Goal: Transaction & Acquisition: Purchase product/service

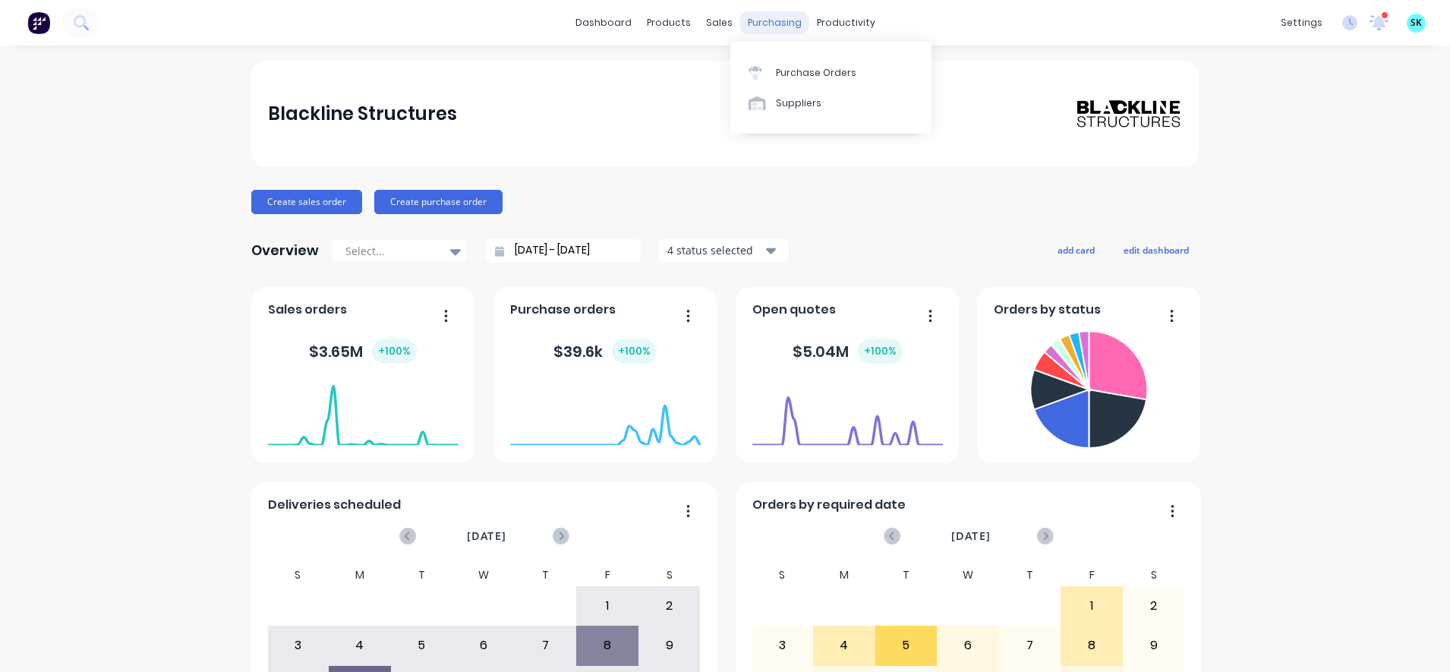
click at [740, 25] on div "purchasing" at bounding box center [774, 22] width 69 height 23
click at [804, 75] on div "Purchase Orders" at bounding box center [816, 73] width 80 height 14
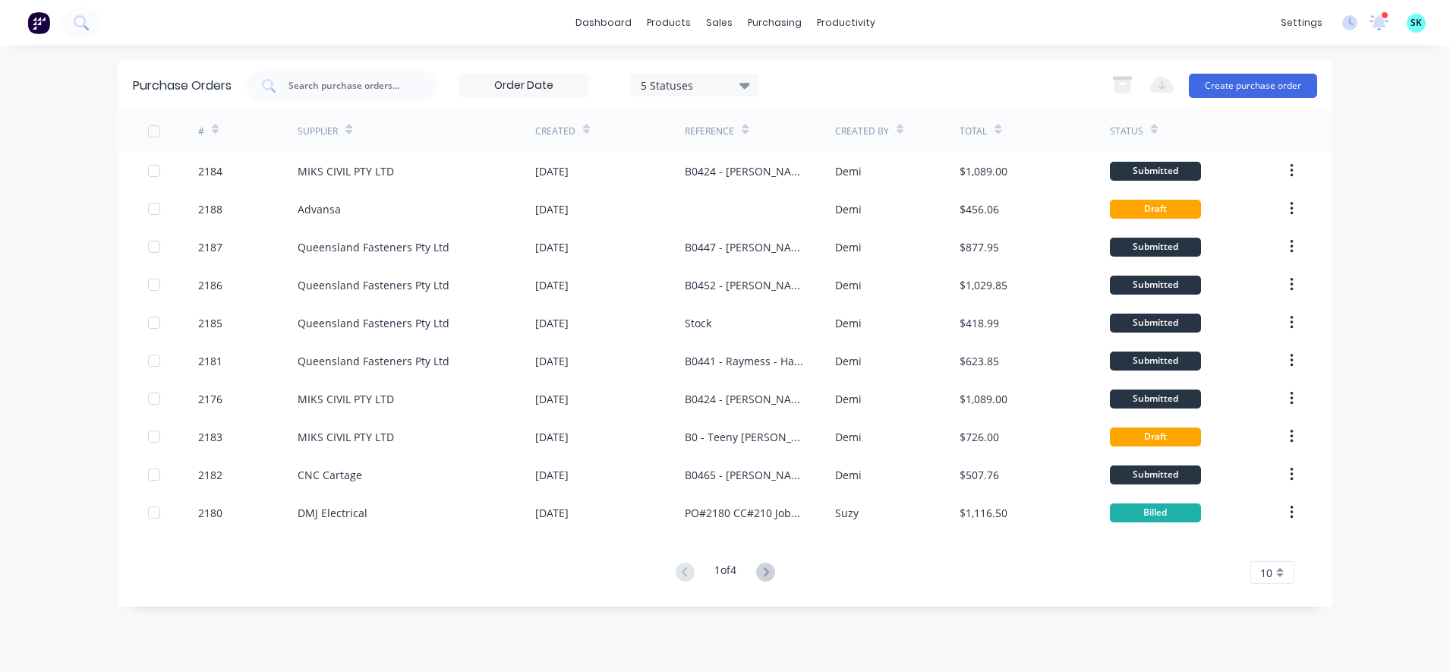
click at [1255, 565] on div "10" at bounding box center [1272, 572] width 44 height 23
click at [1276, 526] on div "30" at bounding box center [1272, 520] width 42 height 27
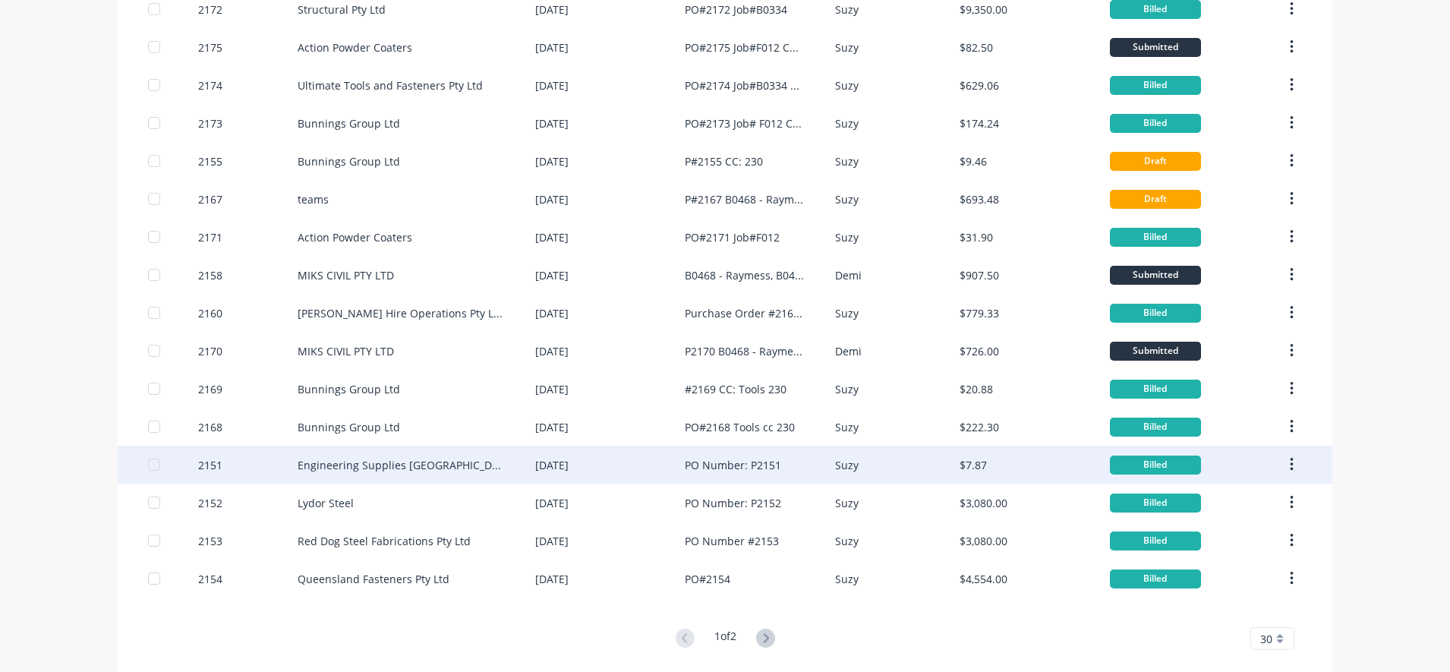
scroll to position [709, 0]
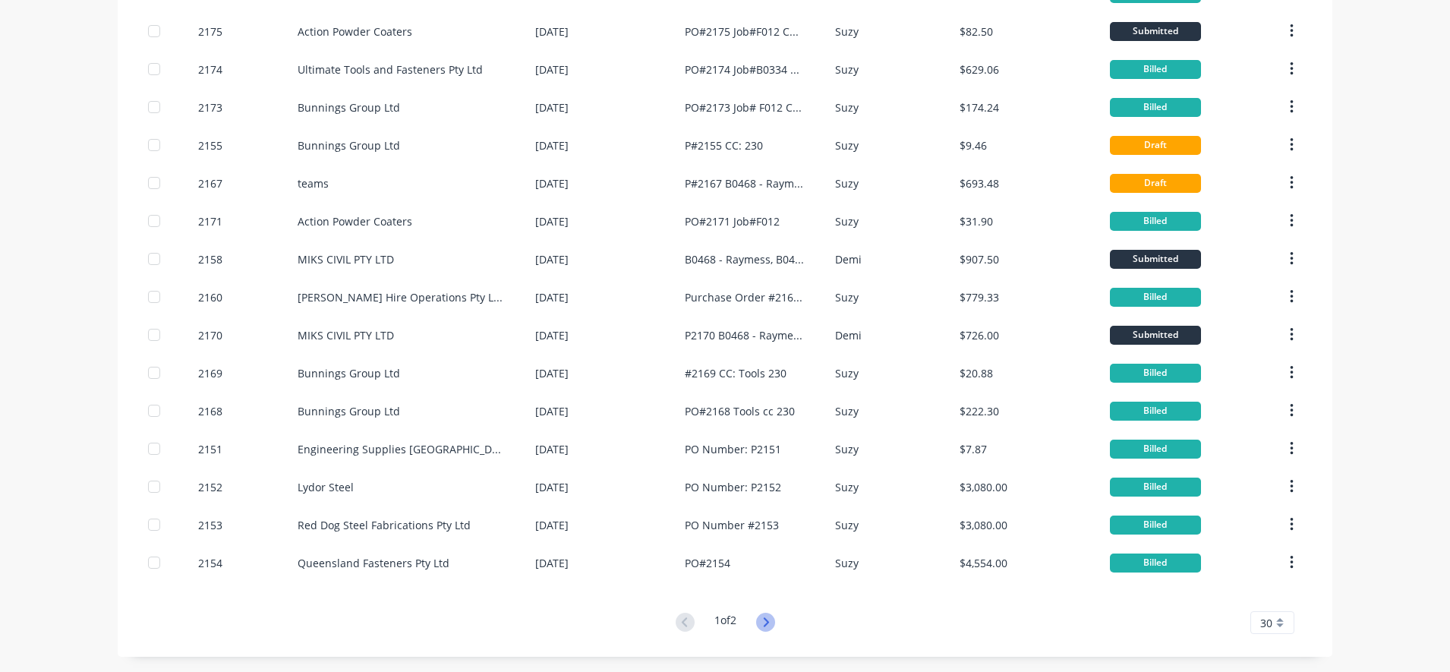
click at [760, 617] on icon at bounding box center [765, 621] width 19 height 19
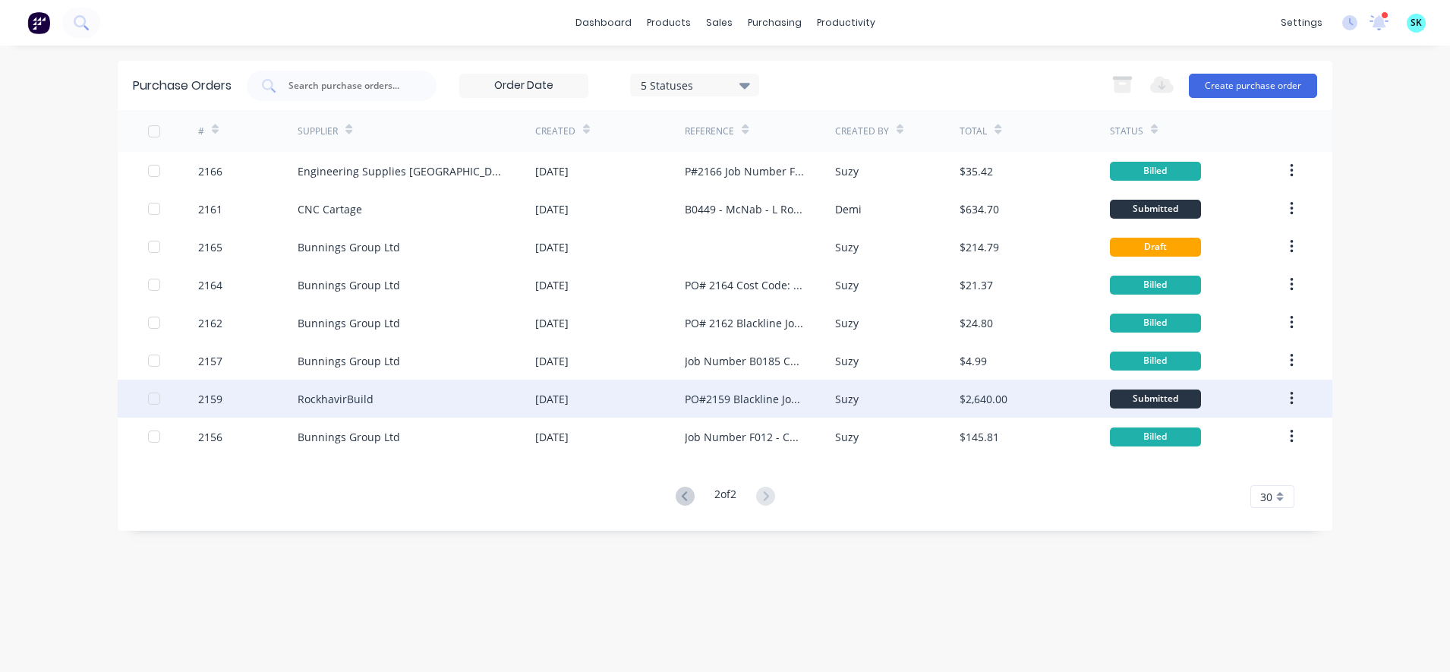
click at [729, 411] on div "PO#2159 Blackline Job Number B0334" at bounding box center [760, 398] width 150 height 38
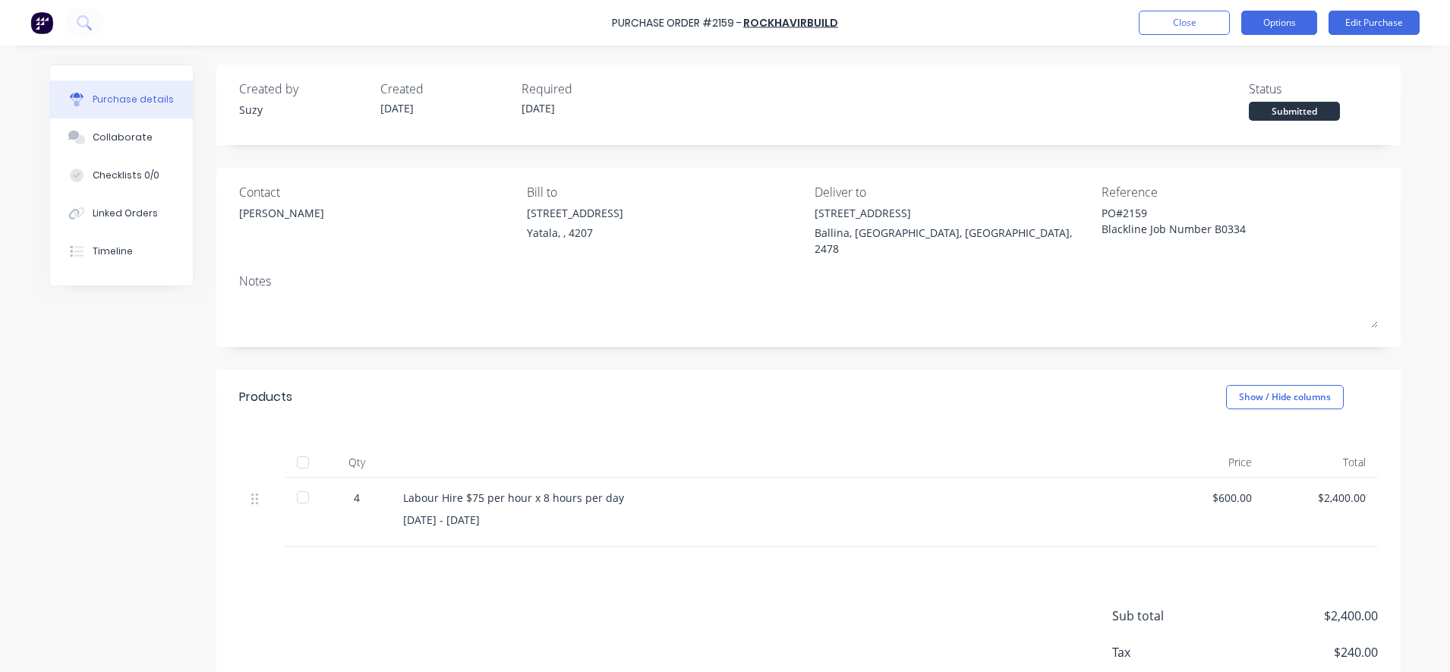
click at [1270, 24] on button "Options" at bounding box center [1279, 23] width 76 height 24
click at [1347, 24] on button "Edit Purchase" at bounding box center [1373, 23] width 91 height 24
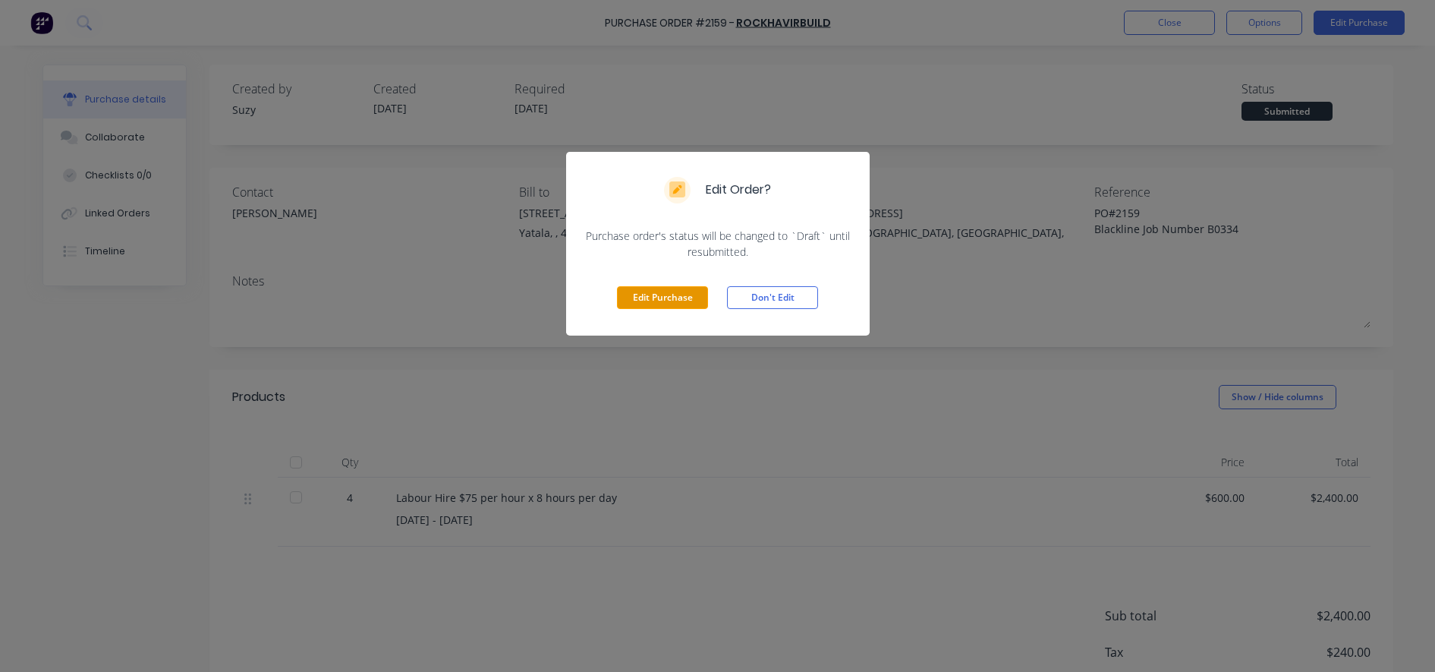
click at [671, 304] on button "Edit Purchase" at bounding box center [662, 297] width 91 height 23
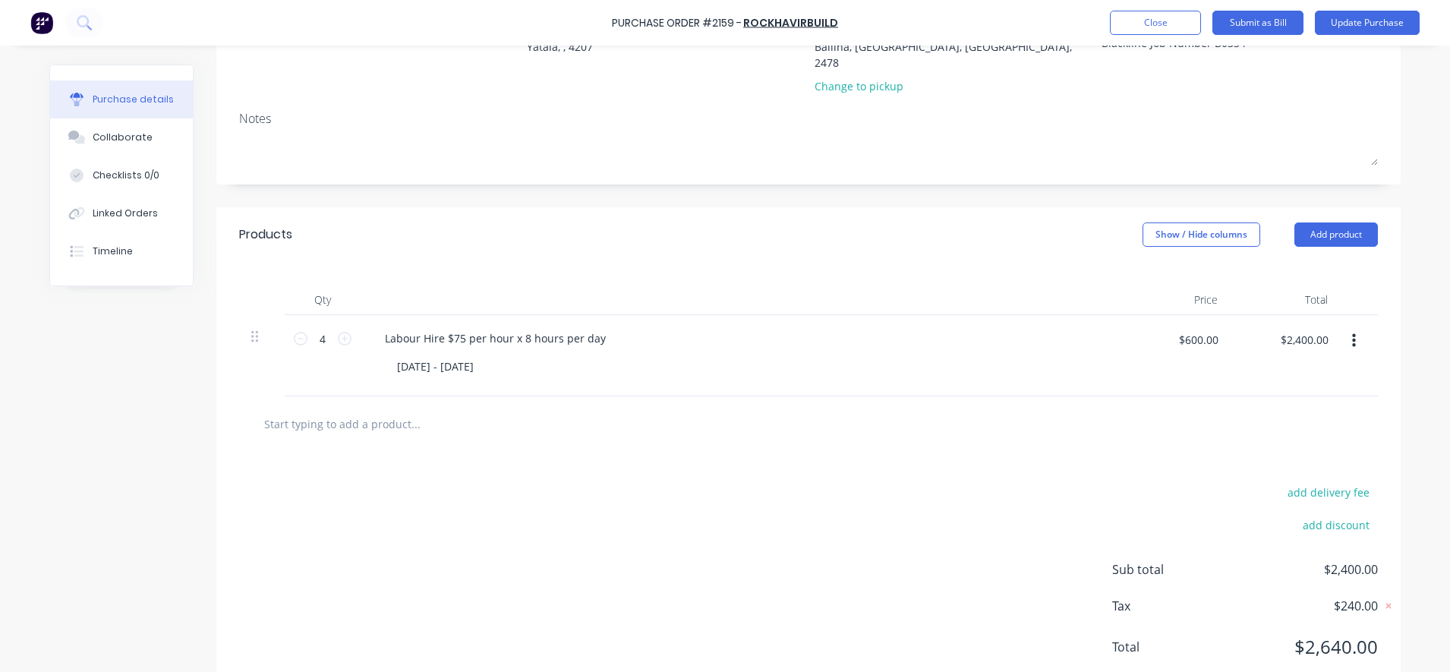
scroll to position [190, 0]
click at [516, 323] on div "Labour Hire $75 per hour x 8 hours per day" at bounding box center [495, 334] width 245 height 22
type textarea "x"
click at [520, 323] on div "Labour Hire $75 per hour x 8 hours per day" at bounding box center [495, 334] width 245 height 22
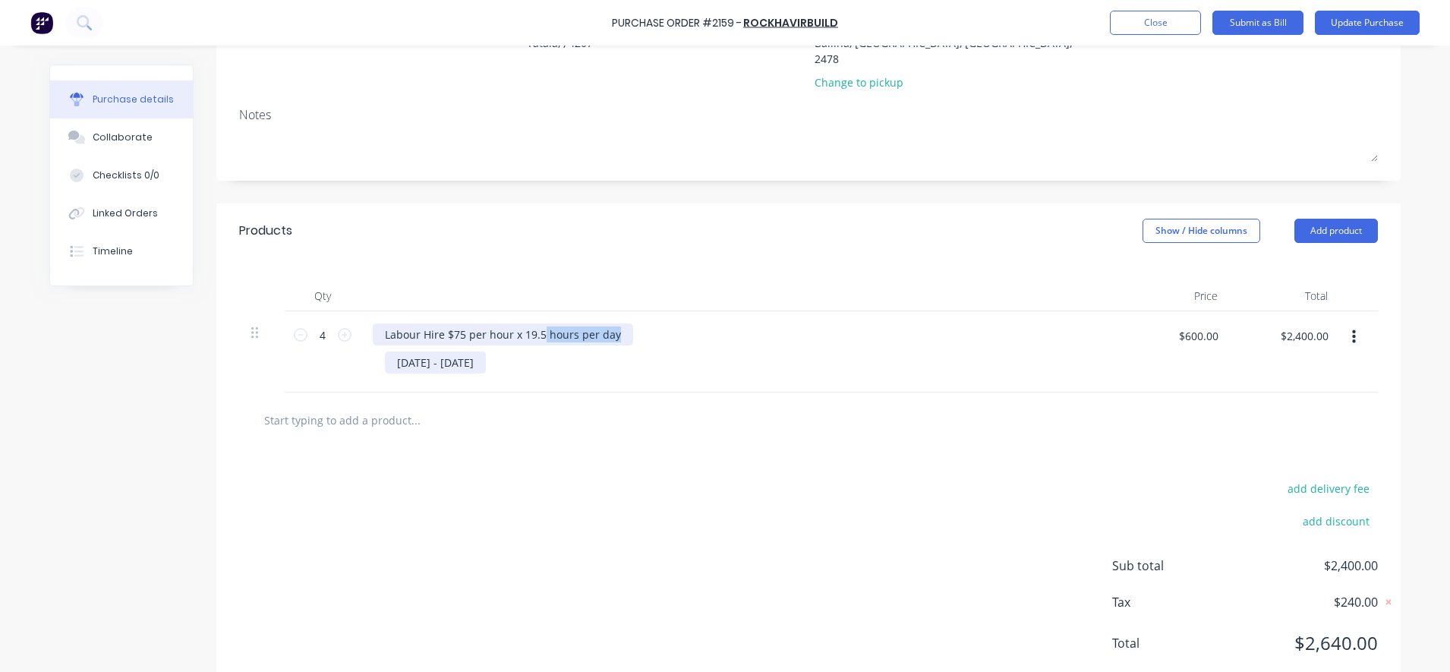
drag, startPoint x: 609, startPoint y: 324, endPoint x: 537, endPoint y: 335, distance: 73.7
click at [537, 335] on div "Labour Hire $75 per hour x 19.5 hours per day [DATE] - [DATE]" at bounding box center [739, 351] width 759 height 81
click at [486, 351] on div "[DATE] - [DATE]" at bounding box center [435, 362] width 101 height 22
type textarea "x"
drag, startPoint x: 491, startPoint y: 345, endPoint x: 448, endPoint y: 351, distance: 43.7
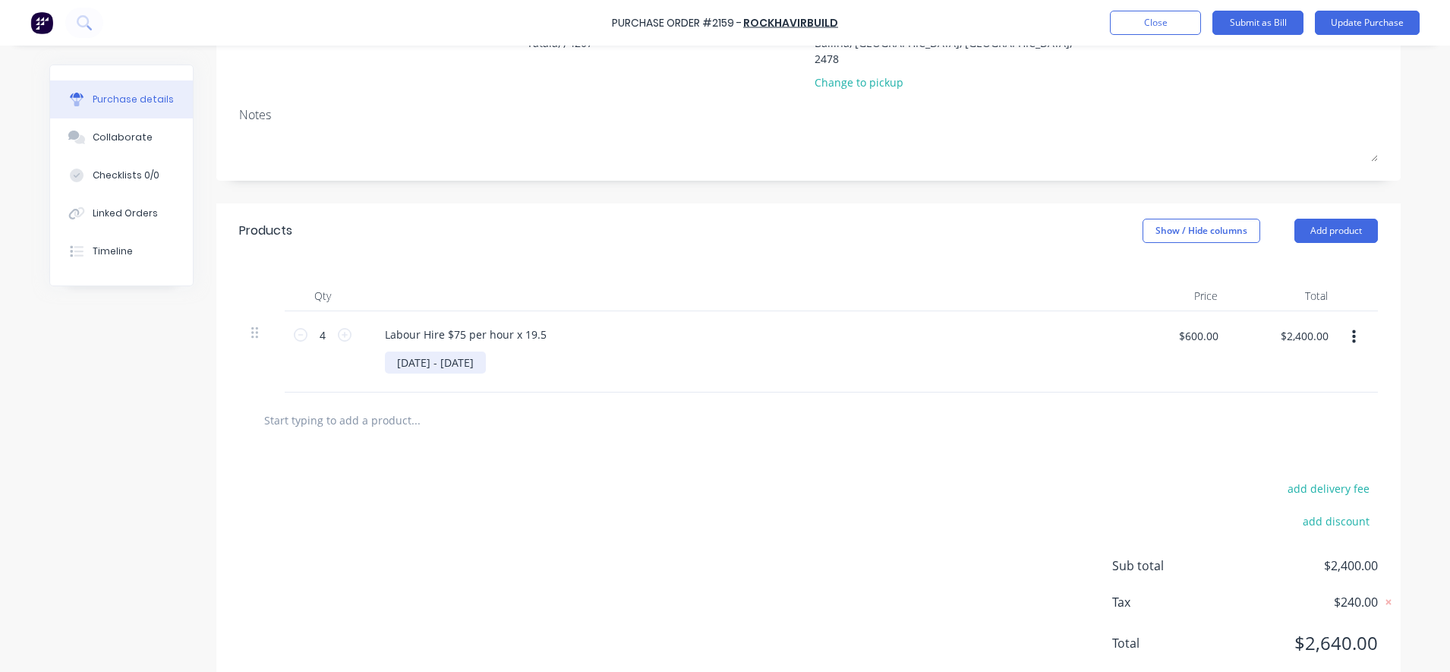
click at [448, 351] on div "[DATE] - [DATE]" at bounding box center [435, 362] width 101 height 22
drag, startPoint x: 550, startPoint y: 348, endPoint x: 463, endPoint y: 349, distance: 87.3
click at [463, 351] on div "[DATE] 19th- [DATE]" at bounding box center [447, 362] width 124 height 22
click at [434, 351] on div "[DATE]- [DATE]" at bounding box center [434, 362] width 98 height 22
click at [442, 404] on input "text" at bounding box center [415, 419] width 304 height 30
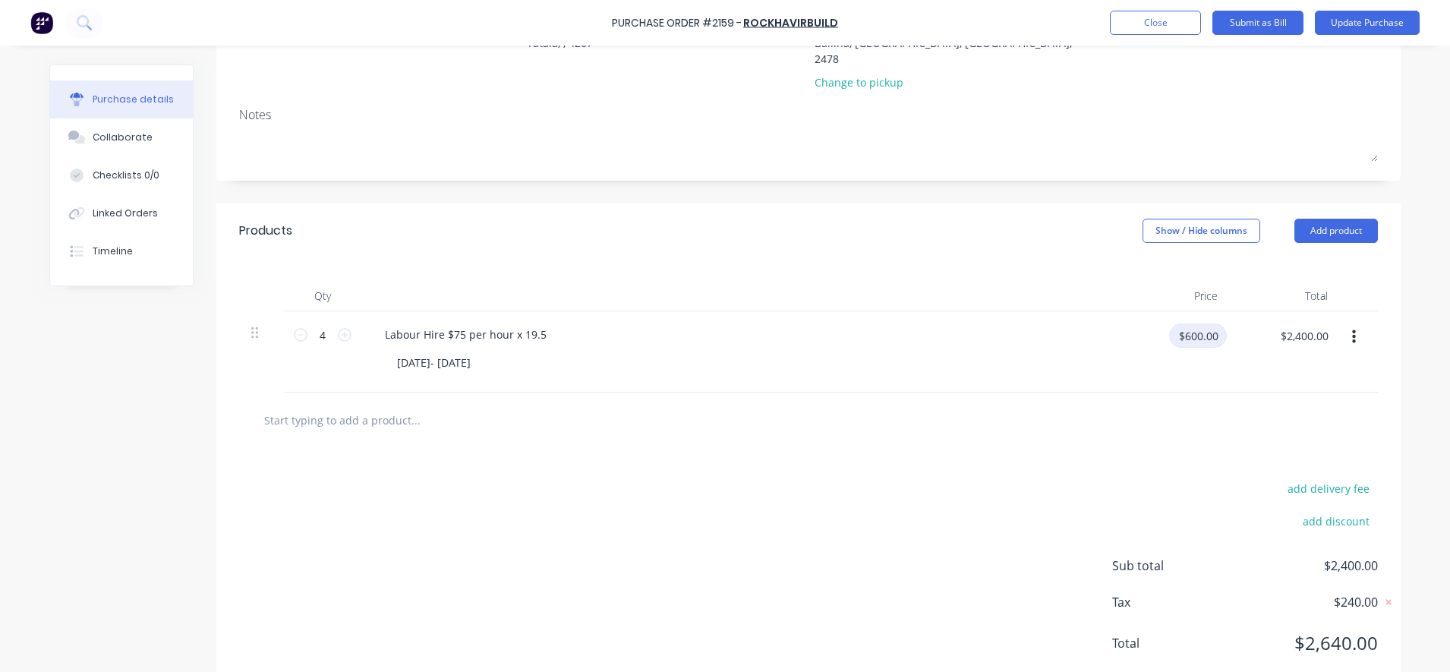
type textarea "x"
click at [1201, 323] on input "$600.00" at bounding box center [1198, 335] width 58 height 24
type input "1462.5"
type textarea "x"
type input "$1,462.50"
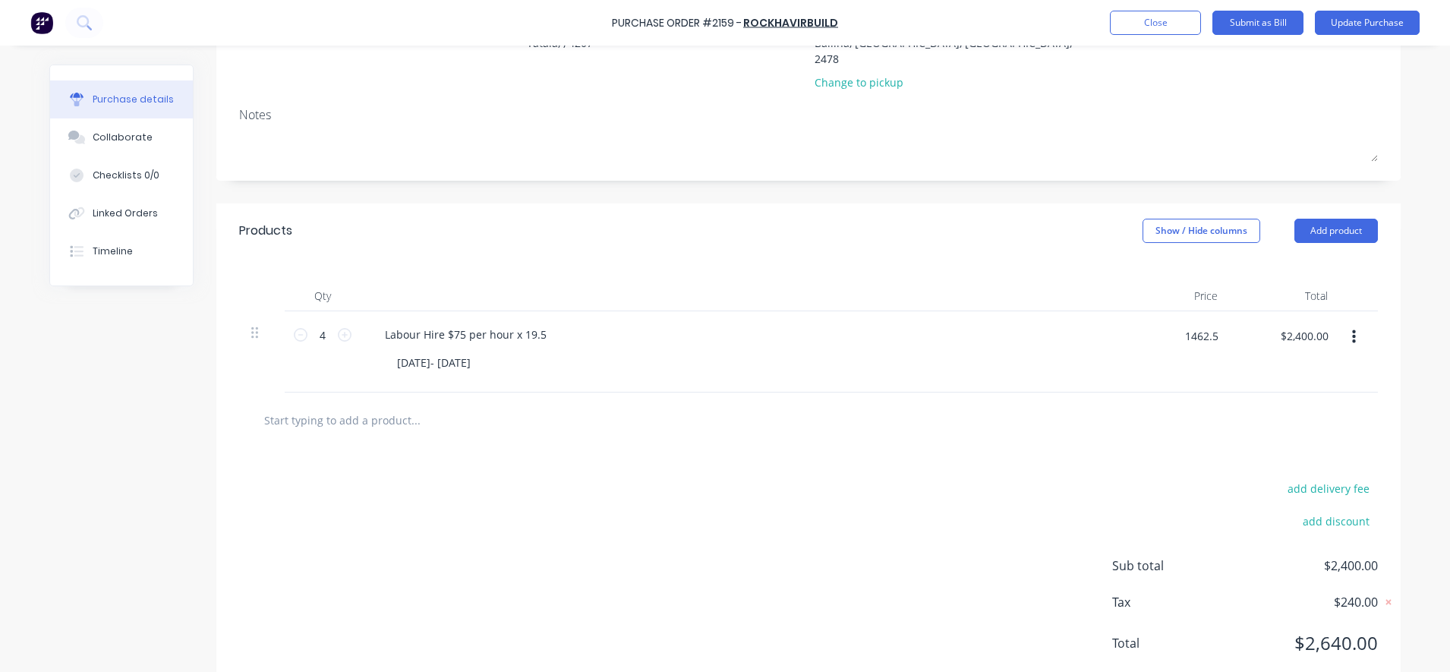
type input "$5,850.00"
click at [1162, 425] on div at bounding box center [808, 419] width 1138 height 55
drag, startPoint x: 318, startPoint y: 319, endPoint x: 308, endPoint y: 319, distance: 9.9
click at [308, 323] on input "4" at bounding box center [322, 334] width 30 height 23
type textarea "x"
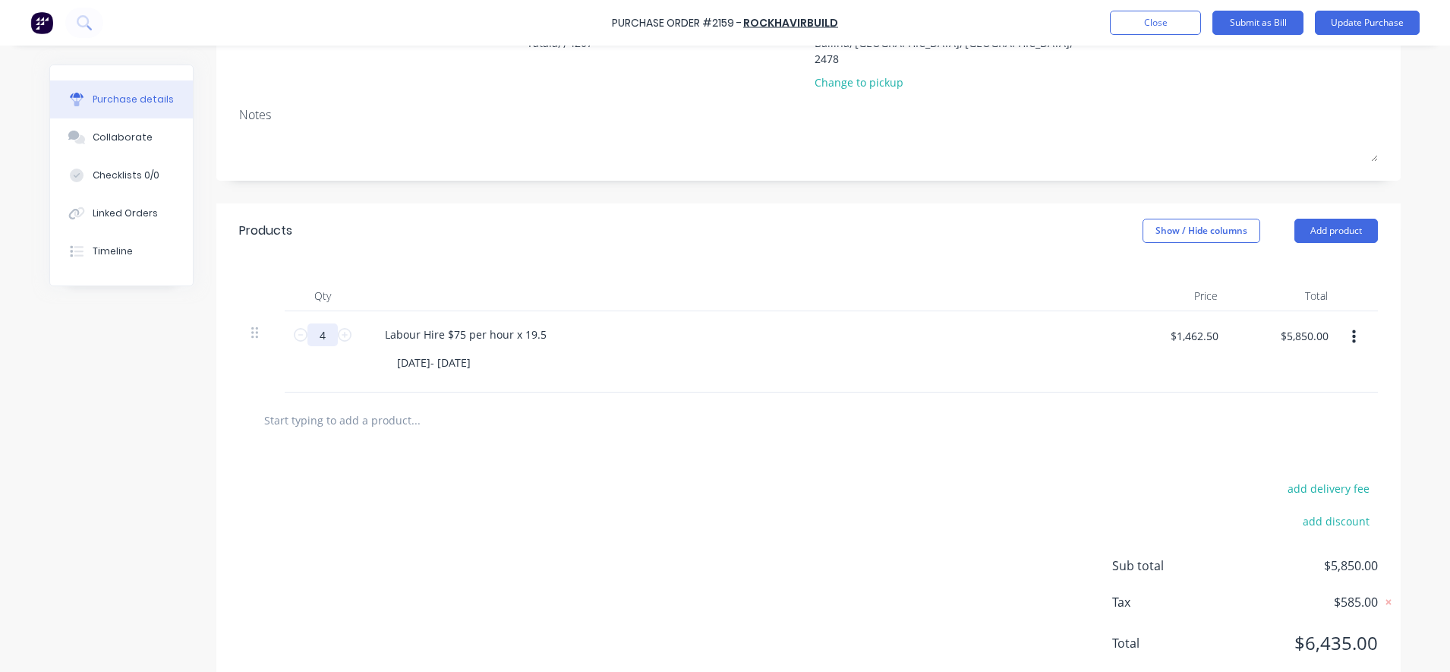
type input "1"
type textarea "x"
type input "$1,462.50"
type input "1"
click at [474, 493] on div "add delivery fee add discount Sub total $1,462.50 Tax $146.25 Total $1,608.75" at bounding box center [808, 573] width 1184 height 250
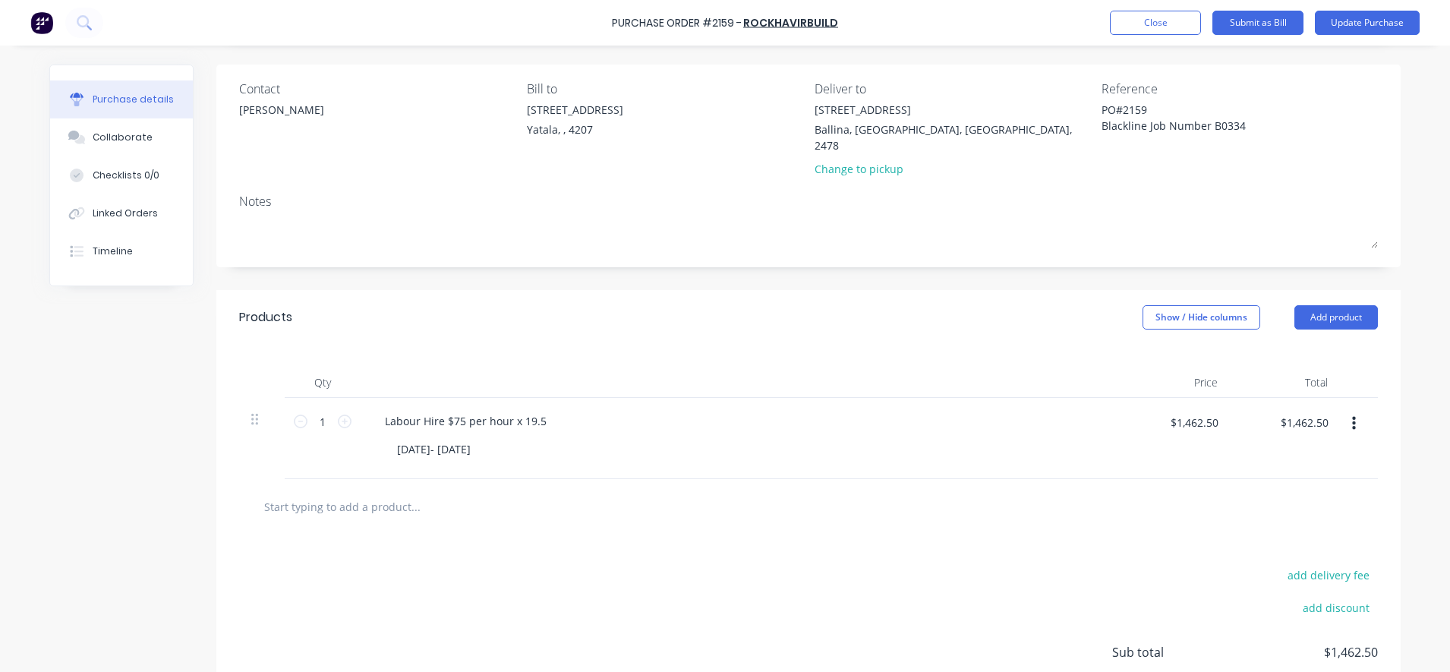
scroll to position [0, 0]
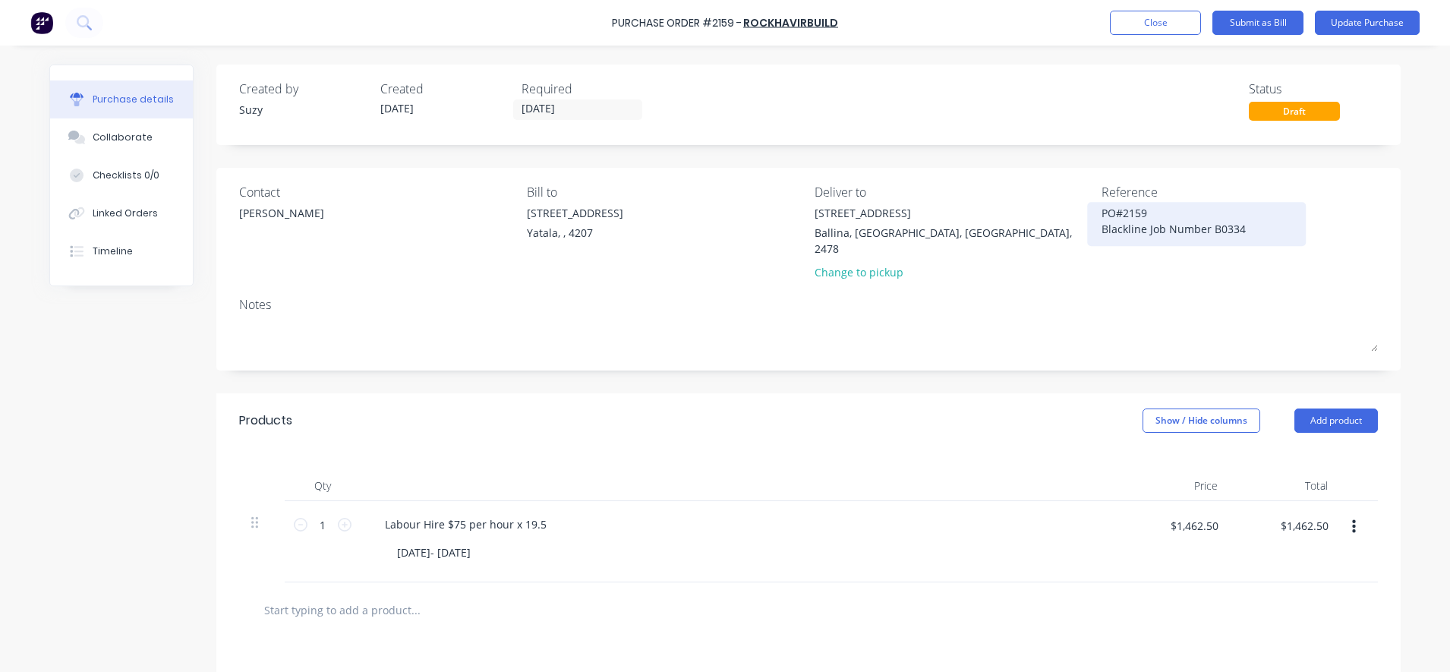
click at [1239, 225] on textarea "PO#2159 Blackline Job Number B0334" at bounding box center [1196, 222] width 190 height 34
type textarea "x"
type textarea "PO#2159 Blackline Job Number B0334"
paste textarea "INV-0358"
type textarea "x"
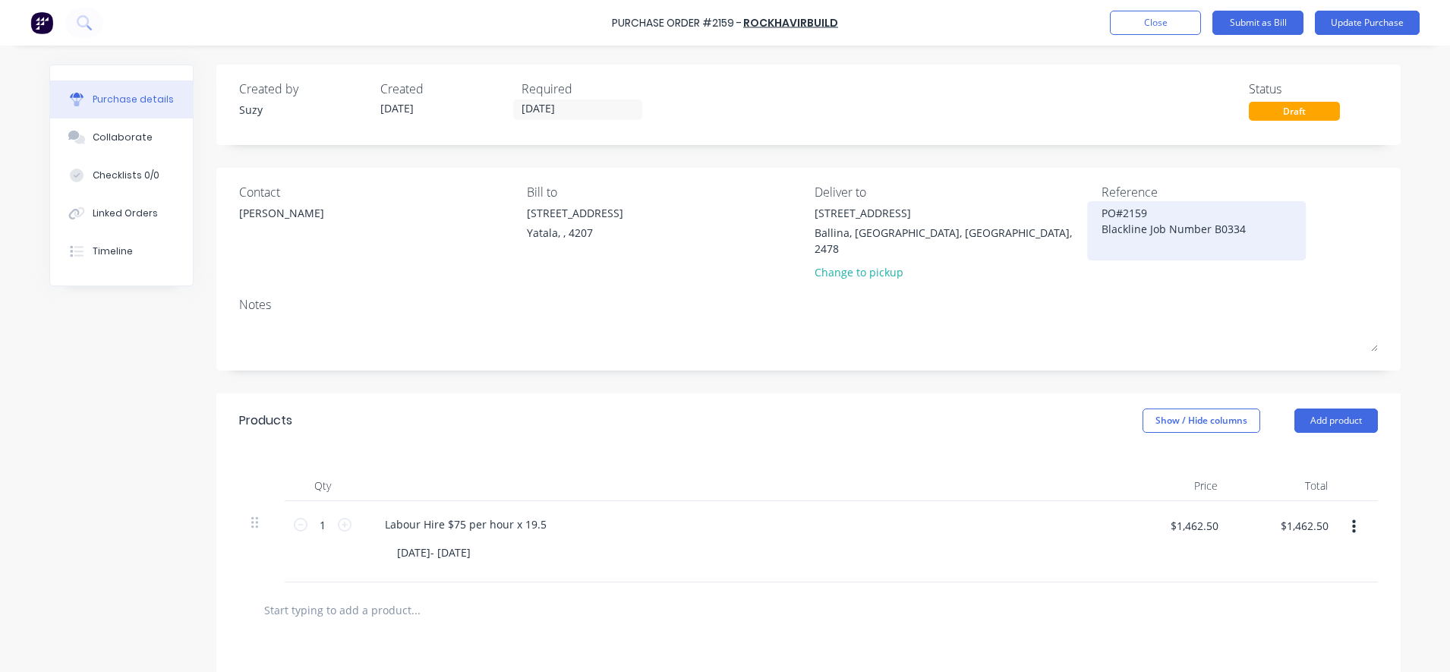
type textarea "PO#2159 Blackline Job Number B0334 INV-0358"
type textarea "x"
click at [1101, 255] on textarea "PO#2159 Blackline Job Number B0334 INV-0358" at bounding box center [1196, 237] width 190 height 64
type textarea "PO#2159 Blackline Job Number B0334 INV-0358"
type textarea "x"
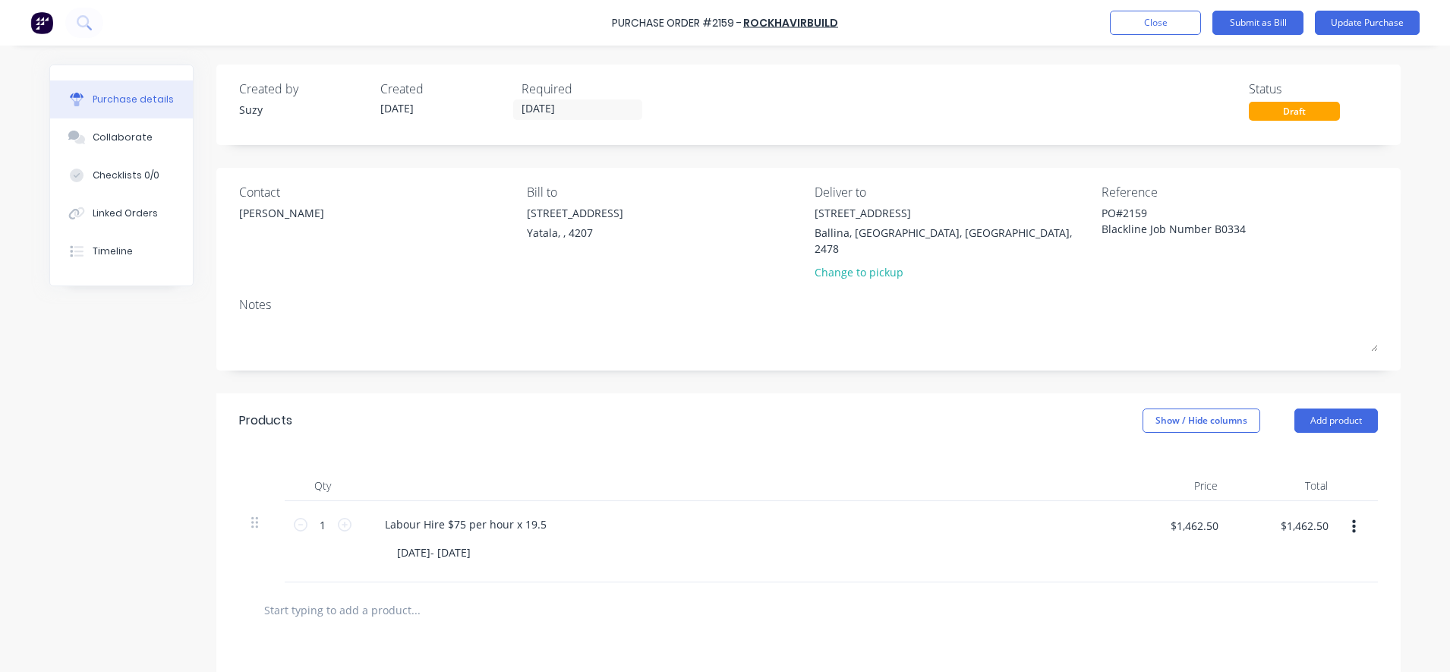
type textarea "PO#2159 Blackline Job Number B0334 INV-0358"
click at [1355, 16] on button "Update Purchase" at bounding box center [1366, 23] width 105 height 24
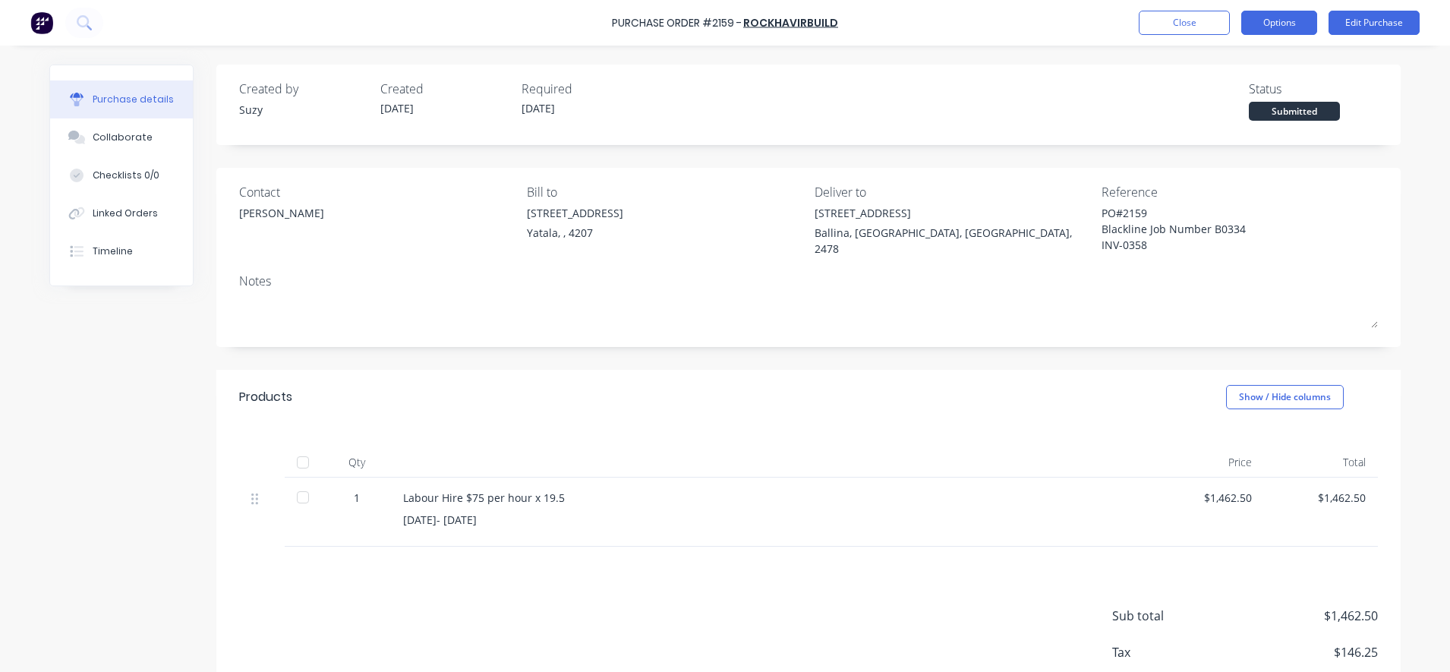
click at [1303, 29] on button "Options" at bounding box center [1279, 23] width 76 height 24
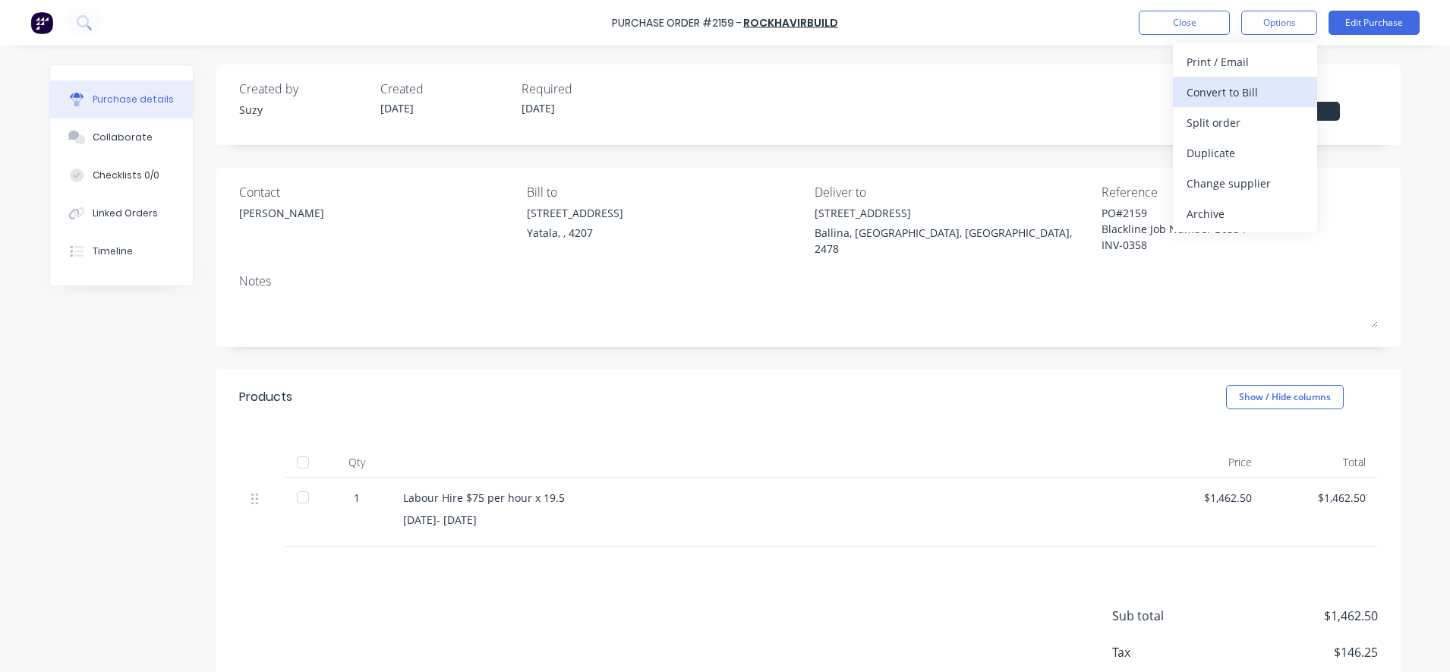
click at [1262, 91] on div "Convert to Bill" at bounding box center [1244, 92] width 117 height 22
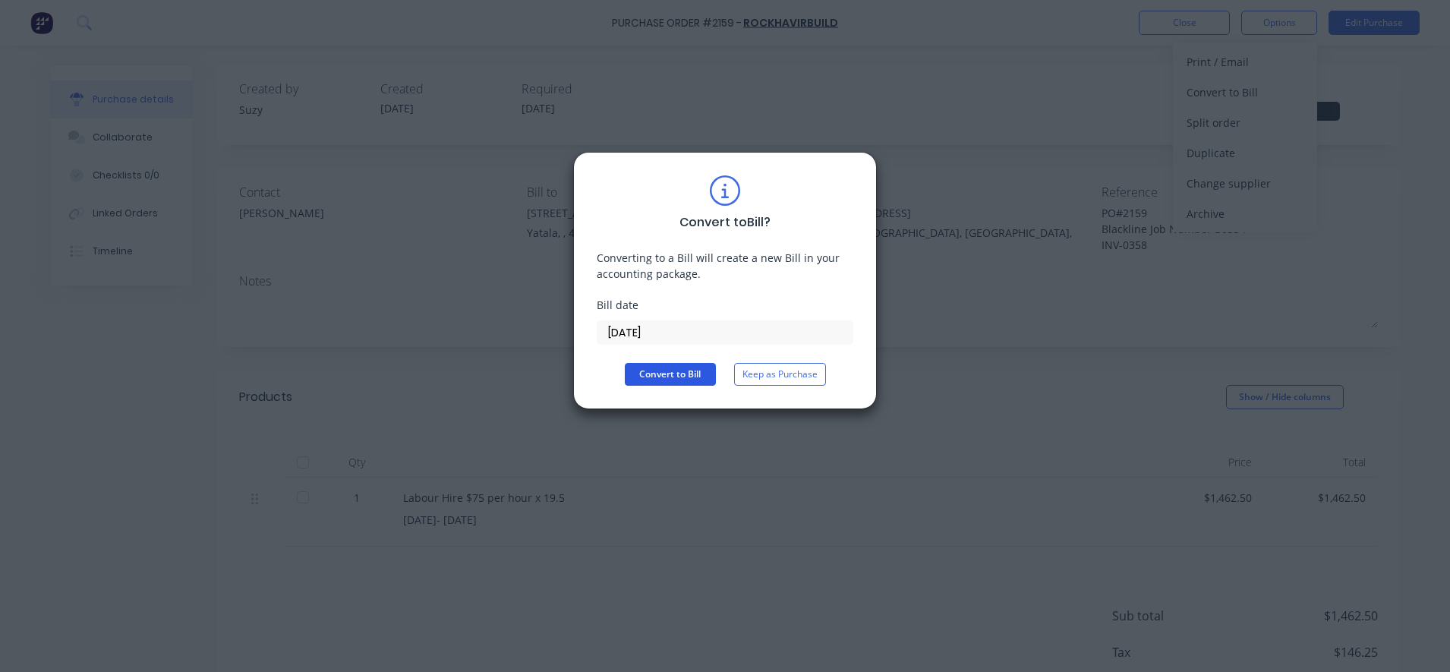
click at [663, 375] on button "Convert to Bill" at bounding box center [670, 374] width 91 height 23
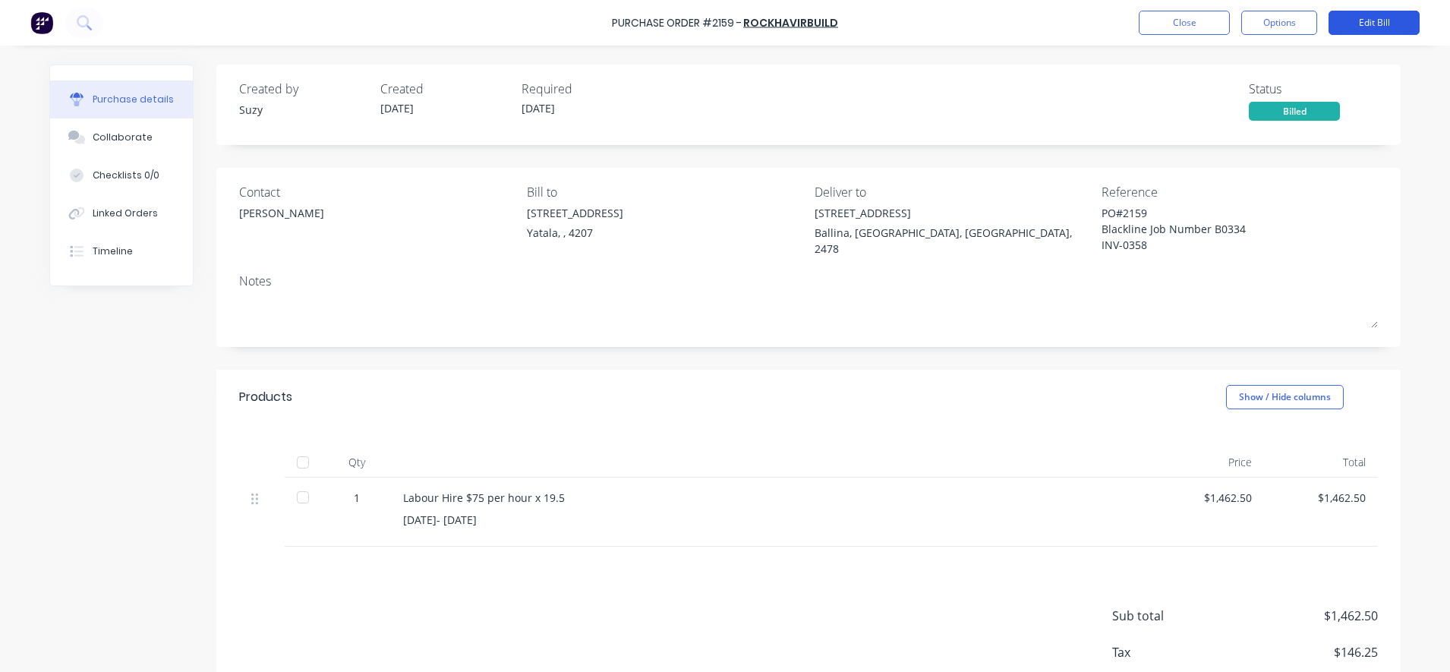
click at [1356, 20] on button "Edit Bill" at bounding box center [1373, 23] width 91 height 24
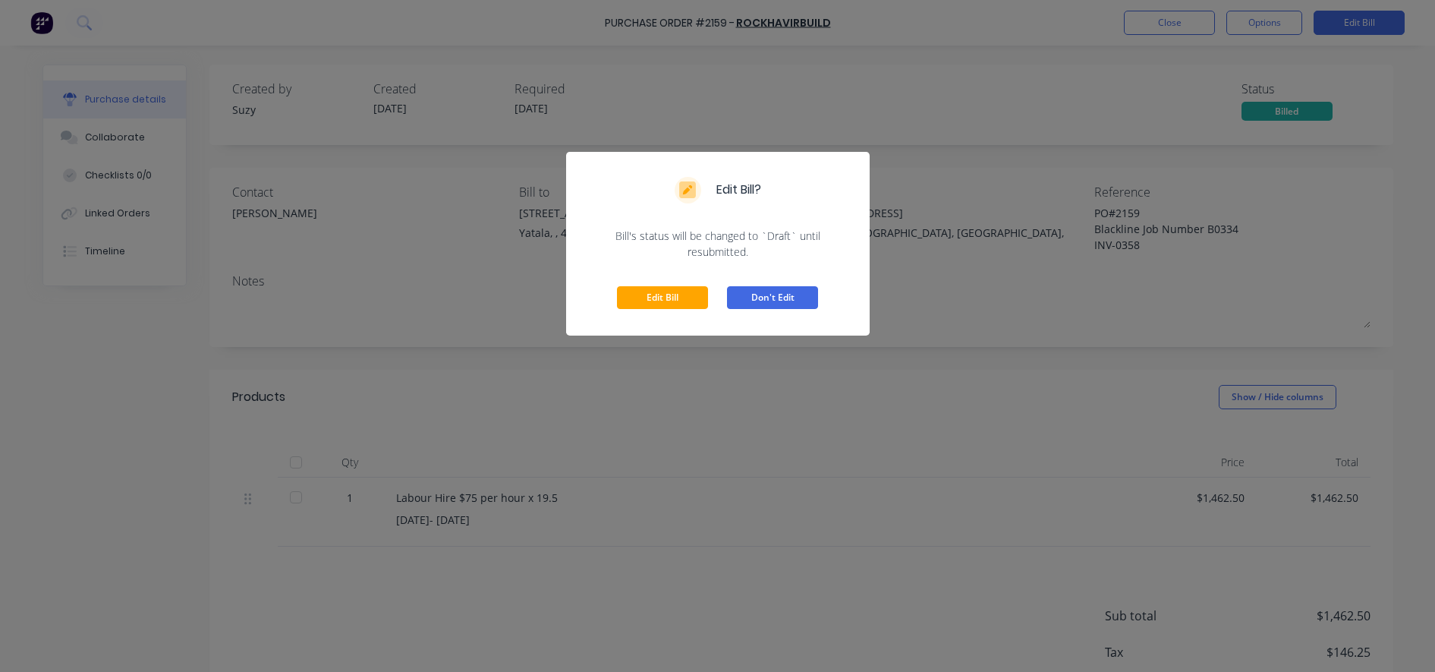
click at [780, 307] on button "Don't Edit" at bounding box center [772, 297] width 91 height 23
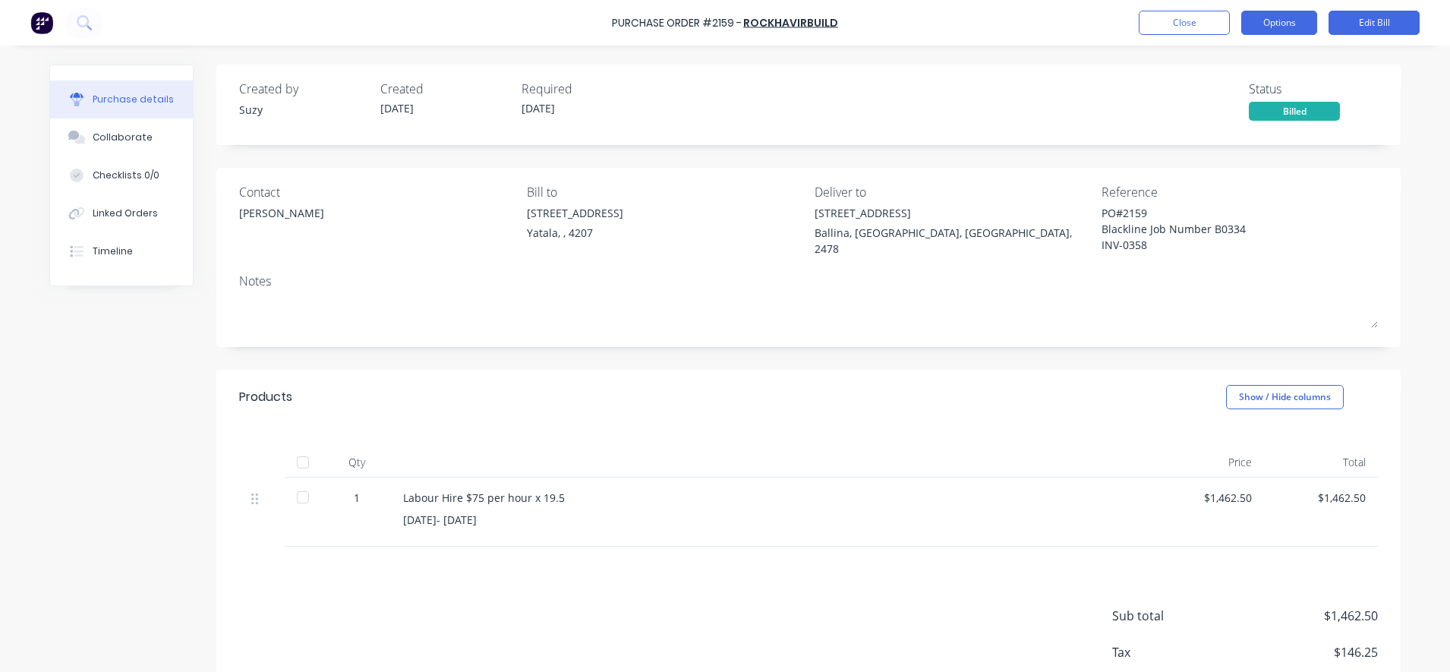
click at [1308, 20] on button "Options" at bounding box center [1279, 23] width 76 height 24
drag, startPoint x: 968, startPoint y: 234, endPoint x: 960, endPoint y: 240, distance: 10.3
click at [968, 235] on div "[GEOGRAPHIC_DATA], [GEOGRAPHIC_DATA], [GEOGRAPHIC_DATA], 2478" at bounding box center [952, 241] width 276 height 32
click at [239, 209] on div "[PERSON_NAME]" at bounding box center [281, 213] width 85 height 16
drag, startPoint x: 241, startPoint y: 196, endPoint x: 512, endPoint y: 220, distance: 272.8
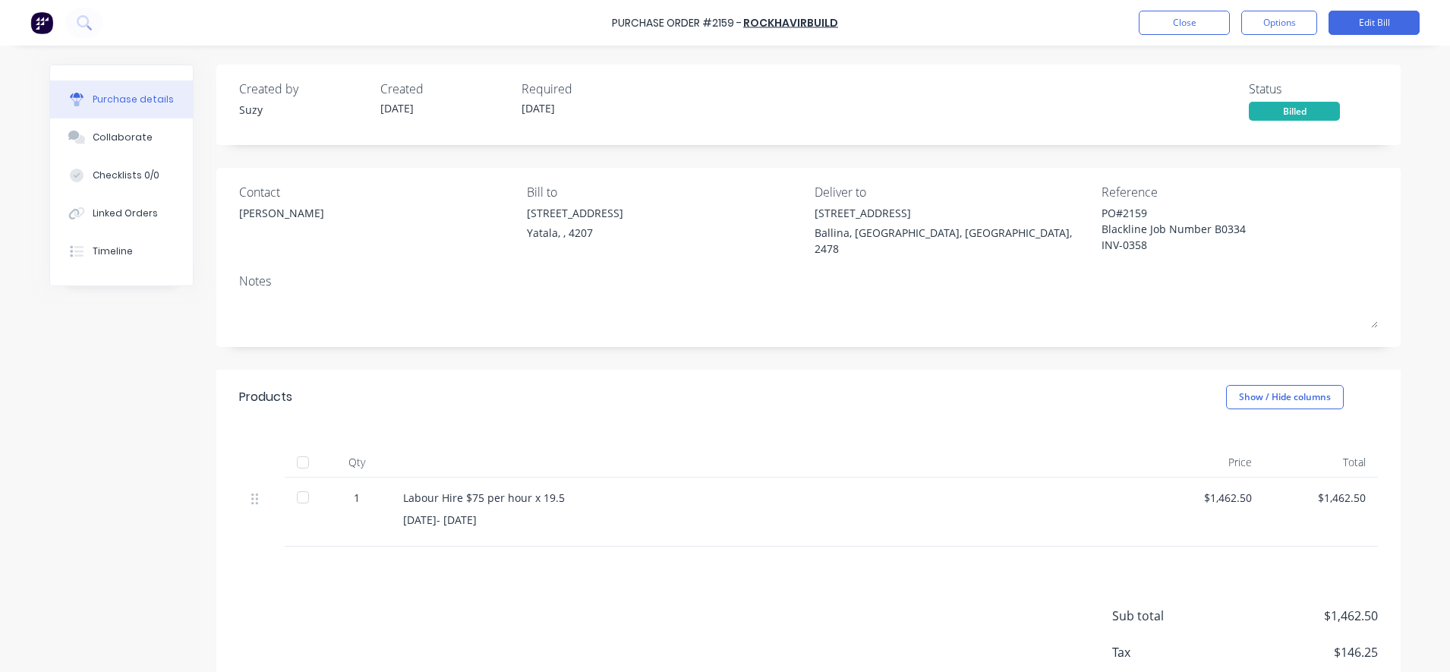
click at [241, 196] on div "Contact" at bounding box center [377, 192] width 276 height 18
click at [1356, 24] on button "Edit Bill" at bounding box center [1373, 23] width 91 height 24
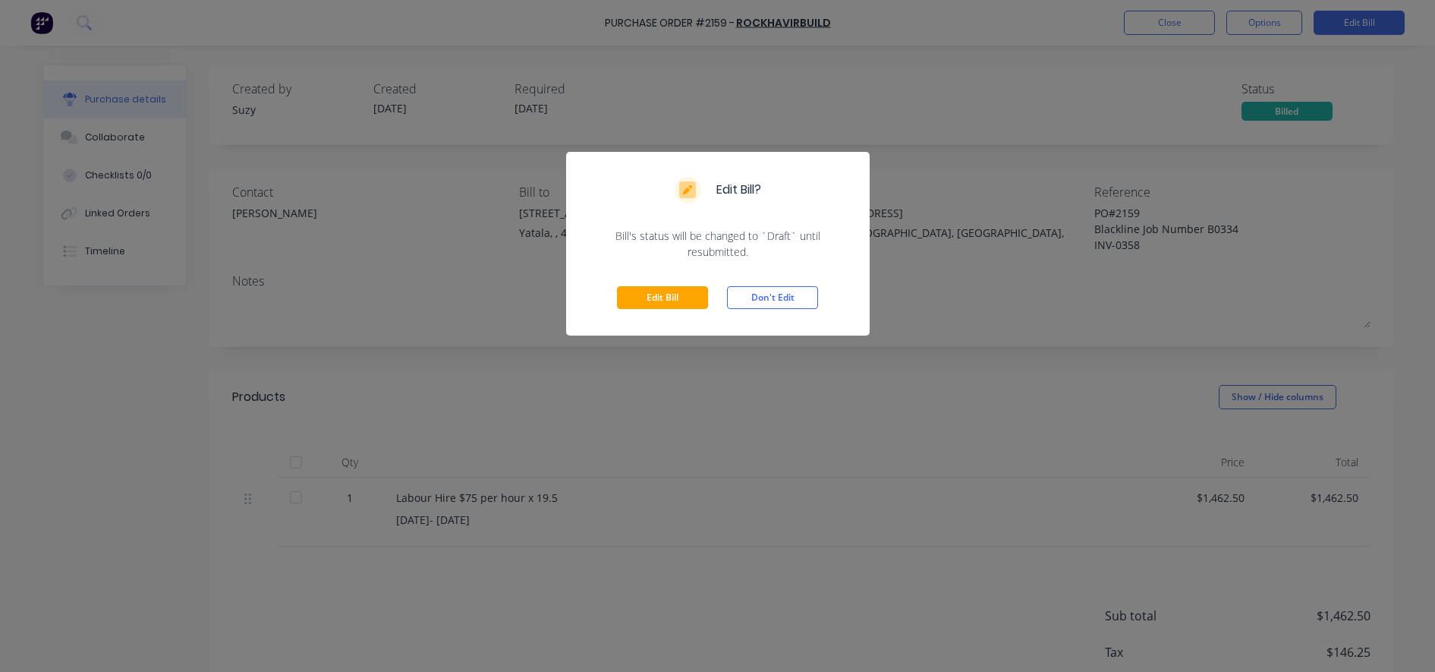
click at [751, 402] on div "Edit Bill? Bill's status will be changed to `Draft` until resubmitted. Edit Bil…" at bounding box center [717, 336] width 1435 height 672
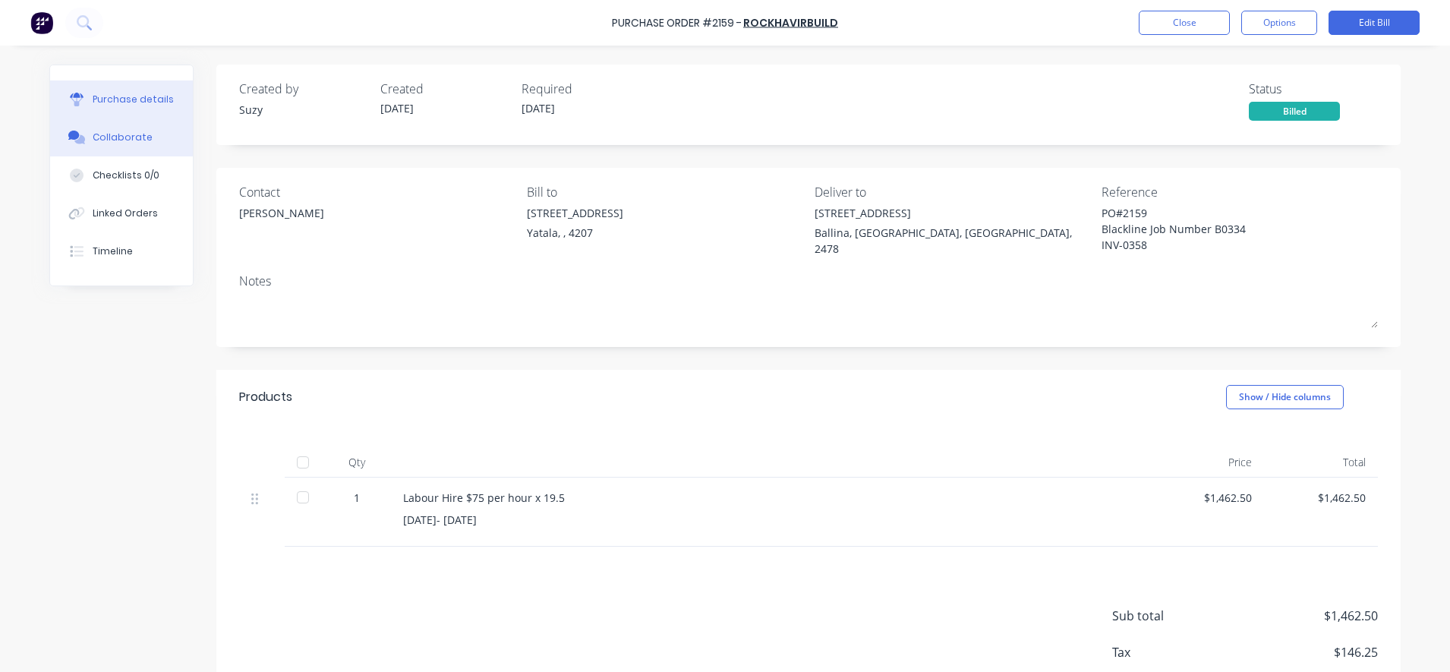
click at [131, 126] on button "Collaborate" at bounding box center [121, 137] width 143 height 38
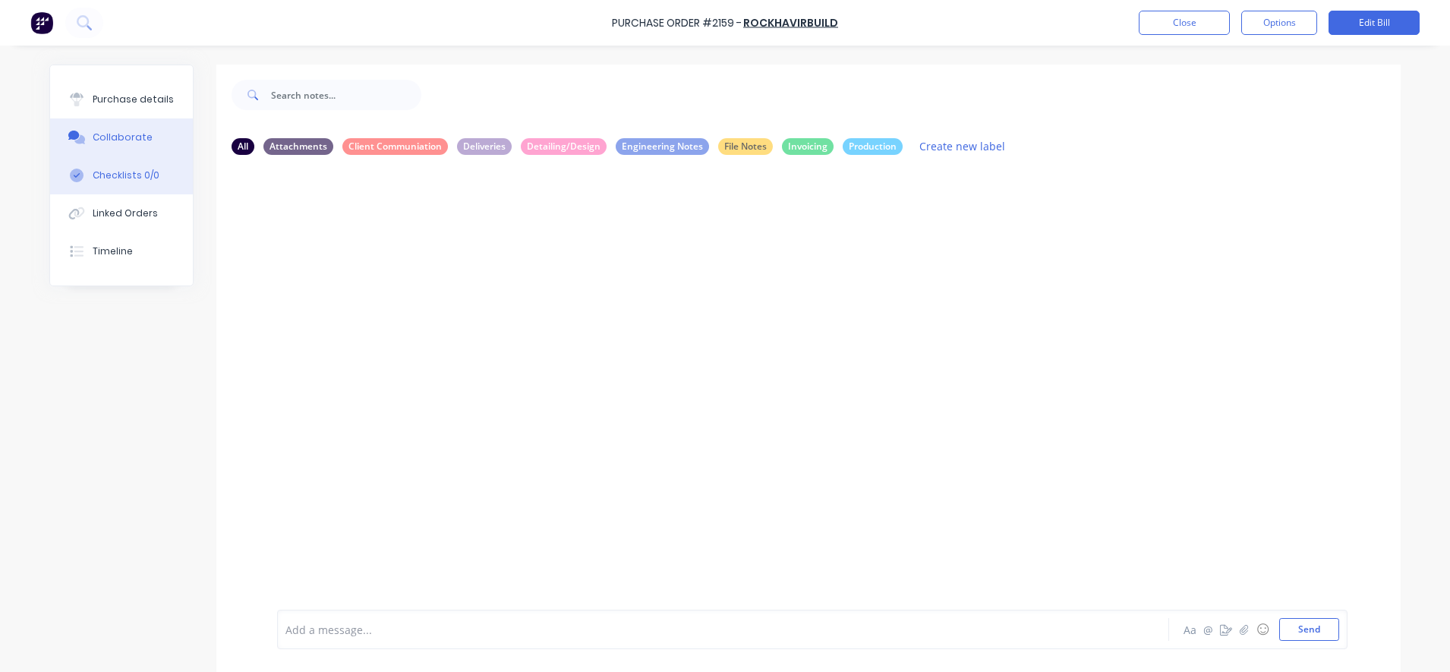
click at [96, 172] on div "Checklists 0/0" at bounding box center [126, 175] width 67 height 14
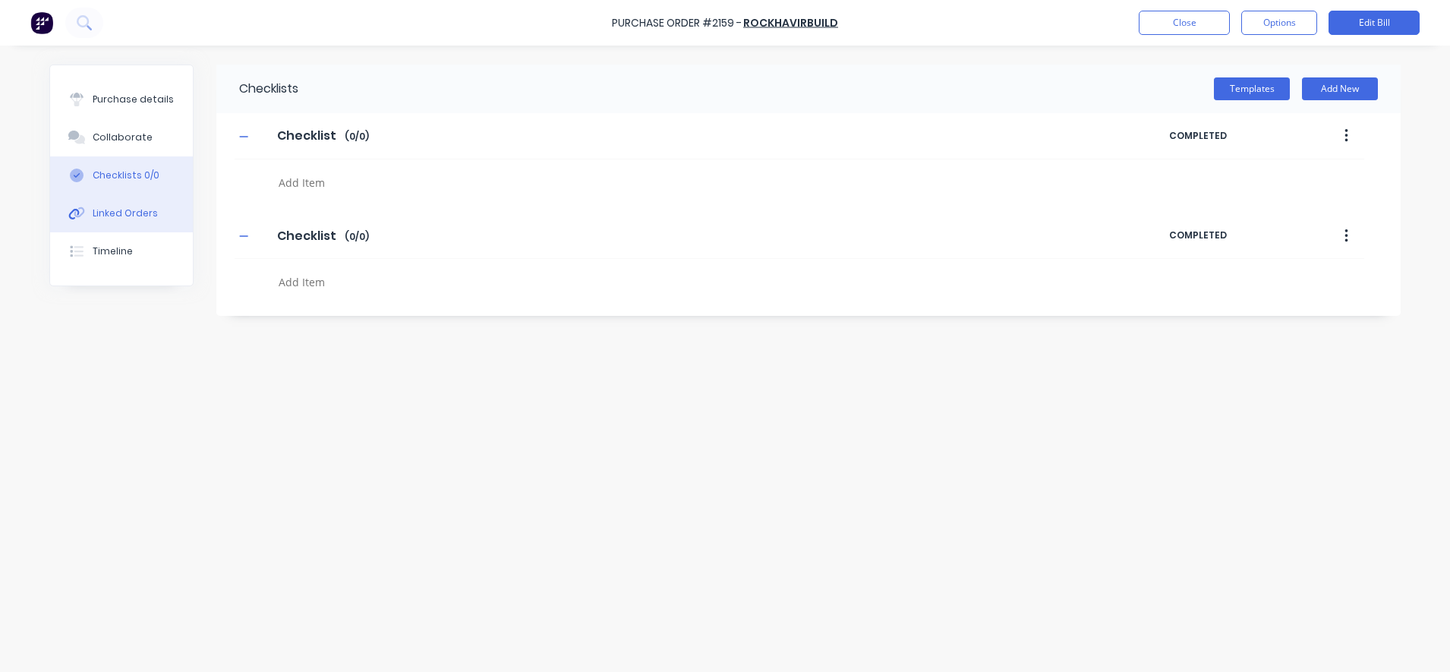
click at [87, 210] on div at bounding box center [76, 213] width 23 height 14
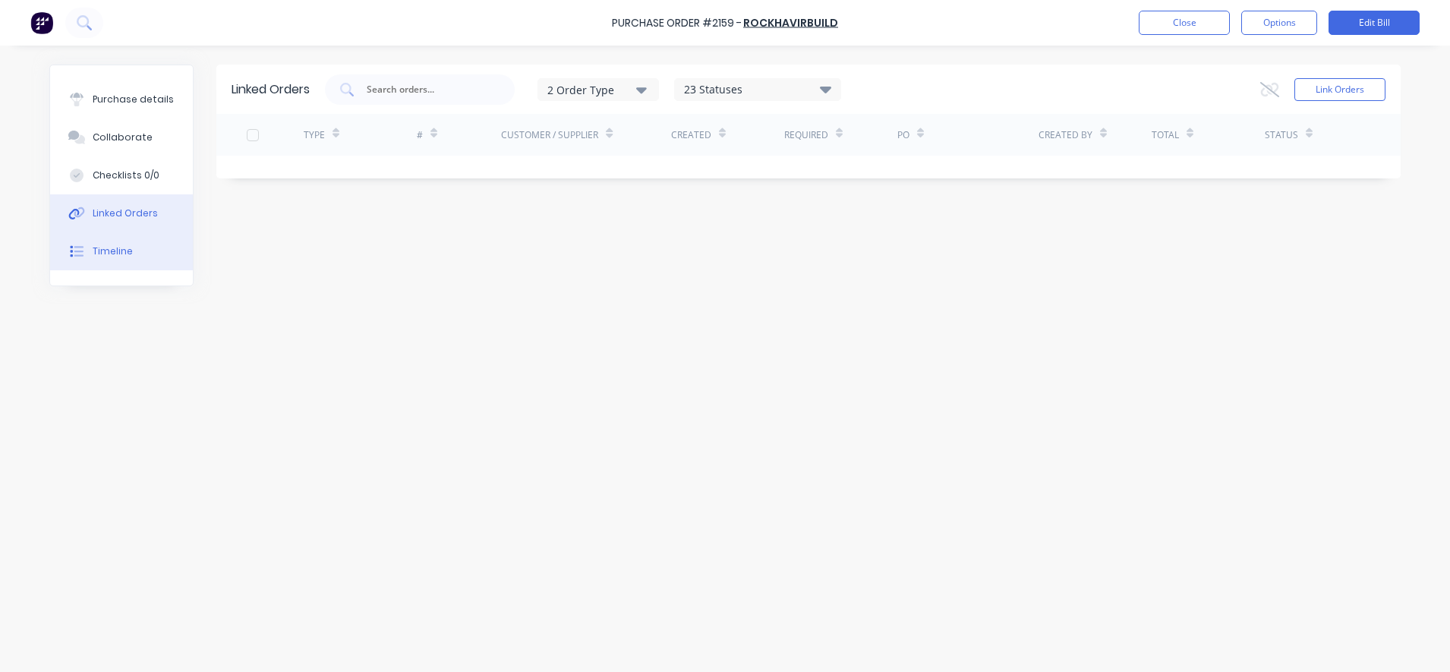
click at [77, 244] on icon at bounding box center [77, 251] width 14 height 14
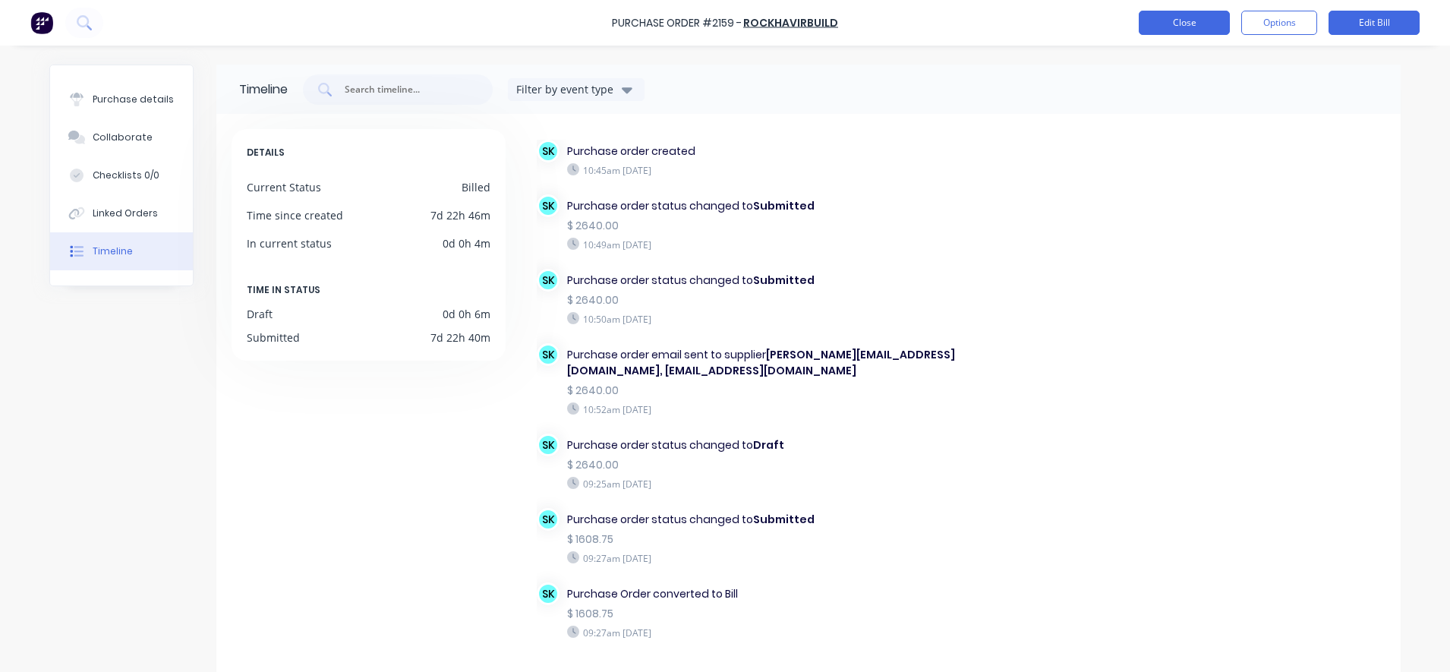
click at [1150, 25] on button "Close" at bounding box center [1183, 23] width 91 height 24
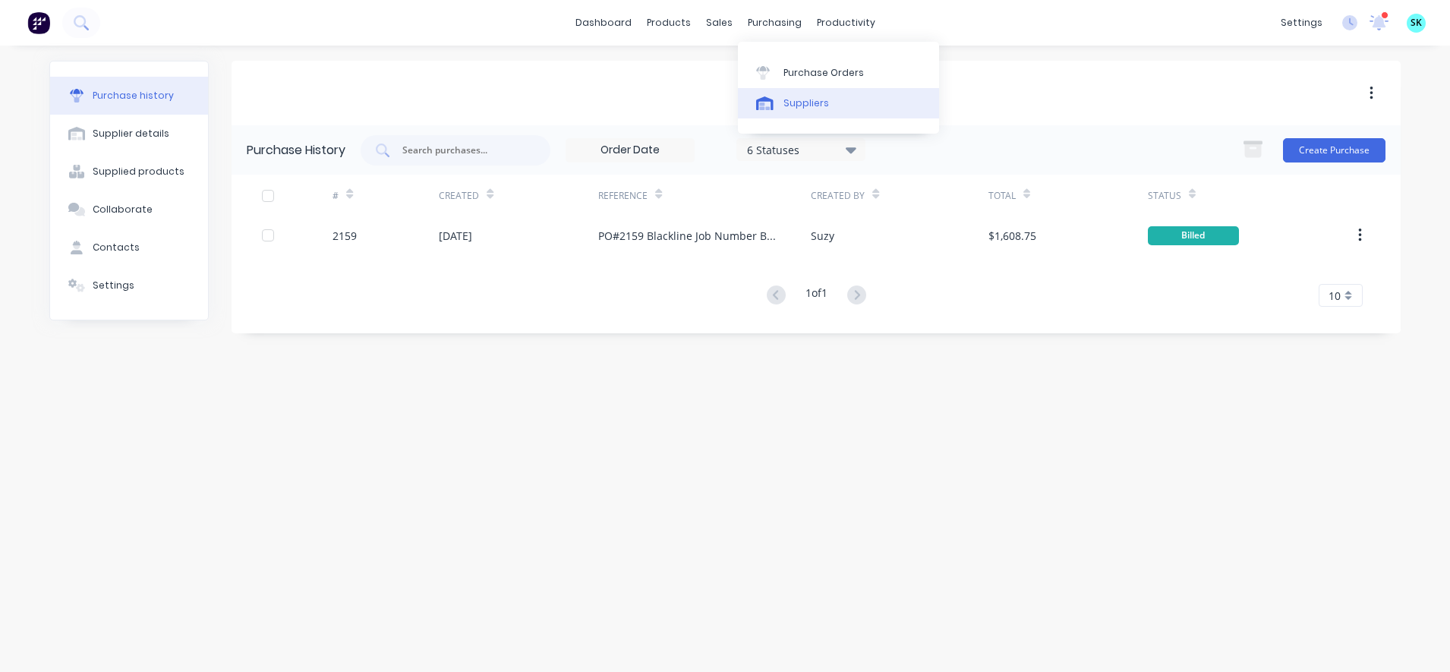
click at [779, 102] on link "Suppliers" at bounding box center [838, 103] width 201 height 30
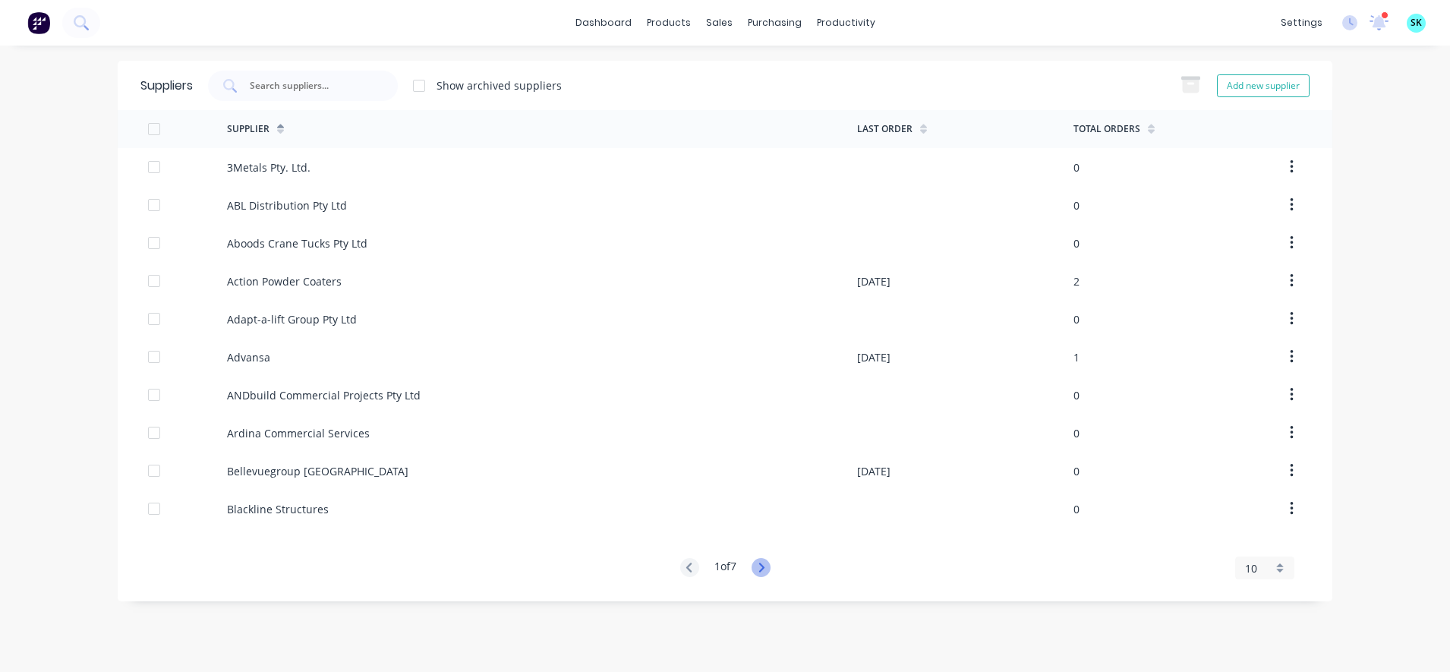
click at [760, 572] on icon at bounding box center [760, 567] width 19 height 19
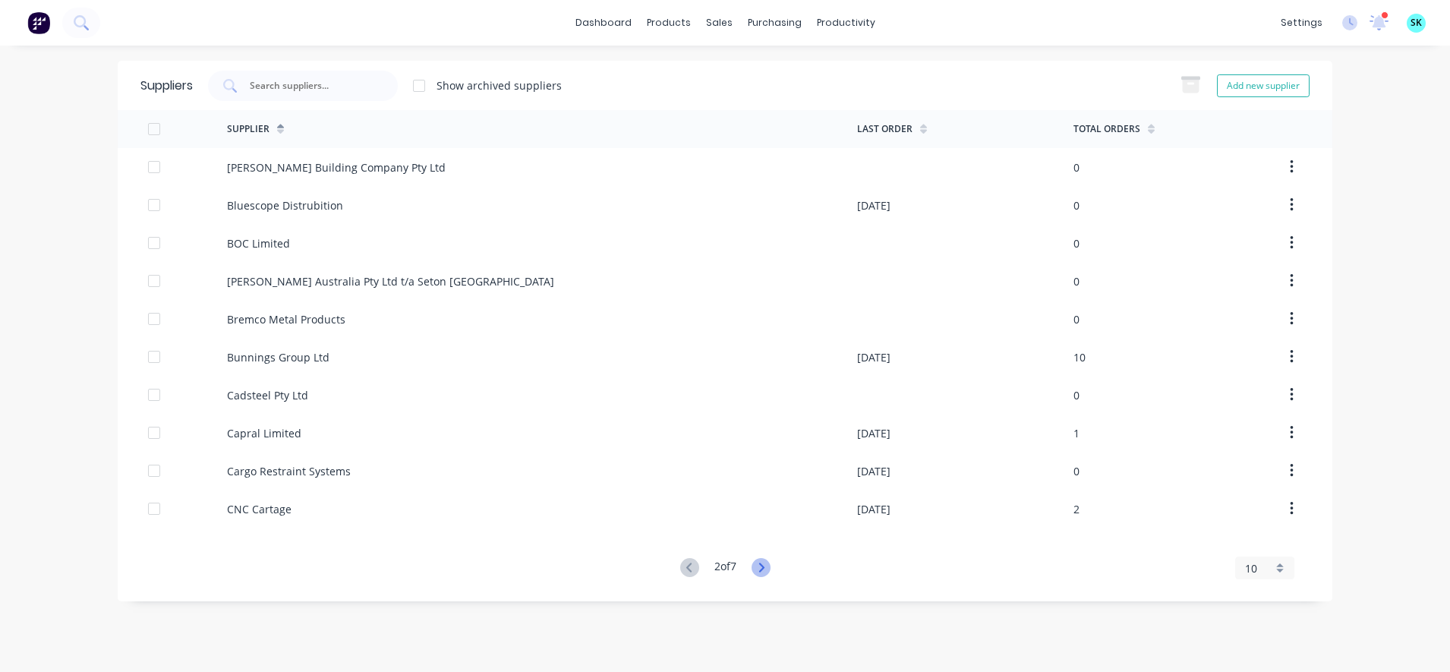
click at [760, 572] on icon at bounding box center [760, 567] width 19 height 19
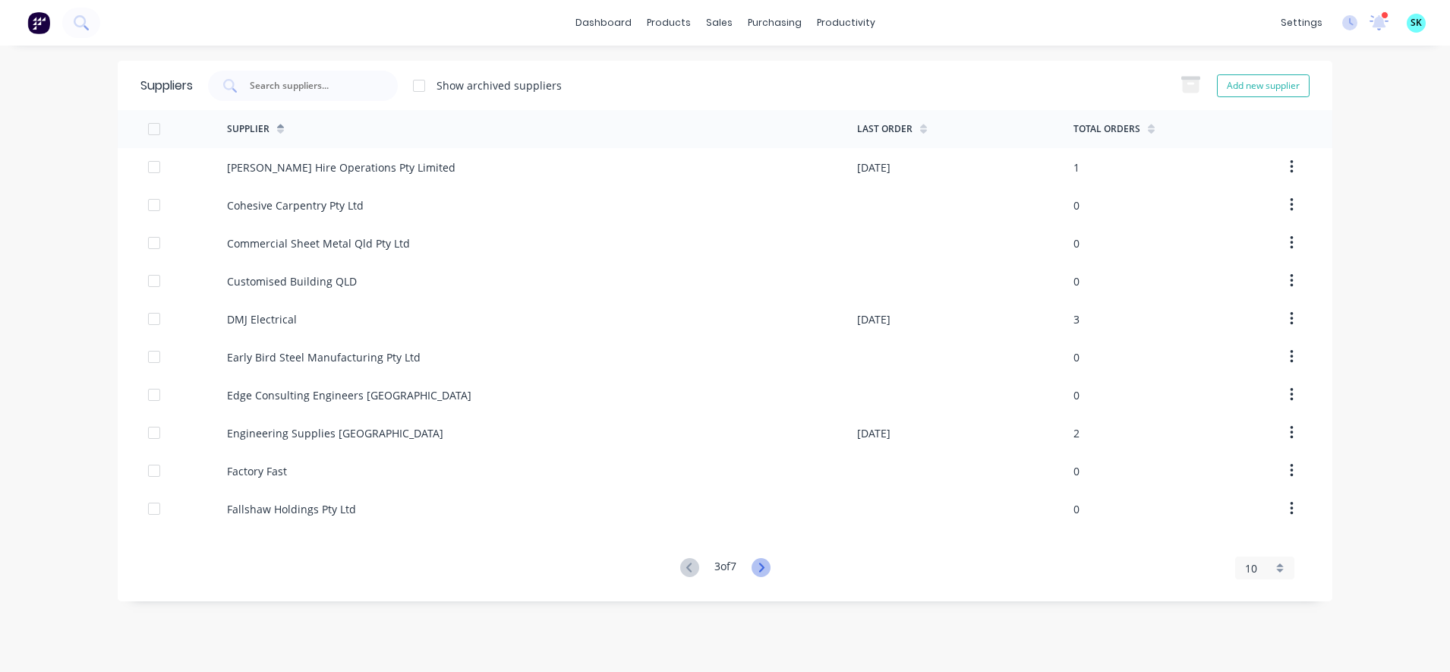
click at [760, 571] on icon at bounding box center [760, 567] width 19 height 19
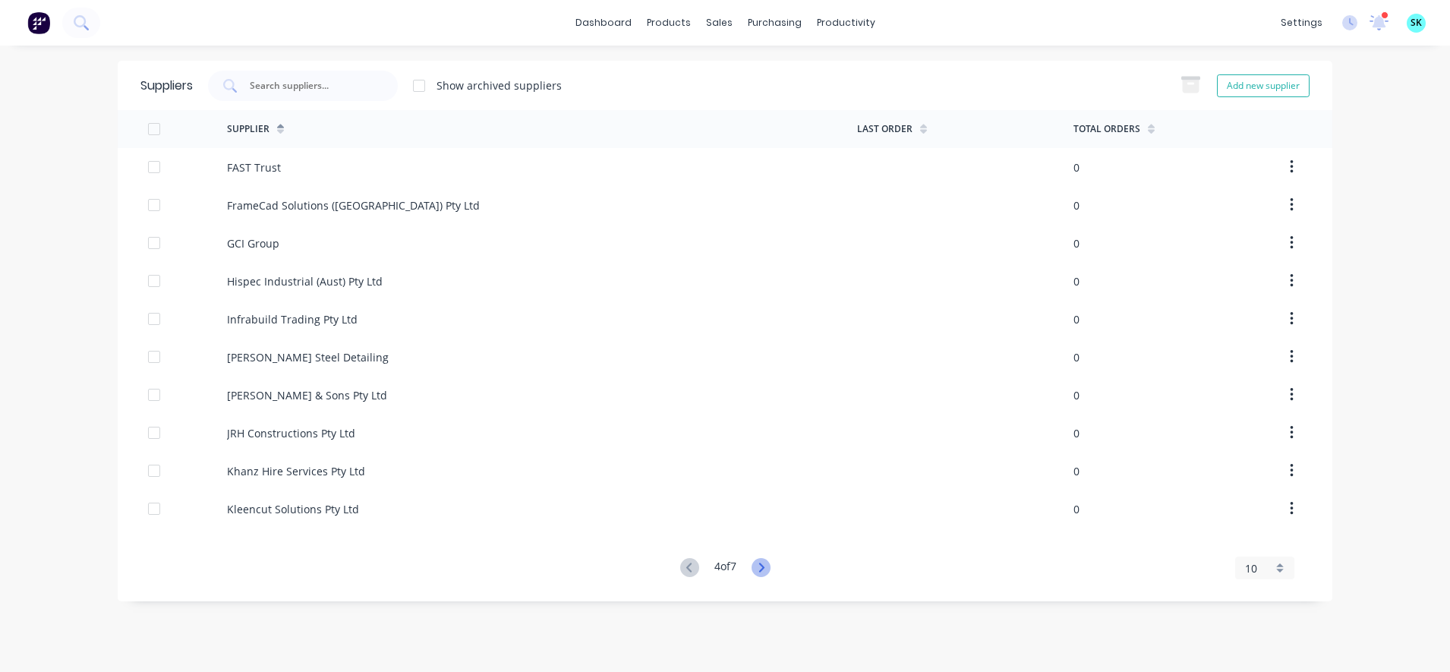
click at [760, 571] on icon at bounding box center [760, 567] width 19 height 19
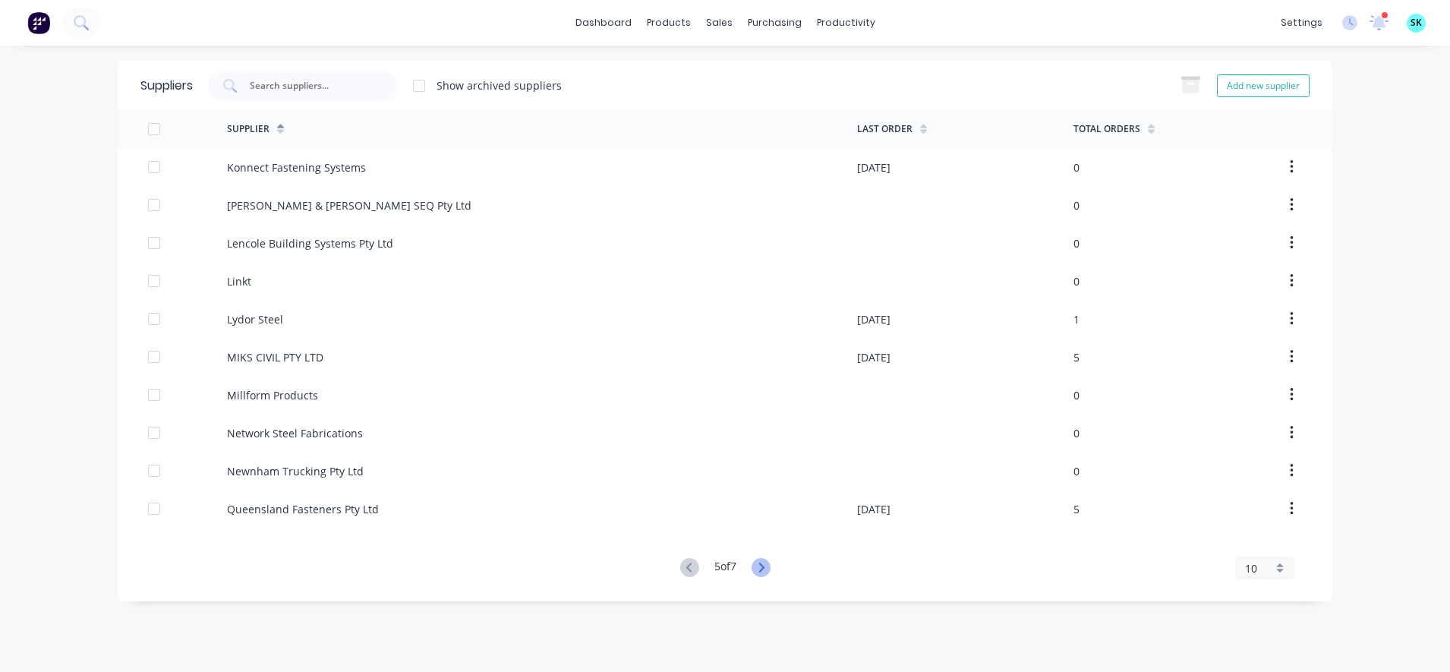
click at [760, 570] on icon at bounding box center [760, 567] width 19 height 19
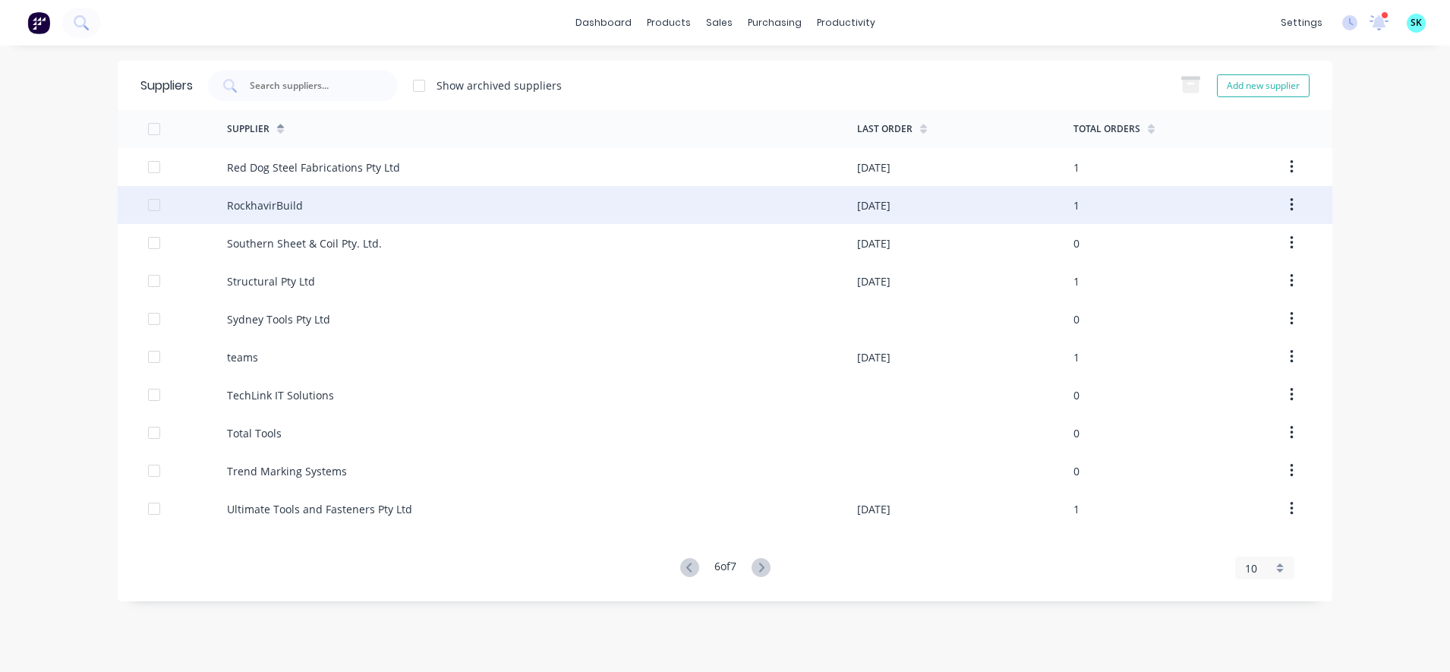
click at [367, 195] on div "RockhavirBuild" at bounding box center [542, 205] width 630 height 38
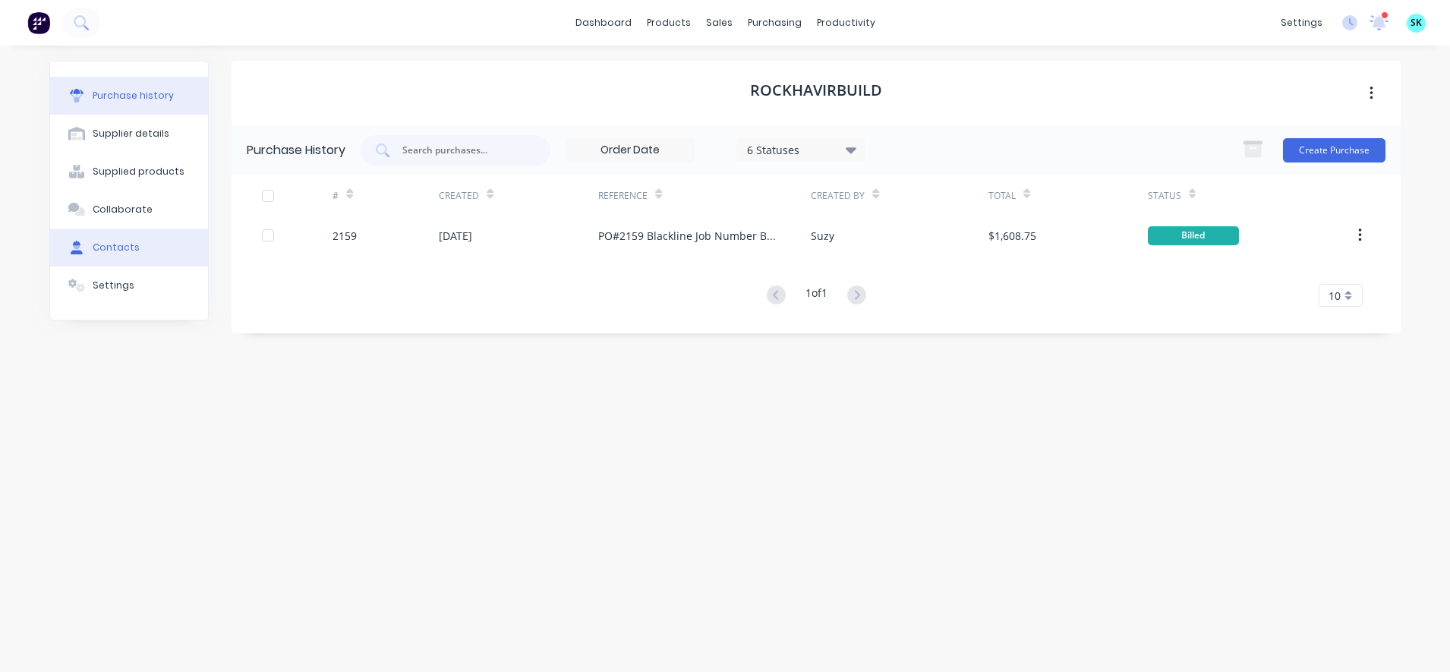
click at [132, 246] on div "Contacts" at bounding box center [116, 248] width 47 height 14
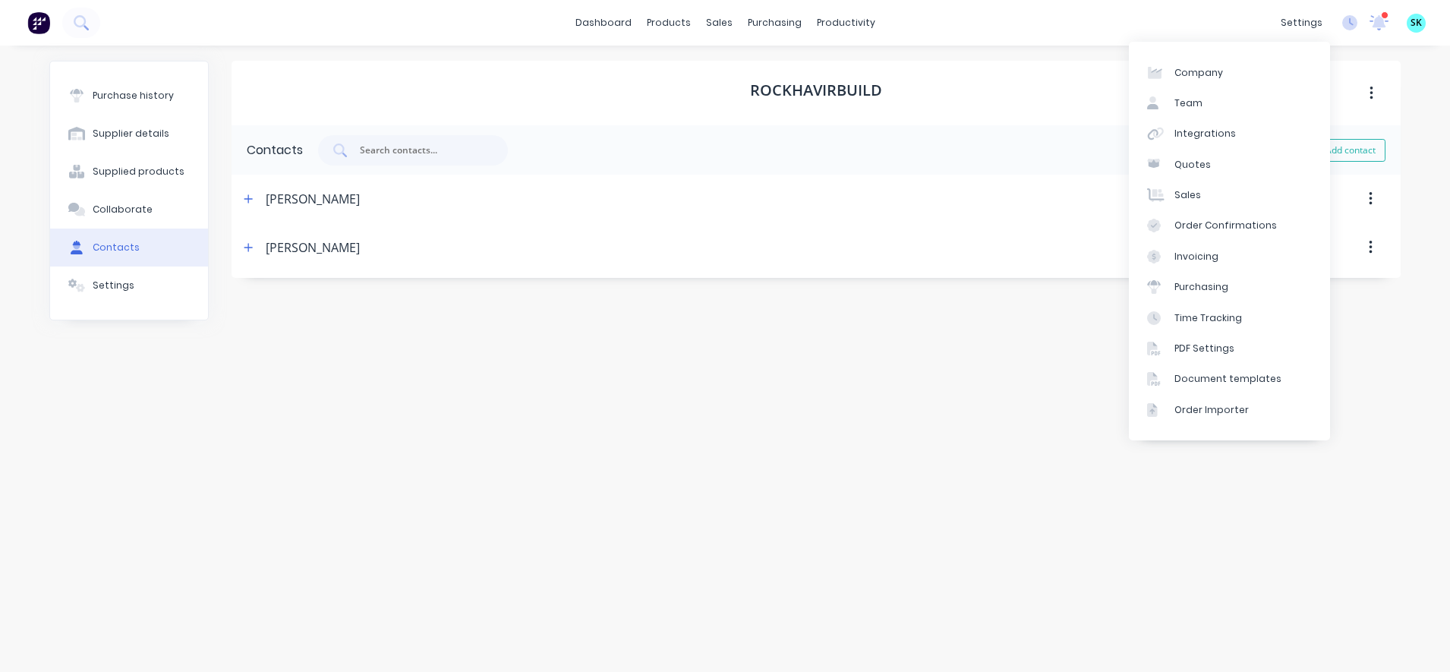
click at [782, 347] on div "RockhavirBuild Contacts Add contact [PERSON_NAME] Contact Name [PERSON_NAME] Em…" at bounding box center [815, 351] width 1169 height 581
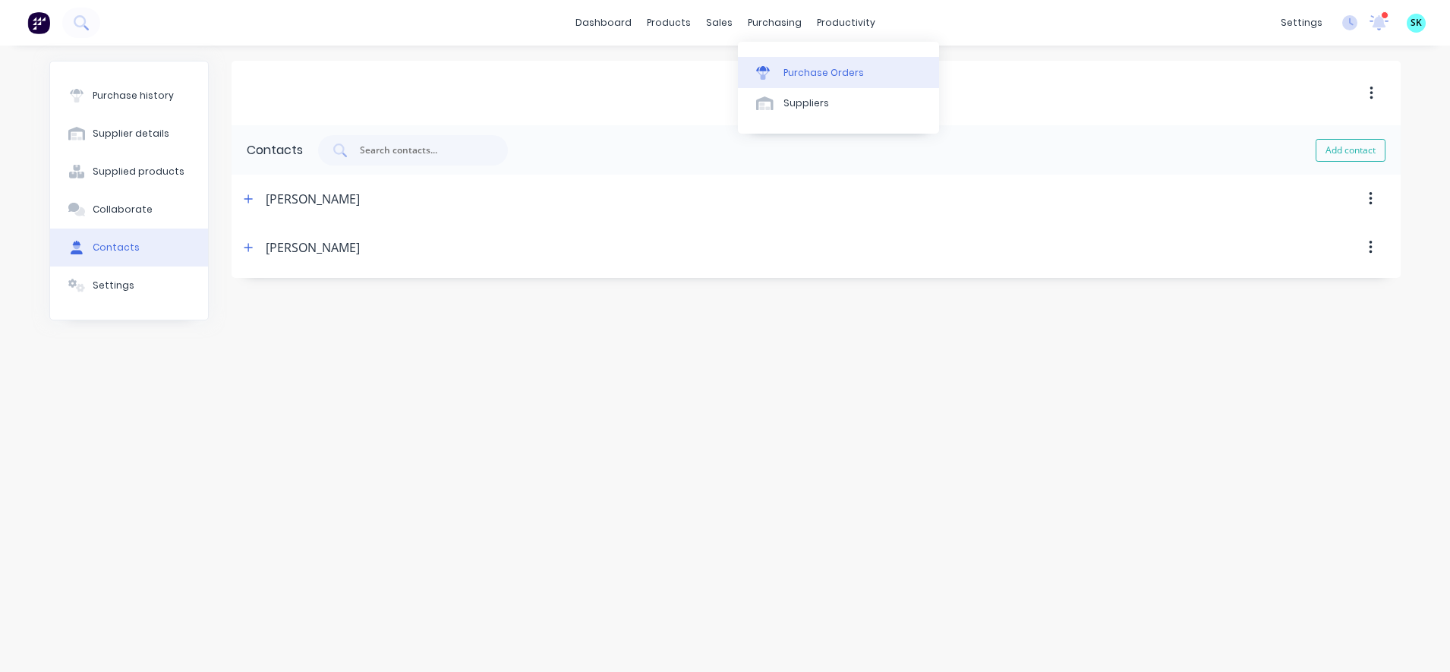
click at [766, 72] on icon at bounding box center [763, 73] width 14 height 14
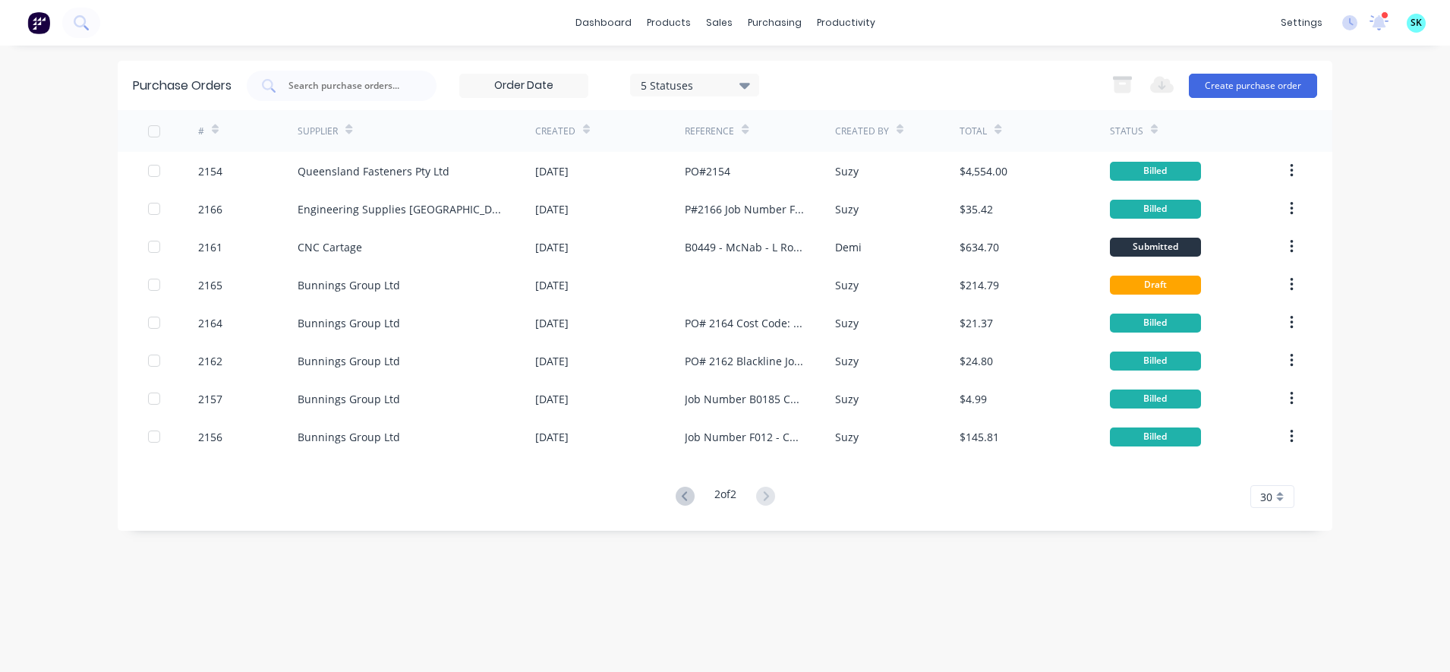
click at [693, 505] on div "2 of 2" at bounding box center [725, 497] width 109 height 22
click at [686, 489] on icon at bounding box center [684, 495] width 19 height 19
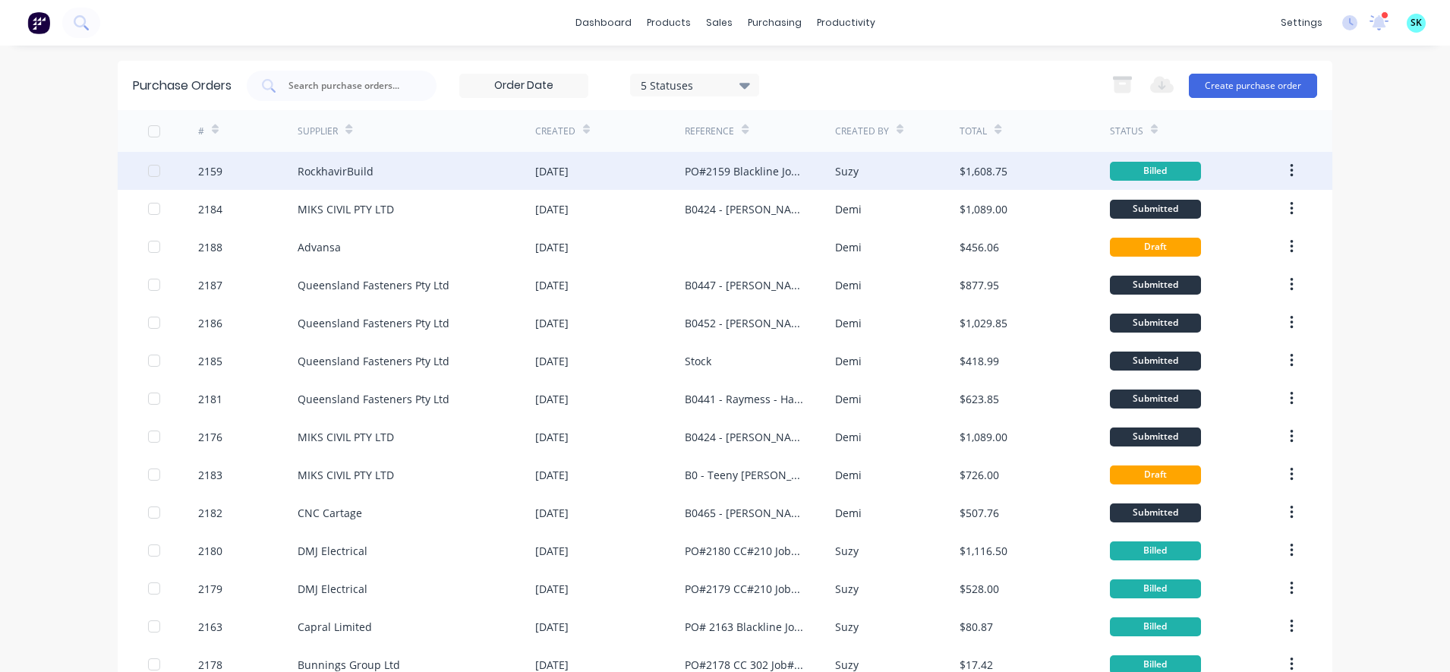
click at [1286, 170] on button "button" at bounding box center [1291, 170] width 36 height 27
click at [559, 170] on div "[DATE]" at bounding box center [551, 171] width 33 height 16
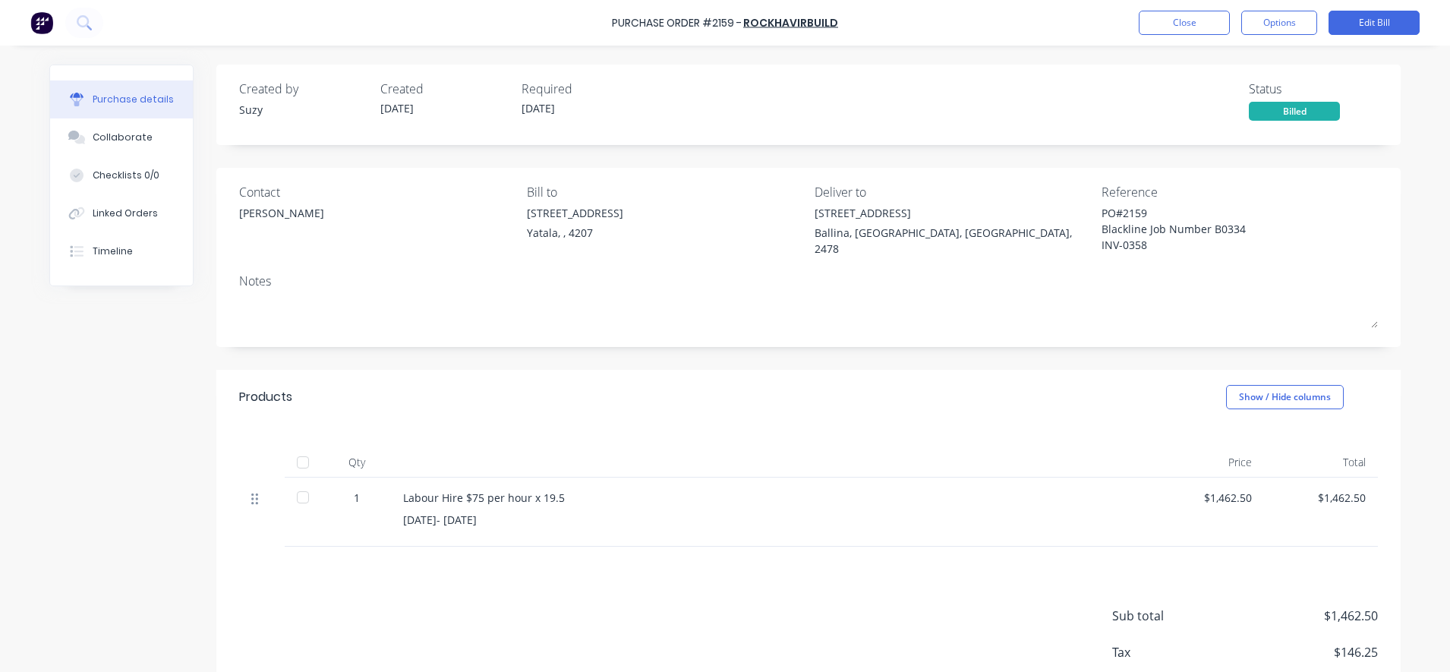
click at [251, 494] on icon at bounding box center [254, 498] width 7 height 11
click at [1291, 25] on button "Options" at bounding box center [1279, 23] width 76 height 24
click at [1390, 20] on button "Edit Bill" at bounding box center [1373, 23] width 91 height 24
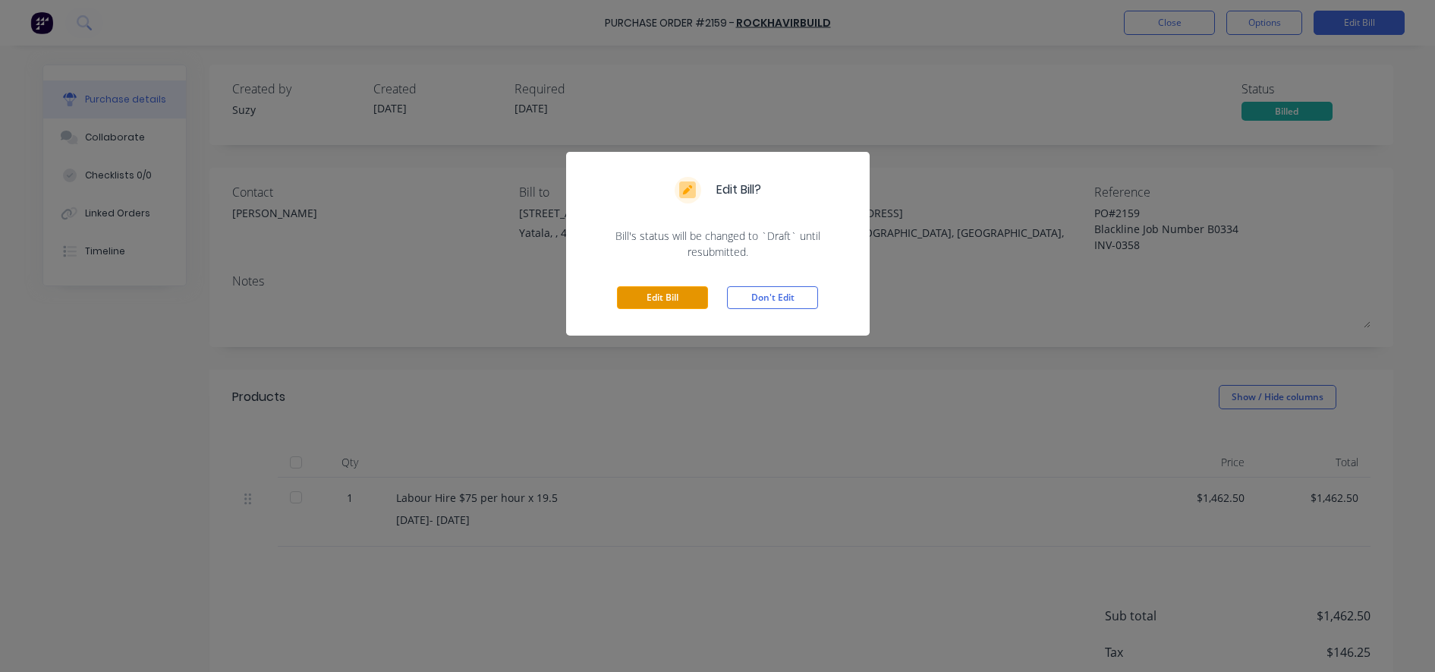
click at [654, 292] on button "Edit Bill" at bounding box center [662, 297] width 91 height 23
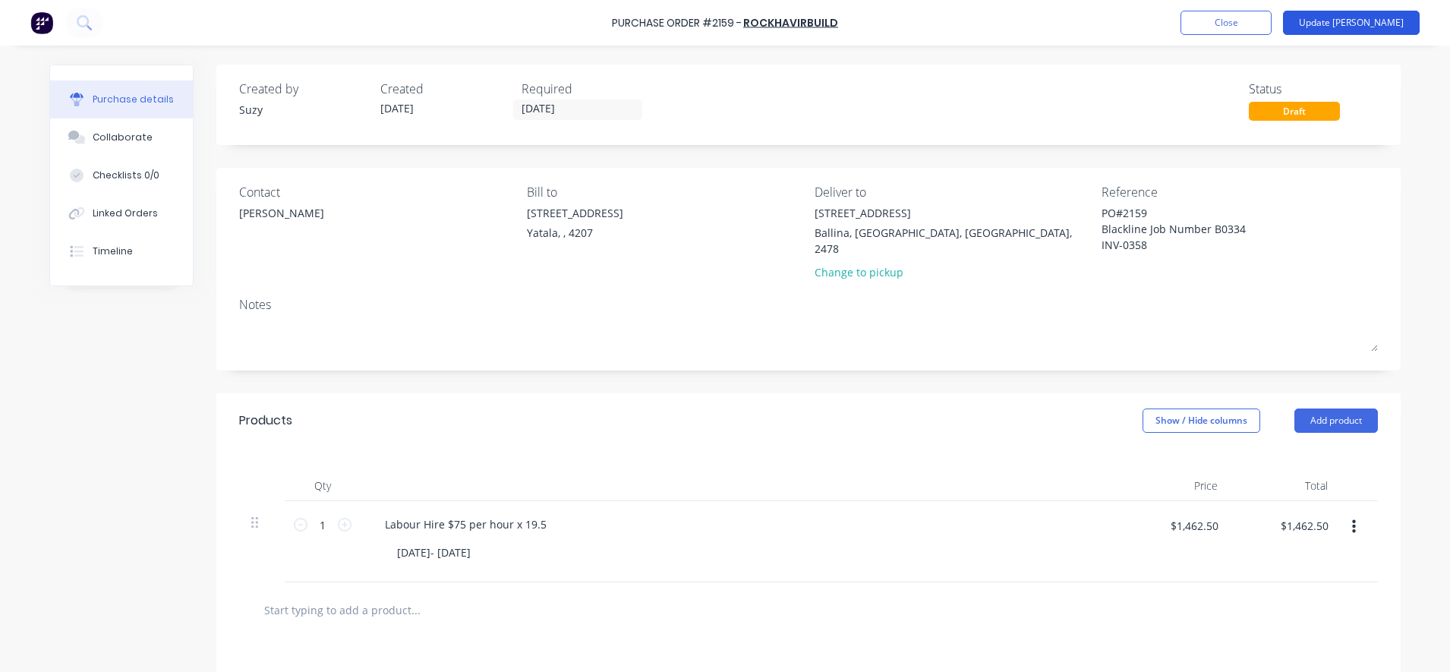
click at [1358, 23] on button "Update [PERSON_NAME]" at bounding box center [1351, 23] width 137 height 24
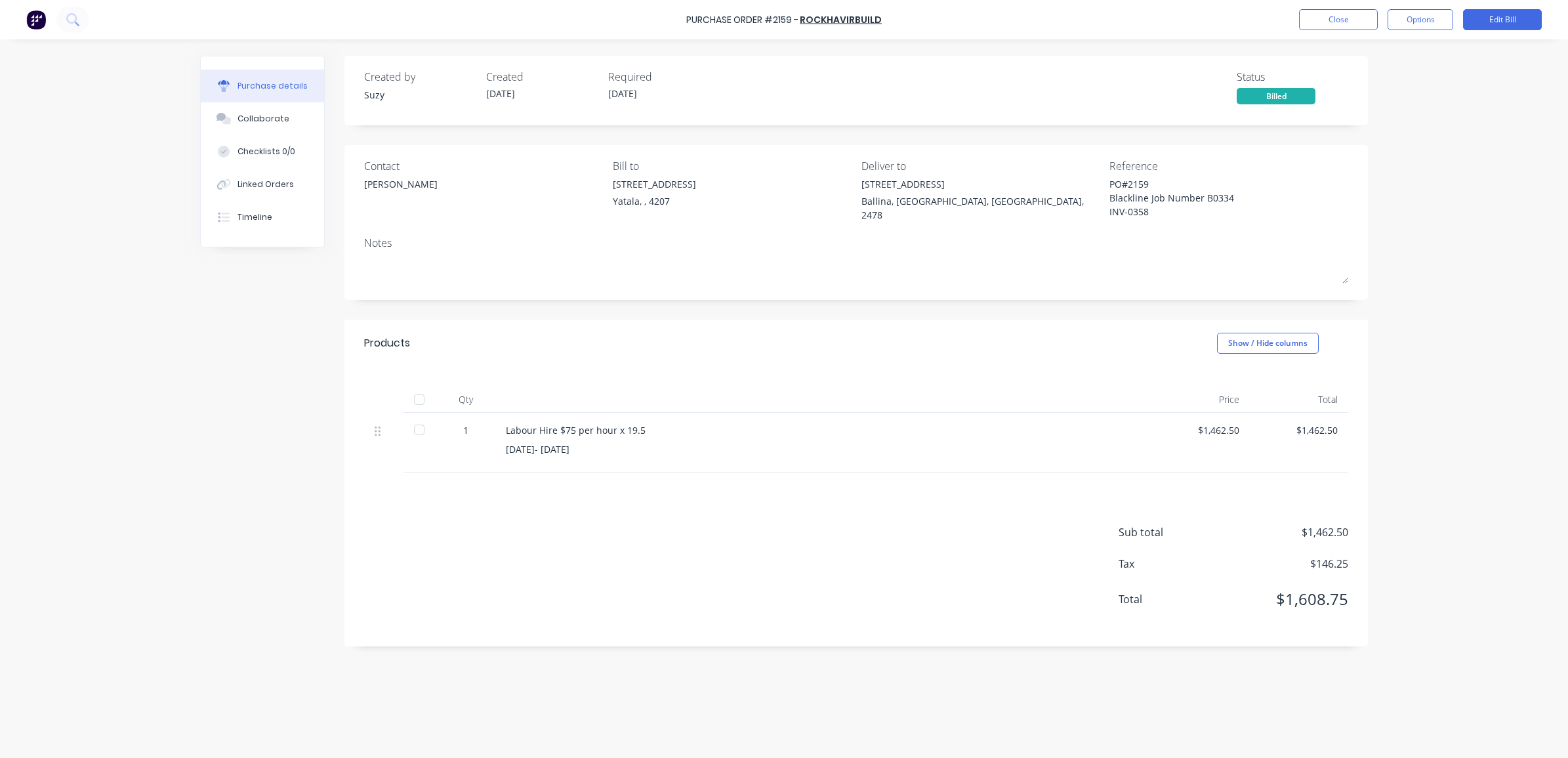
type textarea "x"
click at [1252, 18] on button "Close" at bounding box center [1338, 20] width 79 height 21
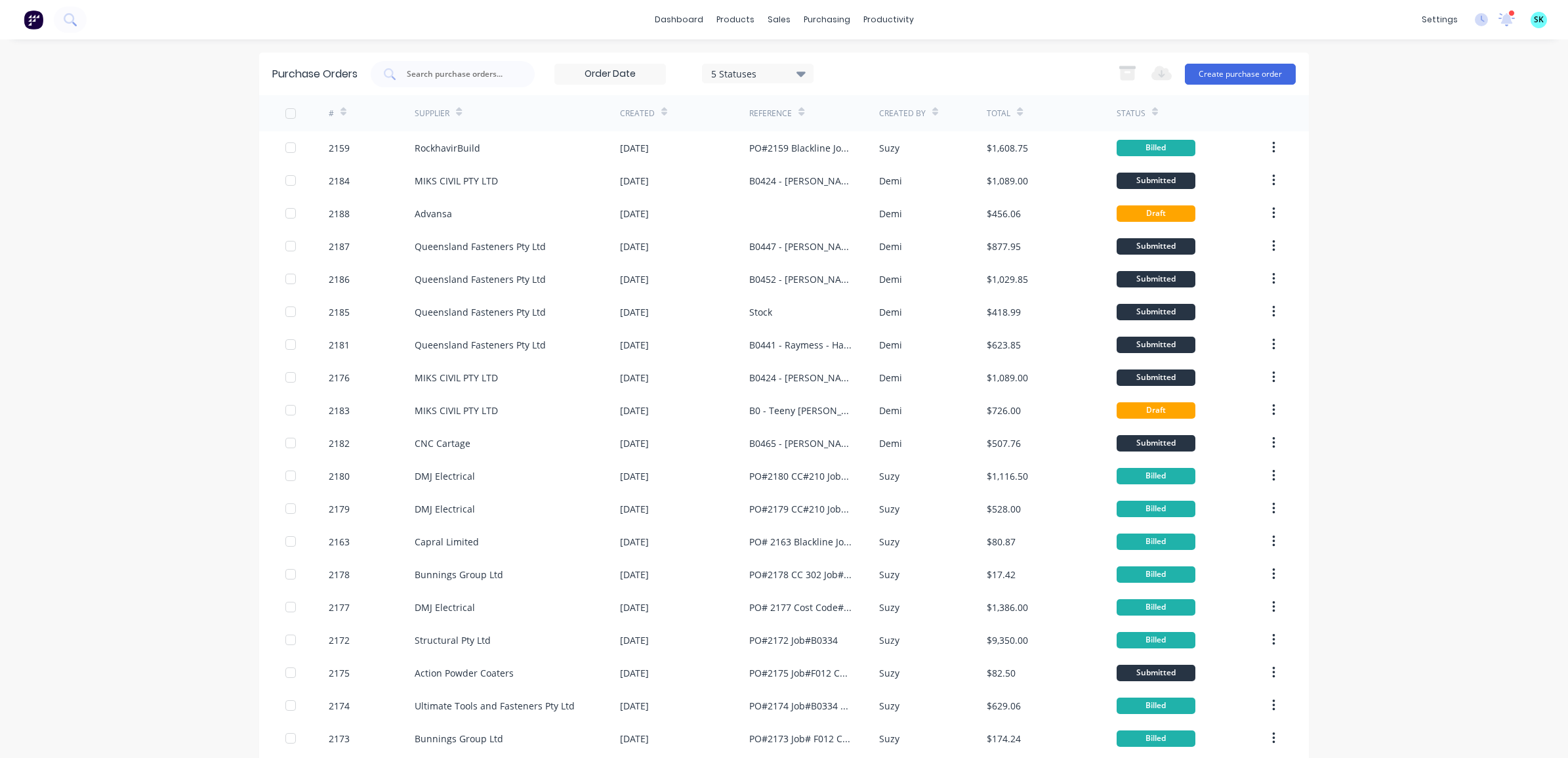
click at [18, 18] on div at bounding box center [43, 20] width 86 height 26
click at [24, 23] on img at bounding box center [33, 19] width 20 height 20
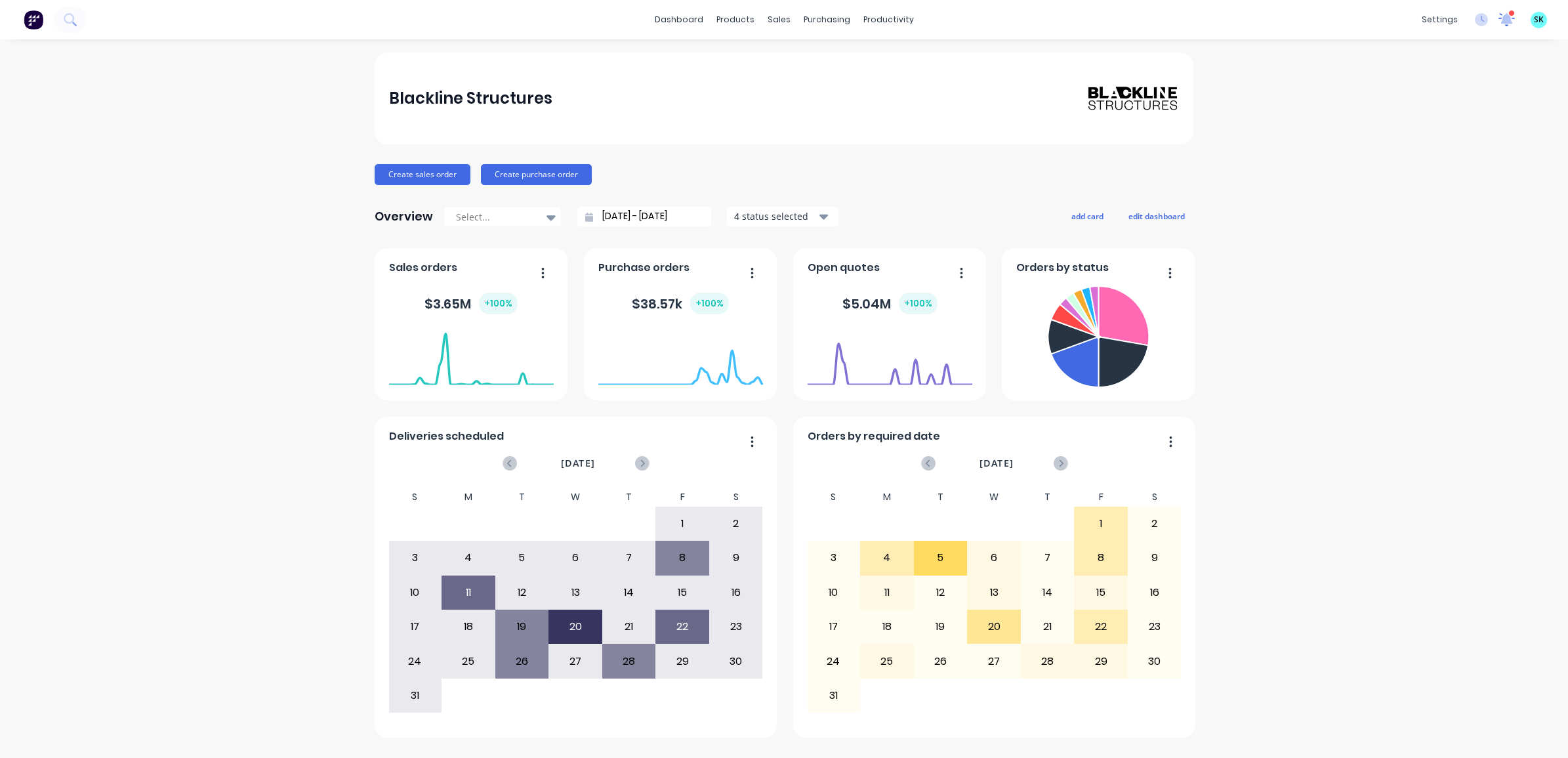
click at [1252, 25] on icon at bounding box center [1506, 19] width 16 height 13
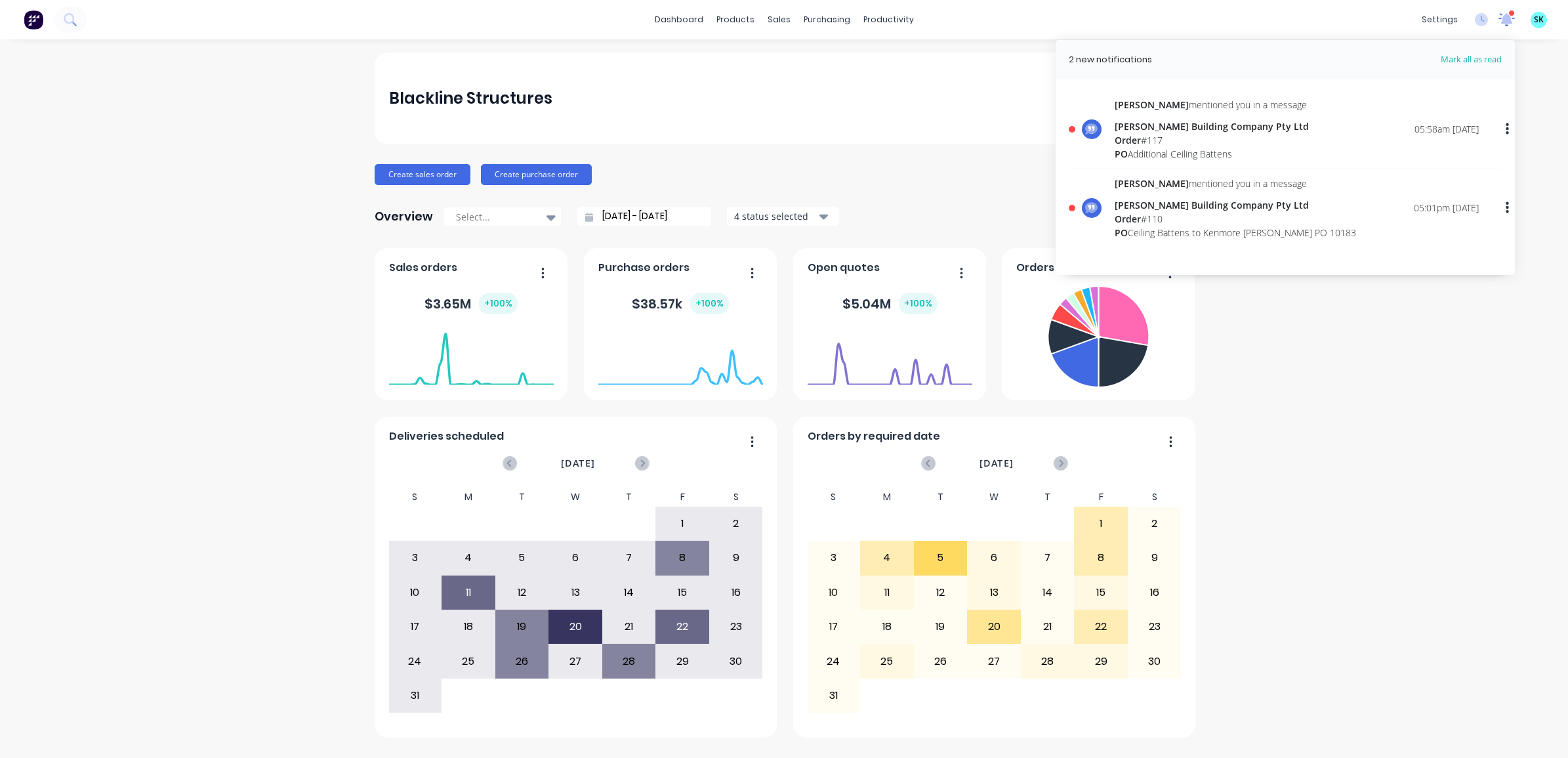
click at [1252, 15] on icon at bounding box center [1506, 19] width 16 height 13
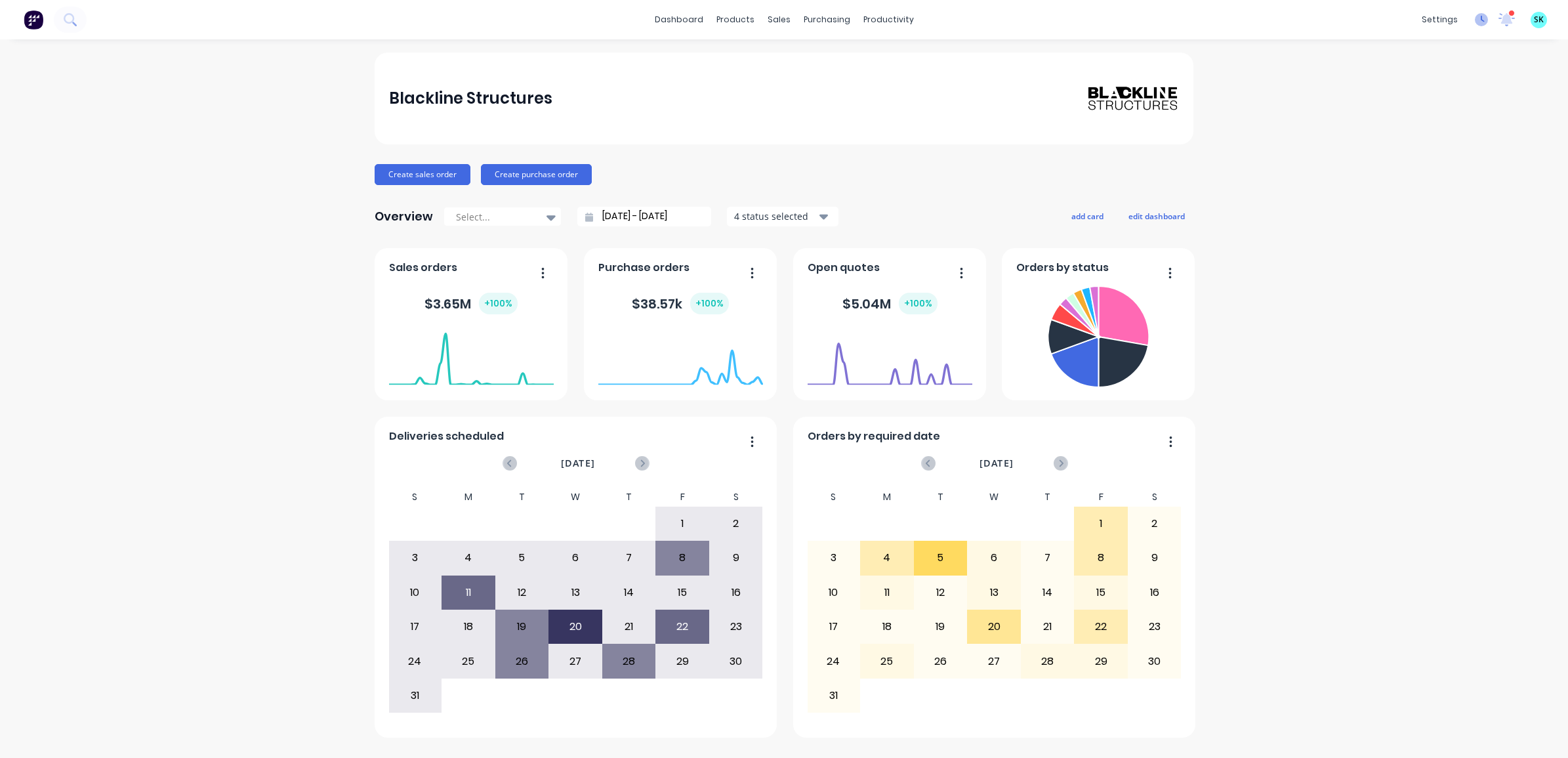
click at [1252, 23] on icon at bounding box center [1481, 19] width 13 height 13
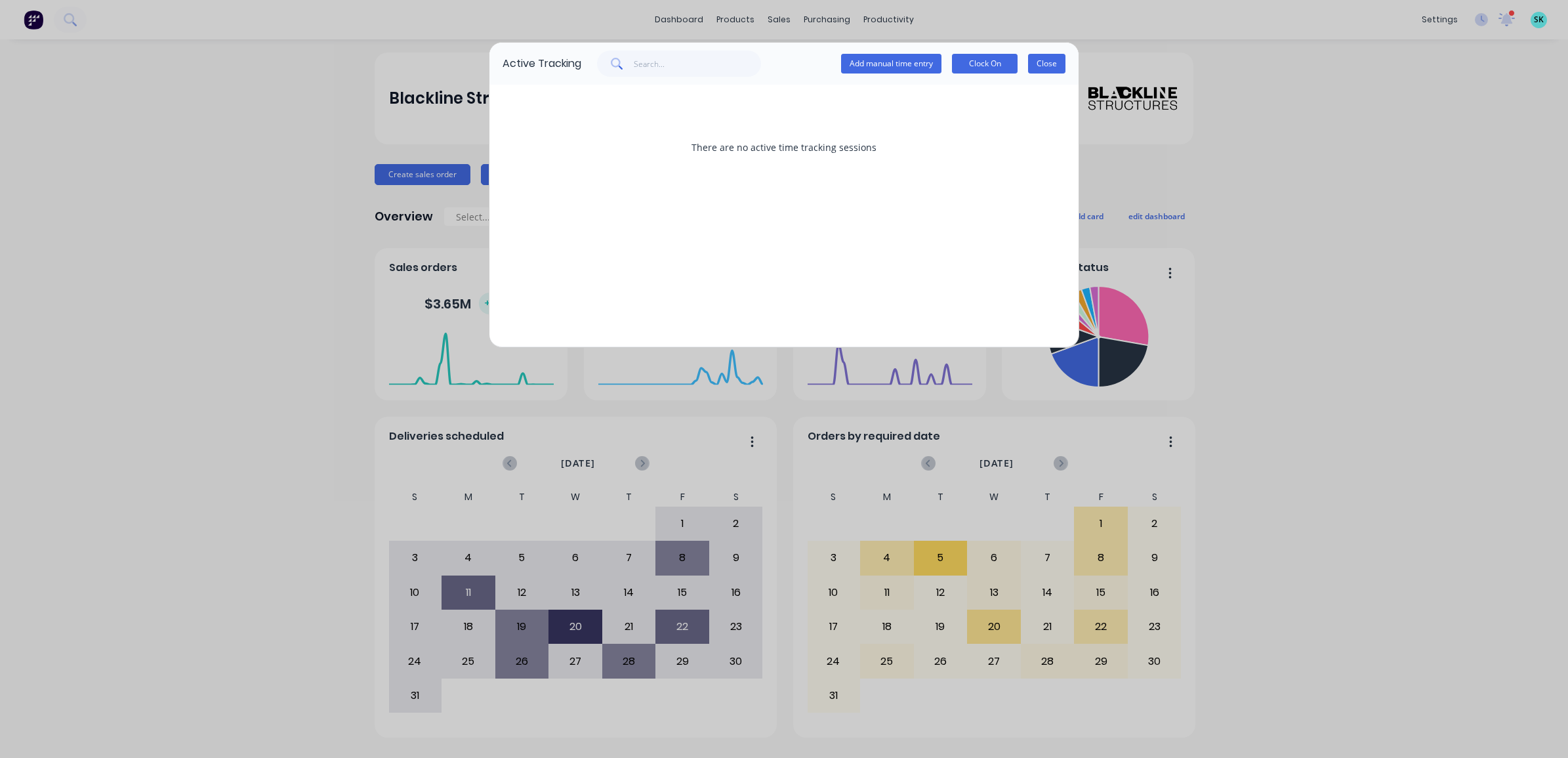
click at [1061, 62] on button "Close" at bounding box center [1046, 63] width 37 height 20
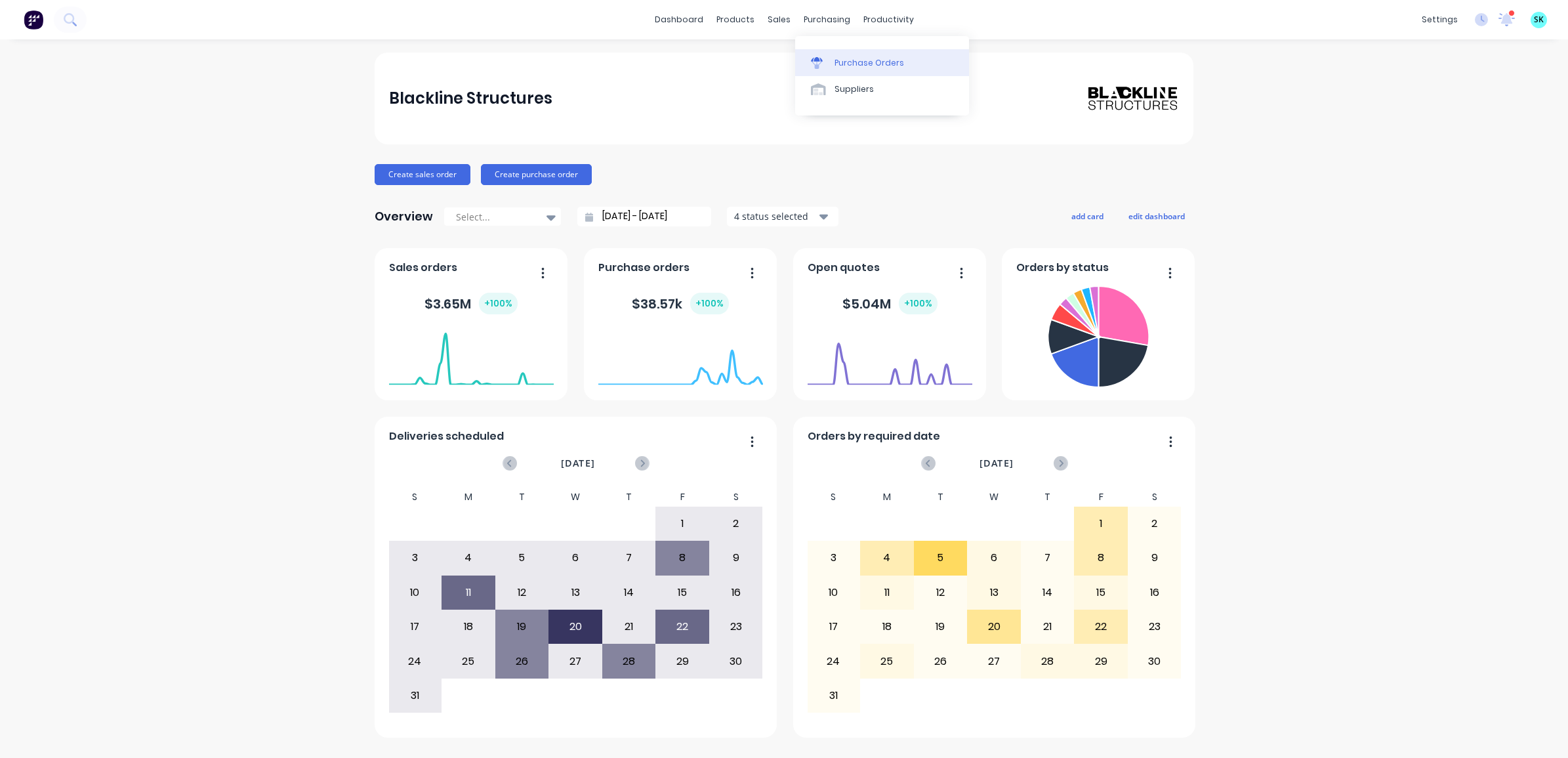
click at [838, 67] on div "Purchase Orders" at bounding box center [869, 63] width 69 height 12
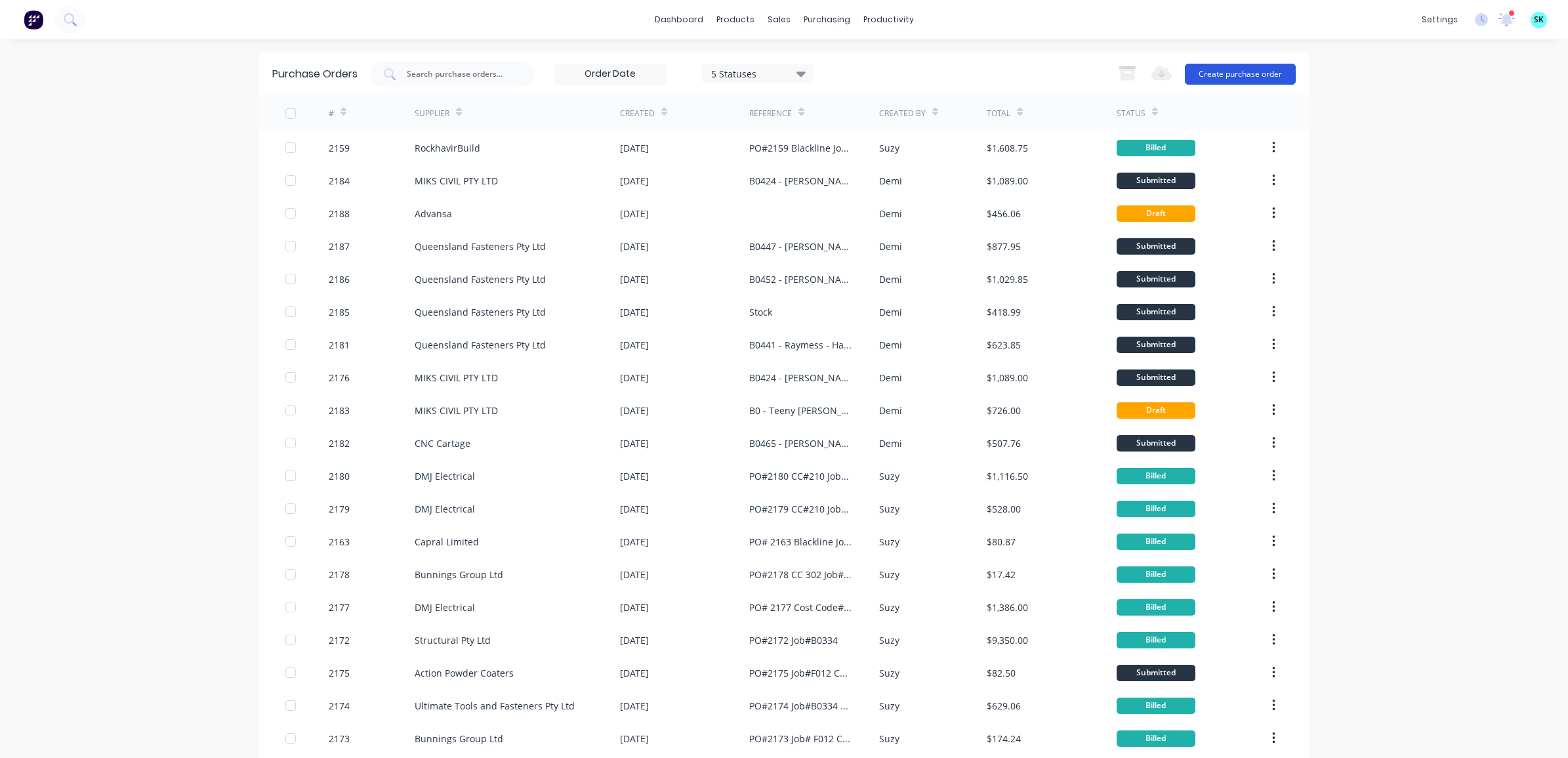
click at [1250, 71] on button "Create purchase order" at bounding box center [1240, 74] width 111 height 21
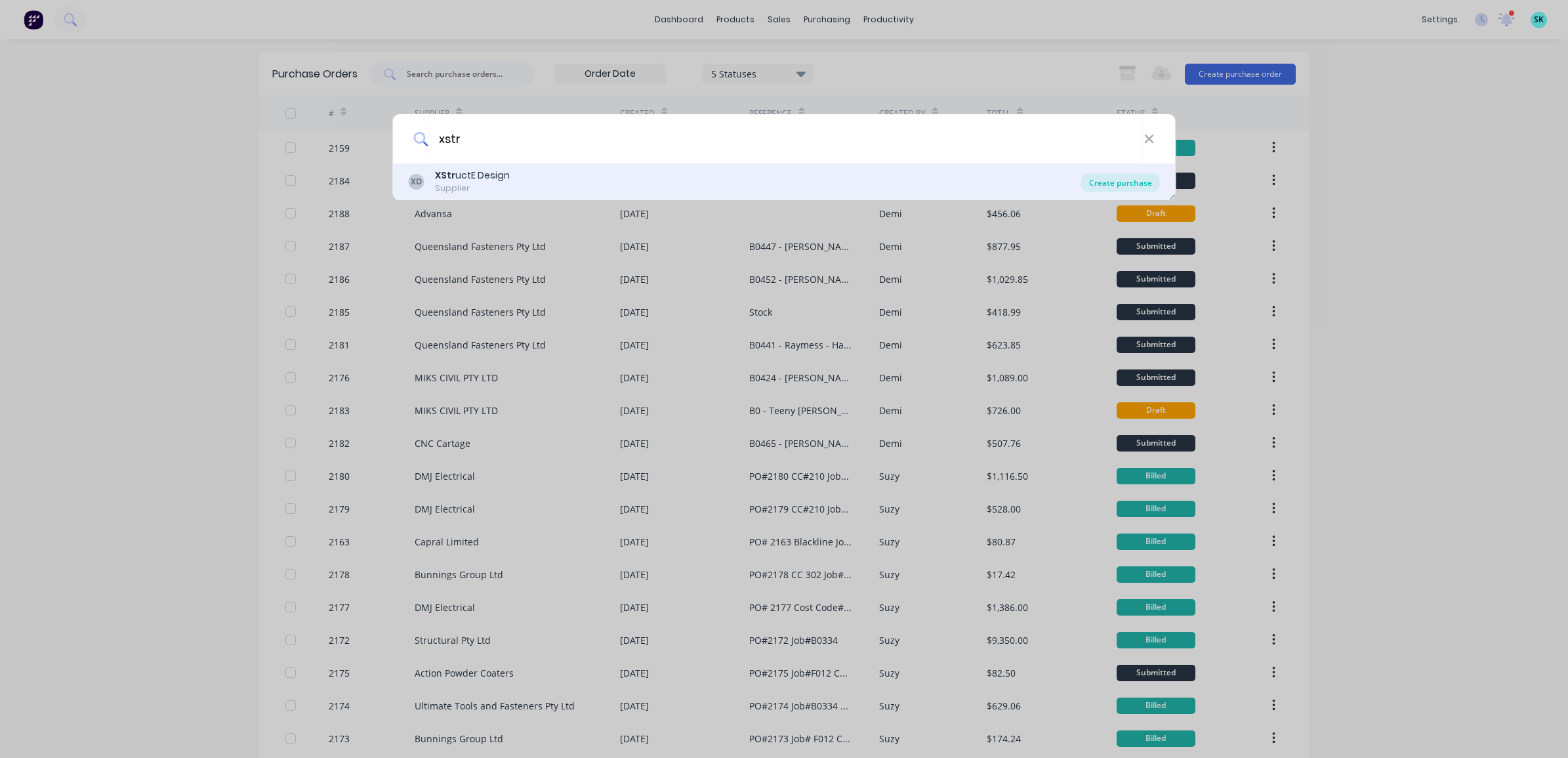
type input "xstr"
click at [1114, 178] on div "Create purchase" at bounding box center [1120, 182] width 79 height 18
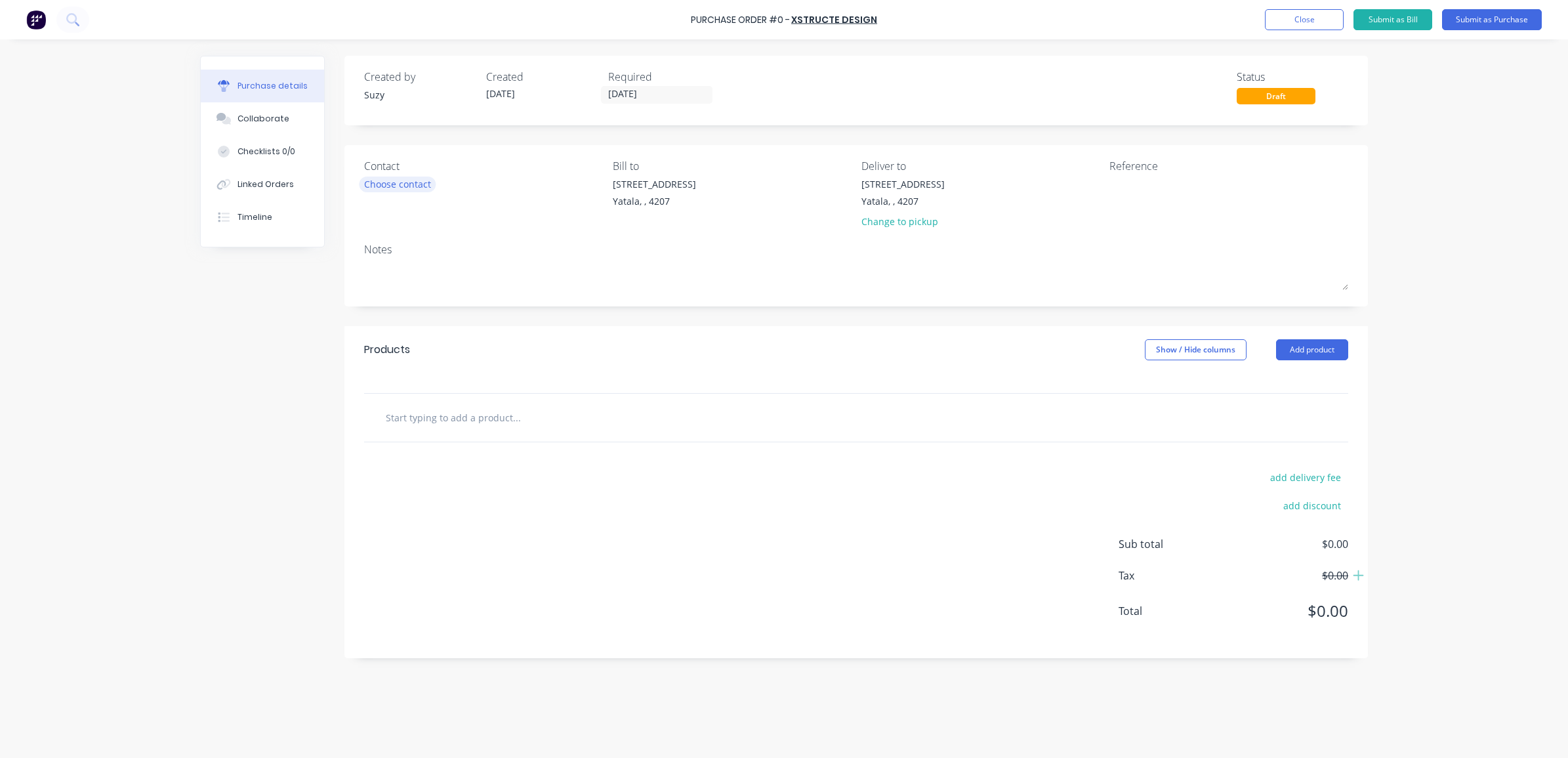
click at [418, 188] on div "Choose contact" at bounding box center [397, 184] width 67 height 14
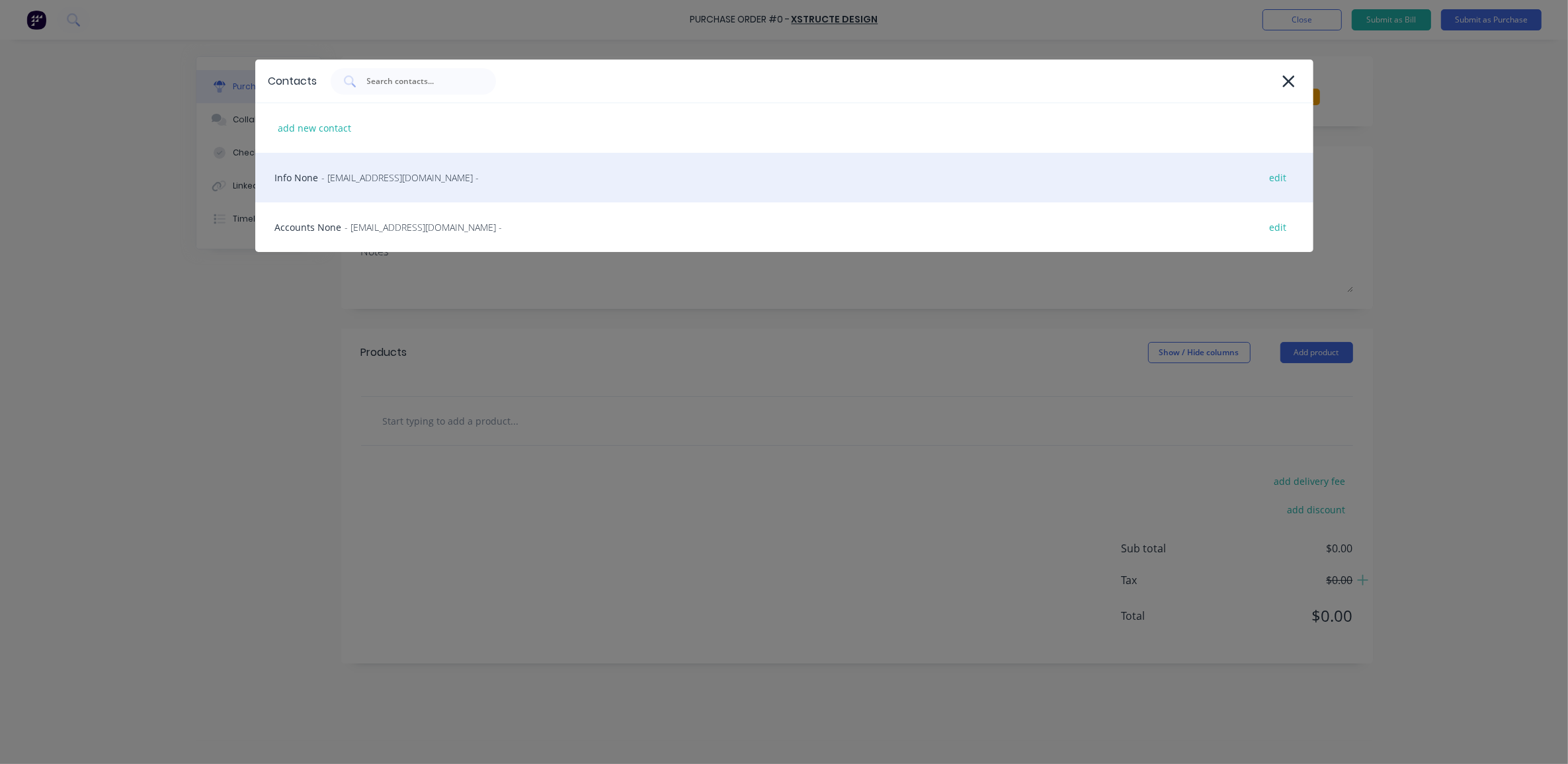
click at [444, 189] on div "Info None - [EMAIL_ADDRESS][DOMAIN_NAME] - edit" at bounding box center [784, 177] width 1058 height 50
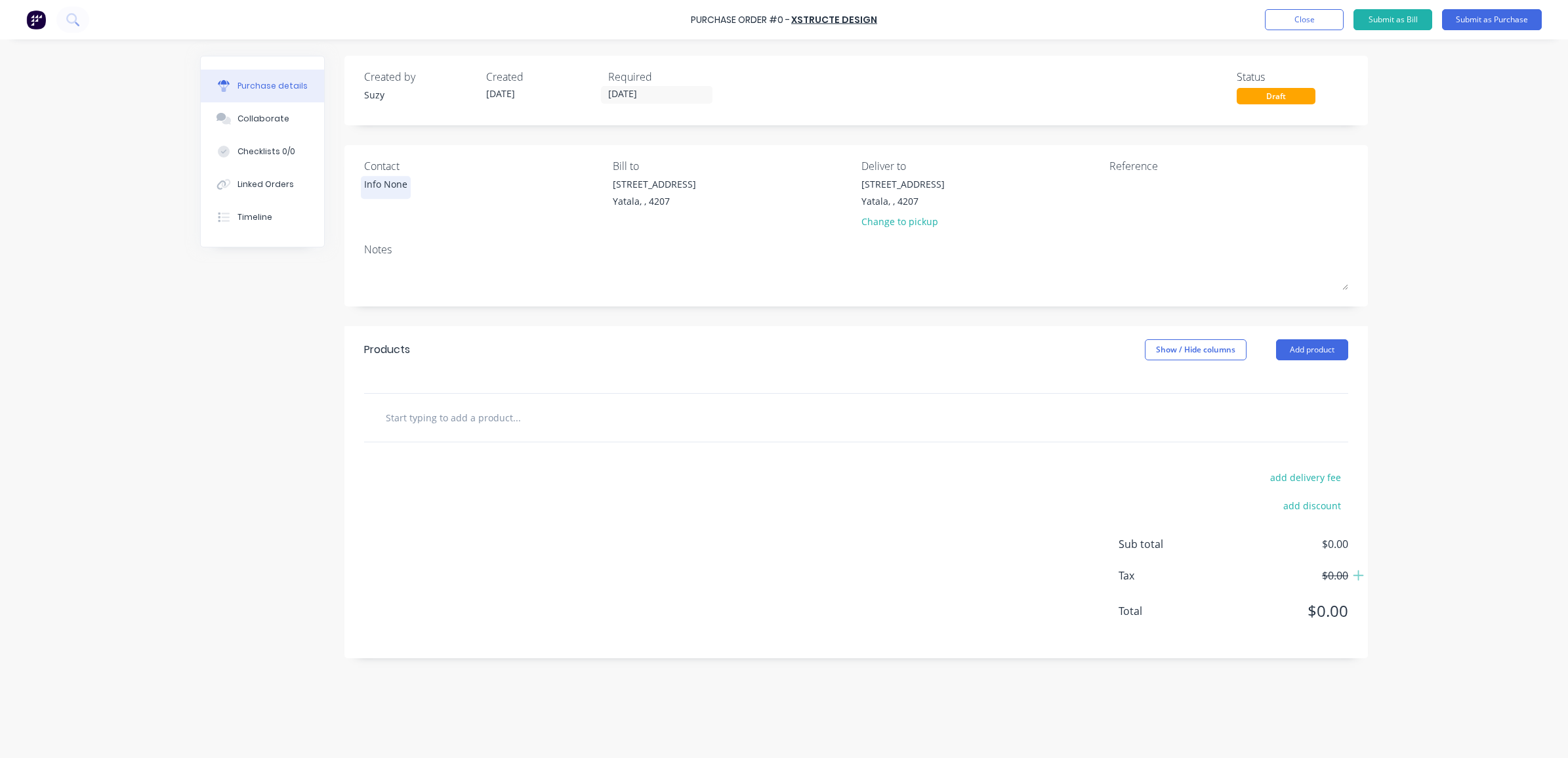
click at [402, 188] on div "Info None" at bounding box center [386, 184] width 43 height 14
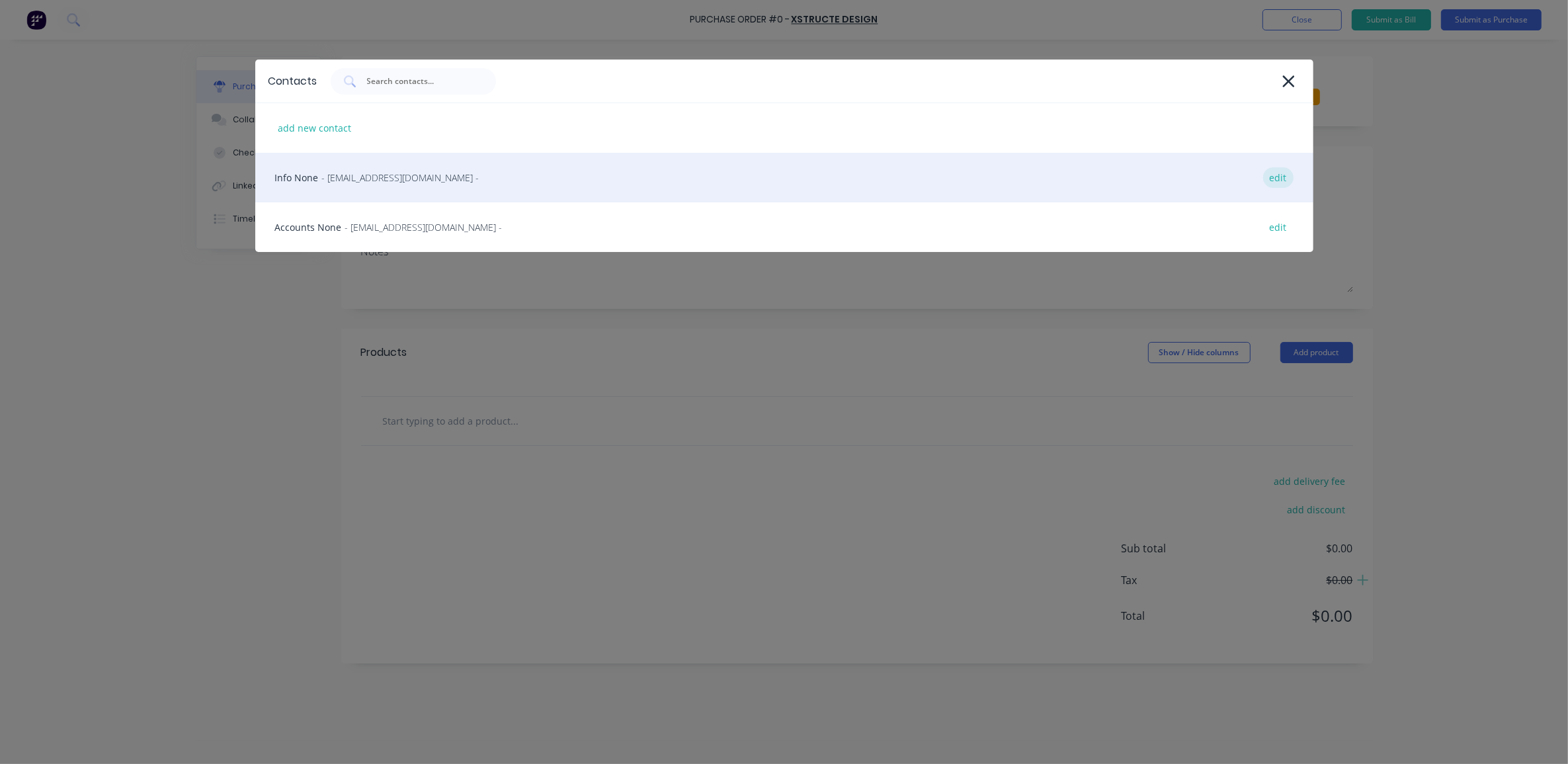
click at [1263, 177] on div "edit" at bounding box center [1279, 178] width 31 height 21
select select "AU"
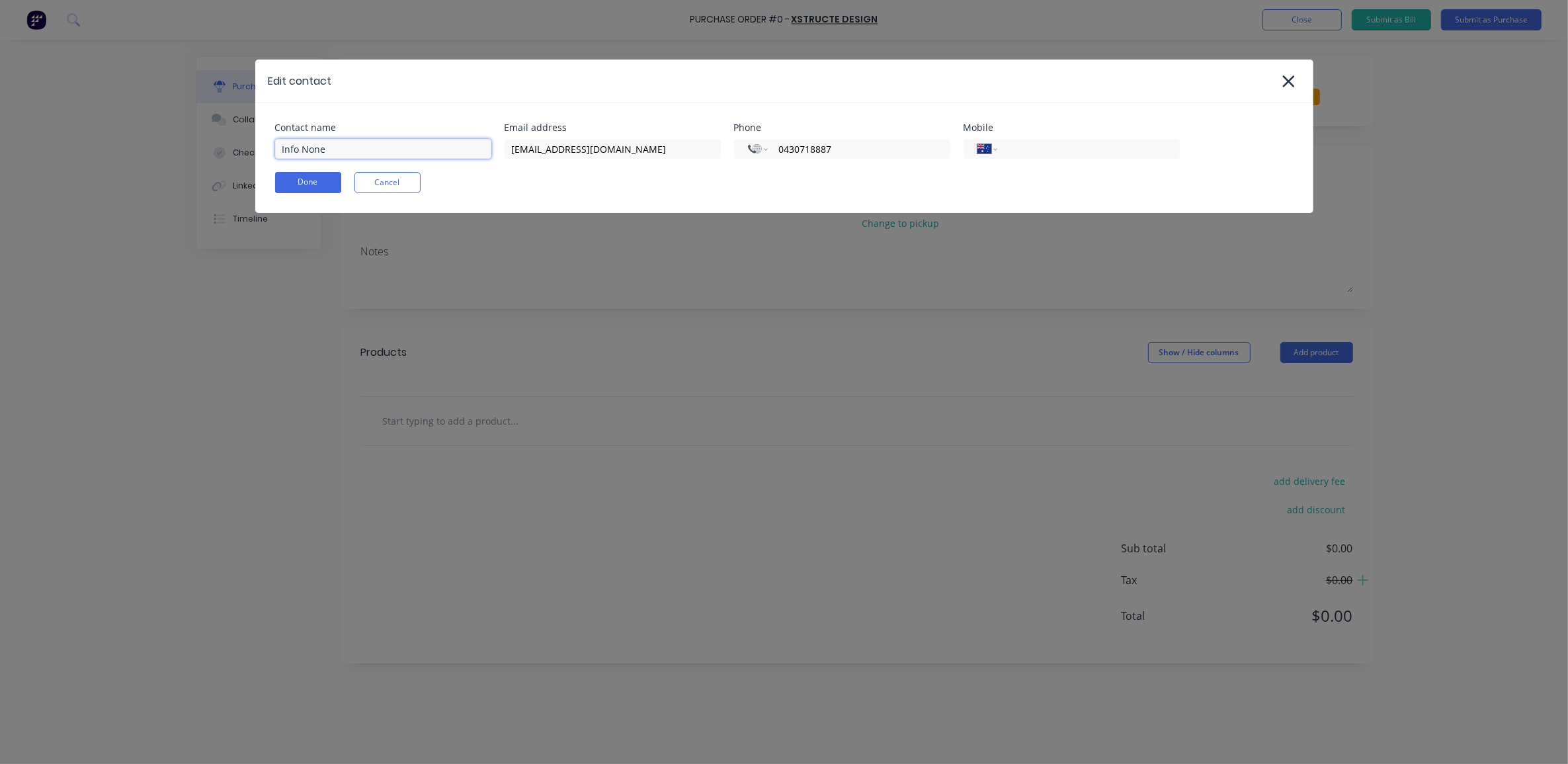
drag, startPoint x: 336, startPoint y: 146, endPoint x: 262, endPoint y: 150, distance: 74.1
click at [262, 150] on div "Contact name Info None Email address [EMAIL_ADDRESS][DOMAIN_NAME] Phone Interna…" at bounding box center [784, 158] width 1058 height 110
type input "Ben"
click at [282, 177] on div "Contact name Ben Email address [EMAIL_ADDRESS][DOMAIN_NAME] Phone International…" at bounding box center [784, 158] width 1058 height 110
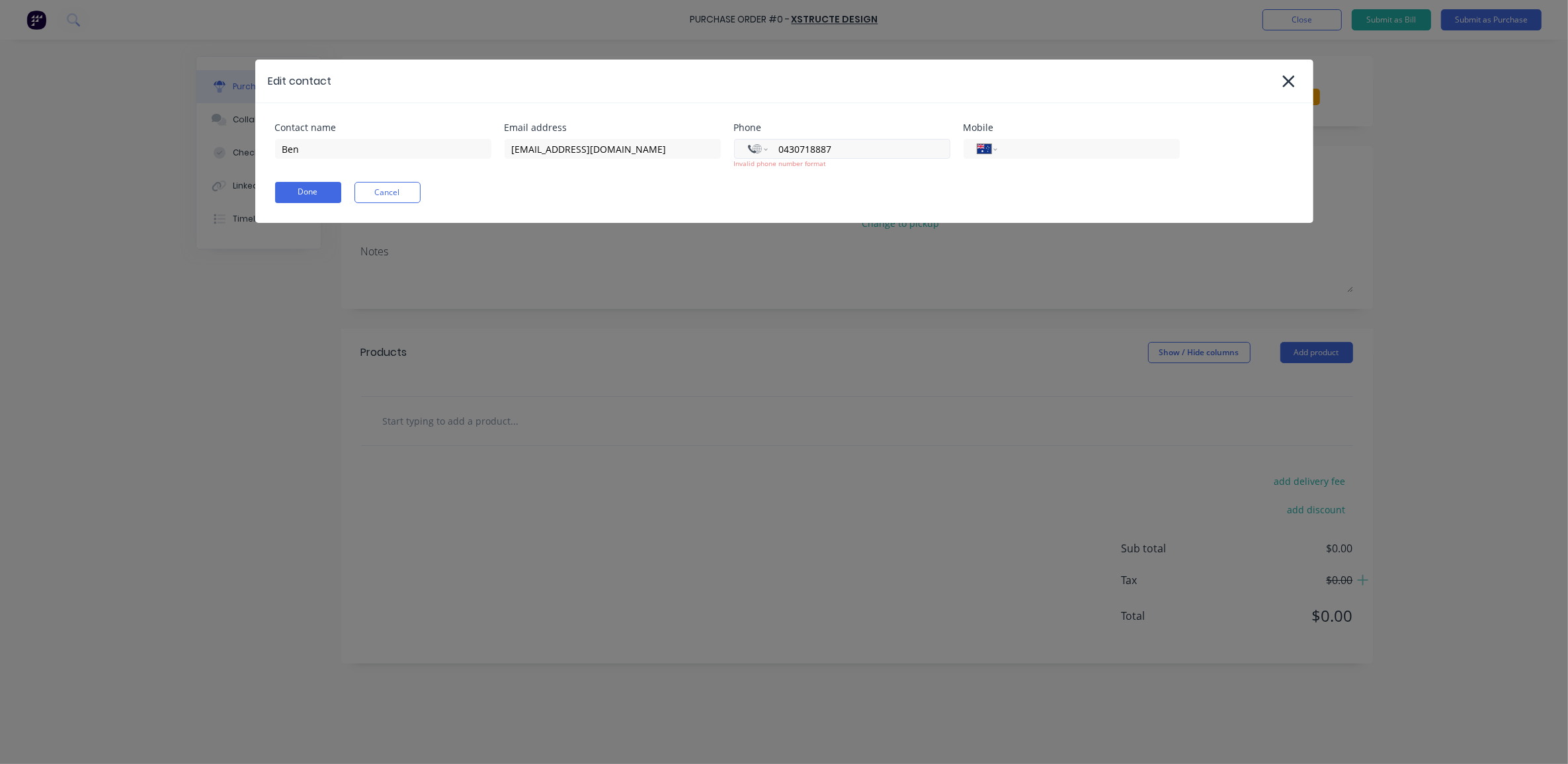
click at [798, 152] on input "0430718887" at bounding box center [857, 148] width 159 height 15
click at [818, 150] on input "0430718887" at bounding box center [857, 148] width 159 height 15
drag, startPoint x: 845, startPoint y: 146, endPoint x: 756, endPoint y: 145, distance: 89.0
click at [756, 145] on div "International [GEOGRAPHIC_DATA] [GEOGRAPHIC_DATA] [GEOGRAPHIC_DATA] [GEOGRAPHIC…" at bounding box center [842, 148] width 216 height 20
click at [1099, 143] on input "tel" at bounding box center [1086, 148] width 159 height 15
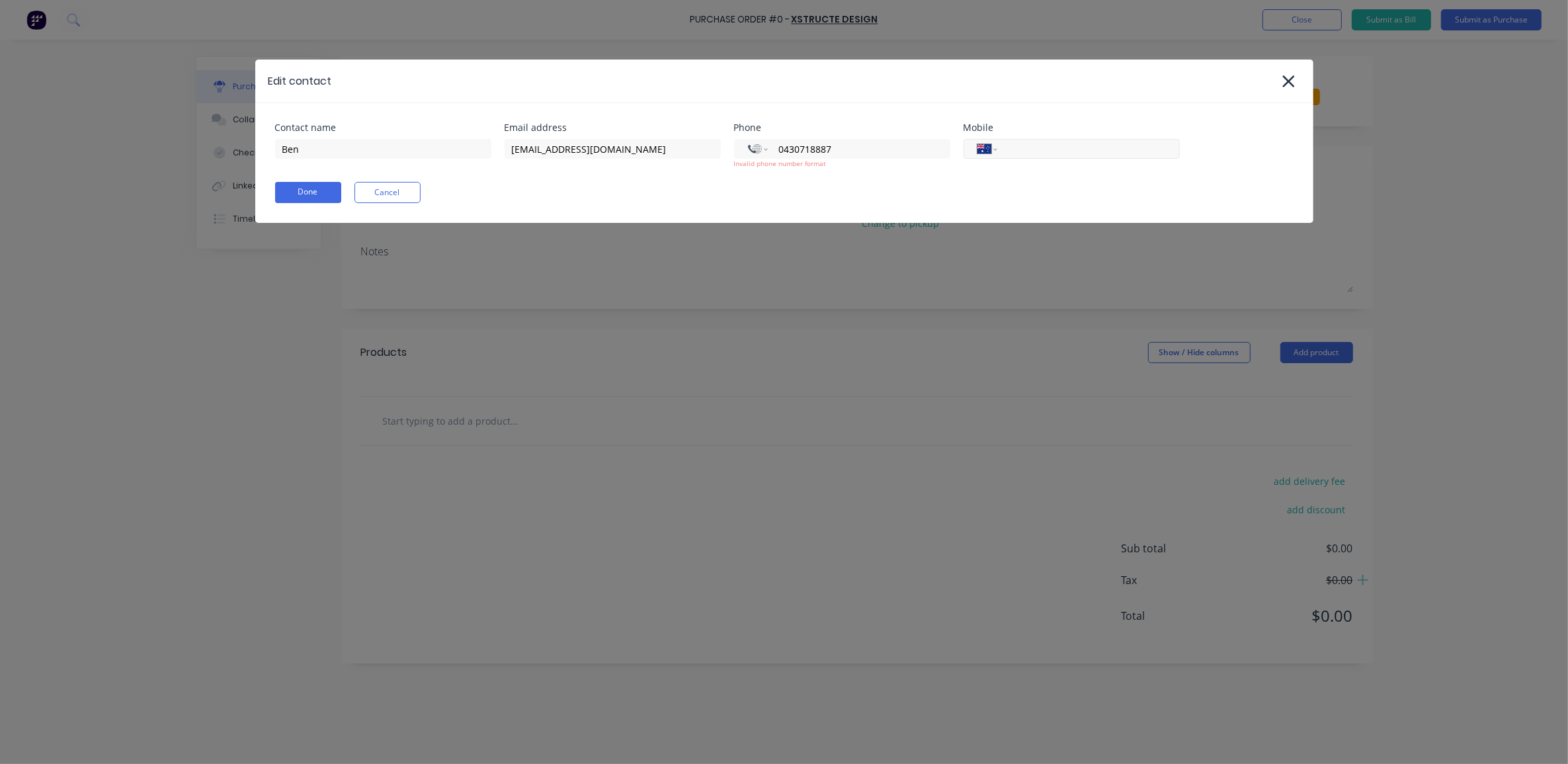
paste input "0430 718 887"
type input "0430 718 887"
click at [863, 152] on input "0430718887" at bounding box center [857, 148] width 159 height 15
type input "+0"
select select "AU"
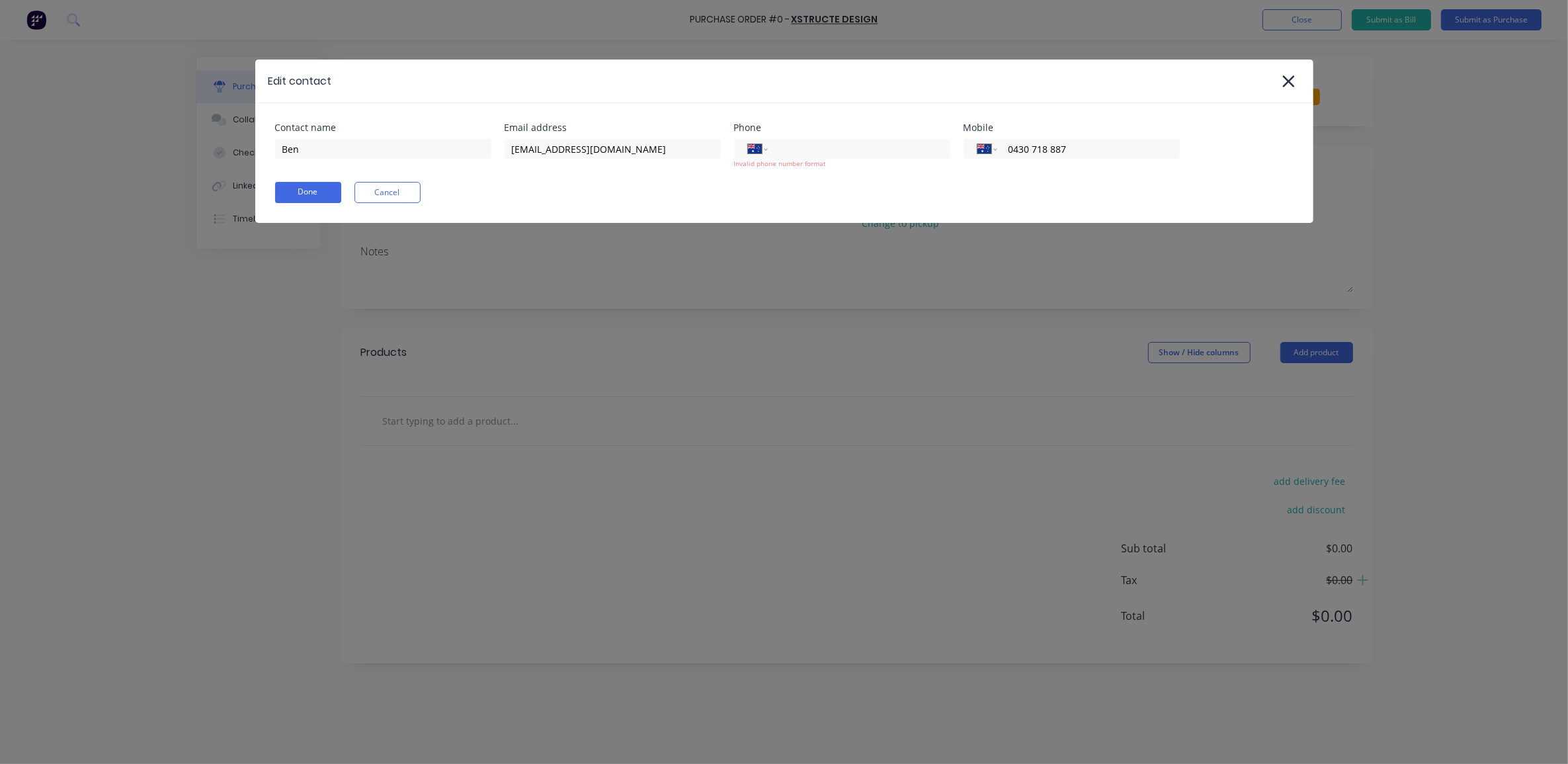
click at [862, 171] on div "Contact name Ben Email address [EMAIL_ADDRESS][DOMAIN_NAME] Phone International…" at bounding box center [784, 162] width 1058 height 119
click at [291, 193] on button "Done" at bounding box center [309, 193] width 66 height 21
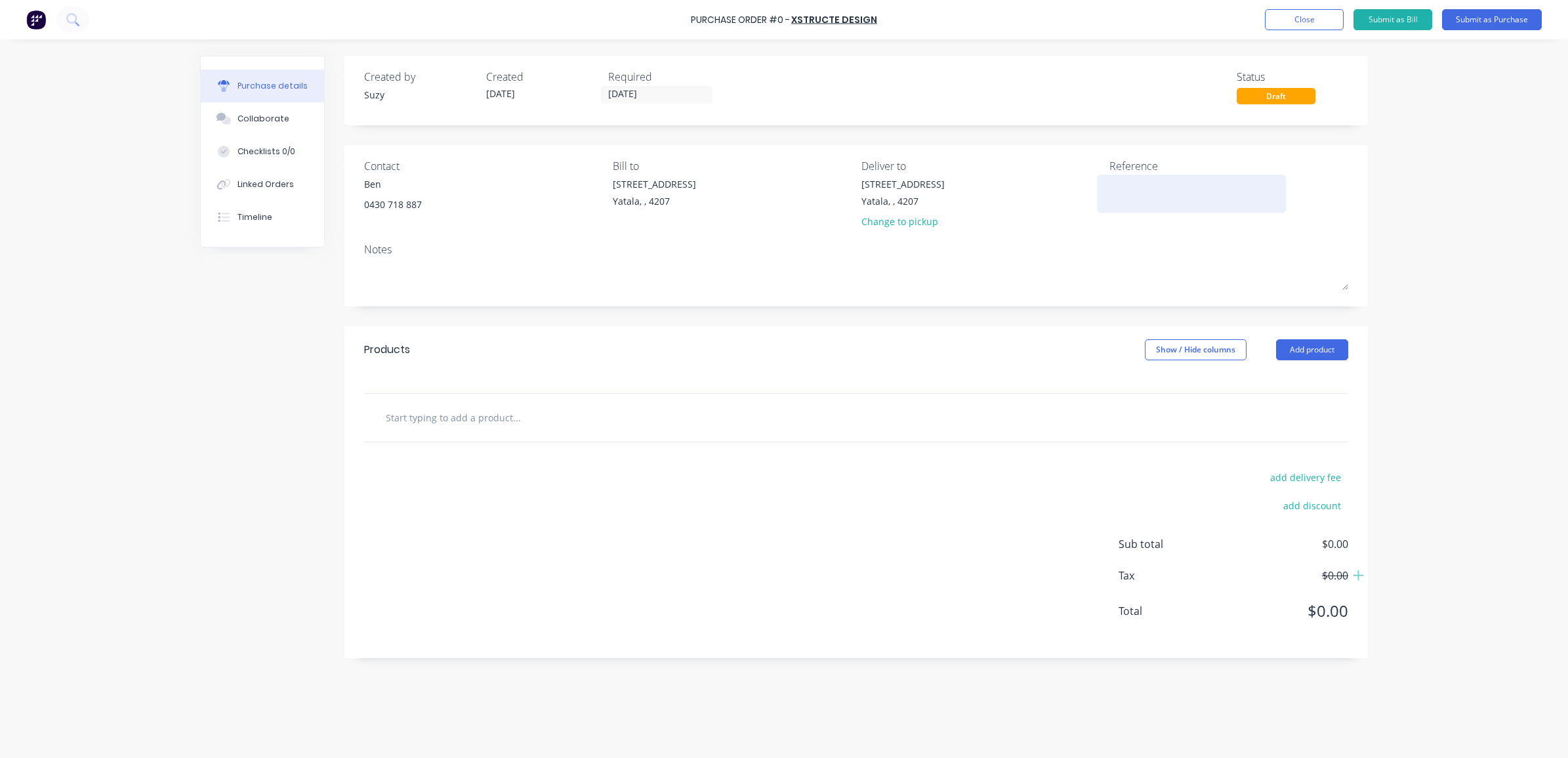
click at [1141, 184] on textarea at bounding box center [1191, 192] width 164 height 29
click at [443, 433] on div at bounding box center [856, 417] width 984 height 48
click at [448, 424] on input "text" at bounding box center [516, 417] width 263 height 26
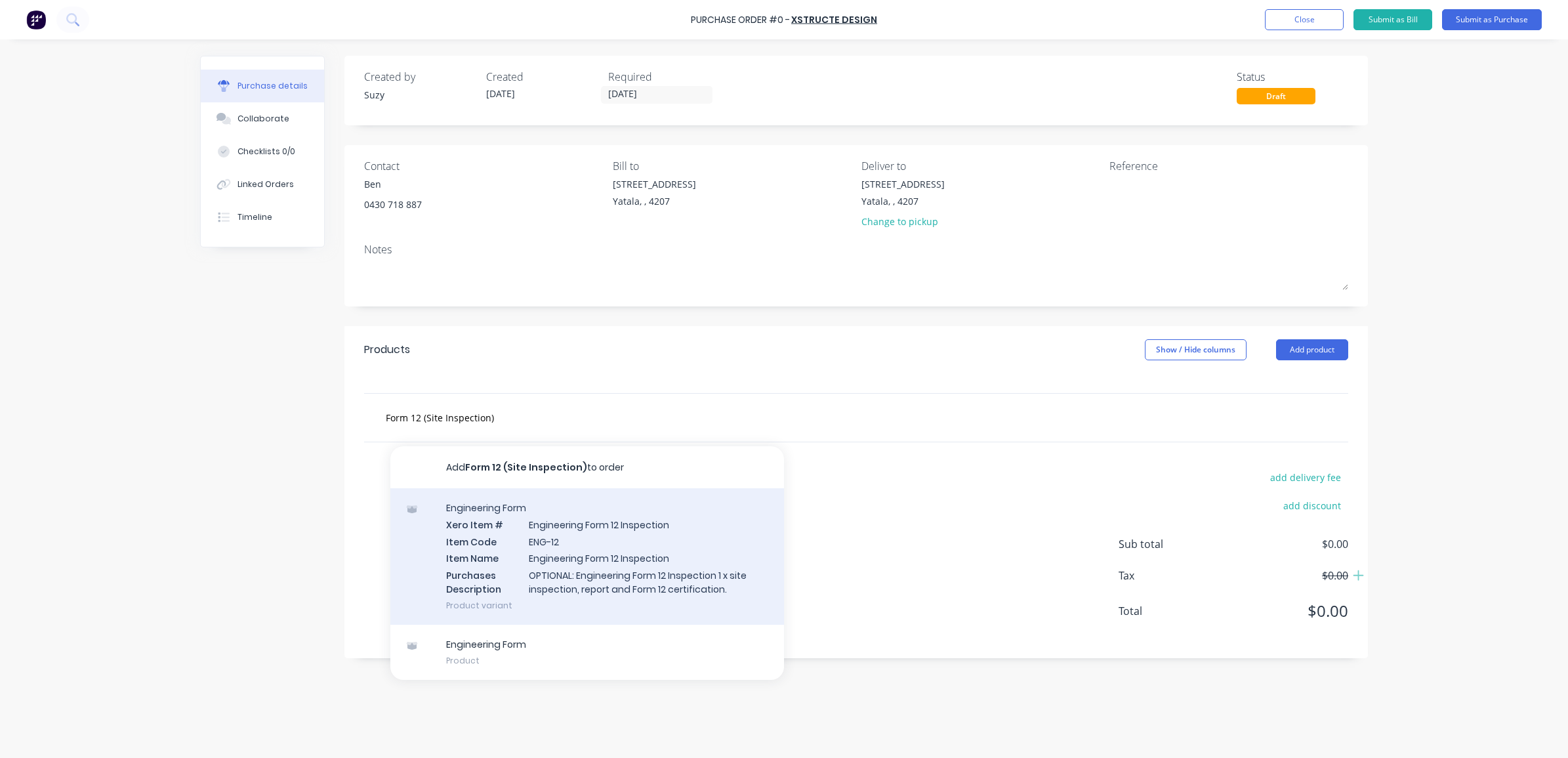
click at [513, 580] on div "Engineering Form Xero Item # Engineering Form 12 Inspection Item Code ENG-12 It…" at bounding box center [587, 557] width 393 height 137
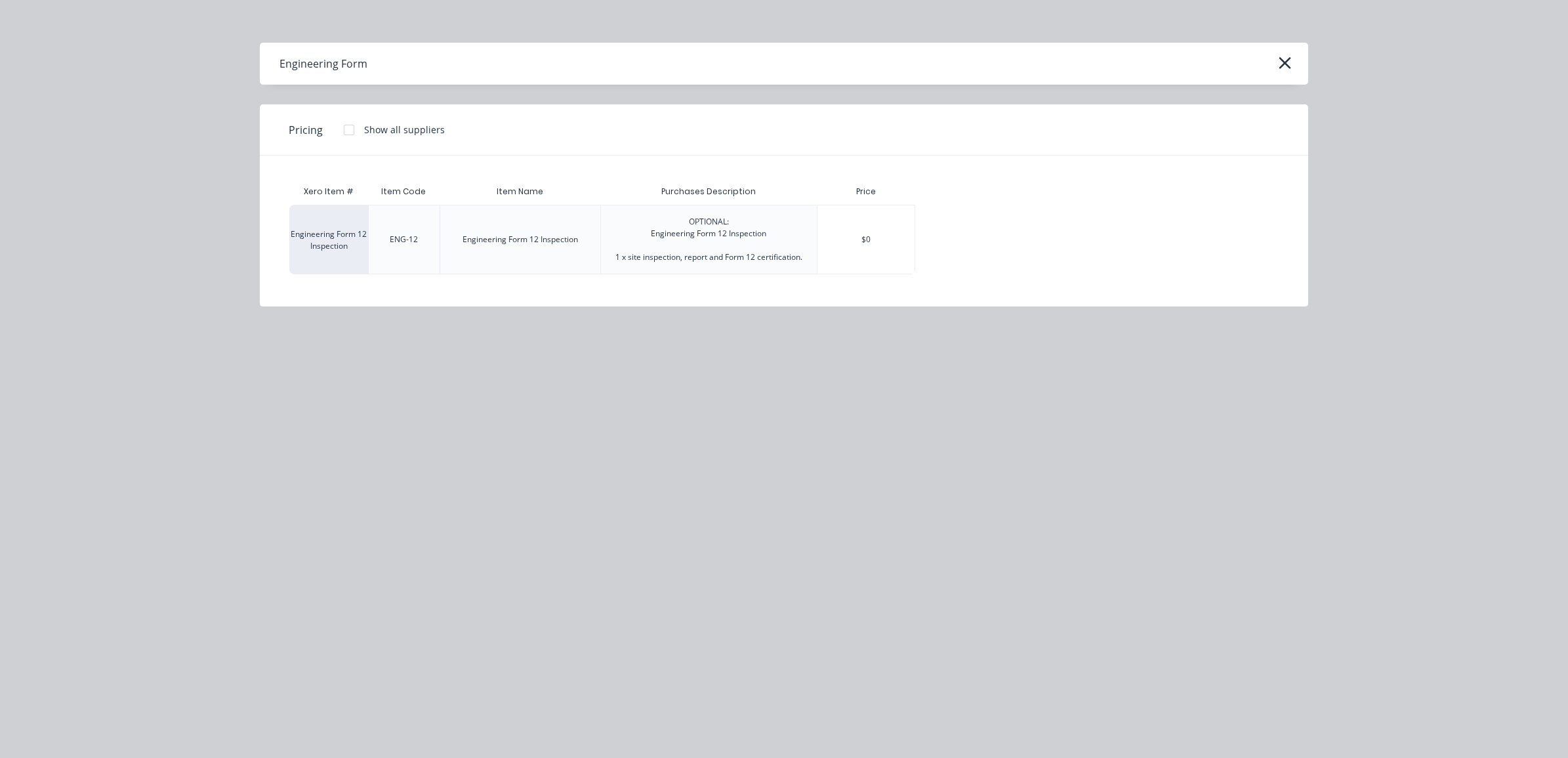
click at [786, 258] on div "OPTIONAL: Engineering Form 12 Inspection 1 x site inspection, report and Form 1…" at bounding box center [709, 239] width 187 height 48
click at [322, 237] on div "Engineering Form 12 Inspection" at bounding box center [328, 239] width 79 height 69
click at [417, 238] on div "ENG-12" at bounding box center [404, 239] width 49 height 33
click at [1252, 51] on div "Engineering Form" at bounding box center [784, 63] width 1049 height 42
click at [1252, 62] on icon "button" at bounding box center [1284, 62] width 14 height 18
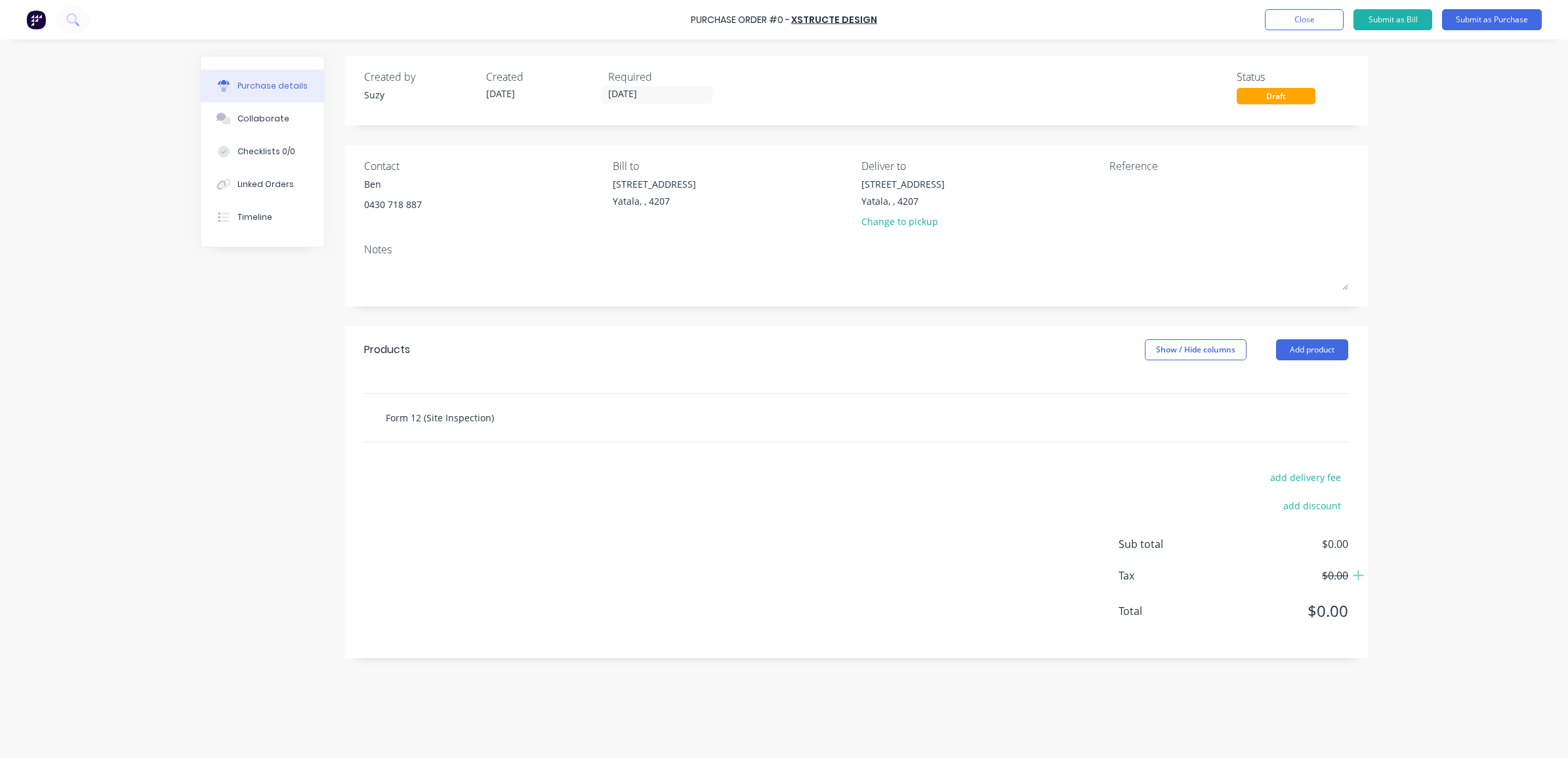
click at [424, 418] on input "Form 12 (Site Inspection)" at bounding box center [516, 417] width 263 height 26
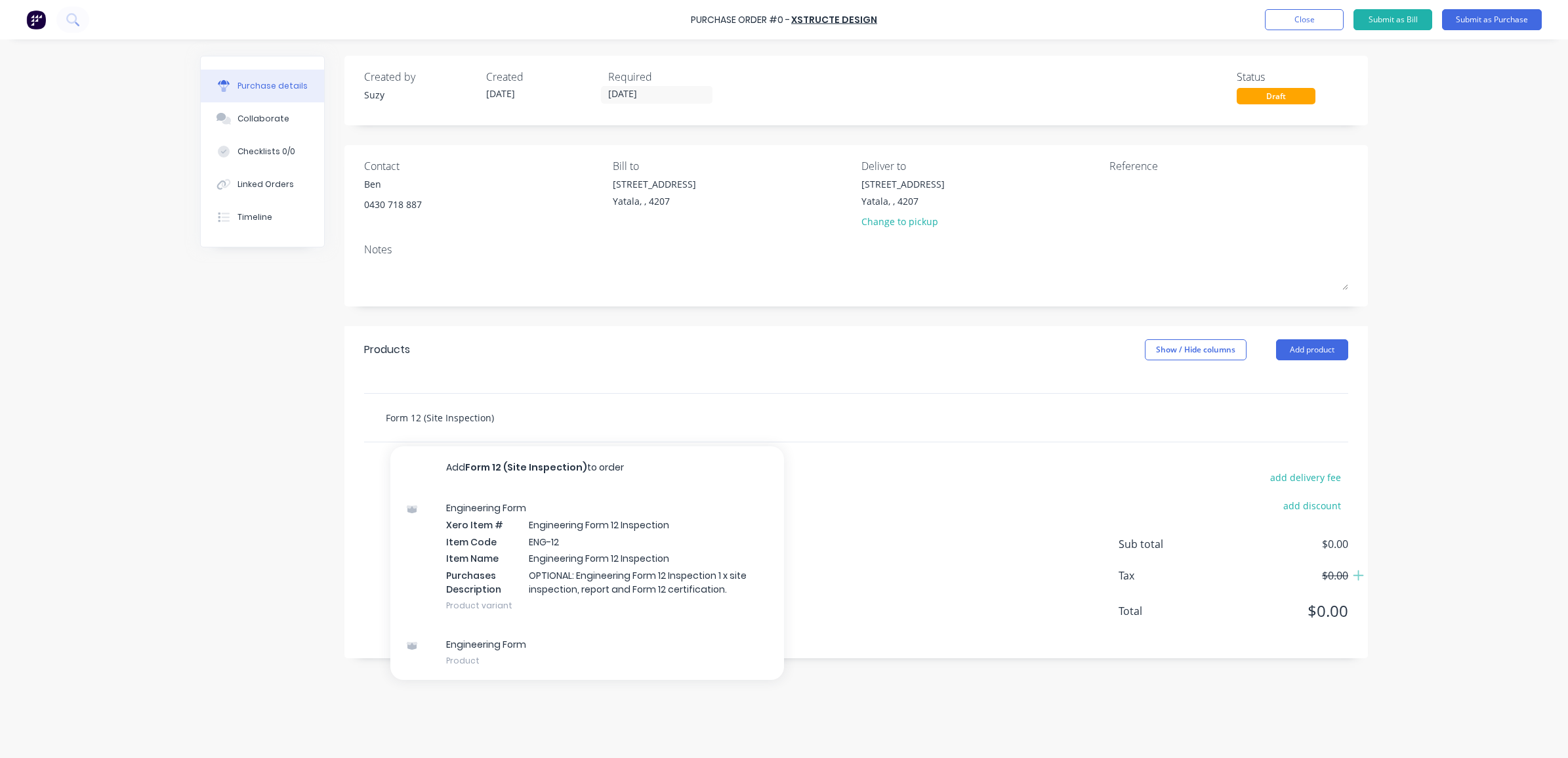
click at [388, 420] on input "Form 12 (Site Inspection)" at bounding box center [516, 417] width 263 height 26
click at [624, 411] on input "Engineering Form 12 (Site Inspection)" at bounding box center [516, 417] width 263 height 26
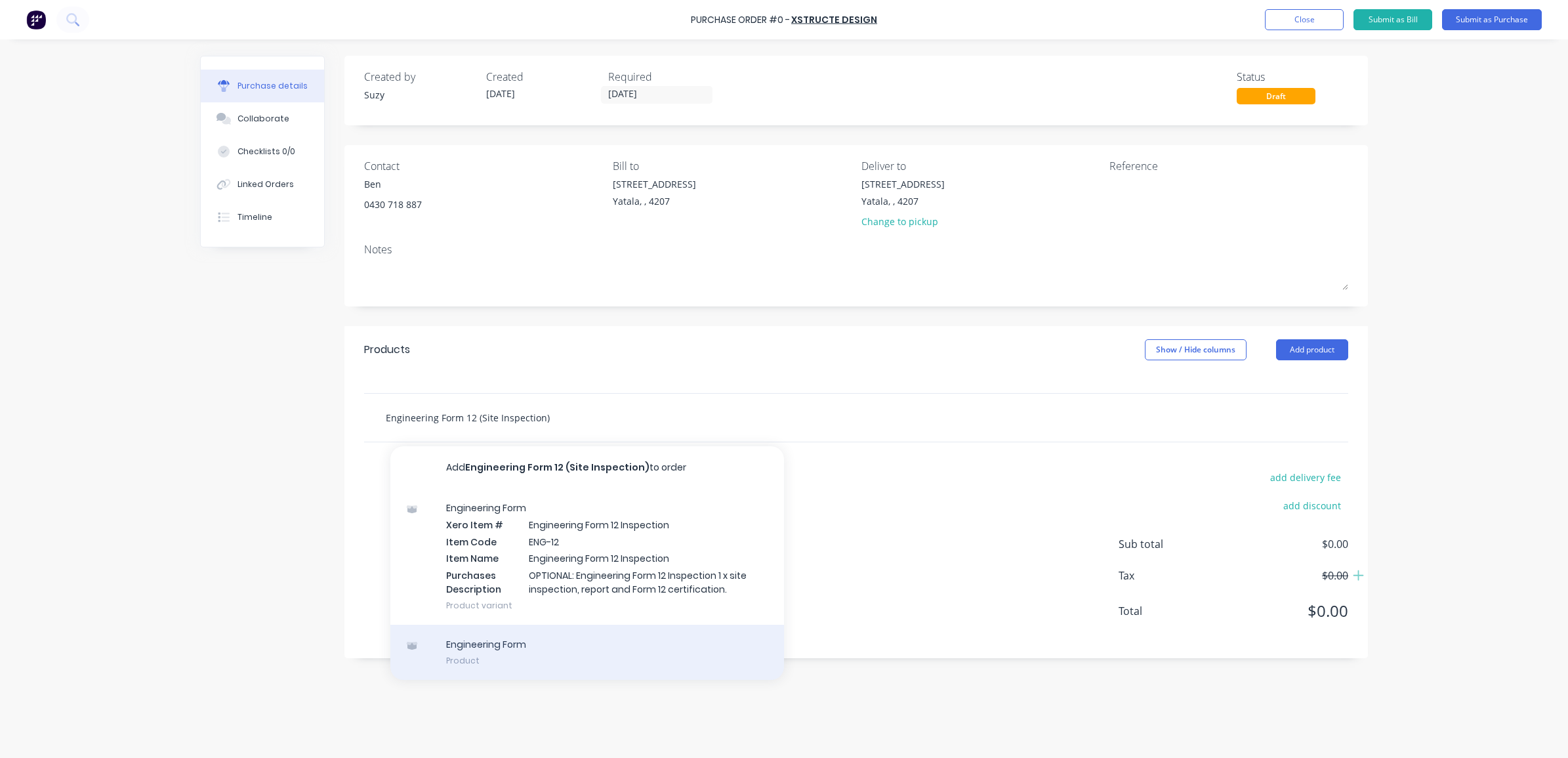
type input "Engineering Form 12 (Site Inspection)"
click at [696, 580] on div "Engineering Form Product" at bounding box center [587, 652] width 393 height 55
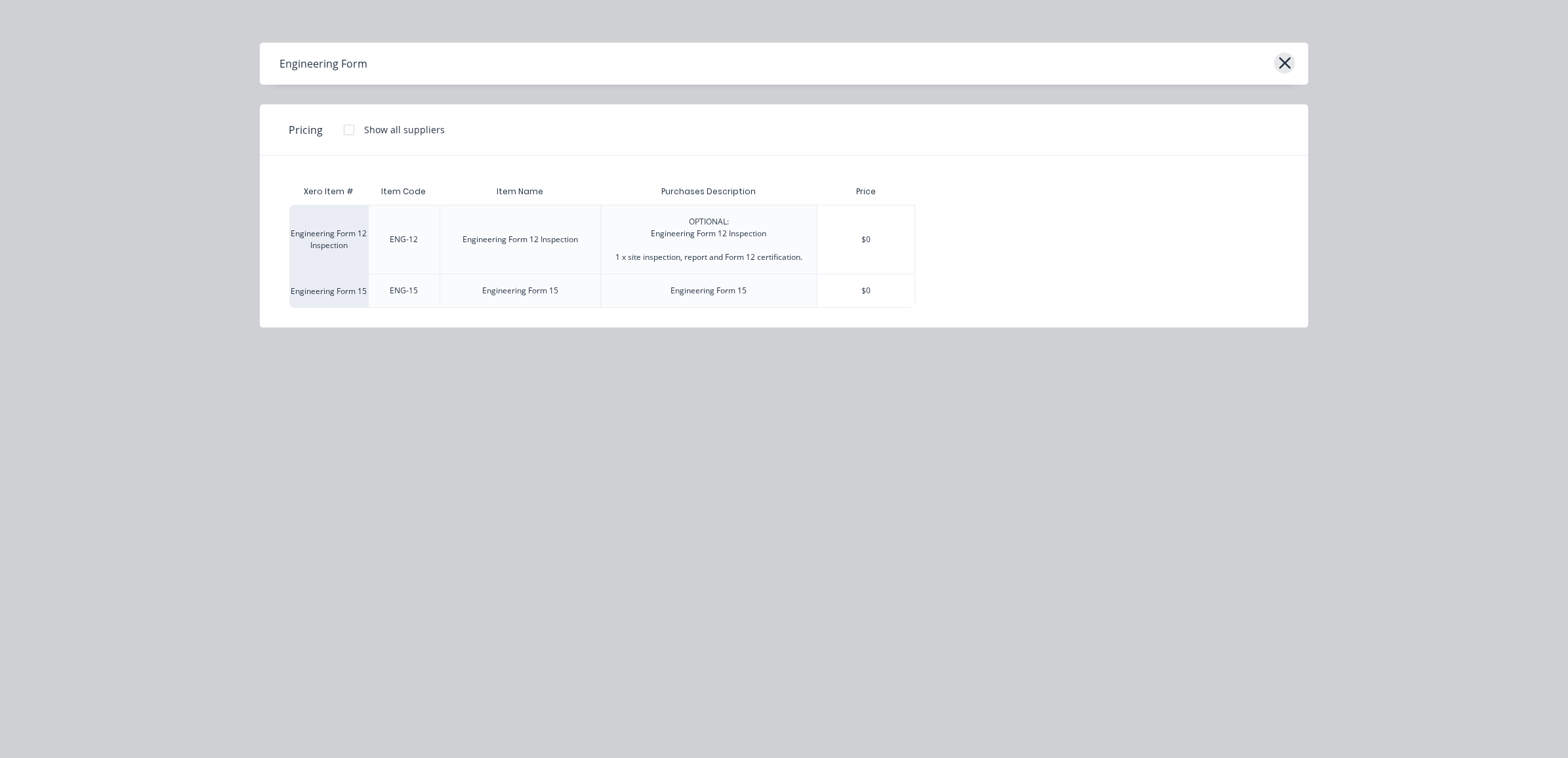
click at [1252, 61] on button "button" at bounding box center [1284, 63] width 21 height 21
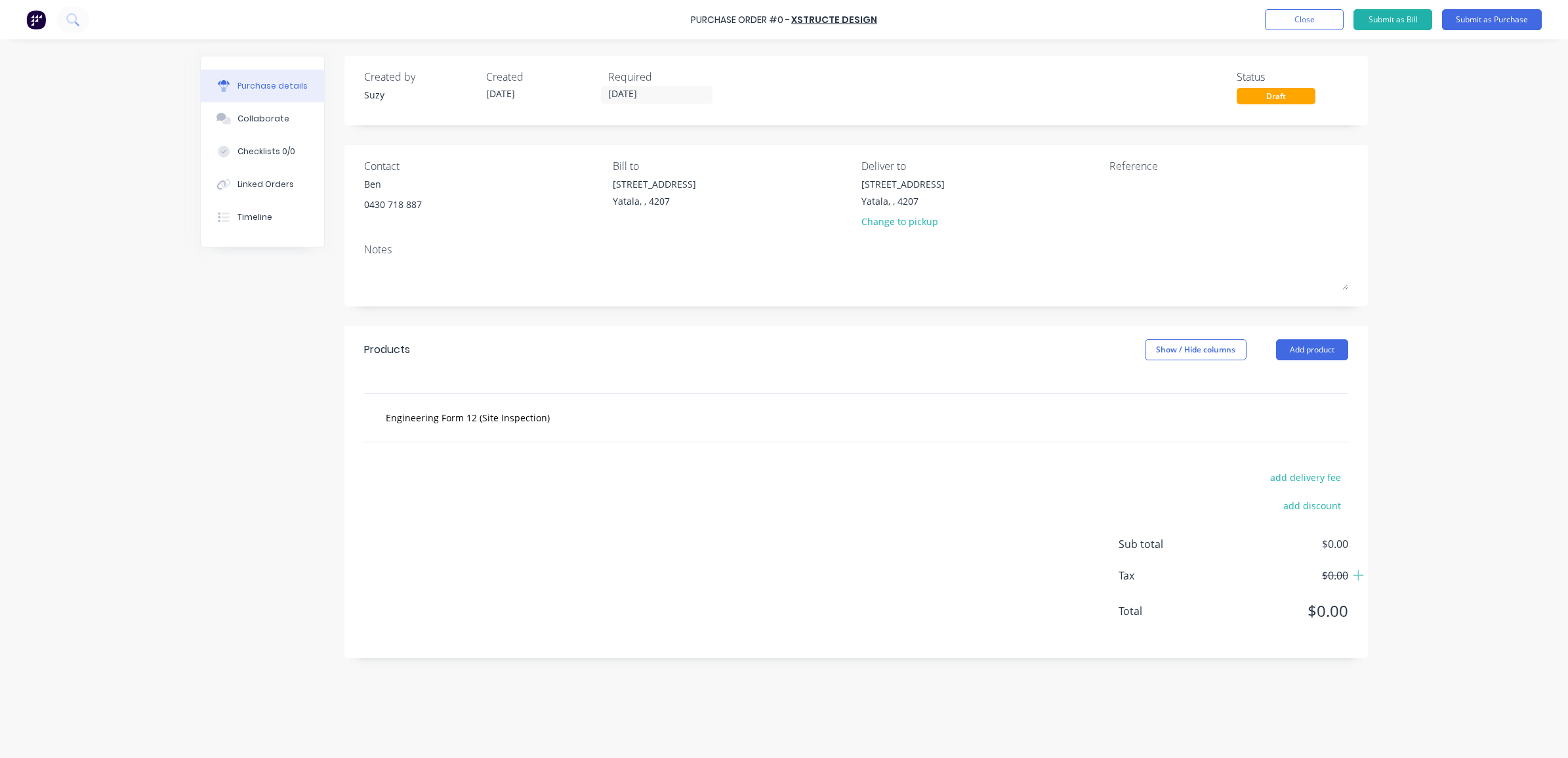
click at [456, 470] on div "add delivery fee add discount Sub total $0.00 Tax $0.00 Total $0.00" at bounding box center [856, 550] width 1023 height 216
click at [526, 436] on div "Engineering Form 12 (Site Inspection)" at bounding box center [856, 417] width 984 height 48
drag, startPoint x: 533, startPoint y: 433, endPoint x: 559, endPoint y: 427, distance: 26.7
click at [539, 431] on div "Engineering Form 12 (Site Inspection)" at bounding box center [856, 417] width 984 height 48
click at [581, 421] on input "Engineering Form 12 (Site Inspection)" at bounding box center [516, 417] width 263 height 26
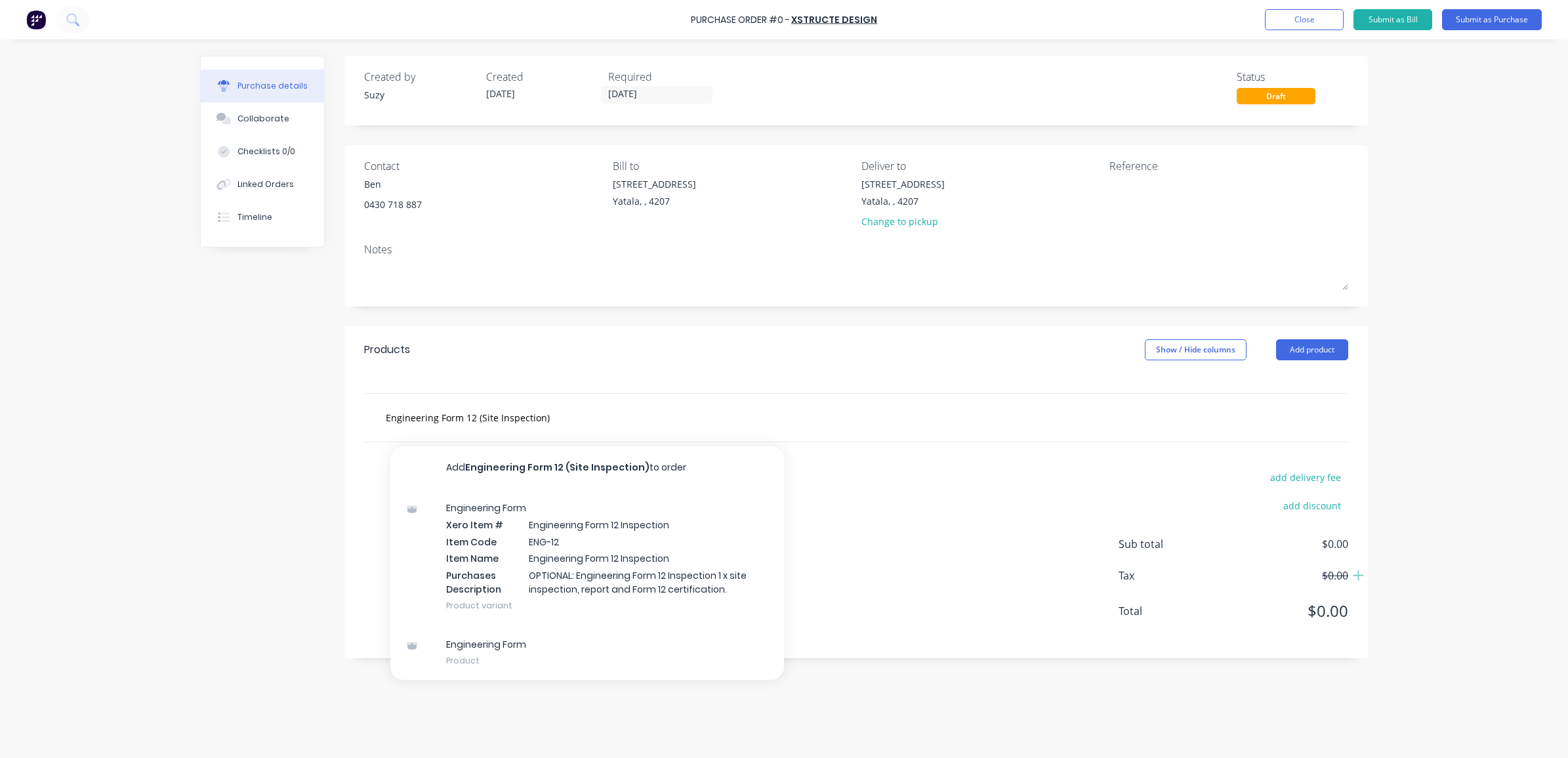
click at [608, 431] on div "Engineering Form 12 (Site Inspection) Add Engineering Form 12 (Site Inspection)…" at bounding box center [856, 417] width 984 height 48
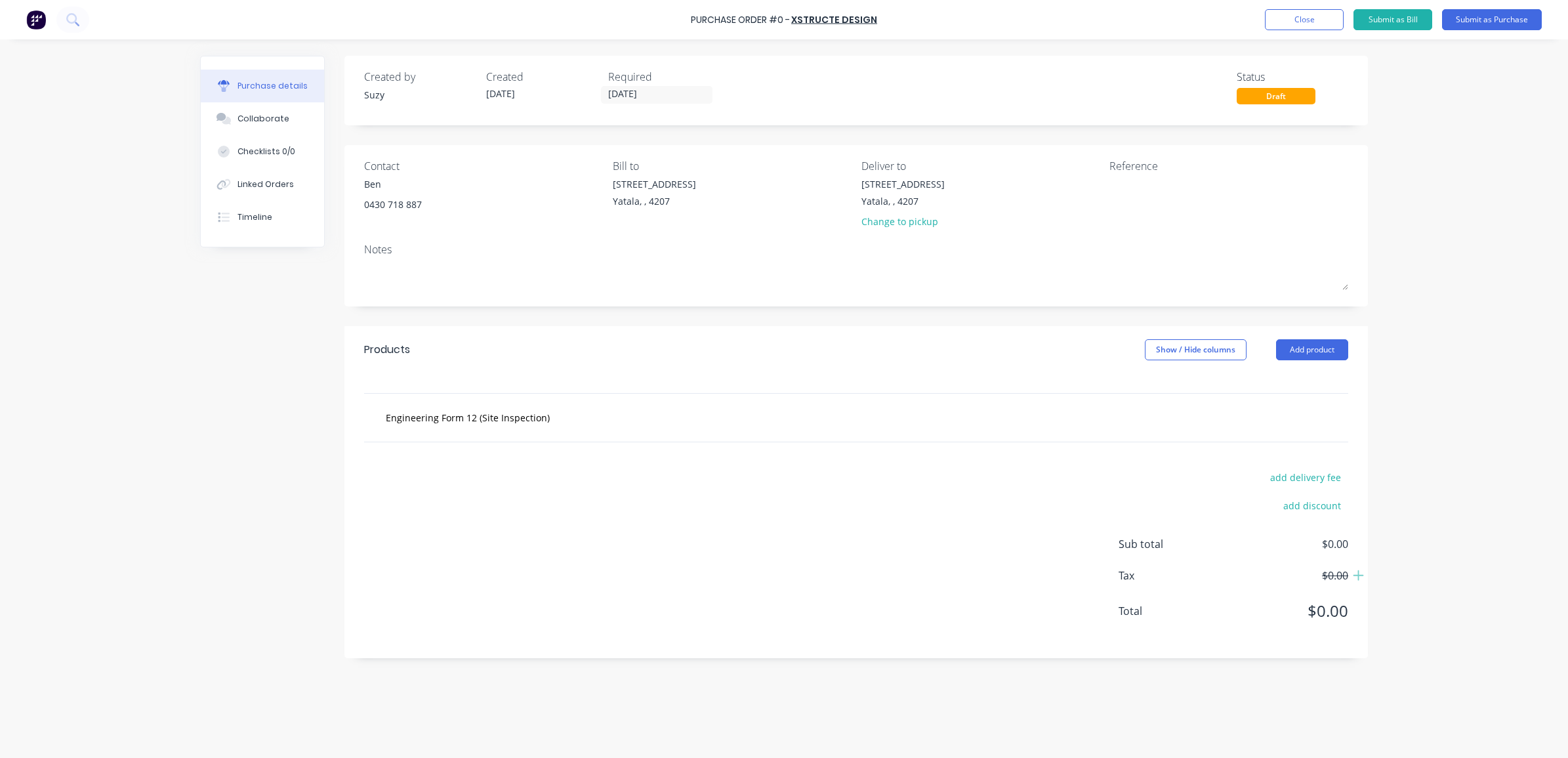
click at [505, 434] on div "Engineering Form 12 (Site Inspection)" at bounding box center [856, 417] width 984 height 48
click at [647, 430] on div "Engineering Form 12 (Site Inspection)" at bounding box center [516, 417] width 263 height 26
click at [662, 408] on div "Engineering Form 12 (Site Inspection)" at bounding box center [570, 417] width 393 height 26
click at [373, 441] on div "Engineering Form 12 (Site Inspection)" at bounding box center [856, 417] width 984 height 48
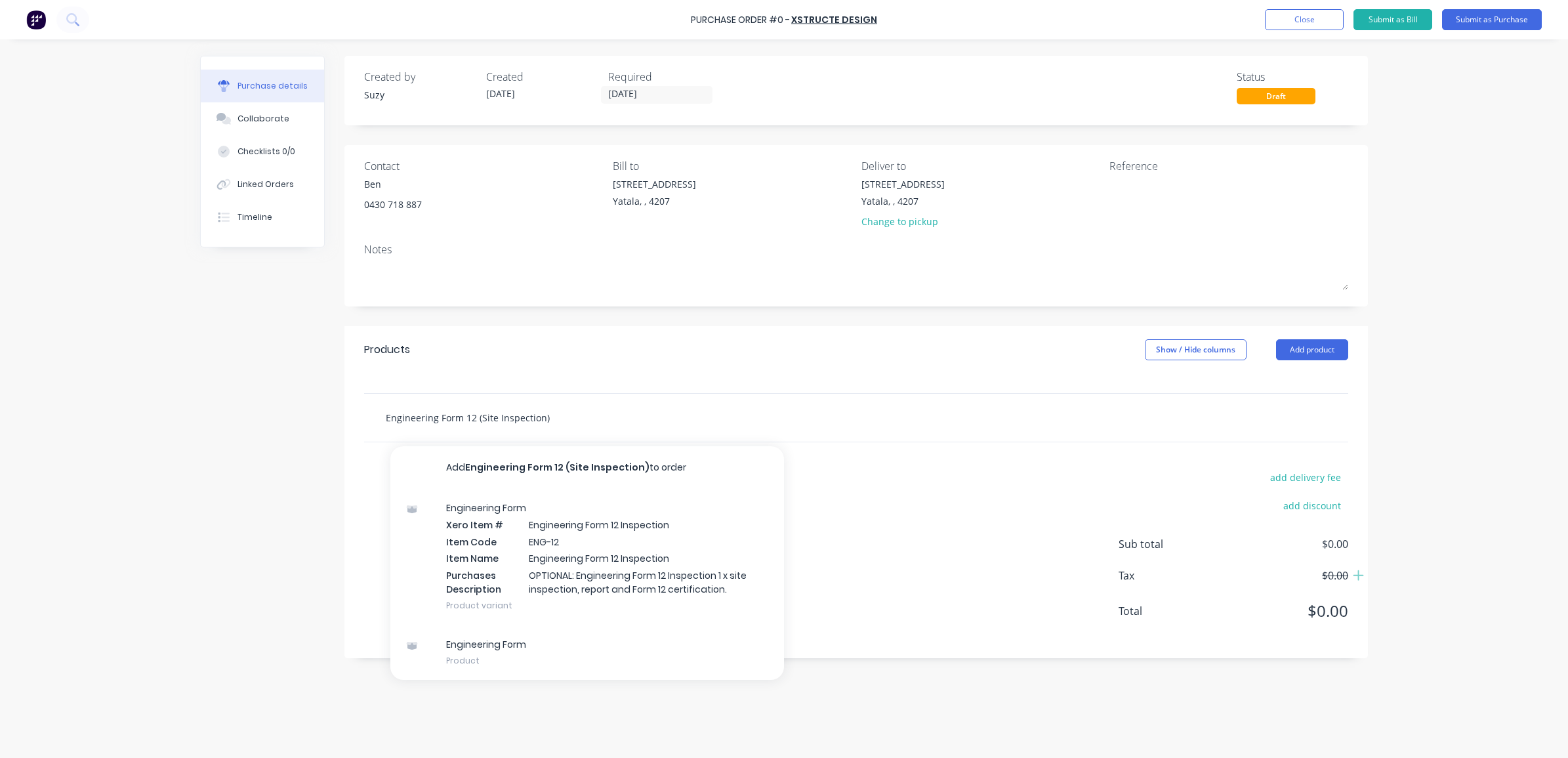
click at [392, 420] on input "Engineering Form 12 (Site Inspection)" at bounding box center [516, 417] width 263 height 26
click at [488, 408] on input "Engineering Form 12 (Site Inspection)" at bounding box center [516, 417] width 263 height 26
click at [576, 420] on input "Engineering Form 12 (Site Inspection)" at bounding box center [516, 417] width 263 height 26
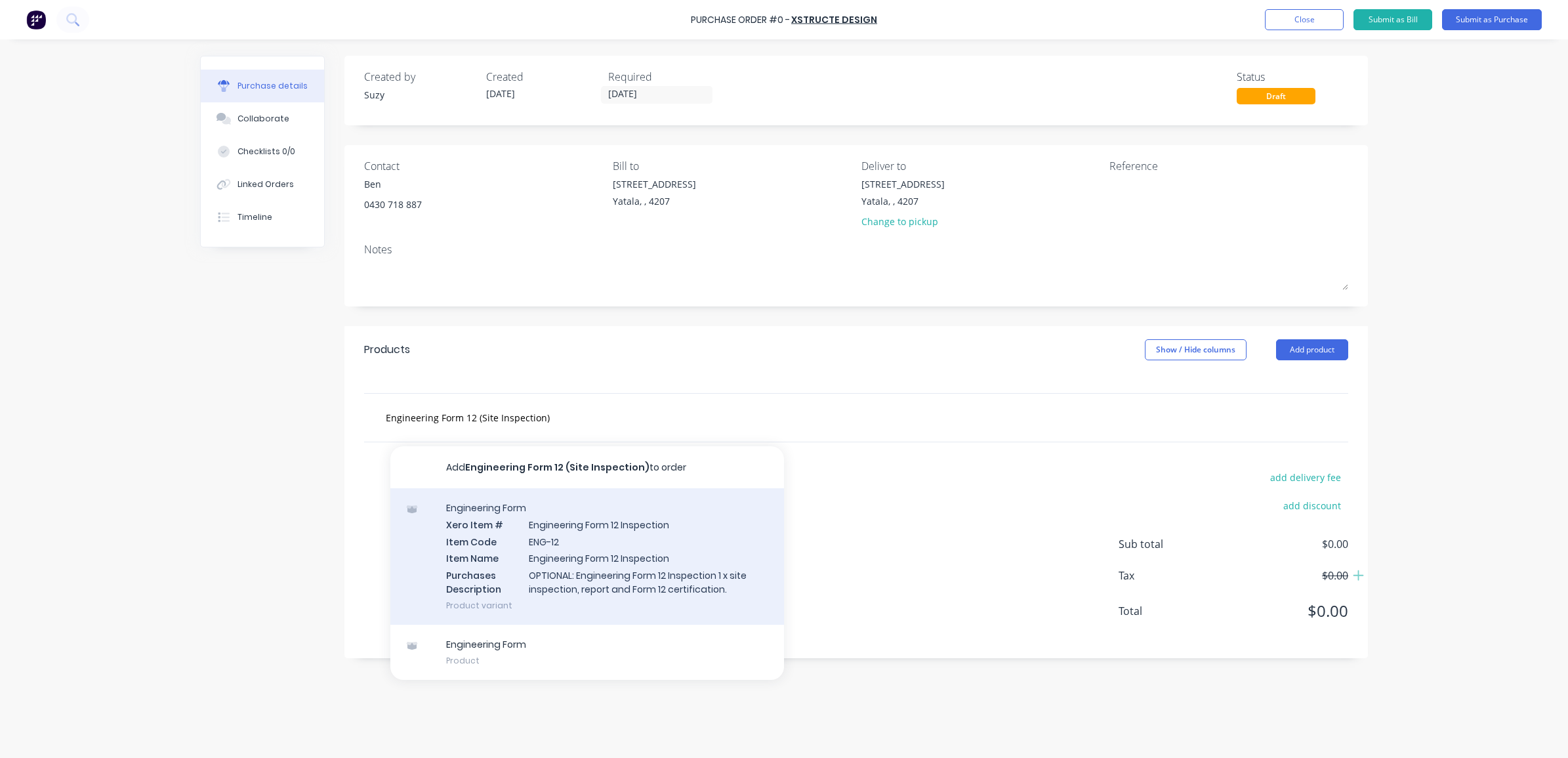
click at [641, 580] on div "Engineering Form Xero Item # Engineering Form 12 Inspection Item Code ENG-12 It…" at bounding box center [587, 557] width 393 height 137
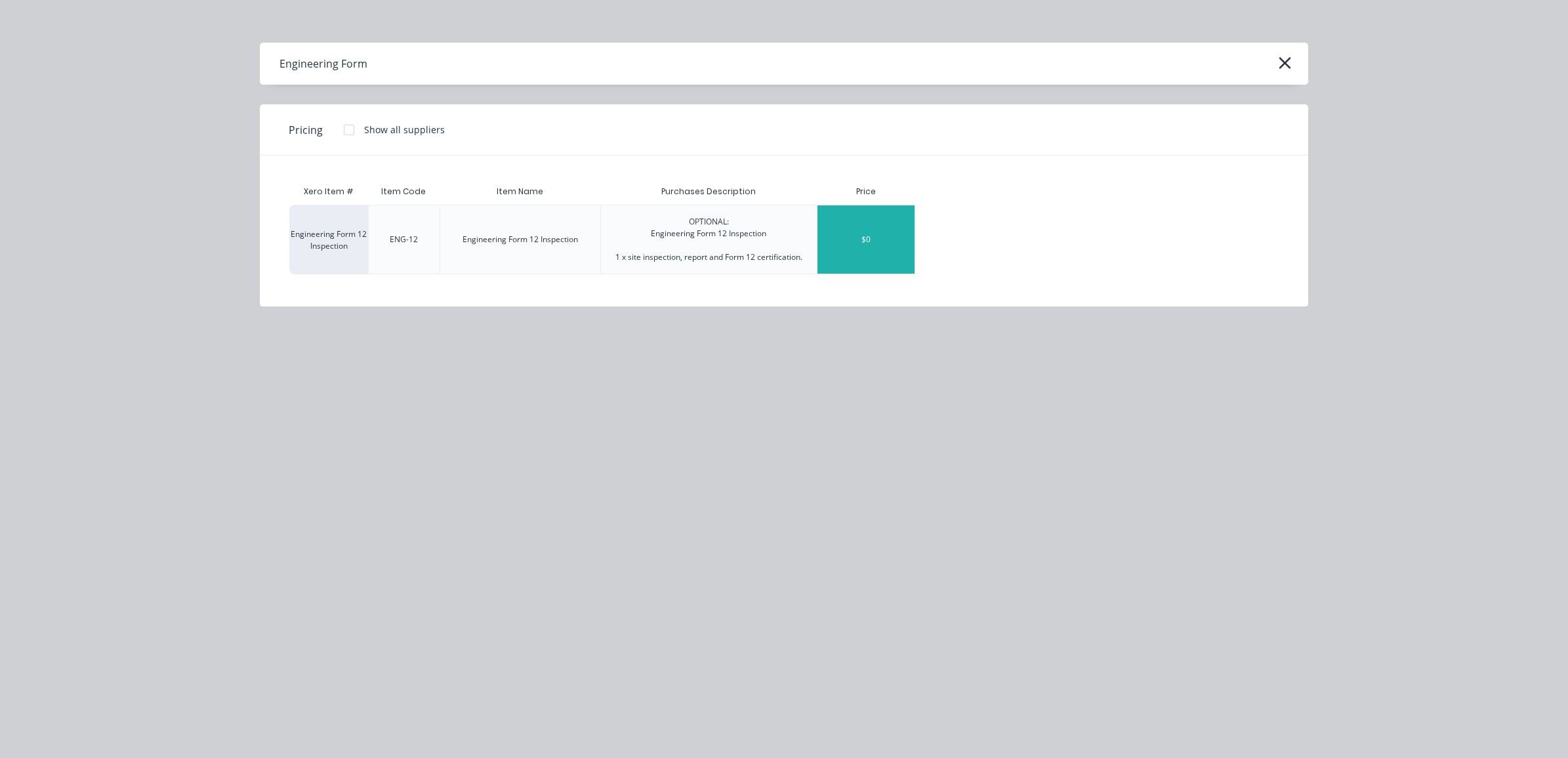
click at [891, 232] on div "$0" at bounding box center [866, 239] width 97 height 68
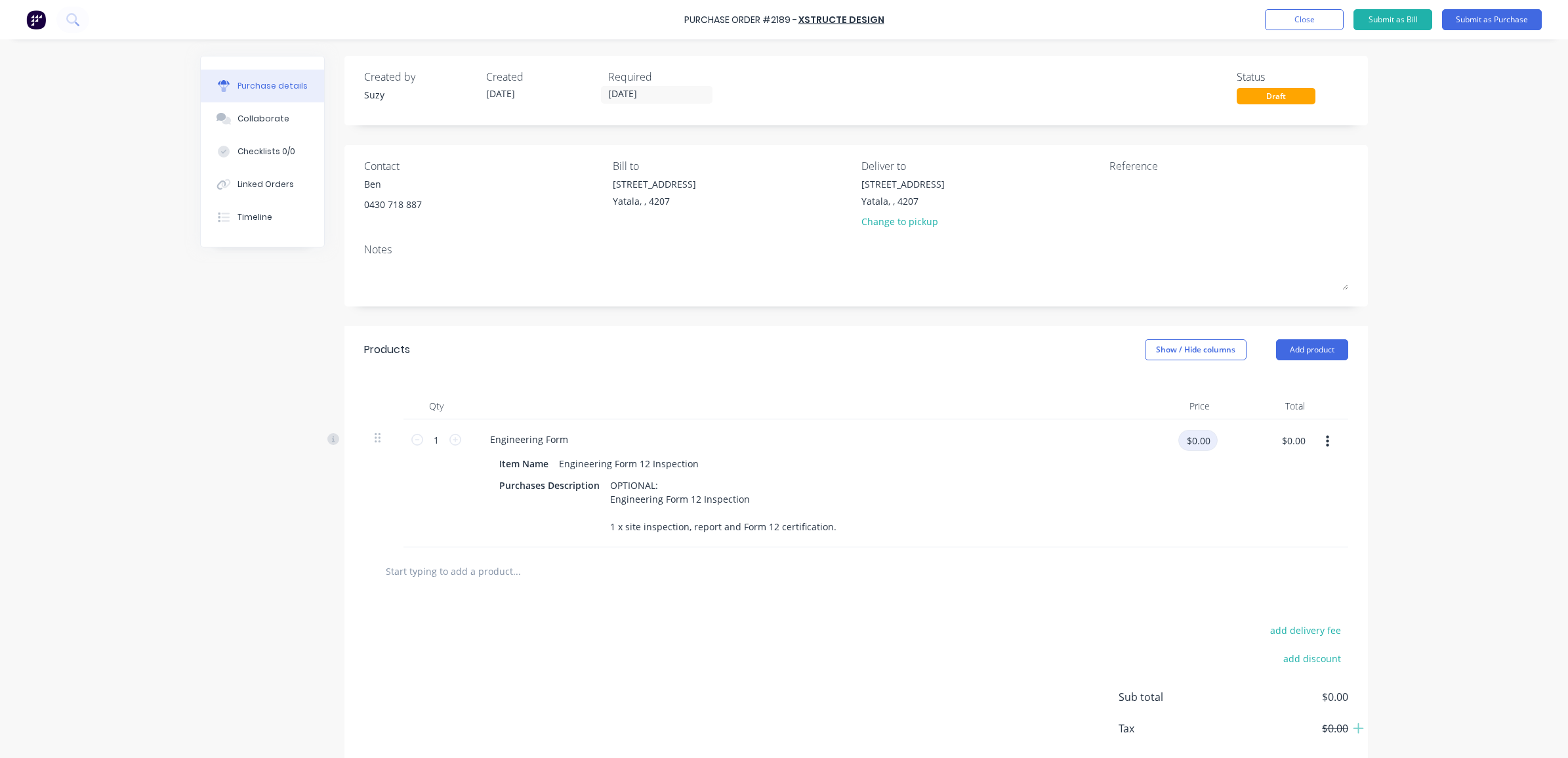
click at [1209, 441] on input "$0.00" at bounding box center [1198, 440] width 40 height 21
type input "$300.00"
click at [996, 580] on div at bounding box center [856, 570] width 984 height 48
click at [701, 525] on div "OPTIONAL: Engineering Form 12 Inspection 1 x site inspection, report and Form 1…" at bounding box center [723, 506] width 237 height 61
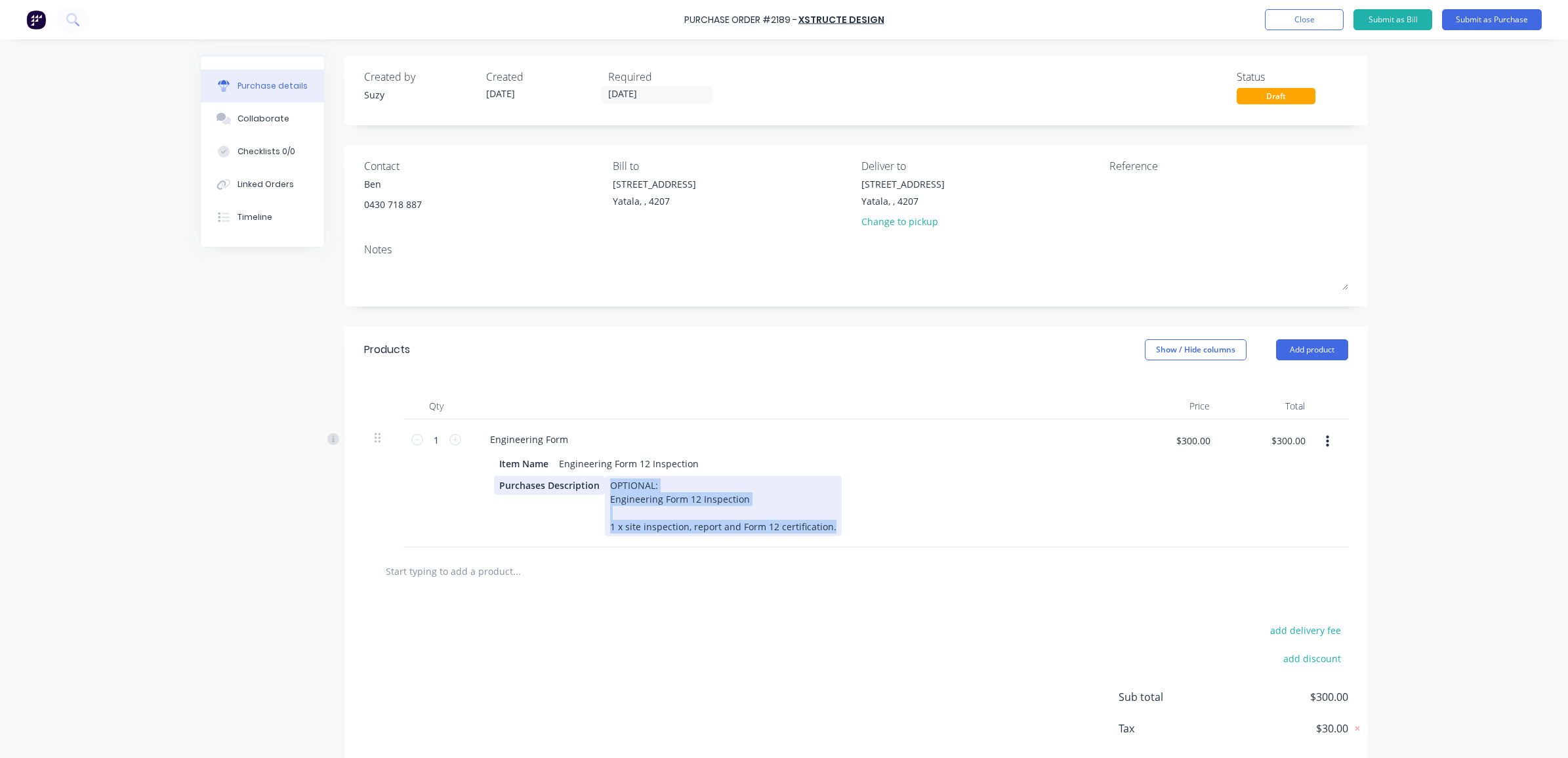
drag, startPoint x: 824, startPoint y: 520, endPoint x: 594, endPoint y: 479, distance: 233.6
click at [594, 479] on div "Purchases Description OPTIONAL: Engineering Form 12 Inspection 1 x site inspect…" at bounding box center [794, 506] width 601 height 61
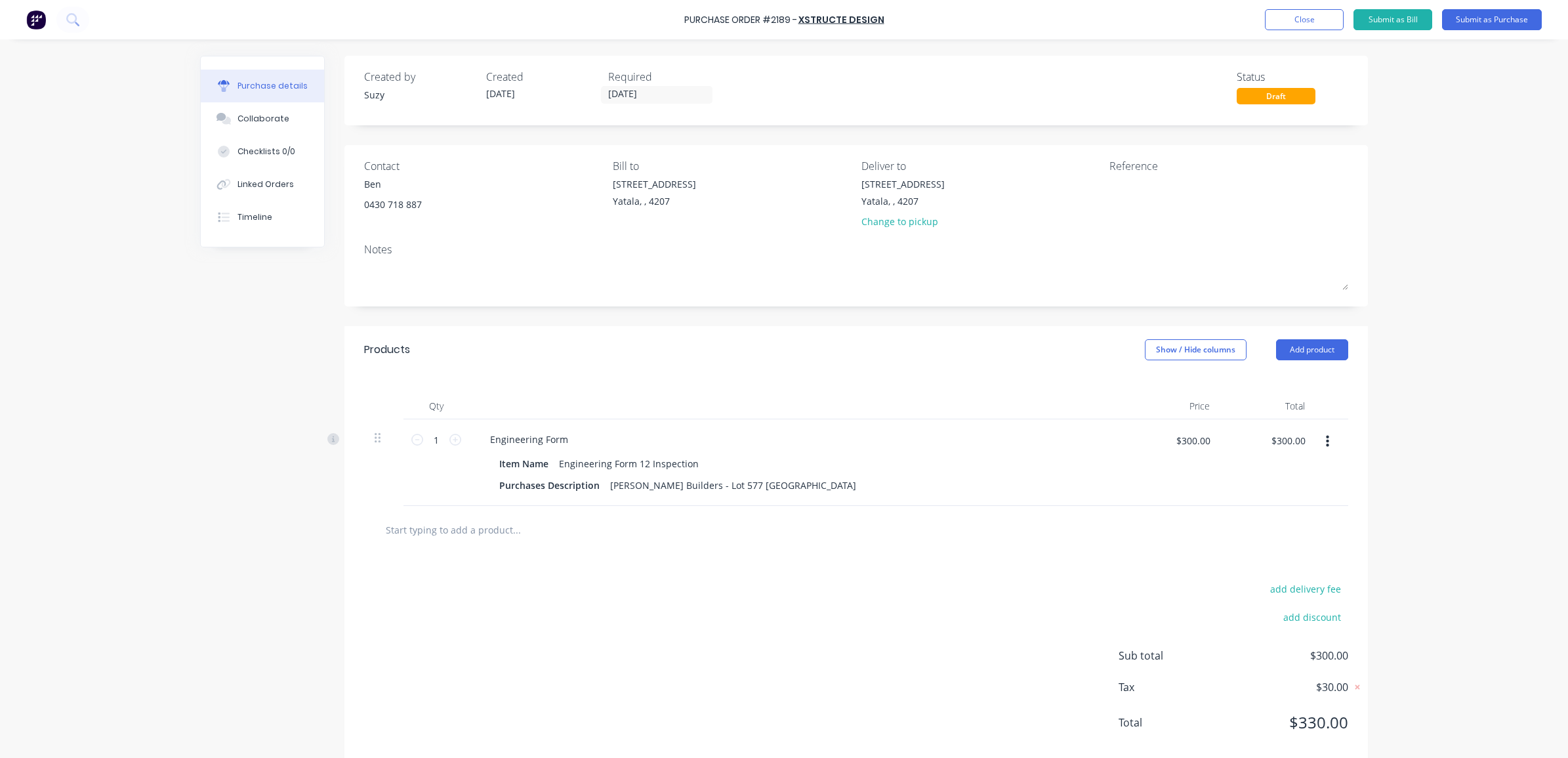
click at [585, 556] on div "add delivery fee add discount Sub total $300.00 Tax $30.00 Total $330.00" at bounding box center [856, 662] width 1023 height 216
click at [644, 466] on div "Engineering Form 12 Inspection" at bounding box center [629, 463] width 150 height 19
click at [553, 580] on div "add delivery fee add discount Sub total $300.00 Tax $30.00 Total $330.00" at bounding box center [856, 662] width 1023 height 216
click at [1163, 197] on textarea at bounding box center [1191, 192] width 164 height 29
type textarea "PO#2189 Job#"
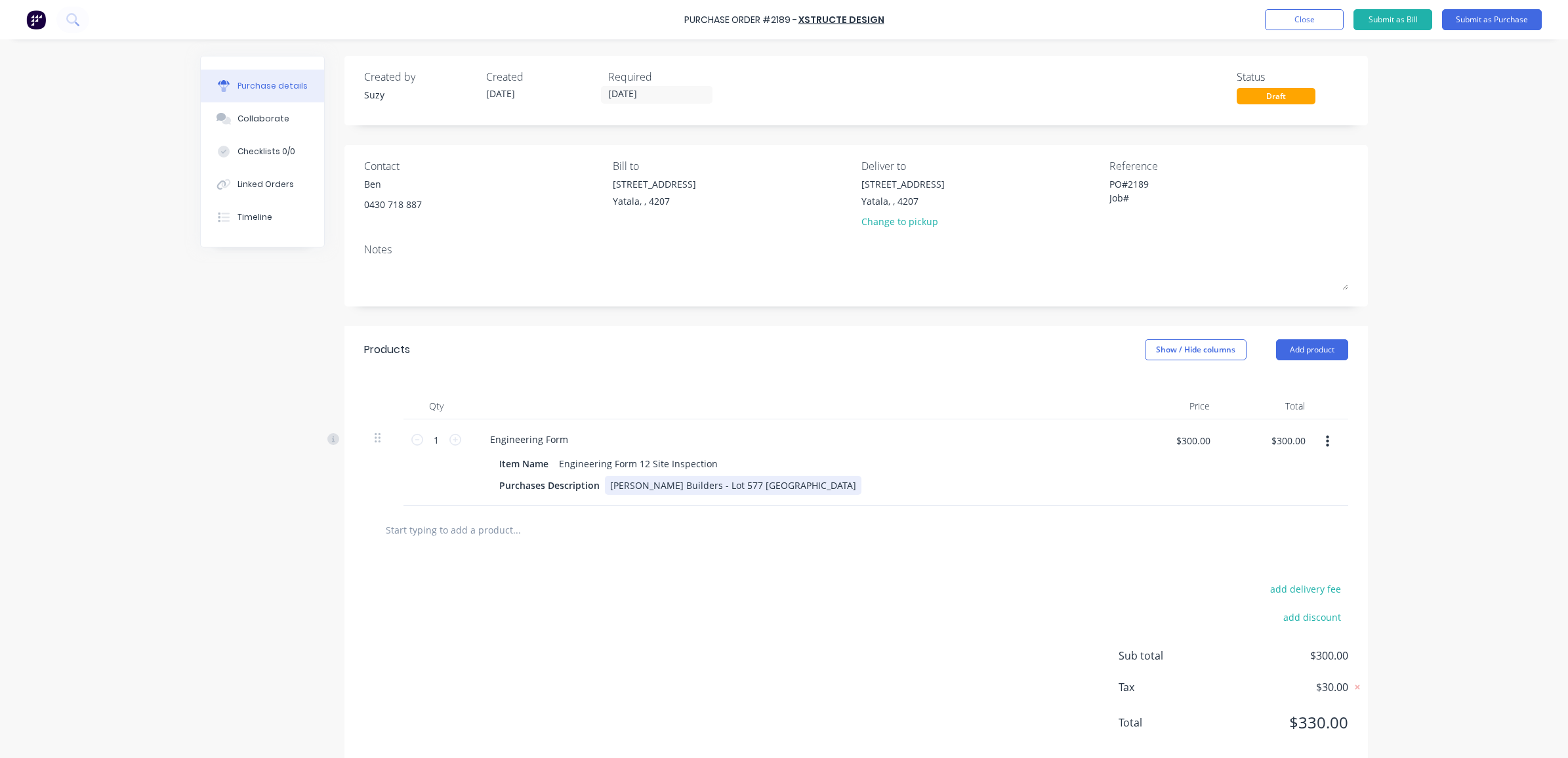
type textarea "x"
type textarea "PO#2189 Job#"
click at [605, 484] on div "[PERSON_NAME] Builders - Lot 577 [GEOGRAPHIC_DATA]" at bounding box center [733, 485] width 257 height 19
type textarea "x"
click at [1133, 192] on textarea "PO#2189 Job#" at bounding box center [1191, 192] width 164 height 29
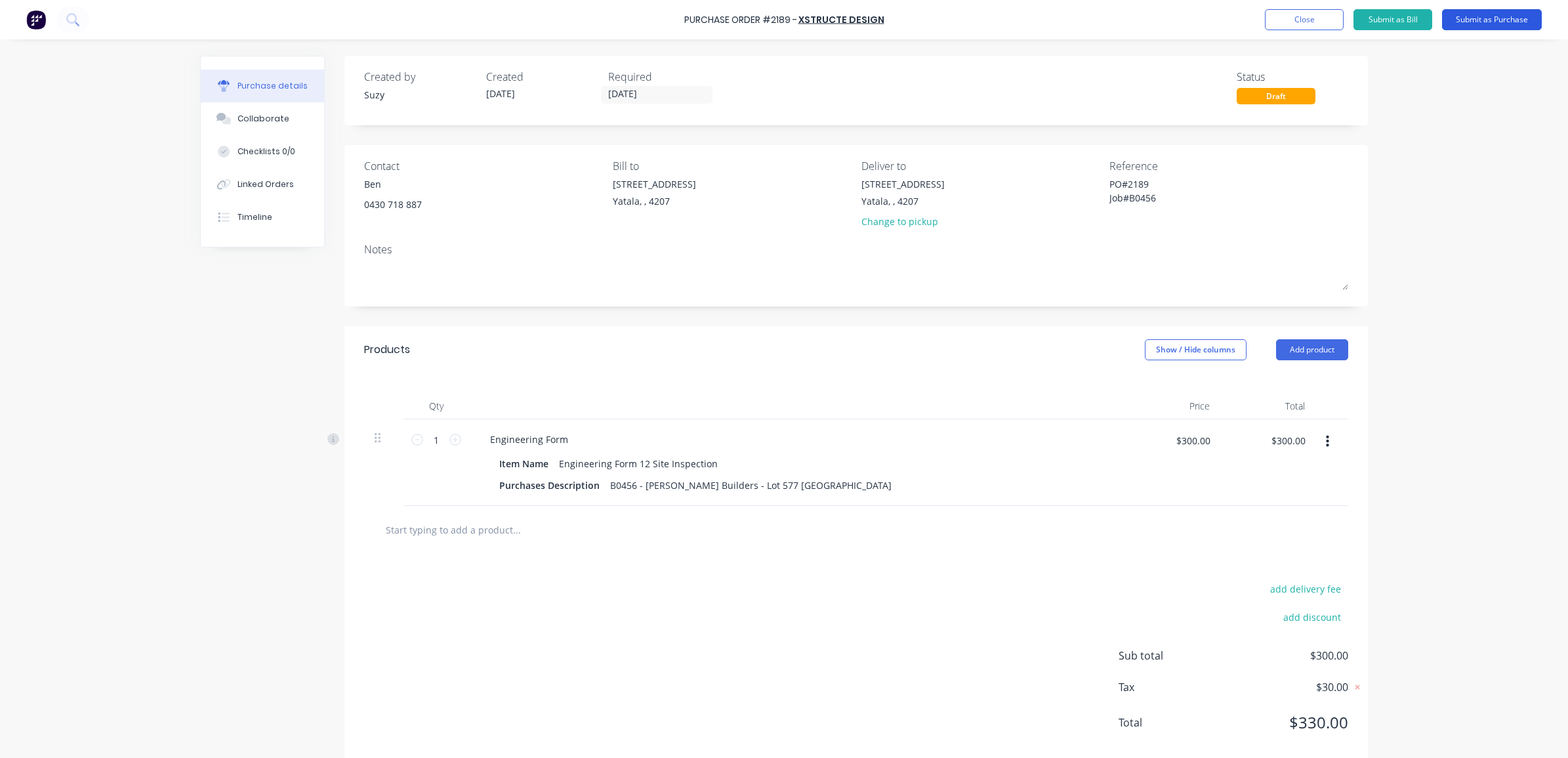
type textarea "PO#2189 Job#B0456"
click at [1252, 15] on button "Submit as Purchase" at bounding box center [1491, 20] width 99 height 21
type textarea "x"
type textarea "PO#2189 Job#B0456"
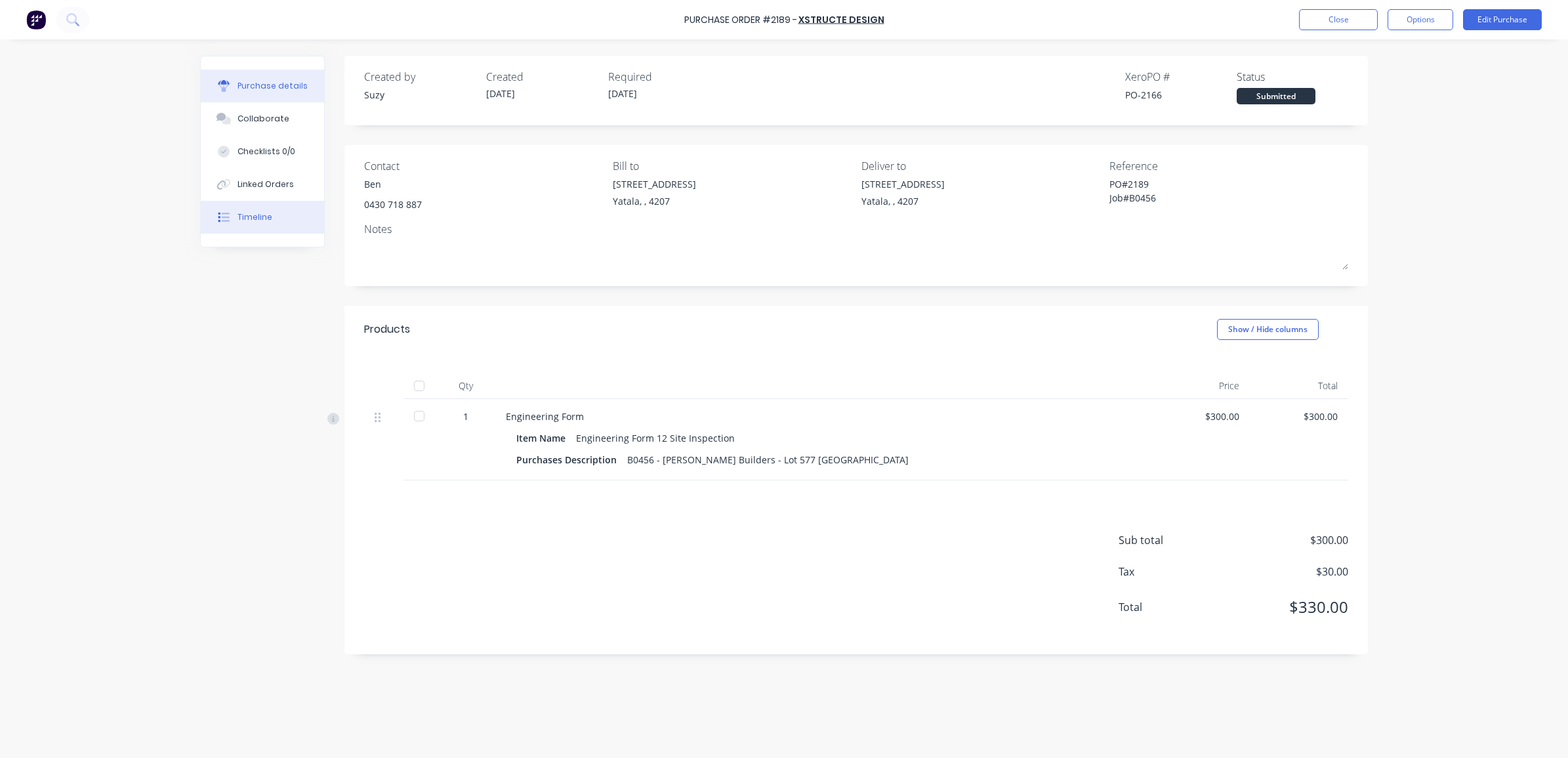
click at [257, 212] on div "Timeline" at bounding box center [255, 217] width 35 height 12
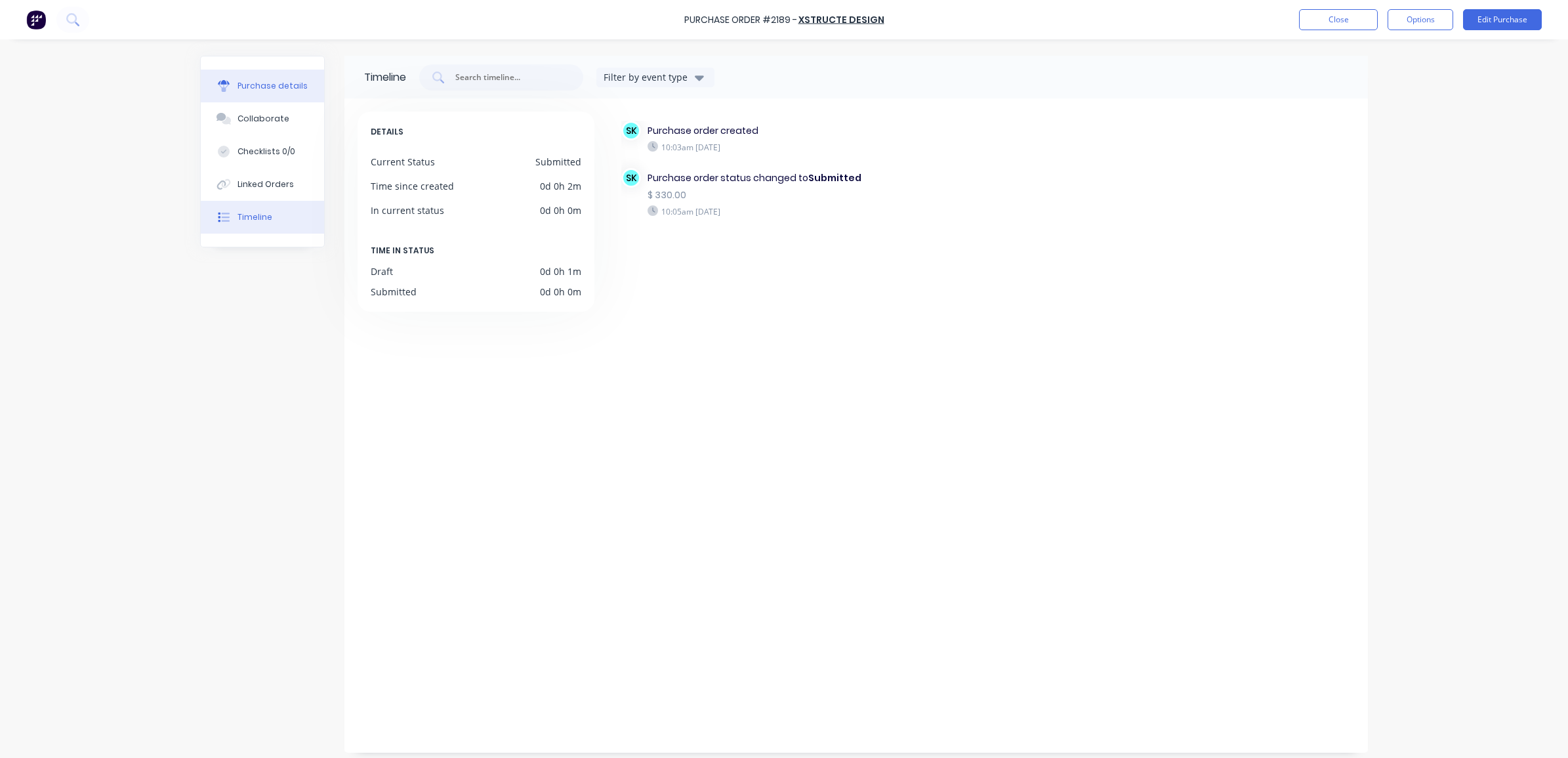
click at [267, 79] on button "Purchase details" at bounding box center [262, 86] width 124 height 33
type textarea "x"
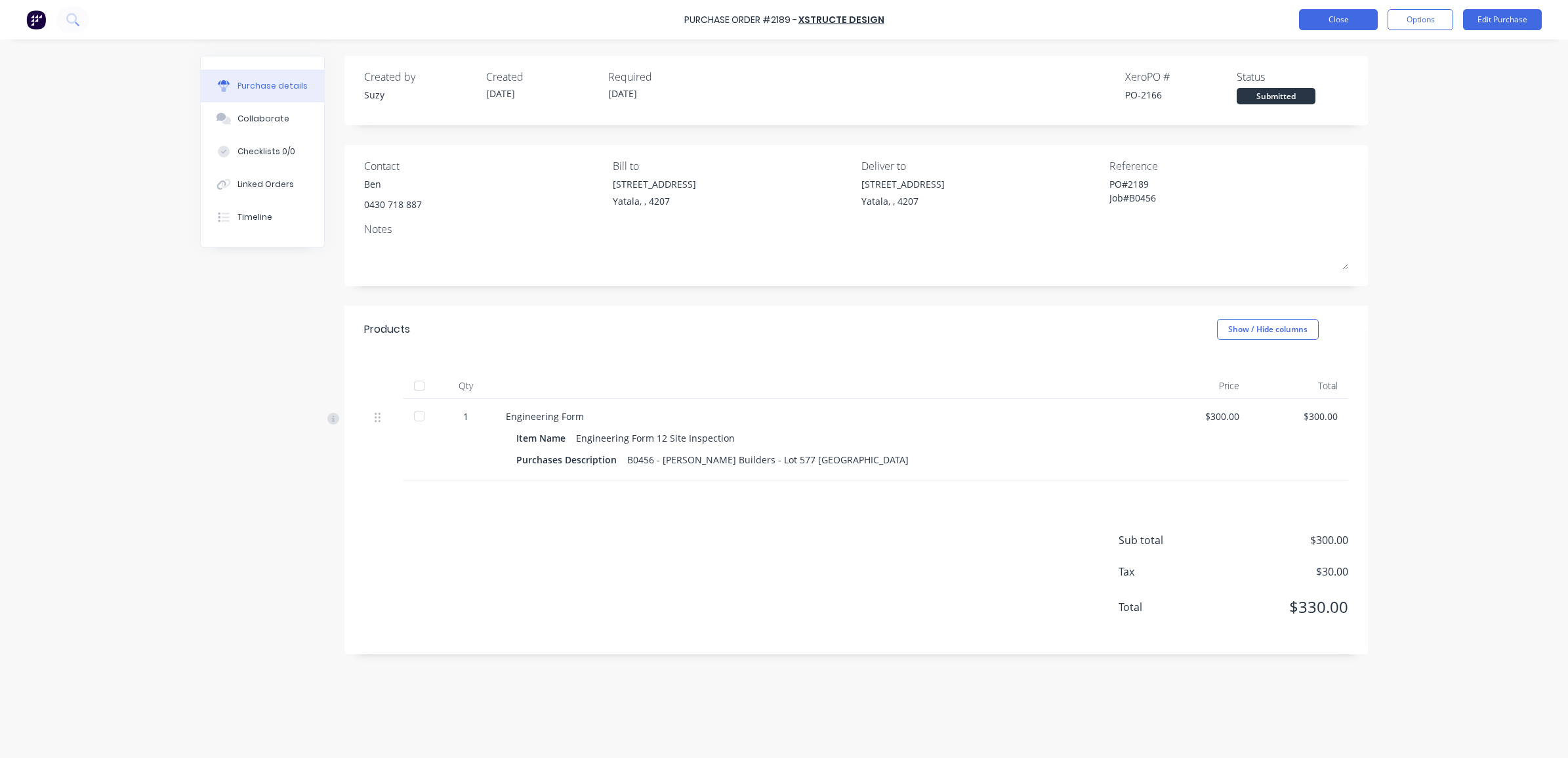
click at [1252, 13] on button "Close" at bounding box center [1338, 20] width 79 height 21
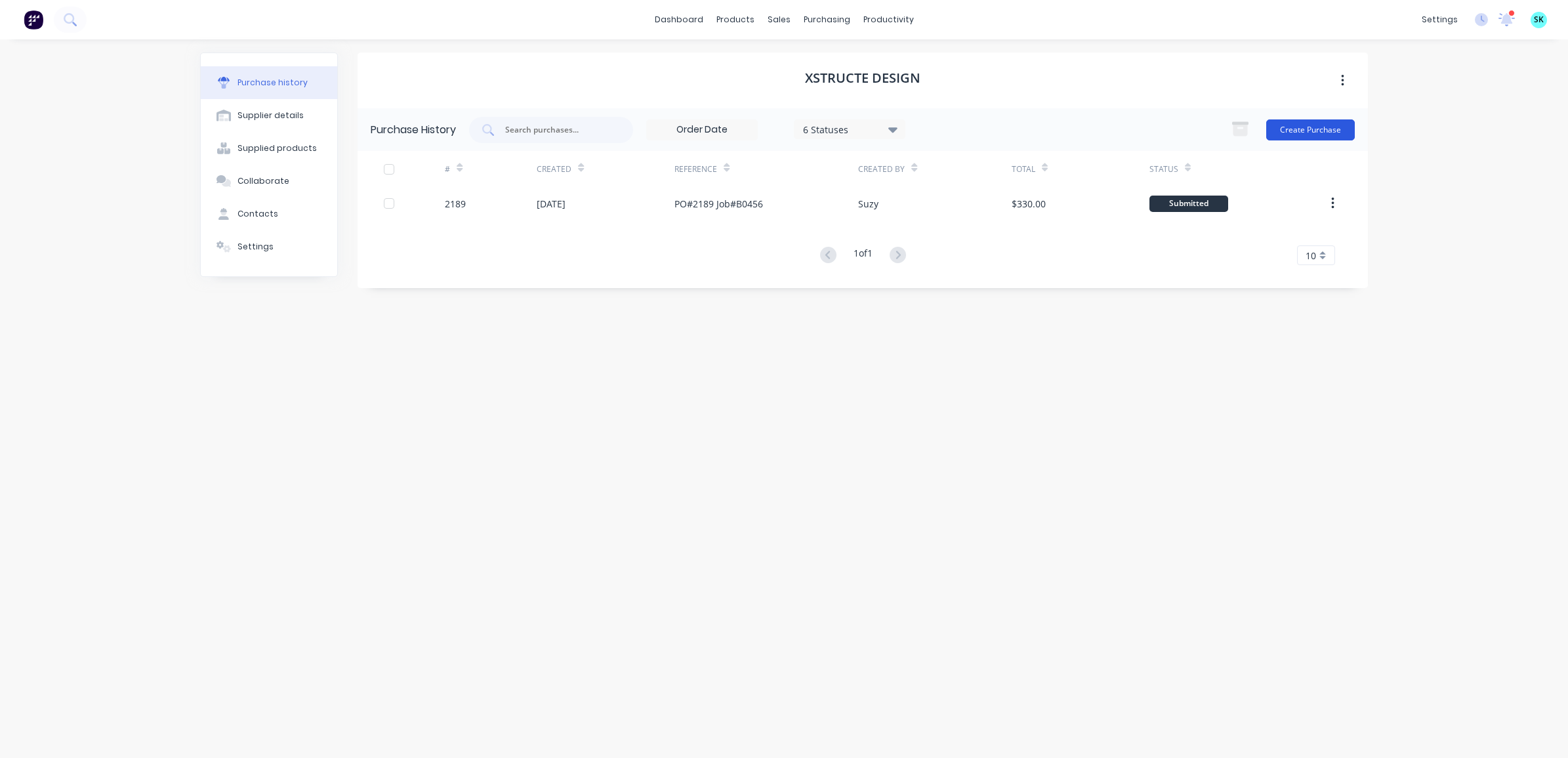
click at [1252, 124] on button "Create Purchase" at bounding box center [1310, 130] width 88 height 21
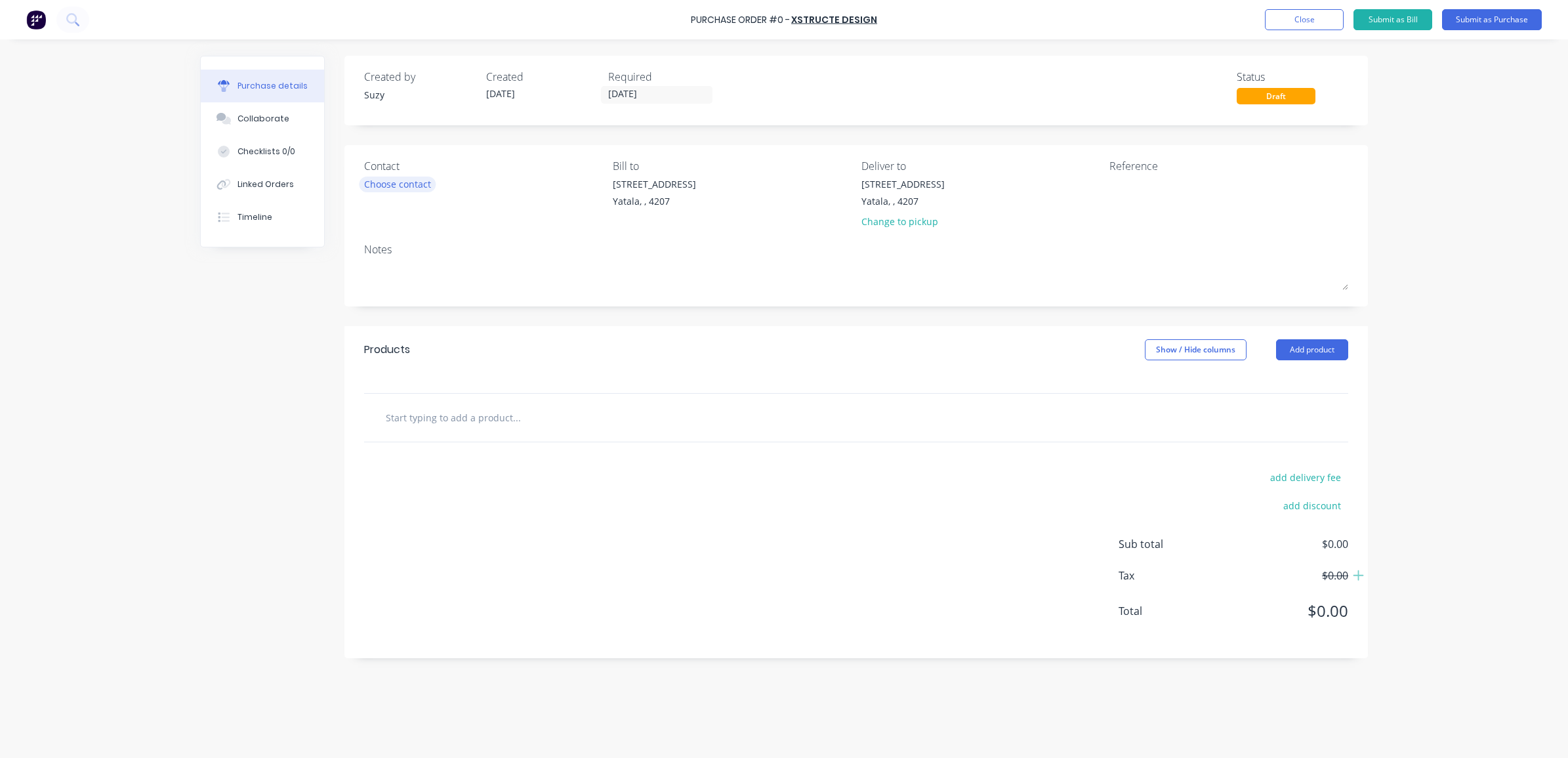
drag, startPoint x: 438, startPoint y: 185, endPoint x: 415, endPoint y: 186, distance: 23.0
click at [437, 185] on div "Choose contact" at bounding box center [483, 184] width 239 height 14
click at [415, 186] on div "Choose contact" at bounding box center [397, 184] width 67 height 14
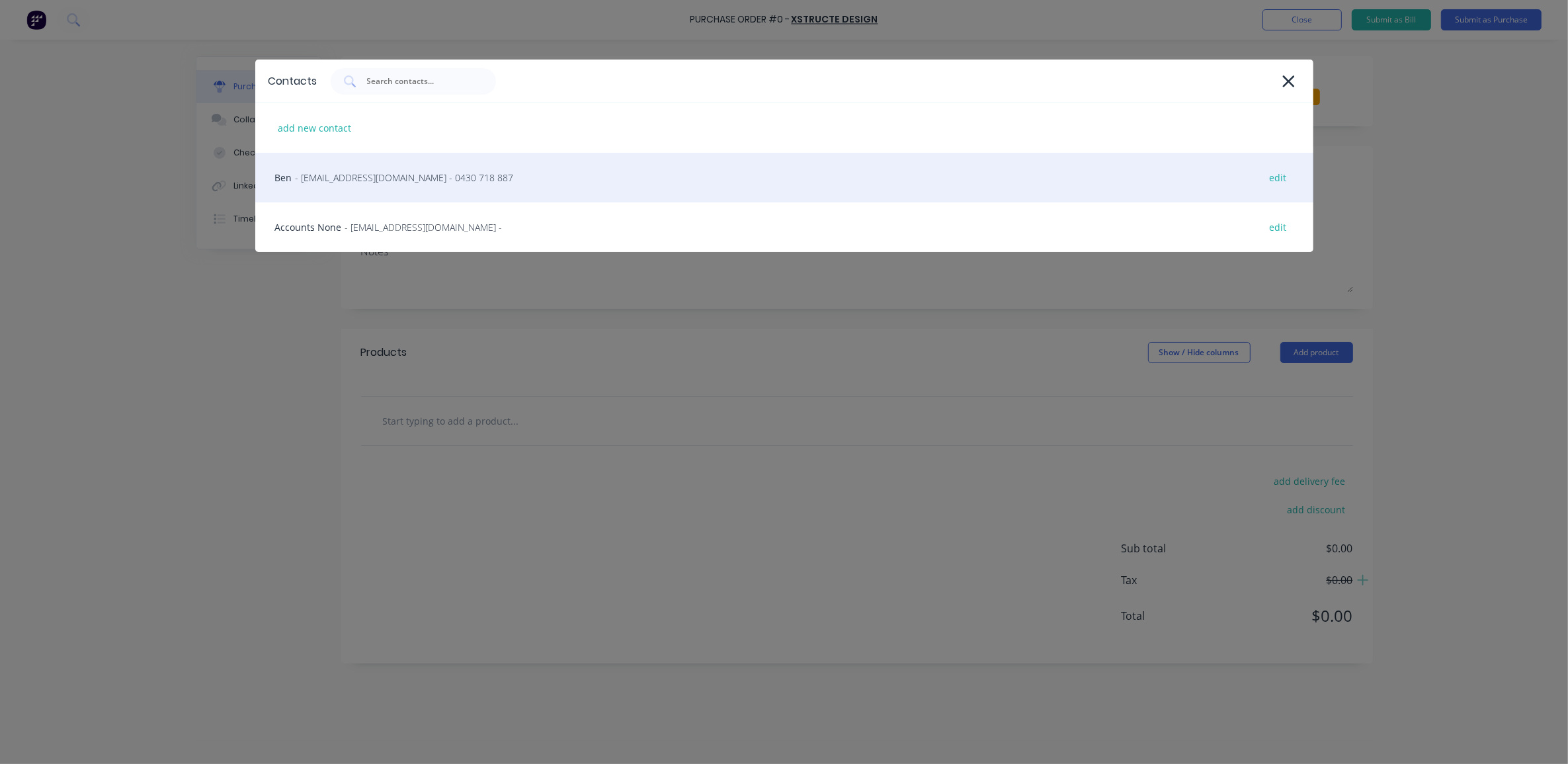
click at [391, 187] on div "Ben - [EMAIL_ADDRESS][DOMAIN_NAME] - 0430 718 887 edit" at bounding box center [784, 177] width 1058 height 50
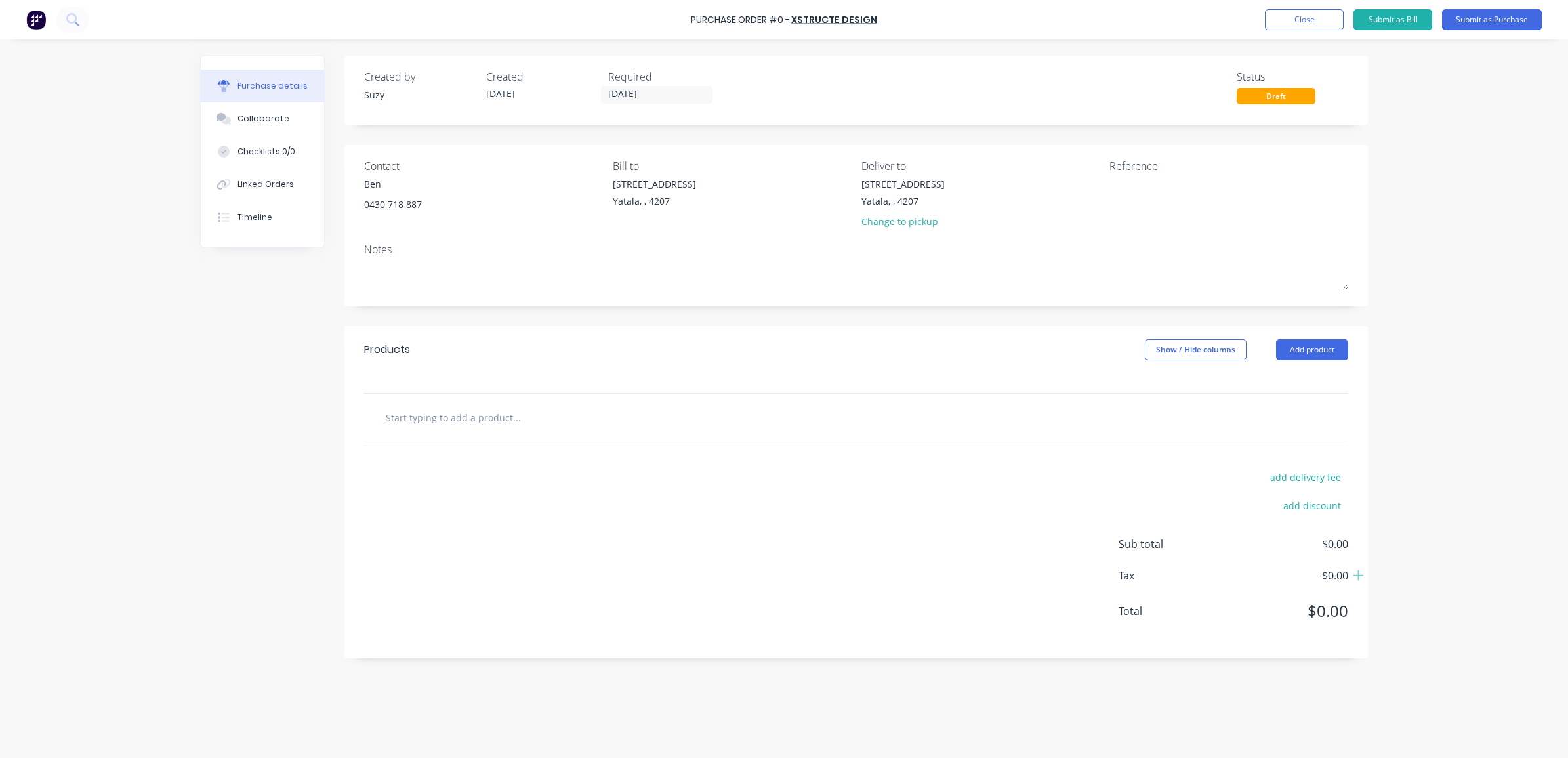
click at [453, 214] on div "Contact Ben [PHONE_NUMBER]" at bounding box center [483, 196] width 239 height 77
click at [409, 246] on div "Notes" at bounding box center [856, 249] width 984 height 16
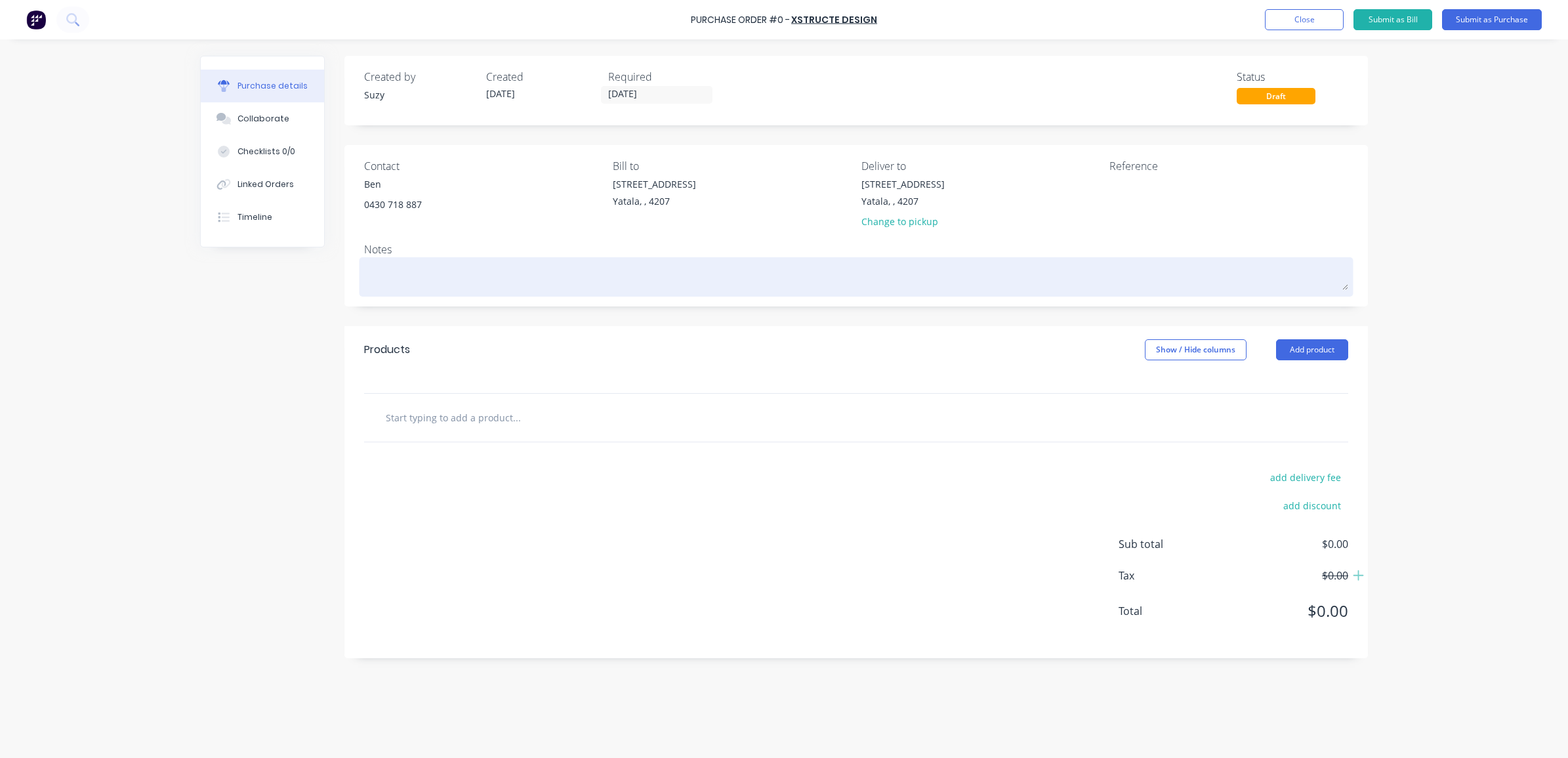
click at [392, 260] on div at bounding box center [856, 277] width 984 height 33
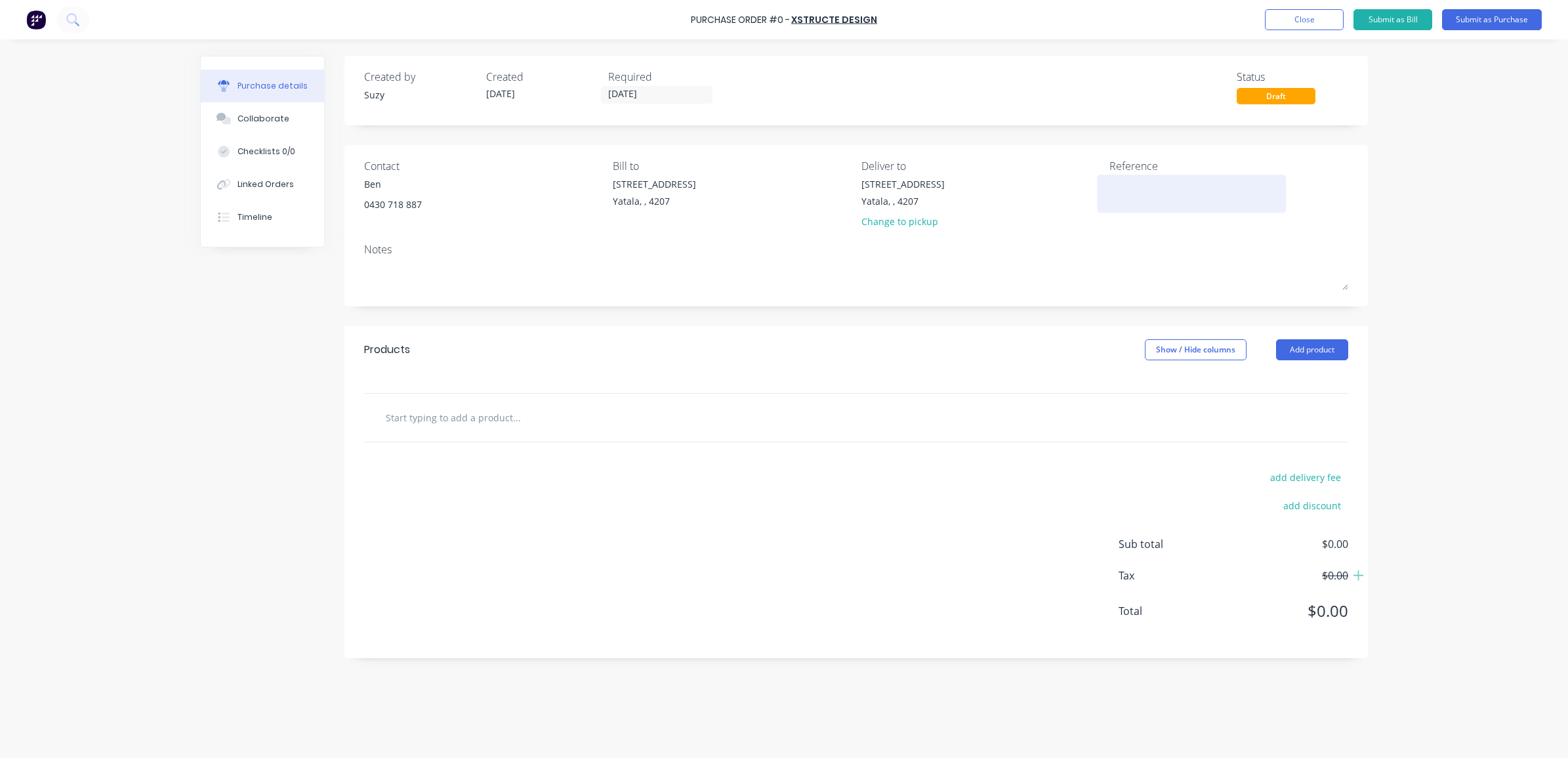
click at [1163, 188] on textarea at bounding box center [1191, 192] width 164 height 29
type textarea "PO# Job#B0468"
type textarea "x"
type textarea "PO# Job#B0468"
click at [448, 430] on input "text" at bounding box center [516, 417] width 263 height 26
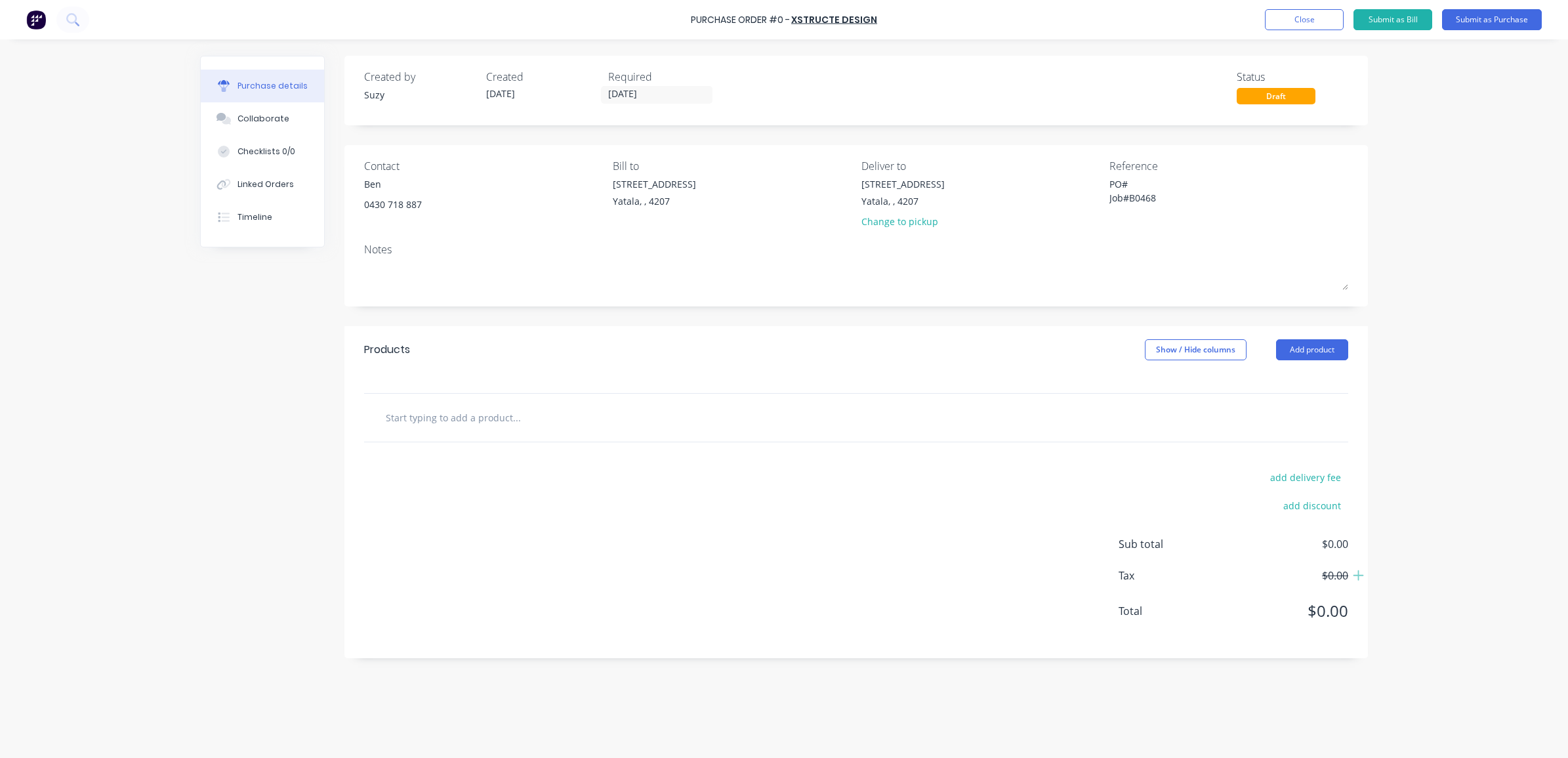
type textarea "x"
type input "E"
type textarea "x"
type input "Eng"
type textarea "x"
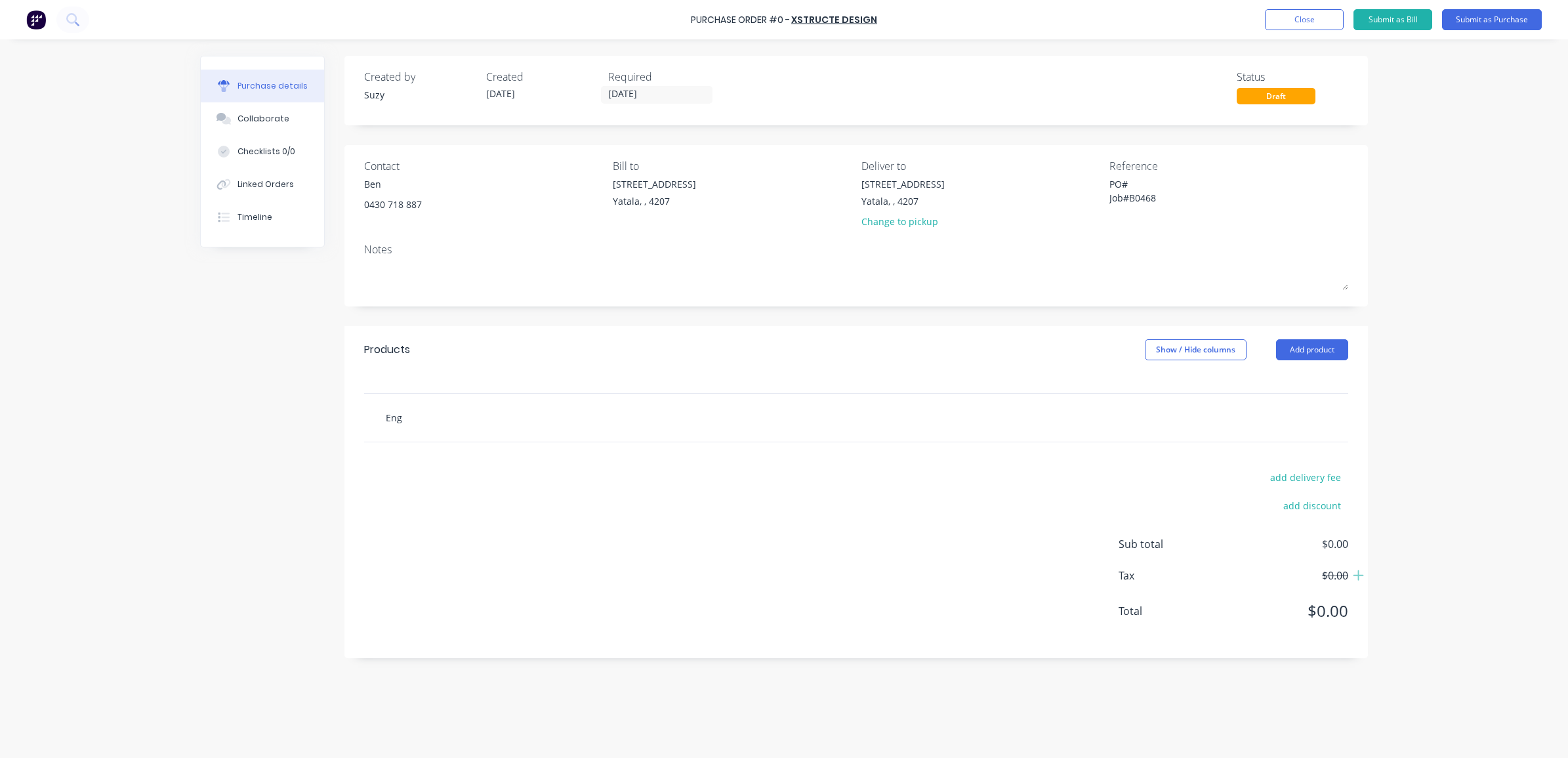
type input "Engi"
type textarea "x"
type input "Engine"
type textarea "x"
type input "Enginee"
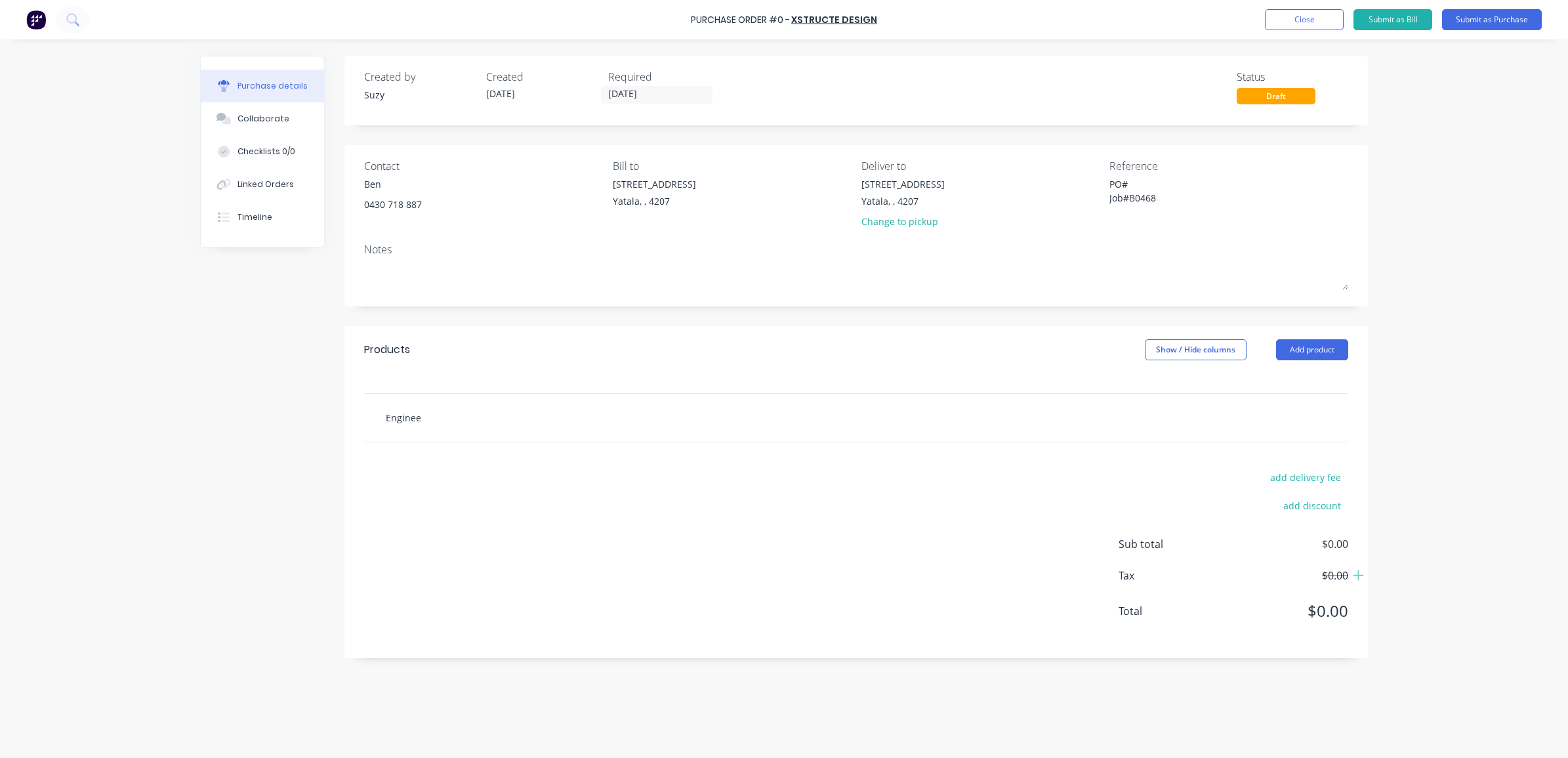
type textarea "x"
type input "Engineer"
type textarea "x"
type input "Engineeri"
type textarea "x"
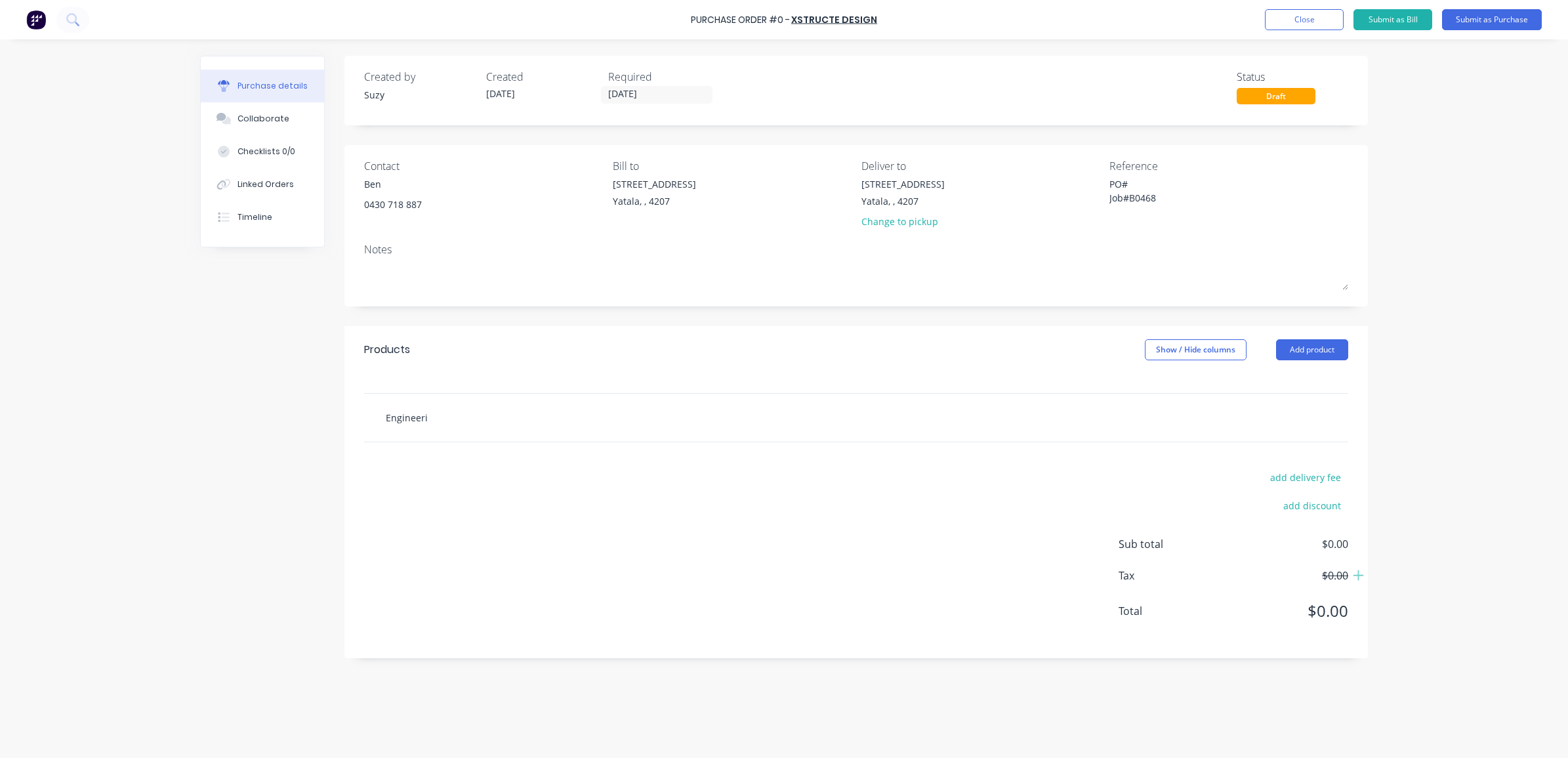
type input "Engineerin"
type textarea "x"
type input "Engineering"
type textarea "x"
type input "Engineering"
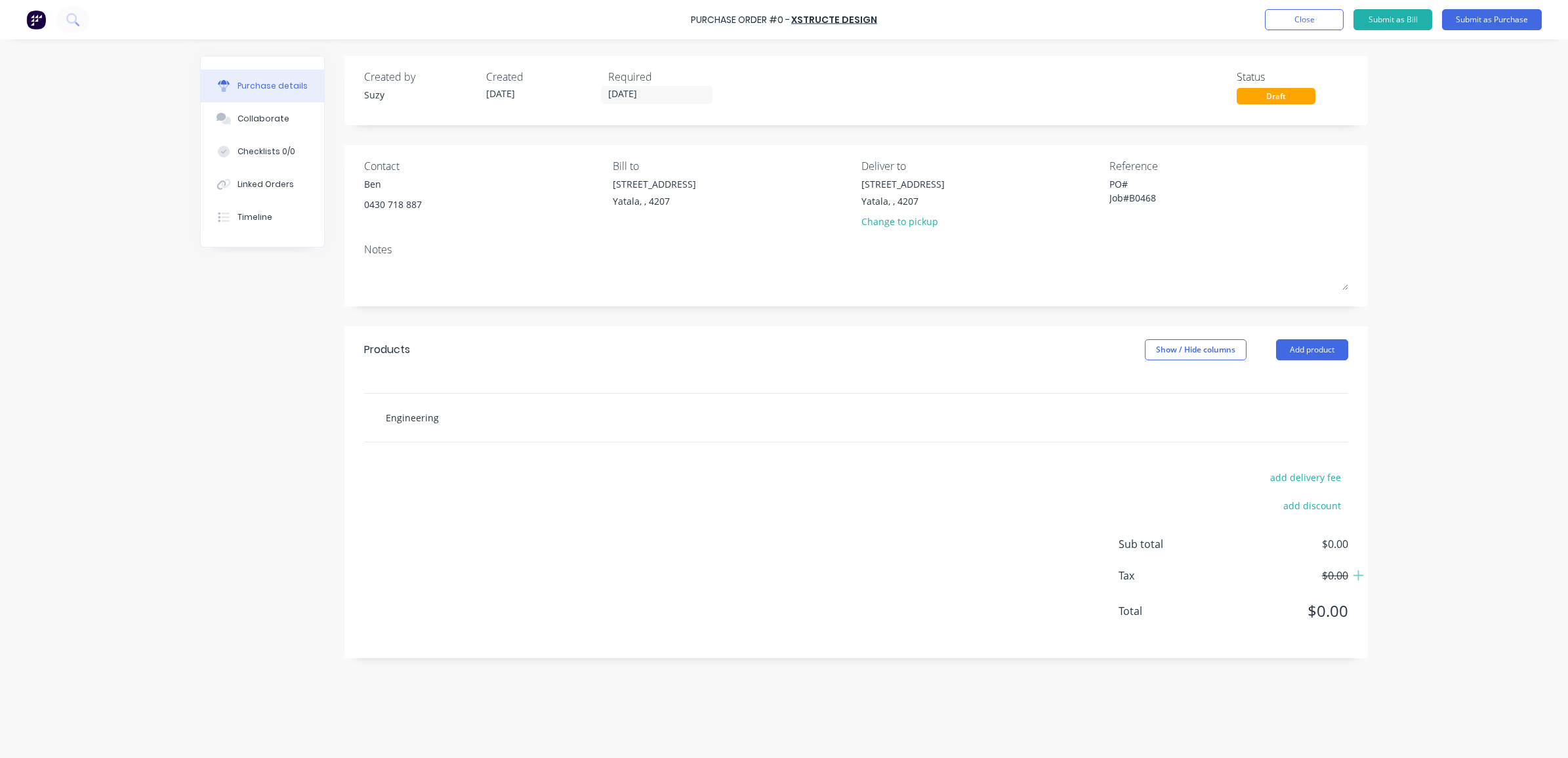
type textarea "x"
type input "Engineering F"
type textarea "x"
type input "Engineering Fo"
type textarea "x"
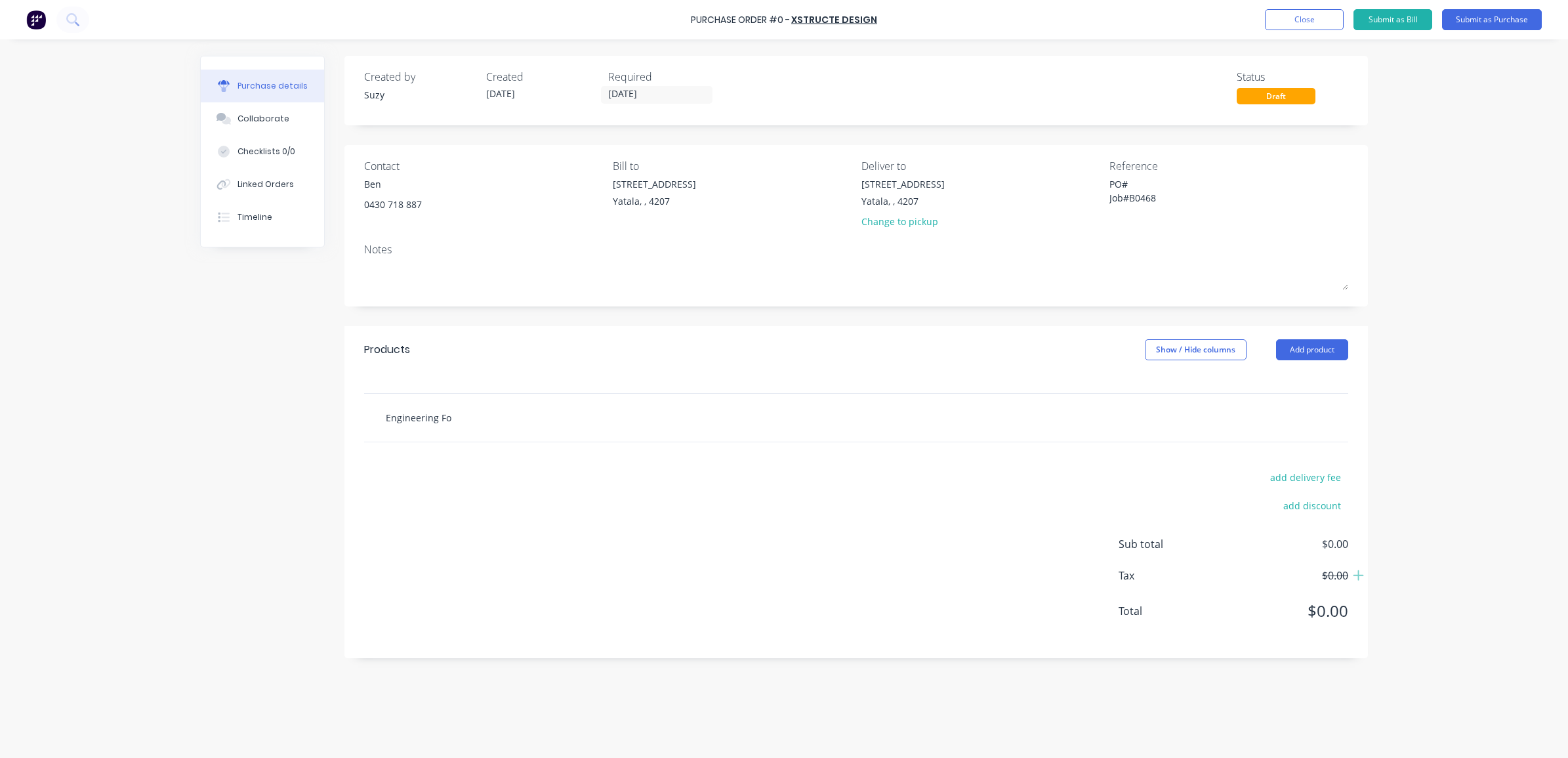
type input "Engineering For"
type textarea "x"
type input "Engineering Form"
type textarea "x"
type input "Engineering Form"
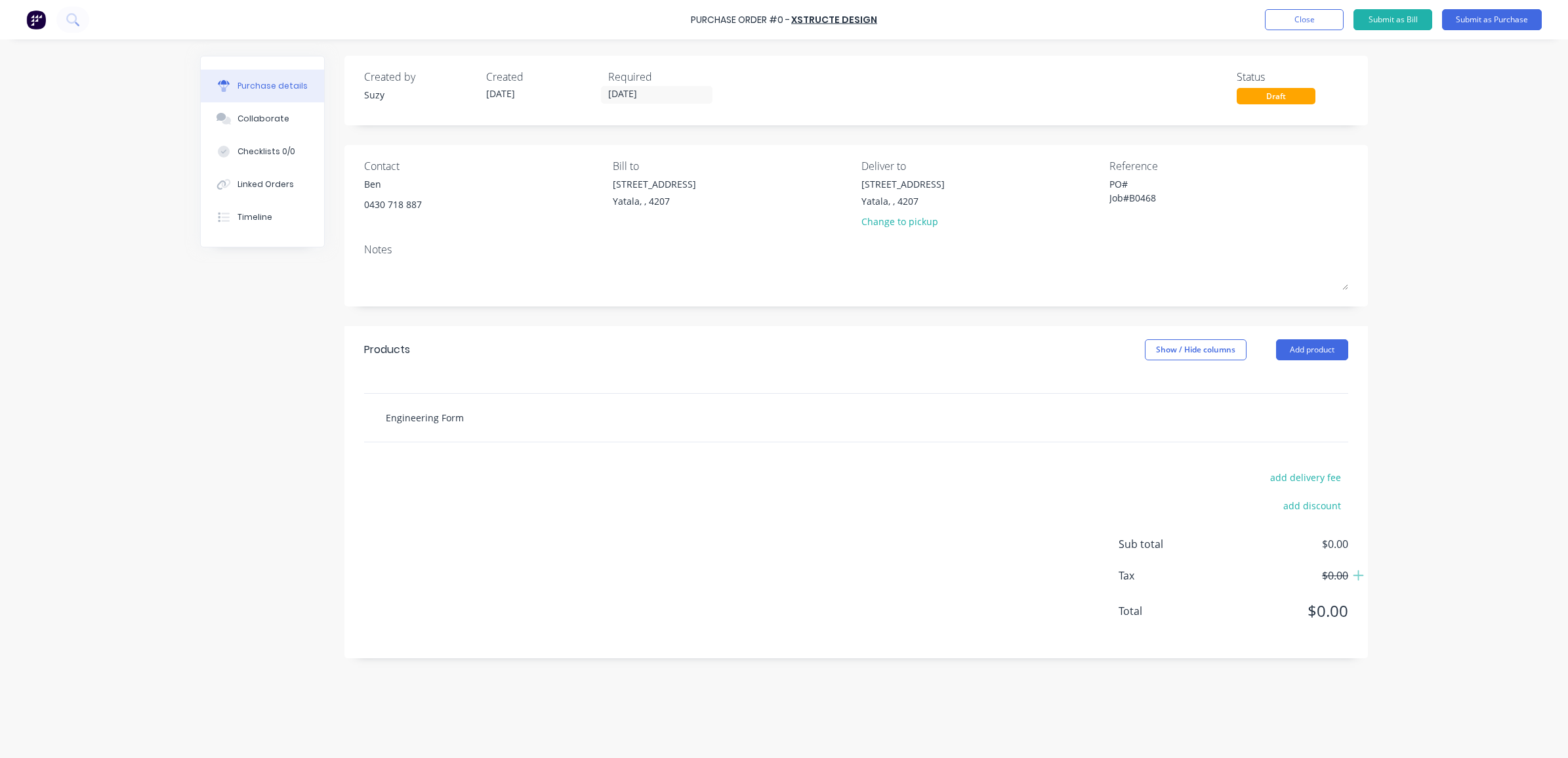
type textarea "x"
type input "Engineering Form 1"
type textarea "x"
type input "Engineering Form 12"
type textarea "x"
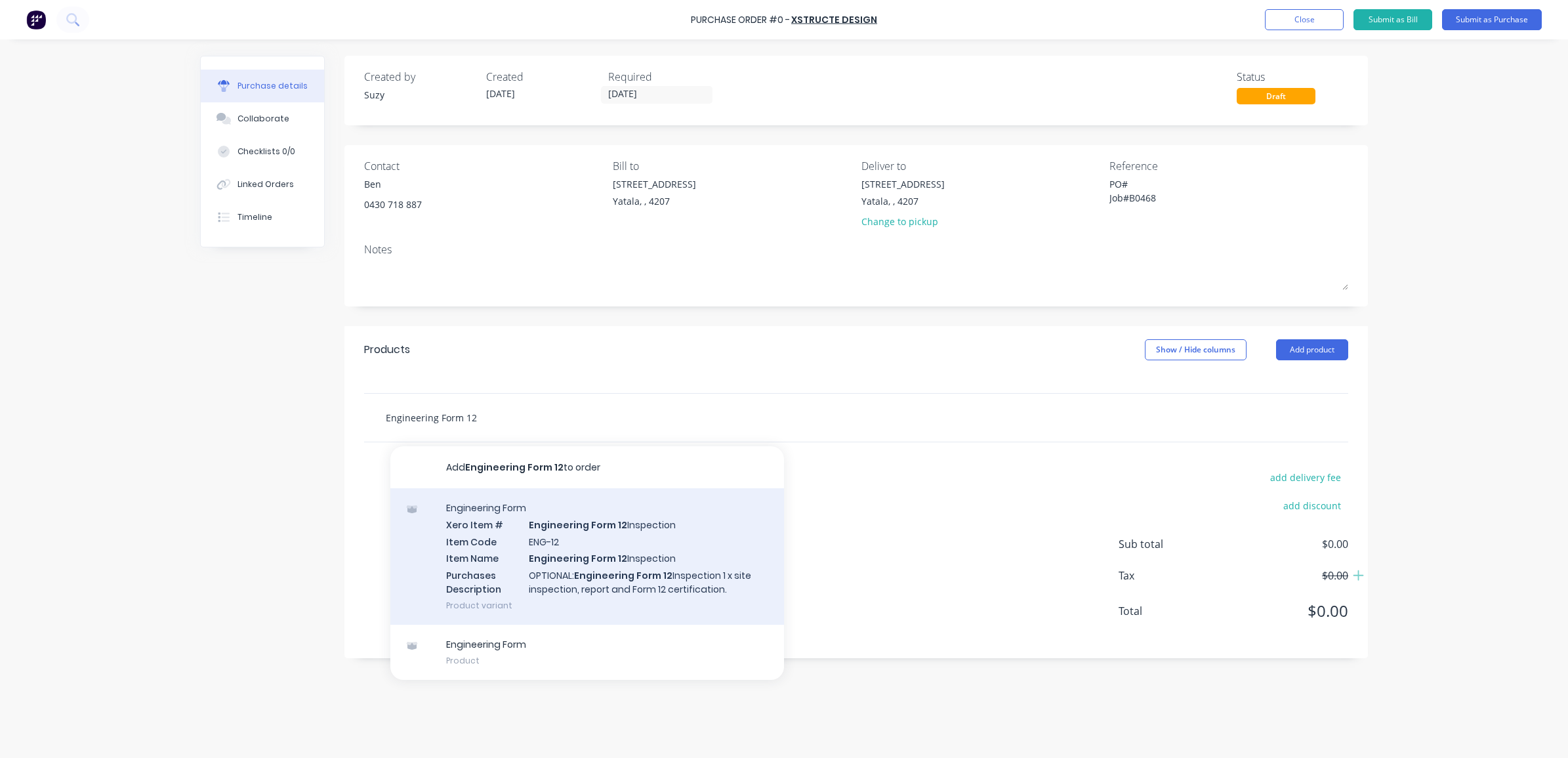
type input "Engineering Form 12"
click at [481, 542] on div "Engineering Form Xero Item # Engineering Form 12 Inspection Item Code ENG-12 It…" at bounding box center [587, 557] width 393 height 137
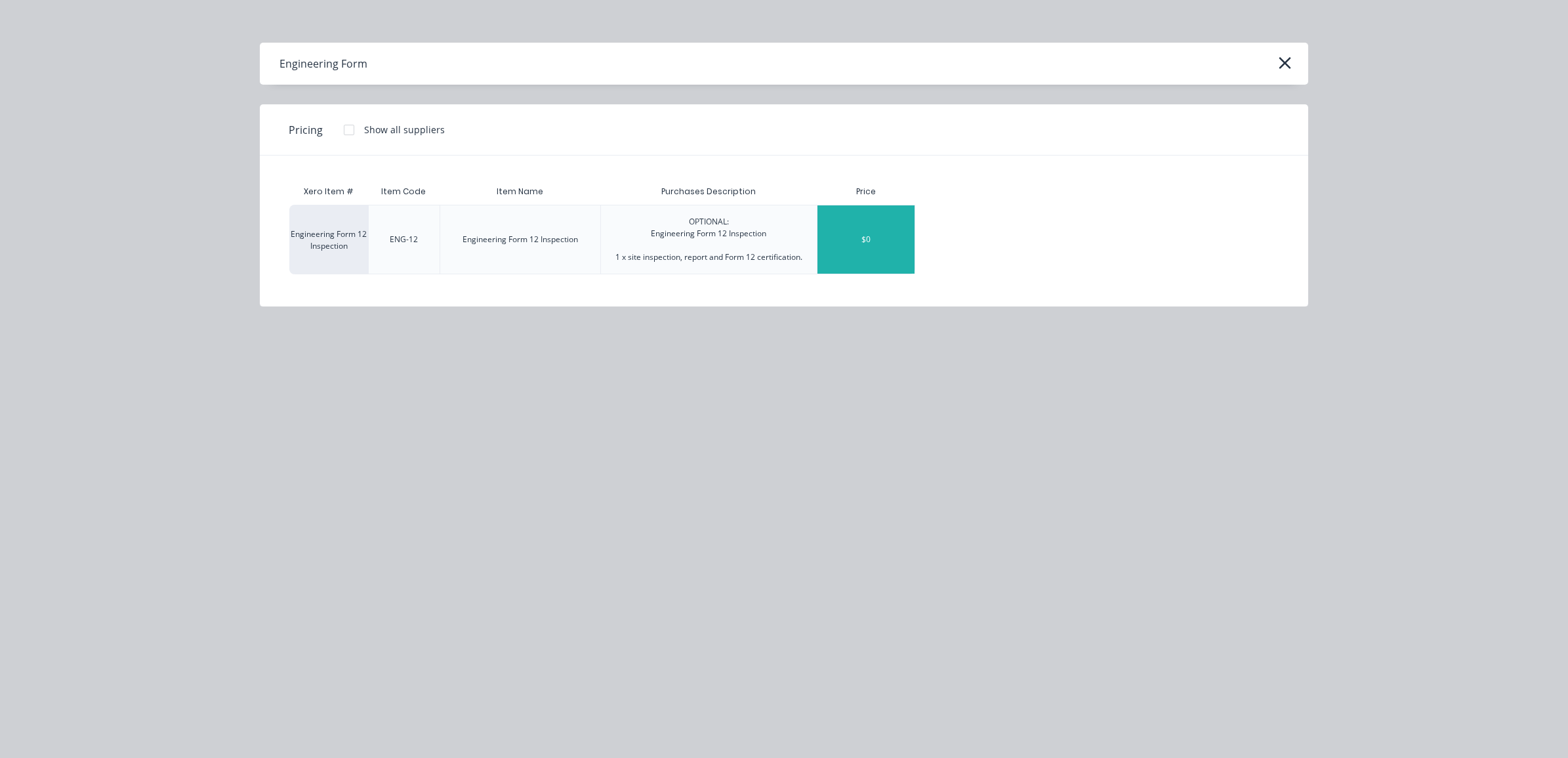
click at [888, 245] on div "$0" at bounding box center [866, 239] width 97 height 68
type textarea "x"
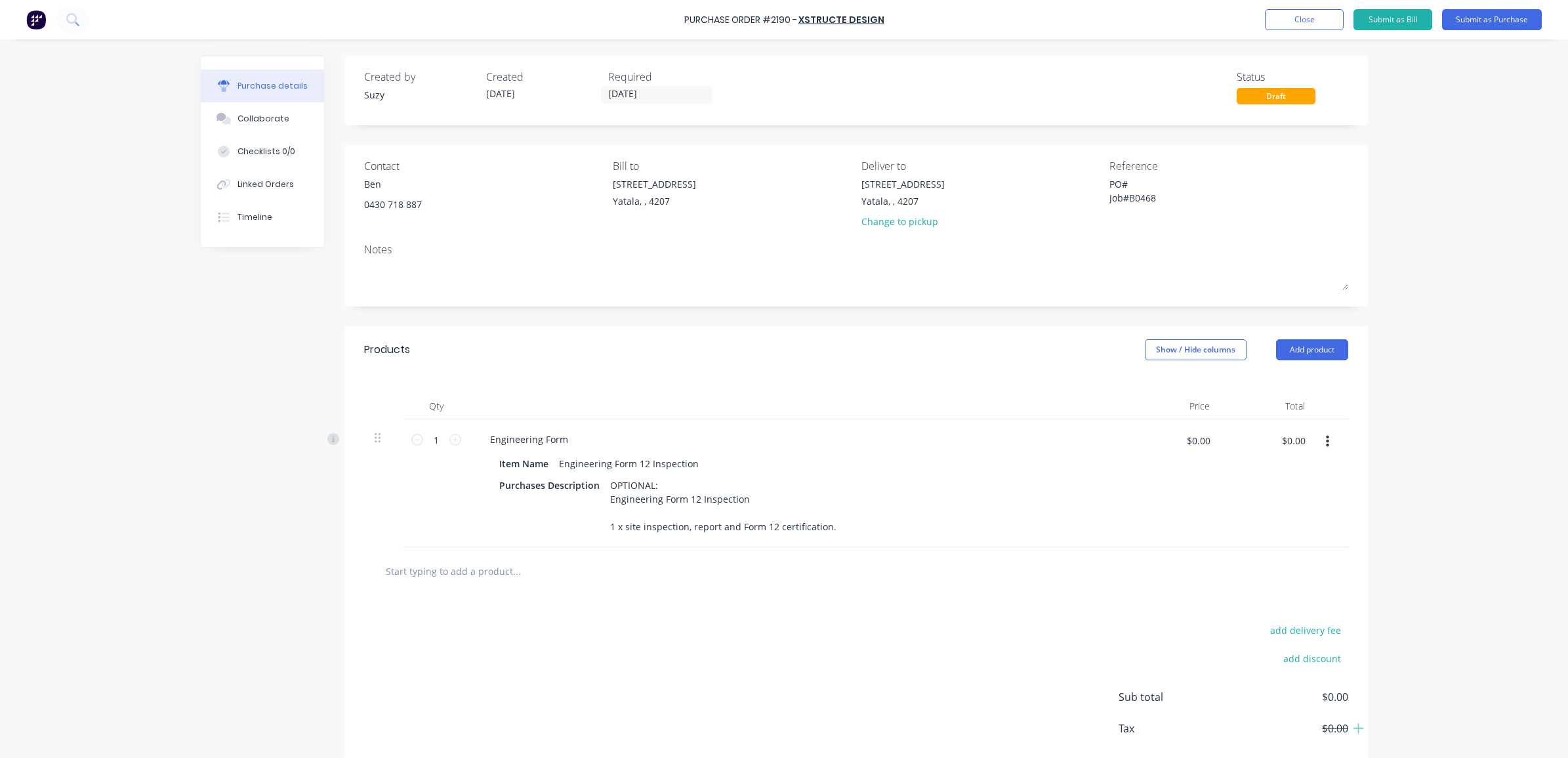
click at [1210, 455] on div "$0.00 $0.00" at bounding box center [1198, 445] width 40 height 31
type textarea "x"
click at [1210, 448] on div "$0.00 $0.00" at bounding box center [1198, 440] width 40 height 21
type input "300"
type textarea "x"
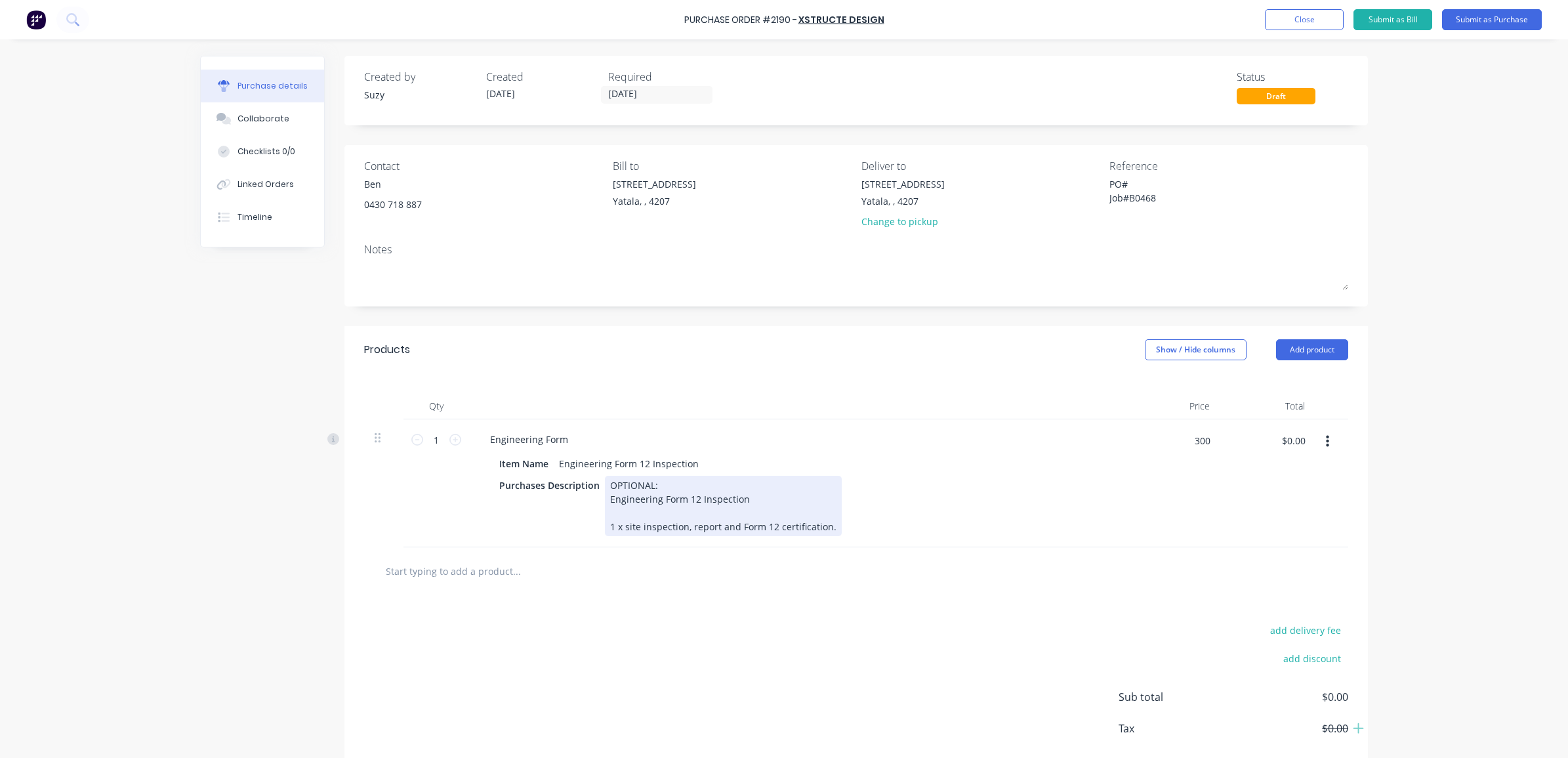
type input "$300.00"
click at [883, 526] on div "Purchases Description OPTIONAL: Engineering Form 12 Inspection 1 x site inspect…" at bounding box center [794, 506] width 601 height 61
drag, startPoint x: 495, startPoint y: 556, endPoint x: 494, endPoint y: 528, distance: 28.0
click at [496, 556] on div at bounding box center [856, 570] width 984 height 48
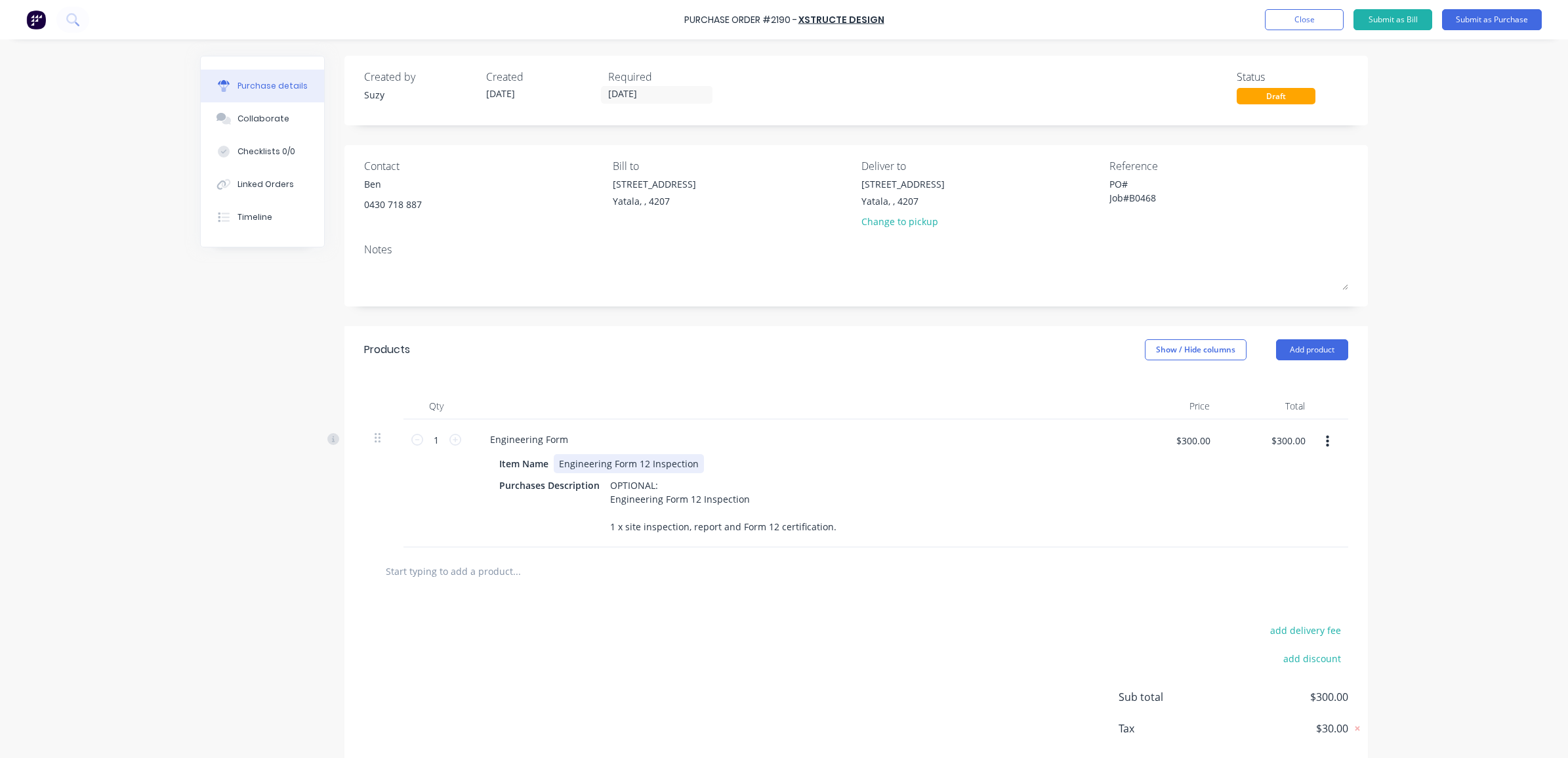
type textarea "x"
click at [643, 464] on div "Engineering Form 12 Inspection" at bounding box center [629, 463] width 150 height 19
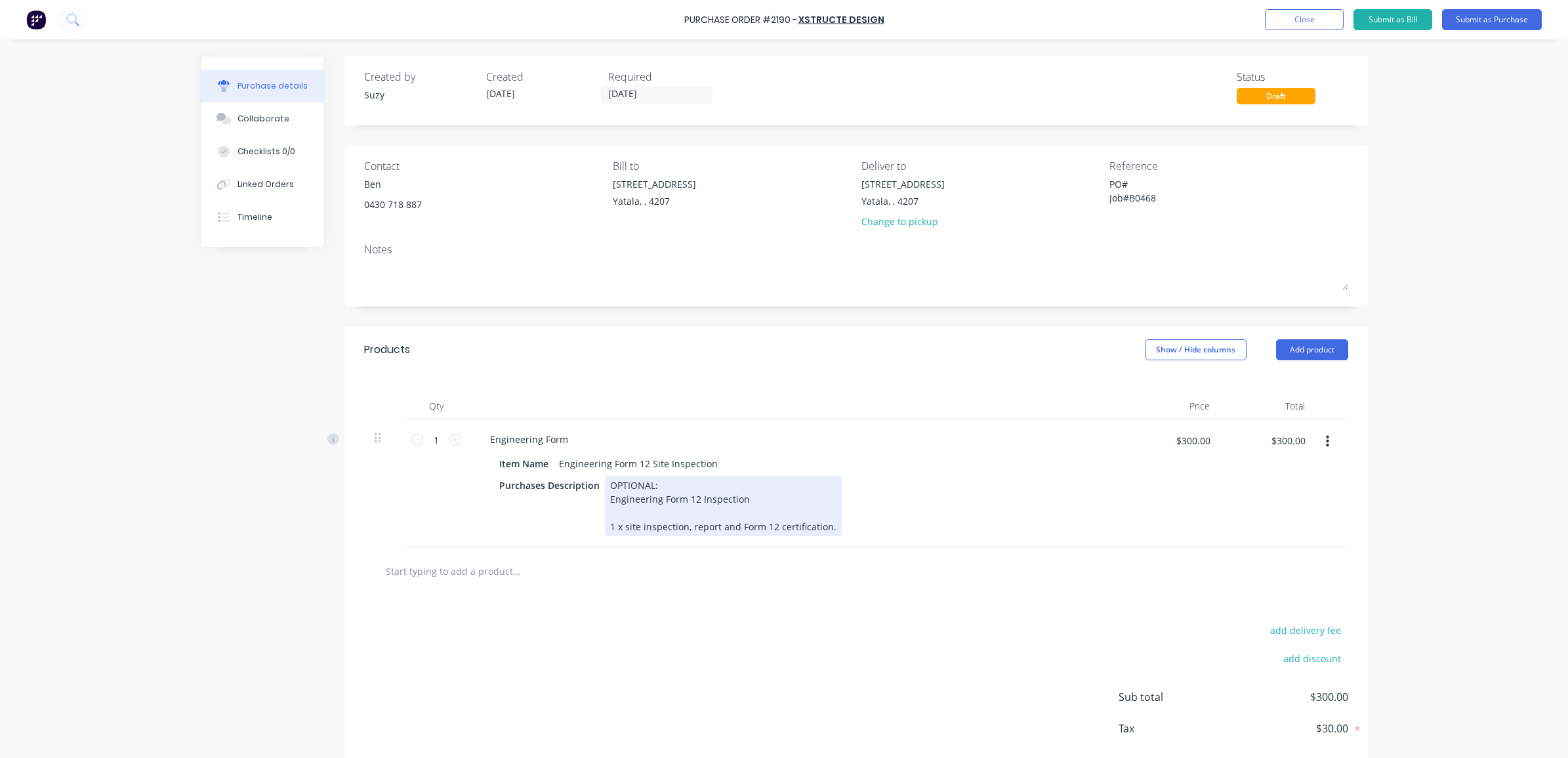
click at [733, 516] on div "OPTIONAL: Engineering Form 12 Inspection 1 x site inspection, report and Form 1…" at bounding box center [723, 506] width 237 height 61
type textarea "x"
drag, startPoint x: 825, startPoint y: 532, endPoint x: 596, endPoint y: 486, distance: 233.6
click at [605, 486] on div "OPTIONAL: Engineering Form 12 Inspection 1 x site inspection, report and Form 1…" at bounding box center [723, 506] width 237 height 61
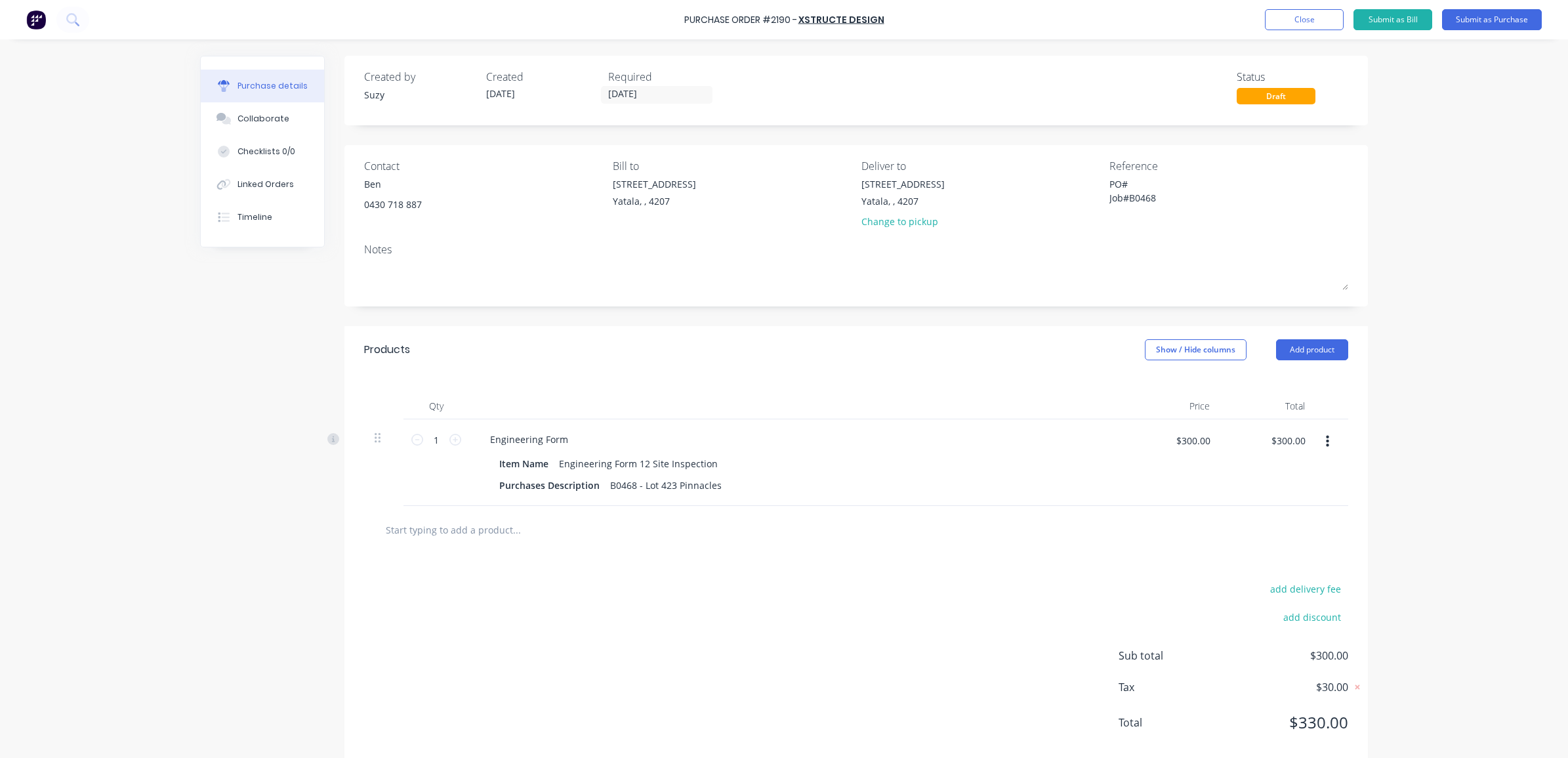
type textarea "x"
click at [652, 551] on div at bounding box center [856, 529] width 984 height 48
click at [1133, 181] on textarea "PO# Job#B0468" at bounding box center [1191, 192] width 164 height 29
type textarea "PO#2190 Job#B0468"
type textarea "x"
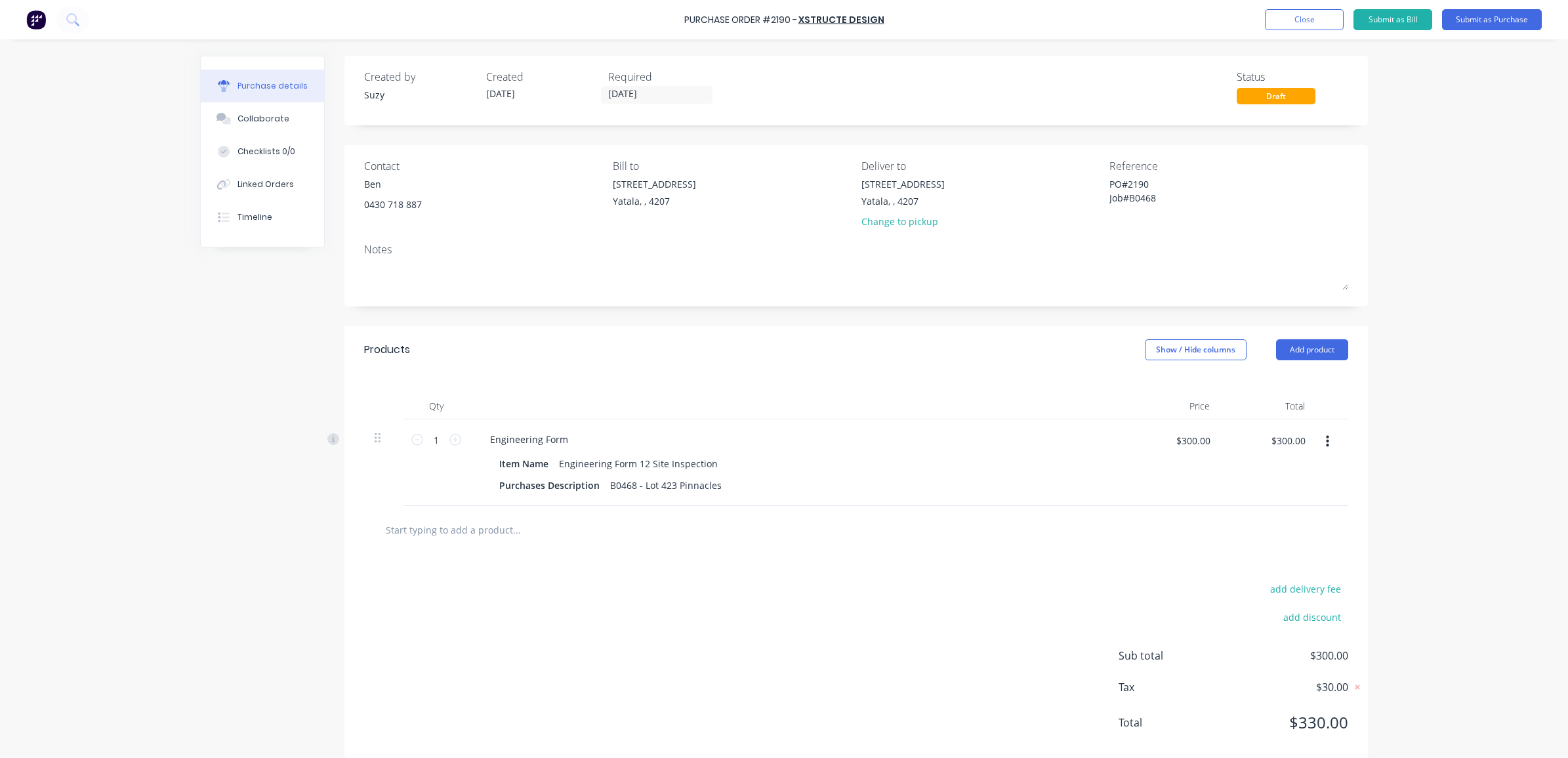
type textarea "PO#2190 Job#B0468"
click at [1137, 254] on div "Notes" at bounding box center [856, 249] width 984 height 16
click at [1252, 10] on button "Submit as Purchase" at bounding box center [1491, 20] width 99 height 21
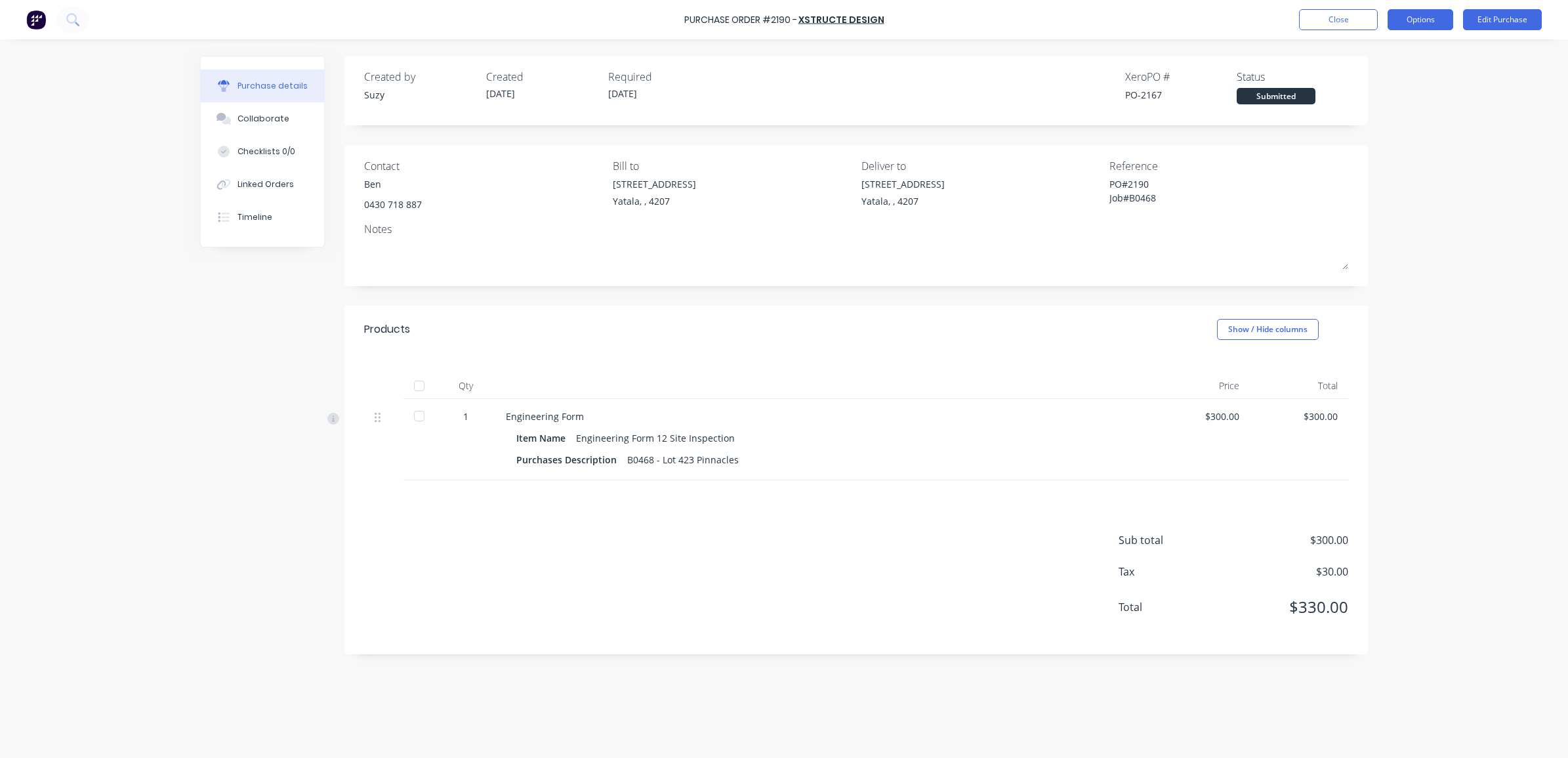
click at [1252, 15] on button "Options" at bounding box center [1420, 20] width 66 height 21
click at [1252, 58] on div "Print / Email" at bounding box center [1390, 54] width 101 height 19
click at [1252, 76] on div "With pricing" at bounding box center [1390, 80] width 101 height 19
type textarea "x"
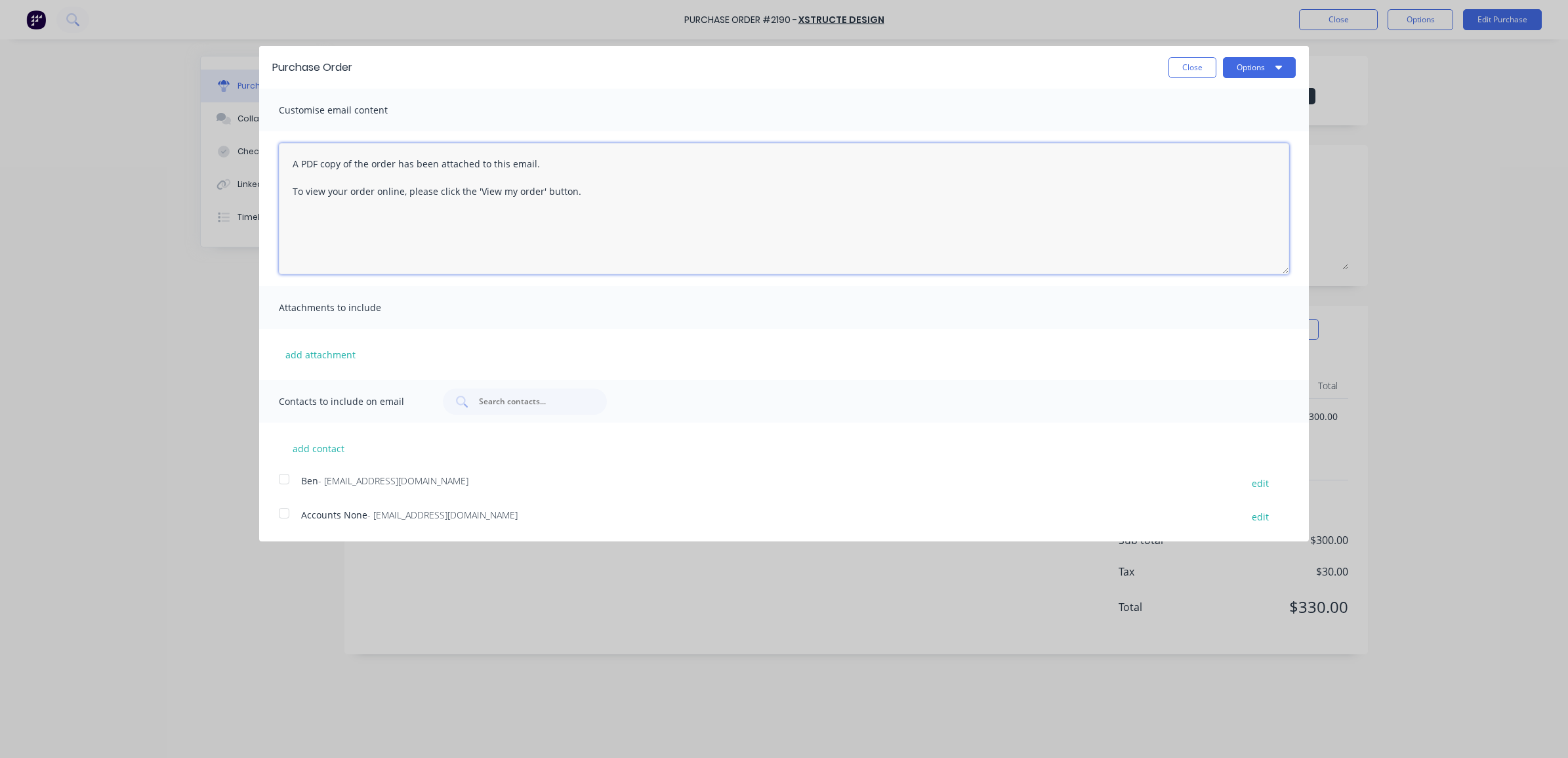
drag, startPoint x: 591, startPoint y: 194, endPoint x: 273, endPoint y: 143, distance: 322.1
click at [273, 143] on div "A PDF copy of the order has been attached to this email. To view your order onl…" at bounding box center [784, 208] width 1049 height 155
type textarea "Please find a cop"
type textarea "x"
click at [280, 481] on div at bounding box center [284, 479] width 26 height 26
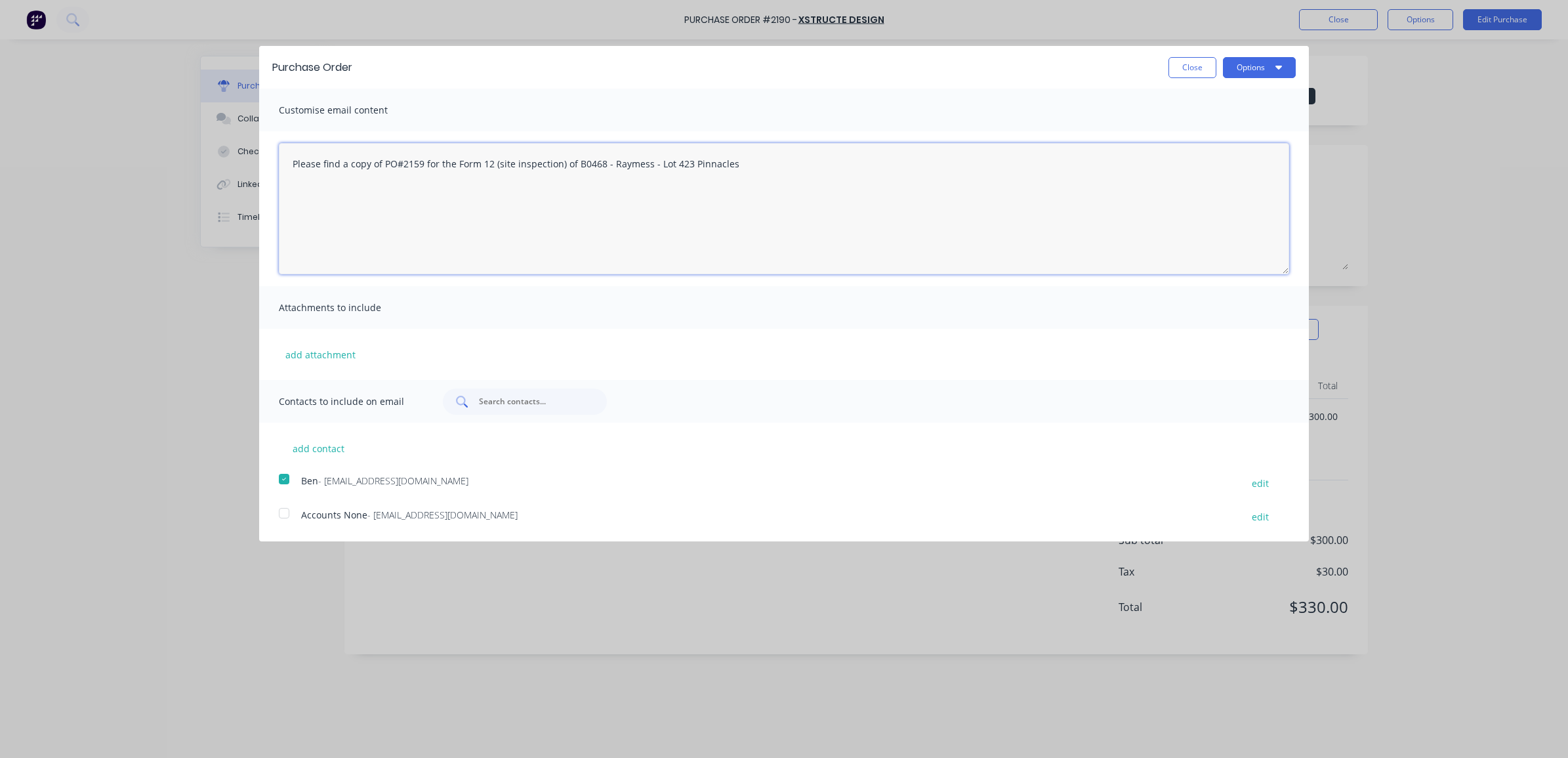
type textarea "Please find a copy of PO#2159 for the Form 12 (site inspection) of B0468 - Raym…"
click at [496, 404] on input "text" at bounding box center [532, 401] width 109 height 13
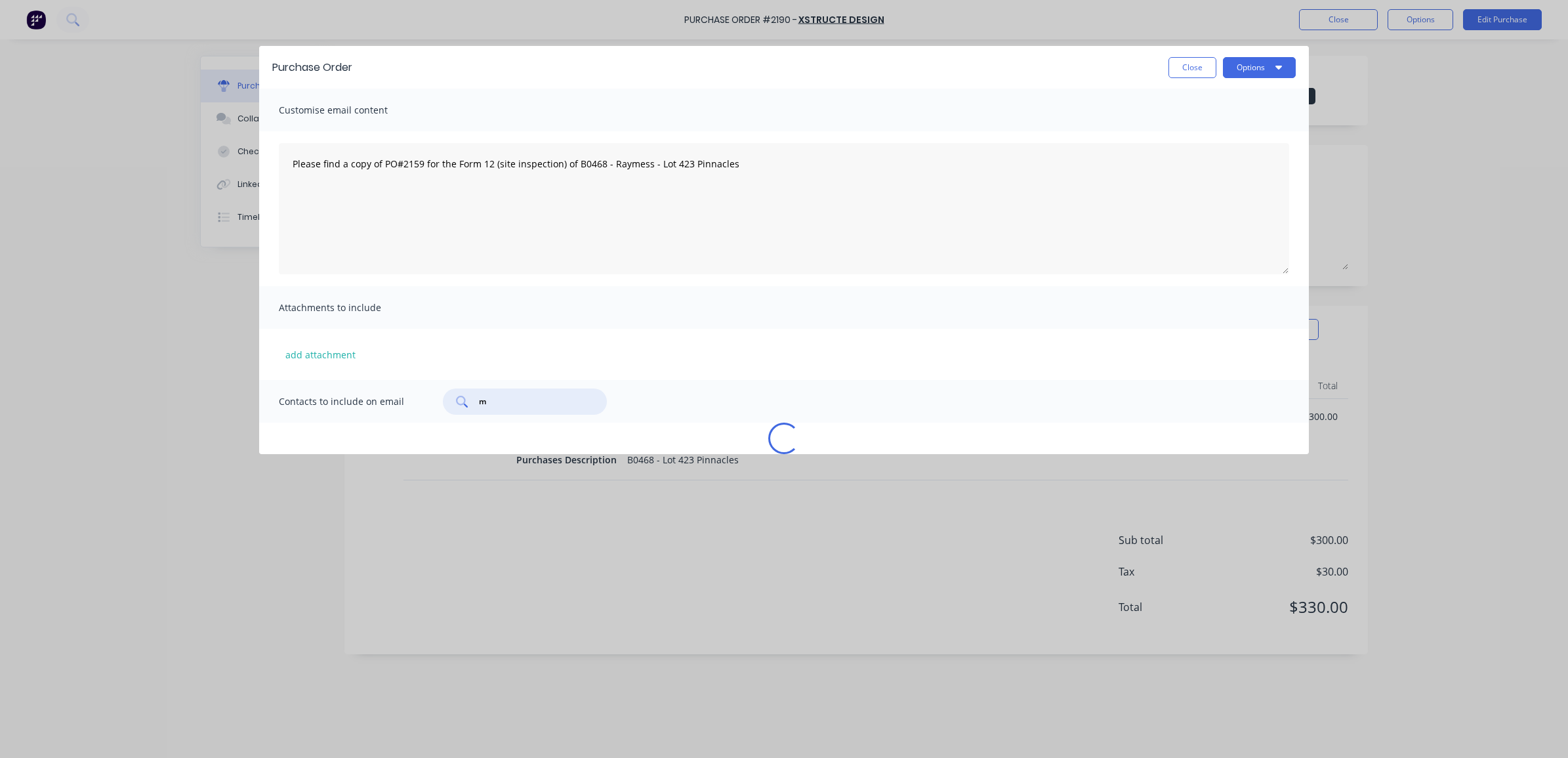
type input "m."
type textarea "x"
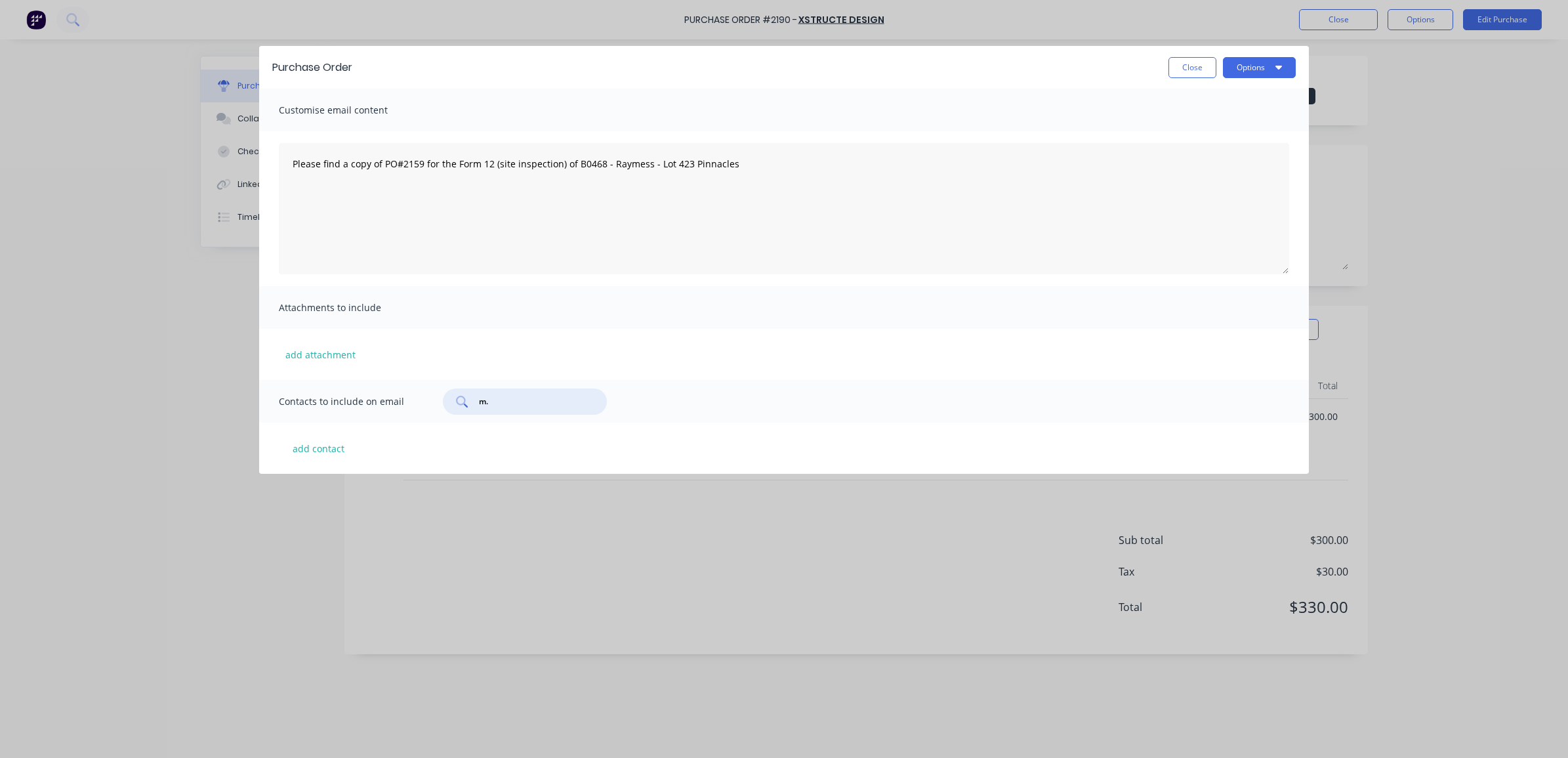
type input "m.p"
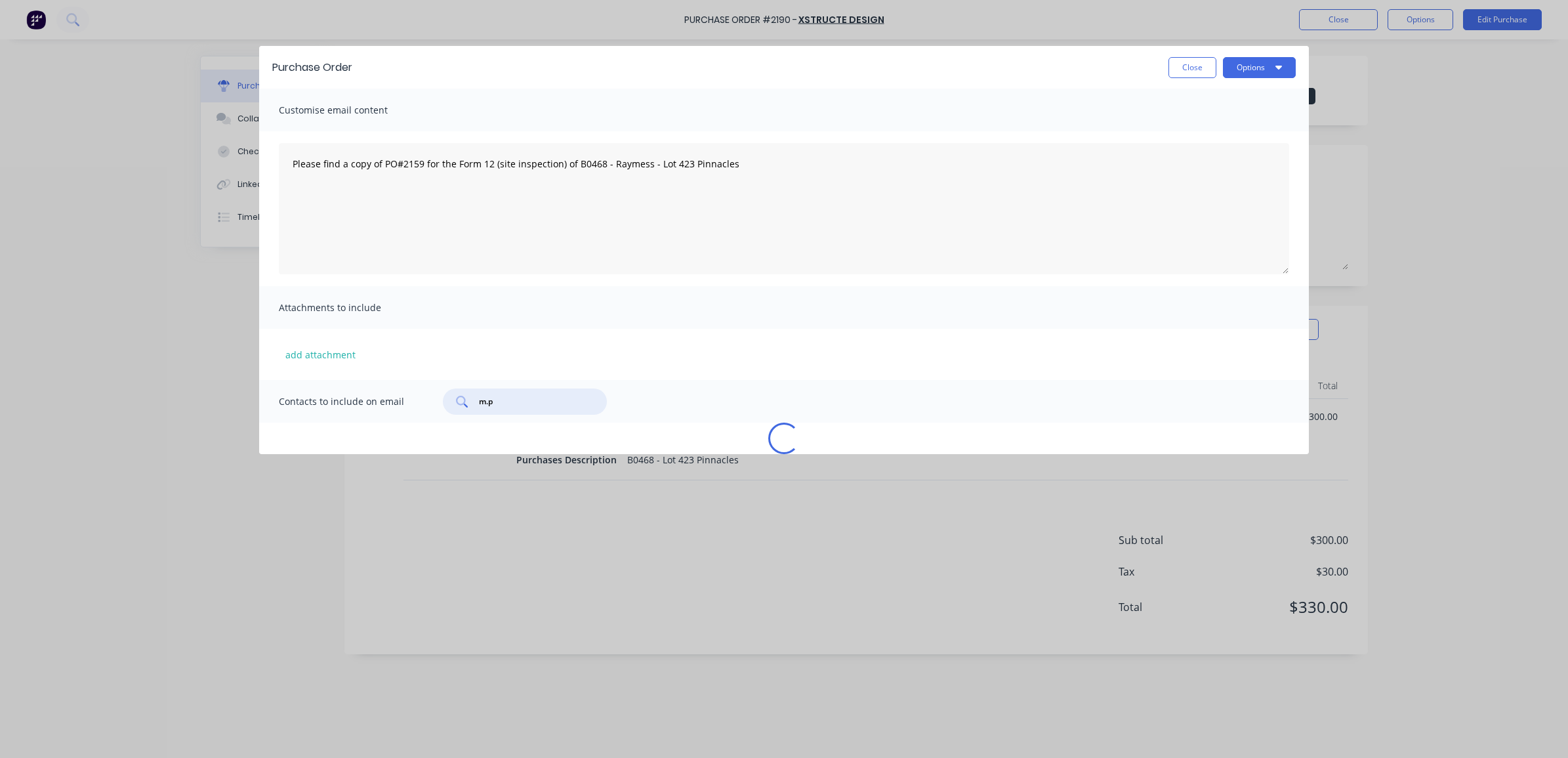
type textarea "x"
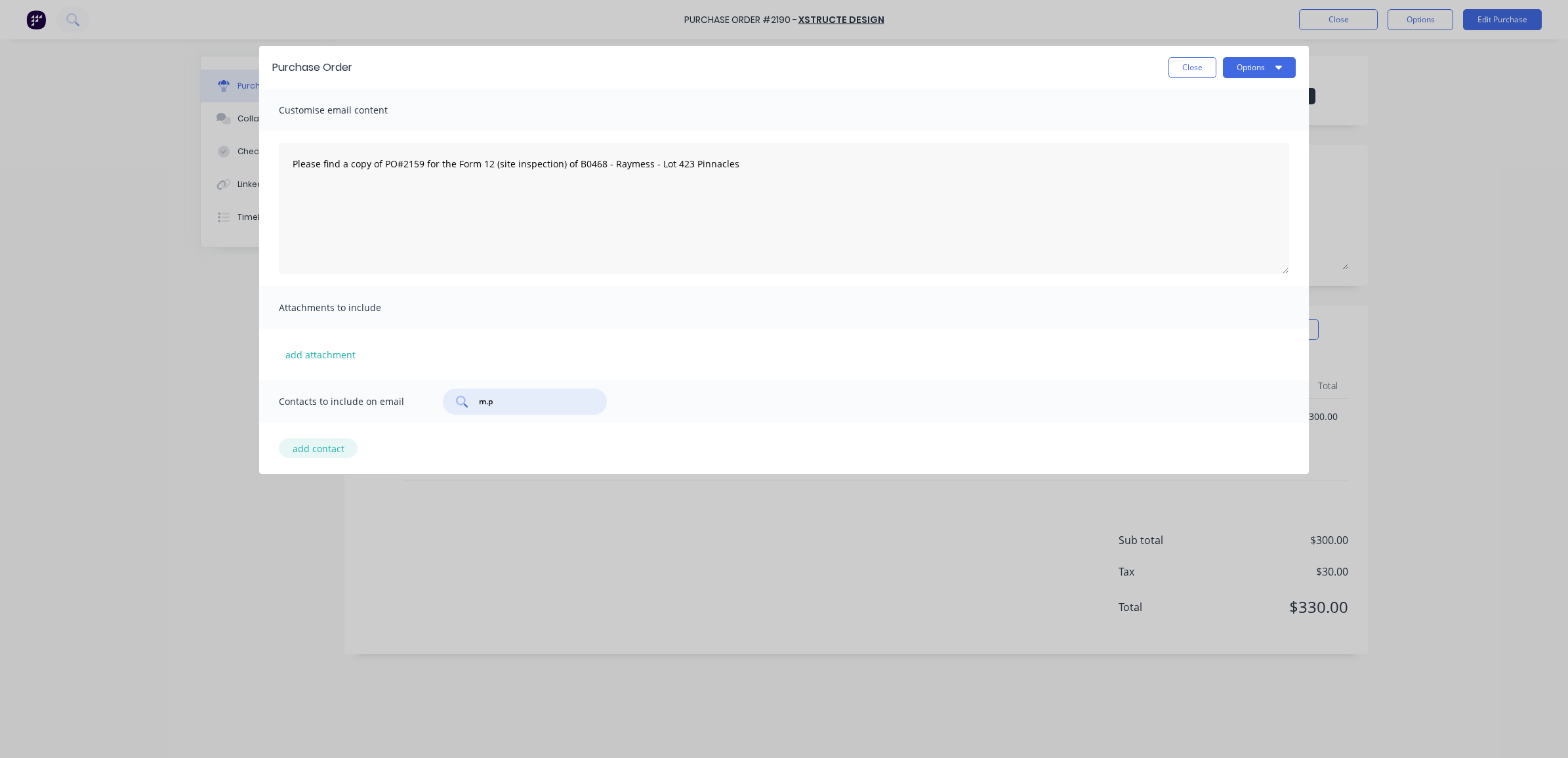
type input "m.p"
click at [311, 448] on button "add contact" at bounding box center [318, 448] width 79 height 20
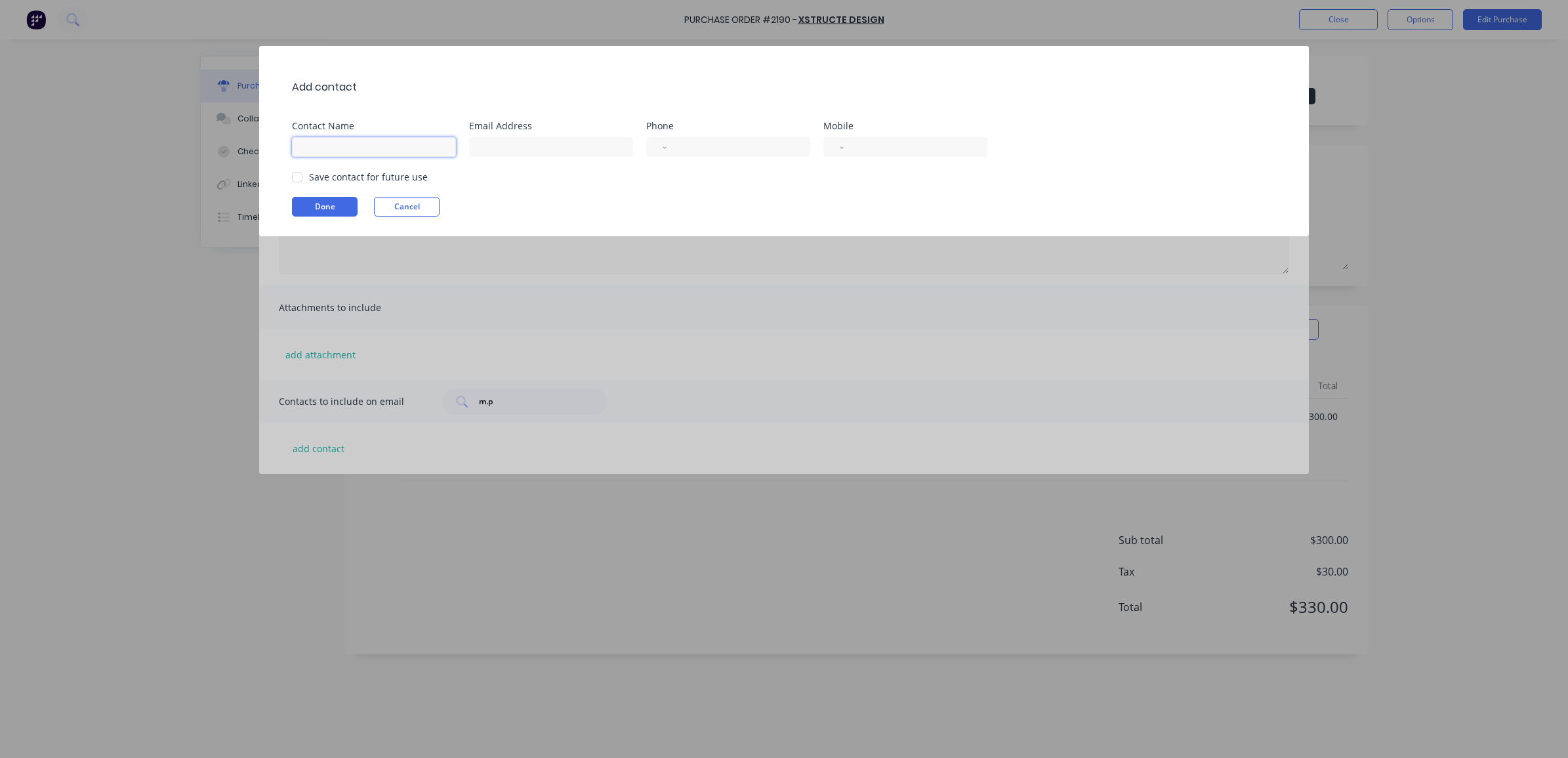
click at [327, 145] on input at bounding box center [374, 147] width 164 height 20
type input "[PERSON_NAME]"
click at [292, 175] on div at bounding box center [297, 177] width 26 height 26
type input "[EMAIL_ADDRESS][DOMAIN_NAME]"
click at [339, 212] on button "Done" at bounding box center [325, 207] width 66 height 20
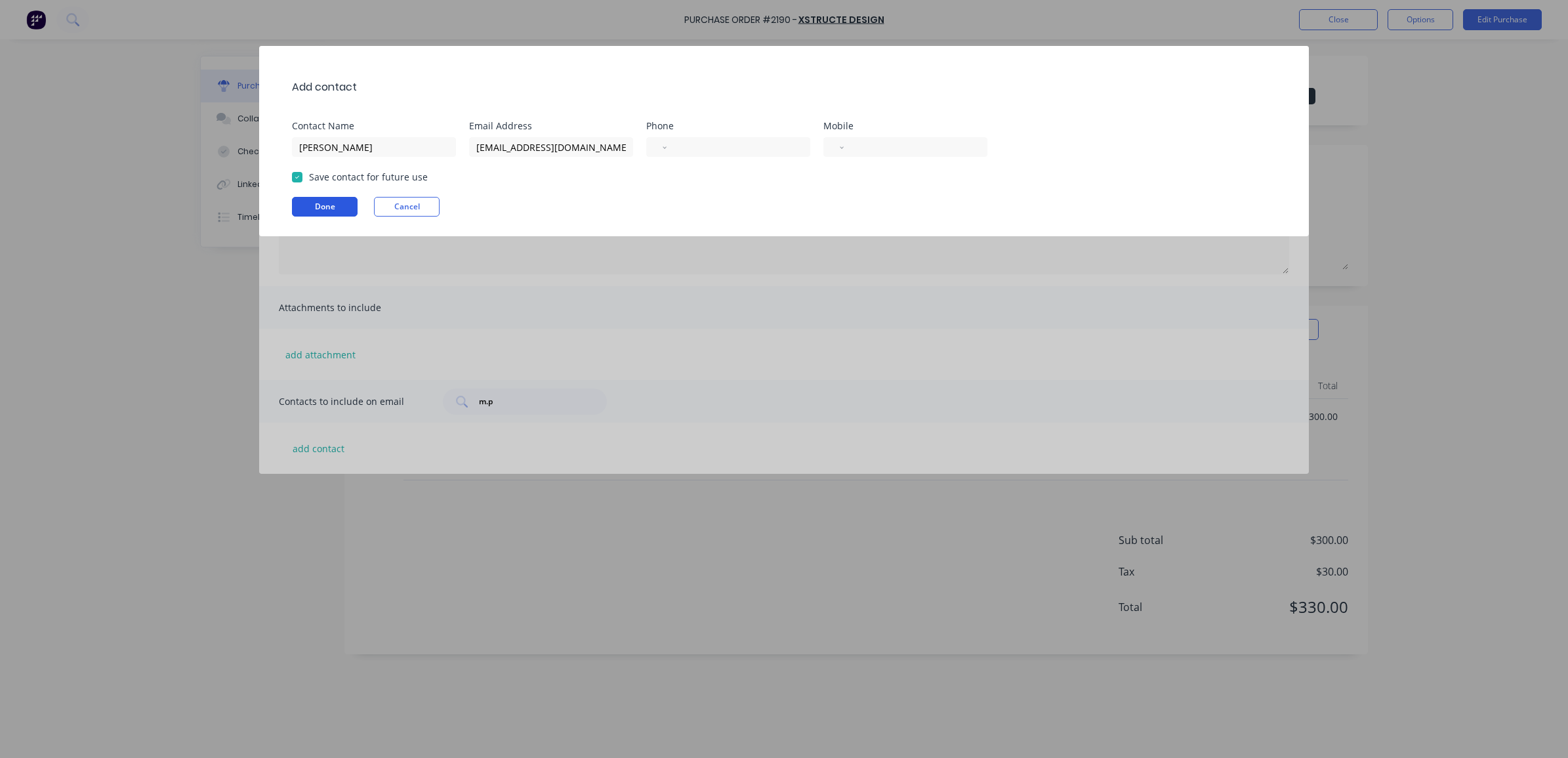
type textarea "x"
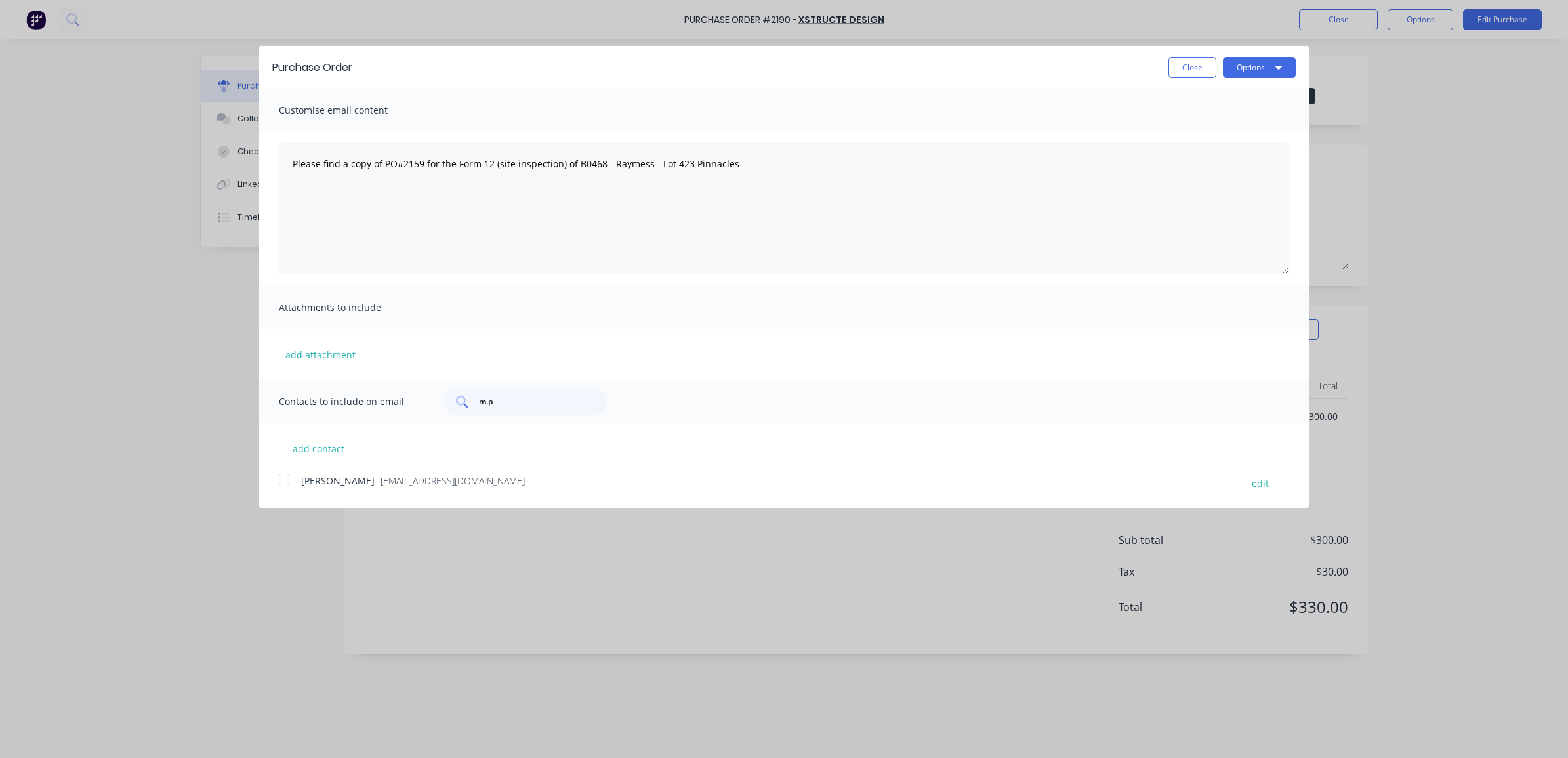
drag, startPoint x: 508, startPoint y: 397, endPoint x: 454, endPoint y: 402, distance: 54.2
click at [454, 402] on div "m.p" at bounding box center [525, 401] width 164 height 26
type input "m."
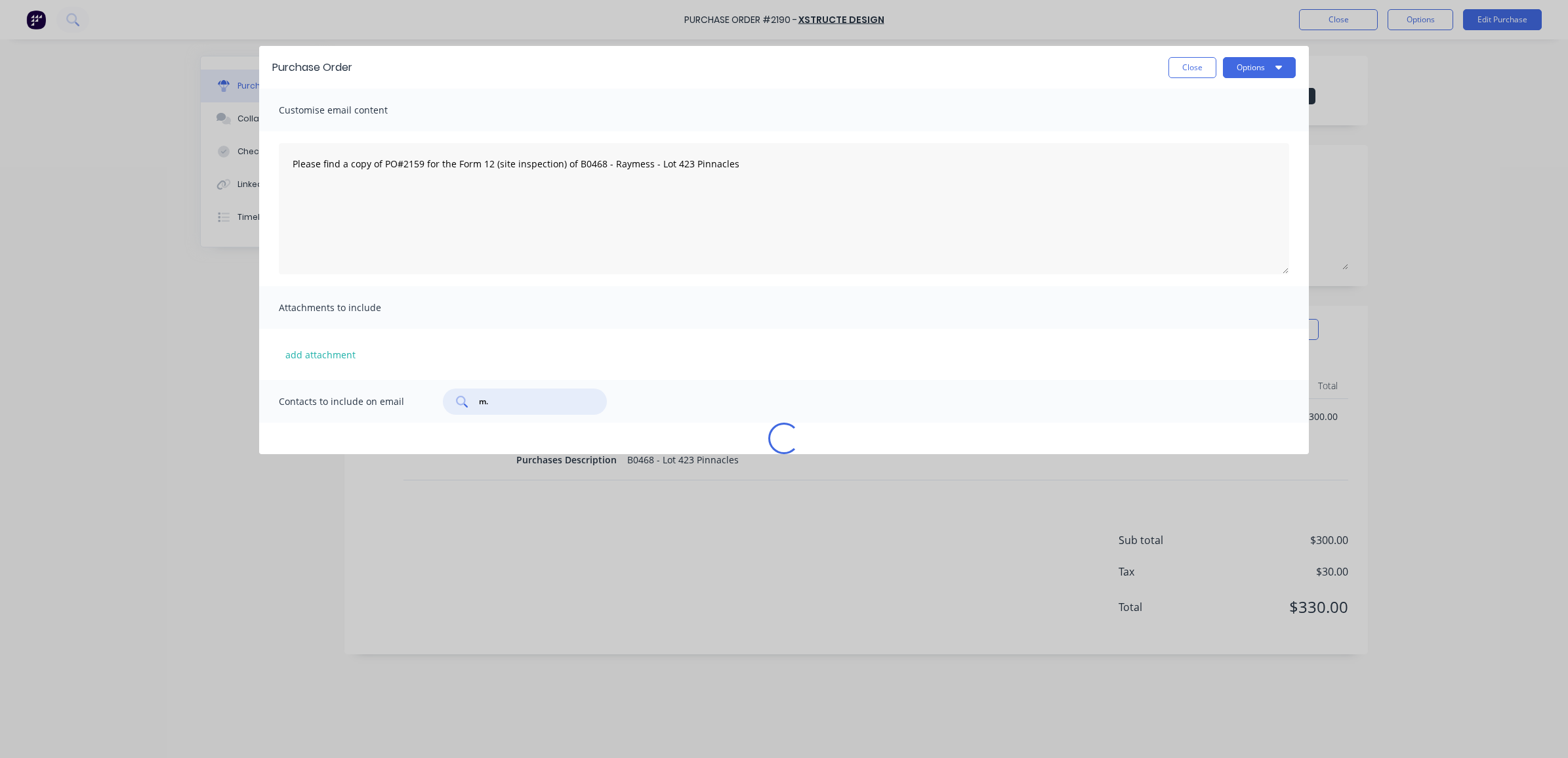
drag, startPoint x: 513, startPoint y: 401, endPoint x: 462, endPoint y: 404, distance: 51.1
click at [462, 404] on div "m." at bounding box center [525, 401] width 164 height 26
type textarea "x"
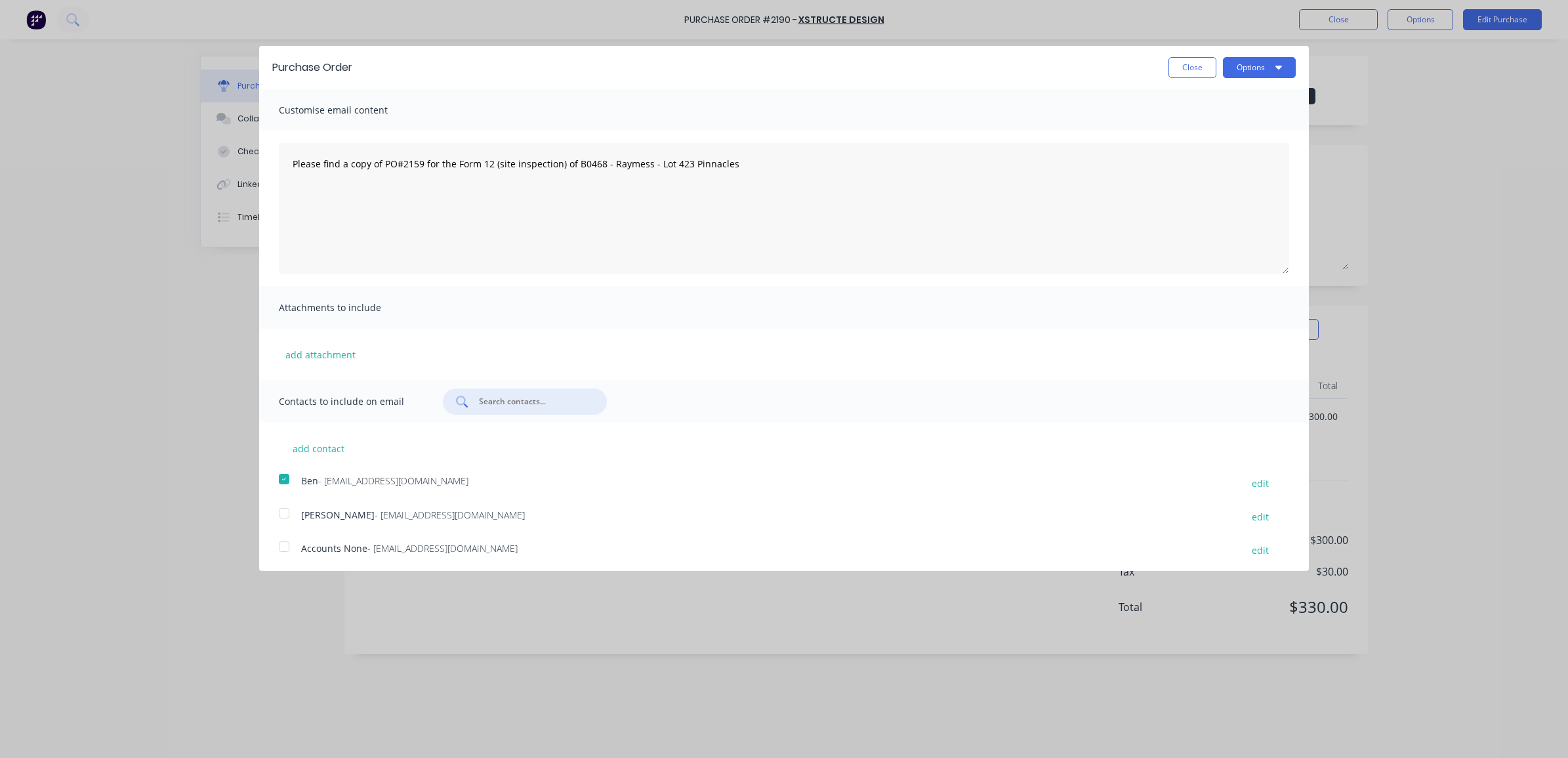
click at [283, 515] on div at bounding box center [284, 513] width 26 height 26
click at [296, 162] on textarea "Please find a copy of PO#2159 for the Form 12 (site inspection) of B0468 - Raym…" at bounding box center [784, 208] width 1010 height 131
drag, startPoint x: 422, startPoint y: 178, endPoint x: 409, endPoint y: 175, distance: 13.3
click at [409, 175] on textarea "Hi, Please find a copy of PO#2159 for the Form 12 (site inspection) of B0468 - …" at bounding box center [784, 208] width 1010 height 131
type textarea "Hi, Please find a copy of PO#2190 for the Form 12 (site inspection) of B0468 - …"
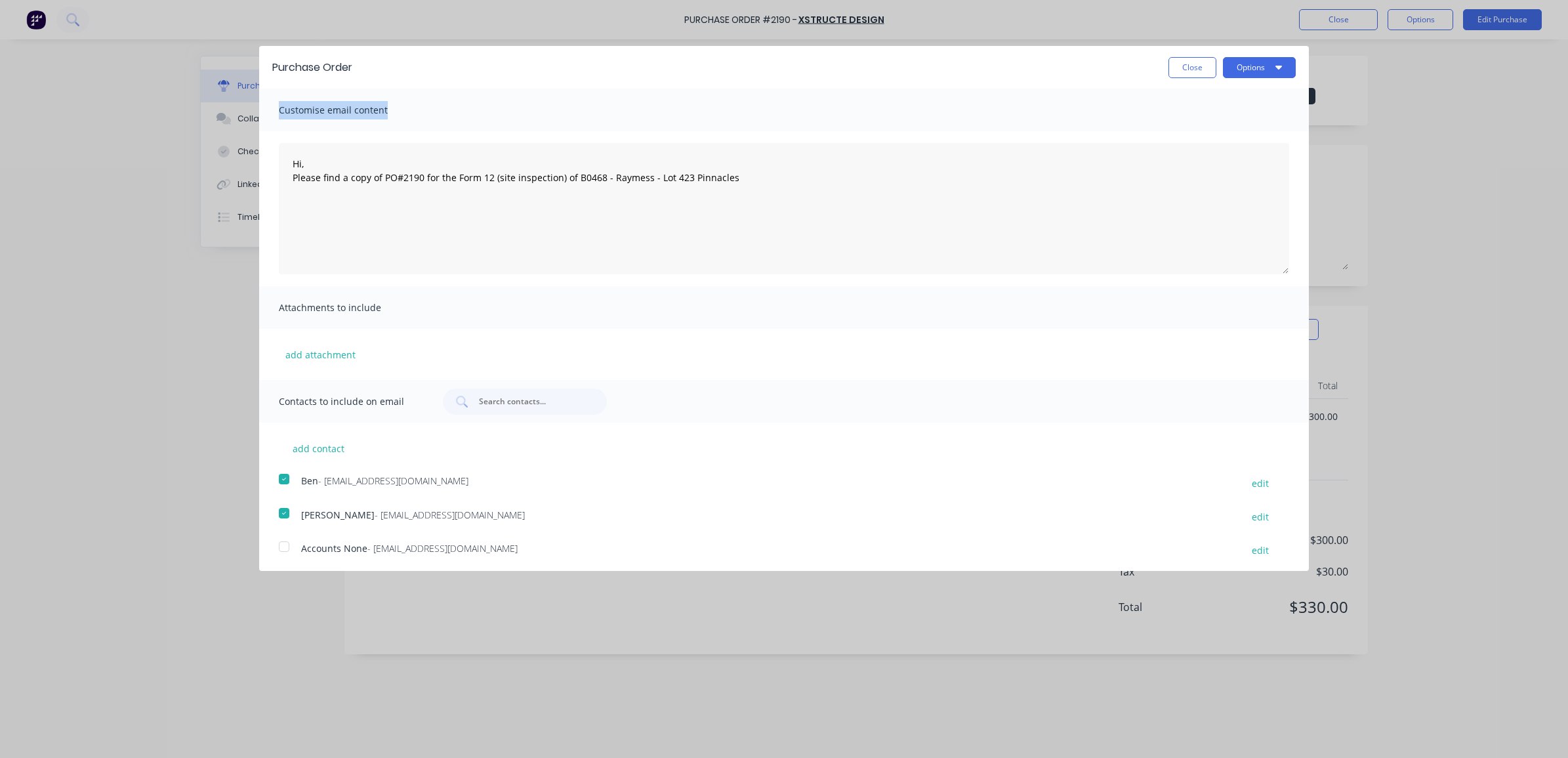
drag, startPoint x: 800, startPoint y: 70, endPoint x: 790, endPoint y: 97, distance: 28.8
click at [790, 97] on div "Purchase Order Close Options Customise email content Hi, Please find a copy of …" at bounding box center [784, 302] width 1049 height 513
drag, startPoint x: 790, startPoint y: 97, endPoint x: 799, endPoint y: 210, distance: 113.4
click at [799, 207] on textarea "Hi, Please find a copy of PO#2190 for the Form 12 (site inspection) of B0468 - …" at bounding box center [784, 208] width 1010 height 131
click at [1223, 73] on button "Options" at bounding box center [1259, 67] width 73 height 21
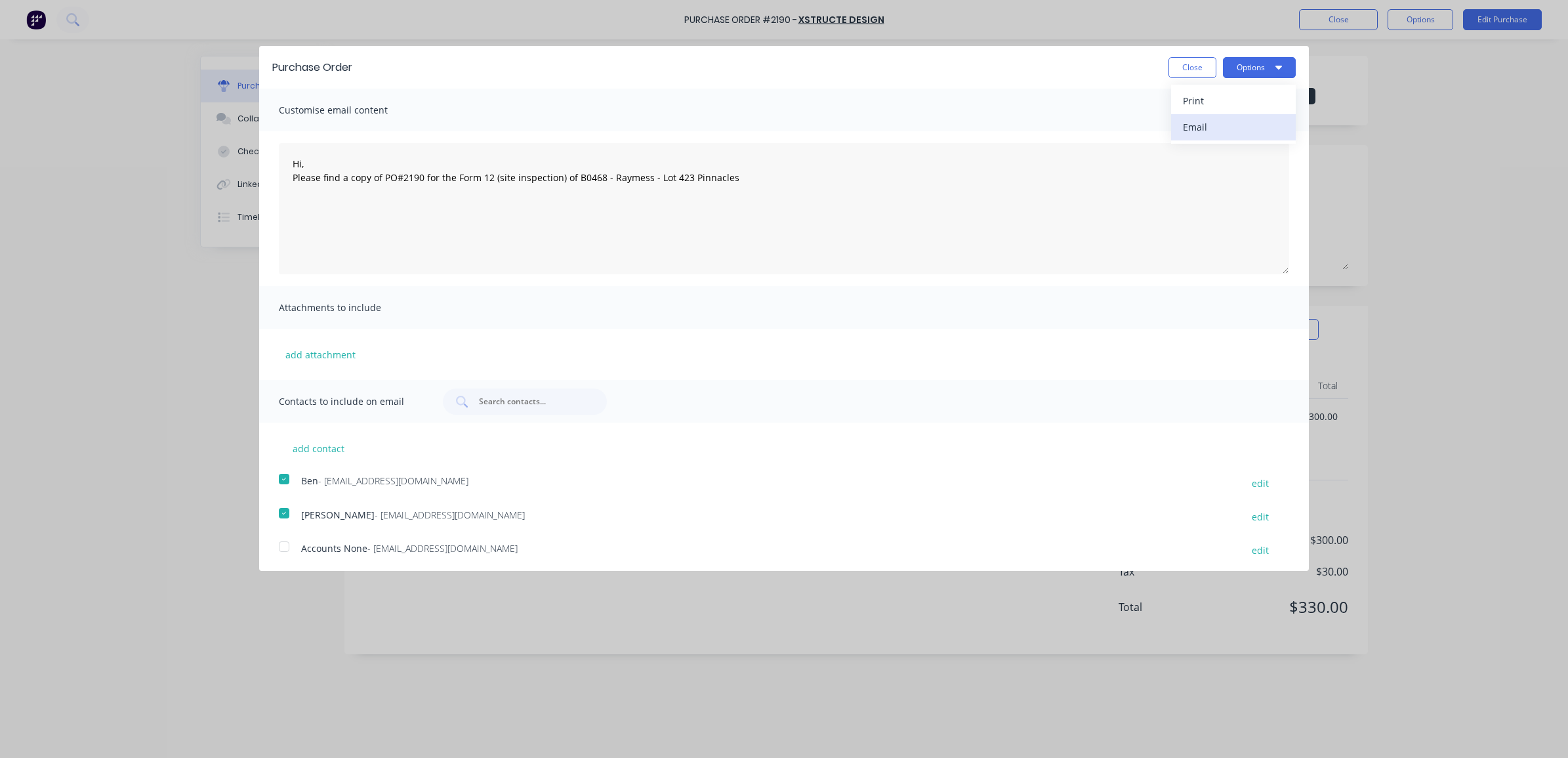
click at [1214, 118] on div "Email" at bounding box center [1233, 127] width 101 height 19
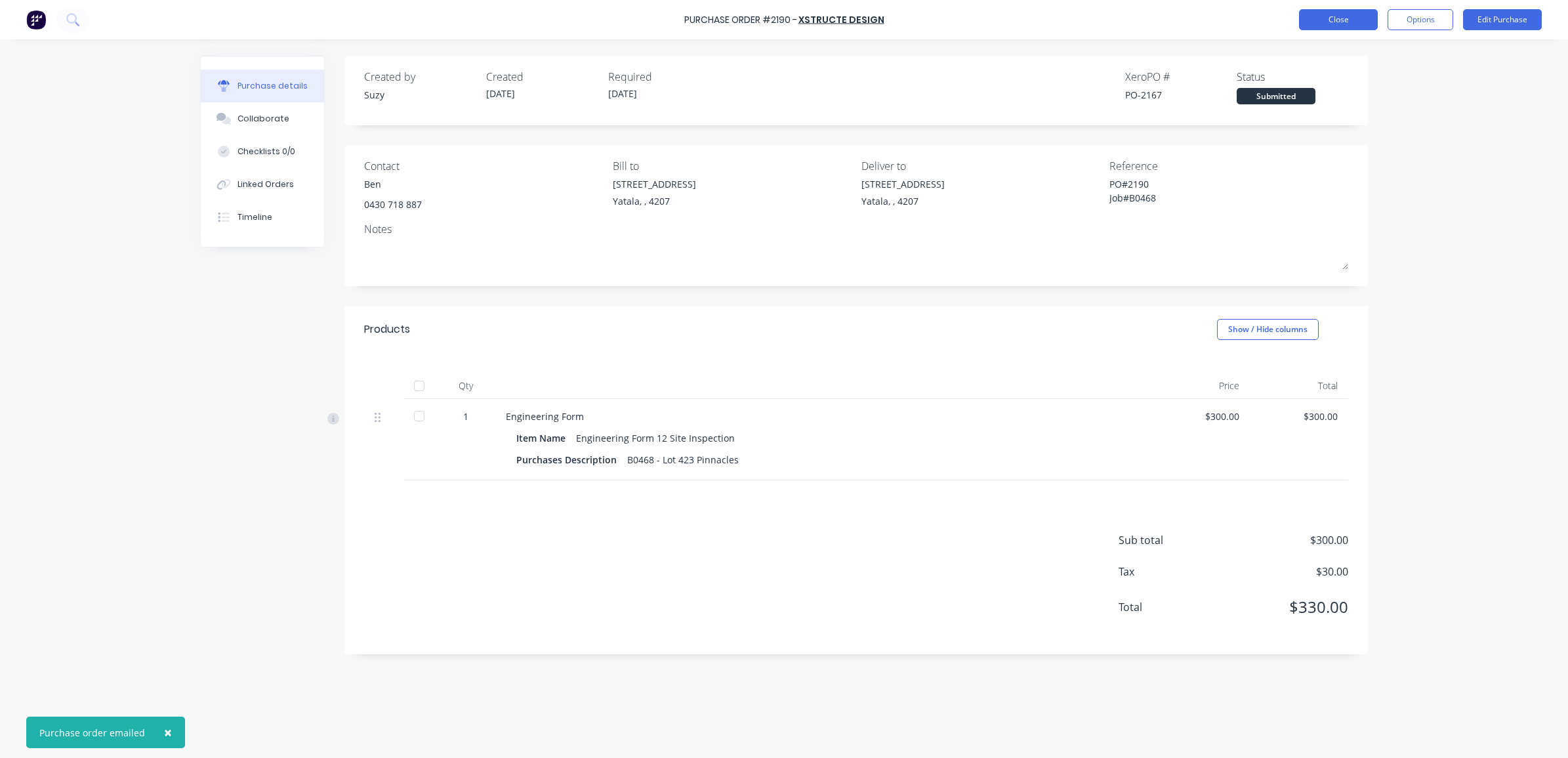
click at [1252, 22] on button "Close" at bounding box center [1338, 20] width 79 height 21
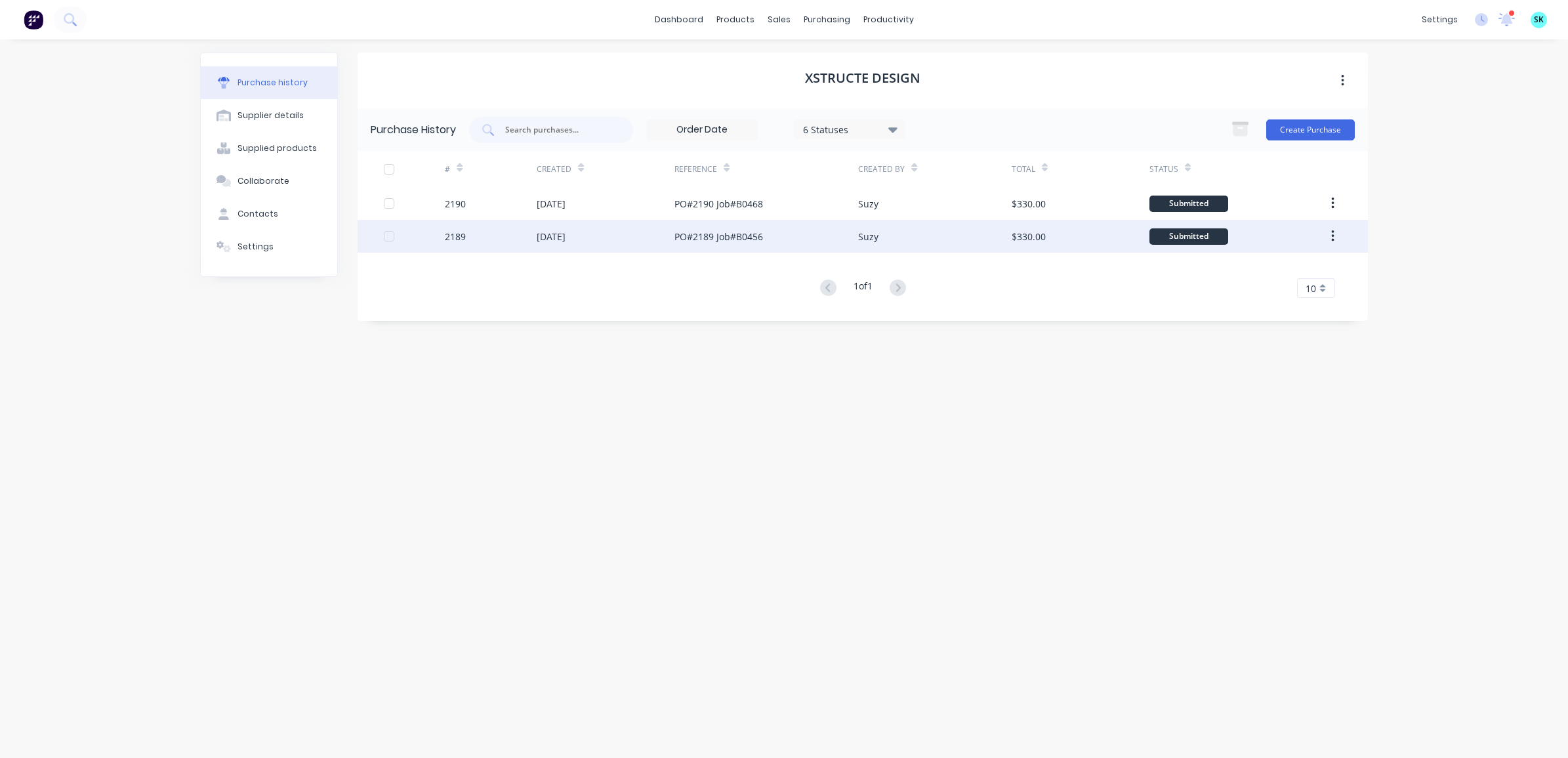
click at [745, 237] on div "PO#2189 Job#B0456" at bounding box center [718, 237] width 88 height 14
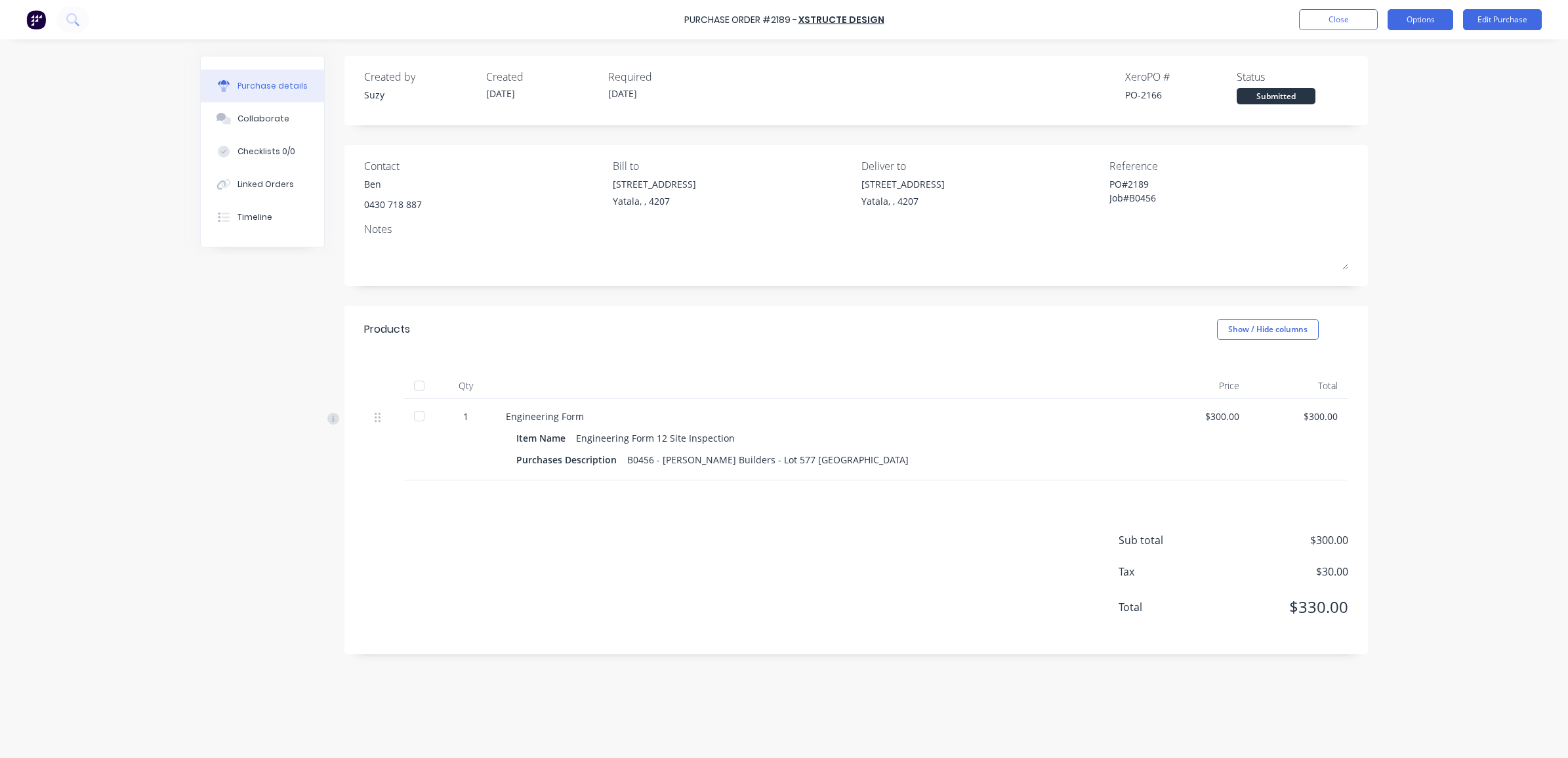
click at [1252, 20] on button "Options" at bounding box center [1420, 20] width 66 height 21
click at [1252, 50] on div "Print / Email" at bounding box center [1390, 54] width 101 height 19
click at [1252, 79] on div "With pricing" at bounding box center [1390, 80] width 101 height 19
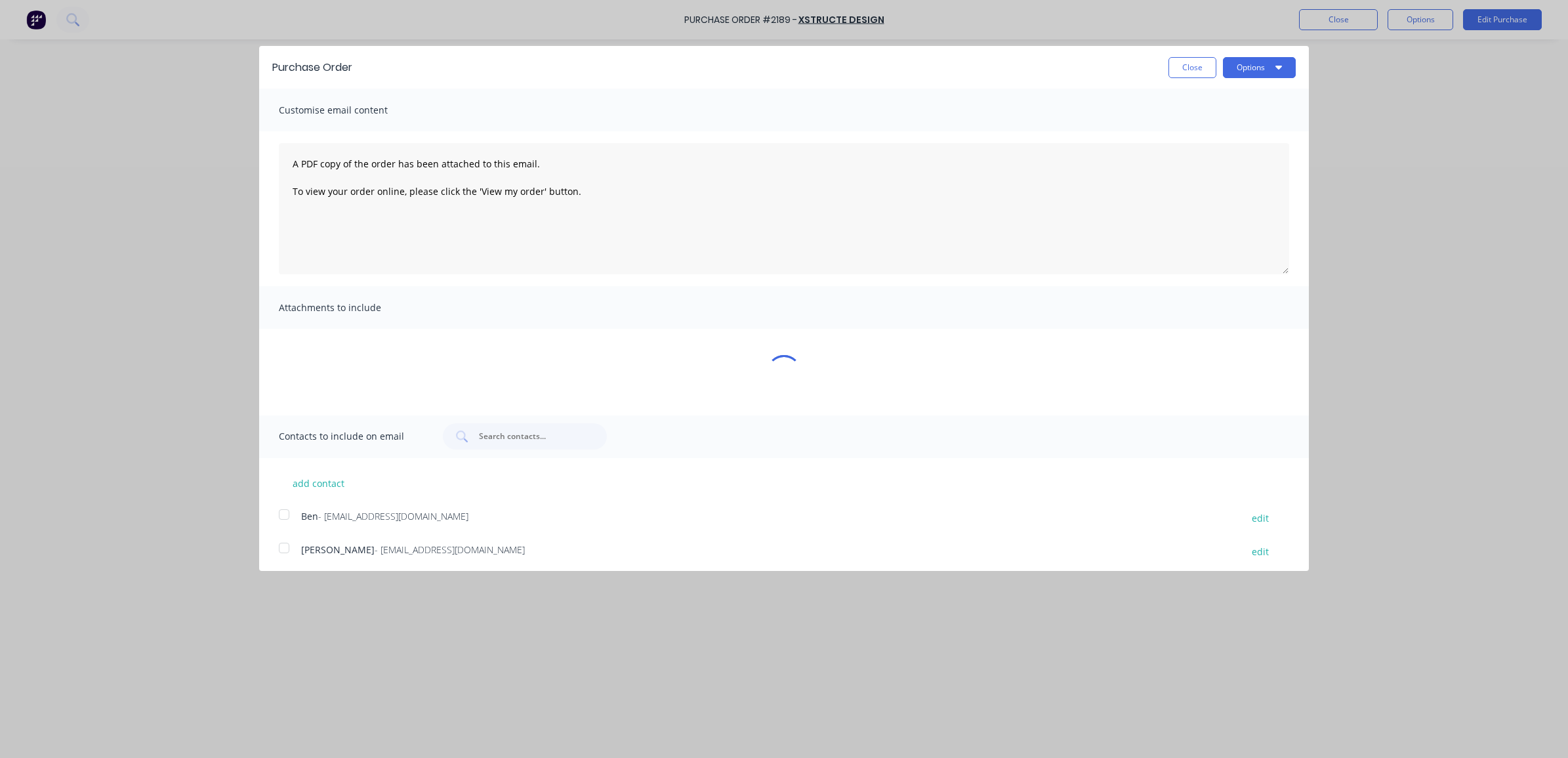
type textarea "x"
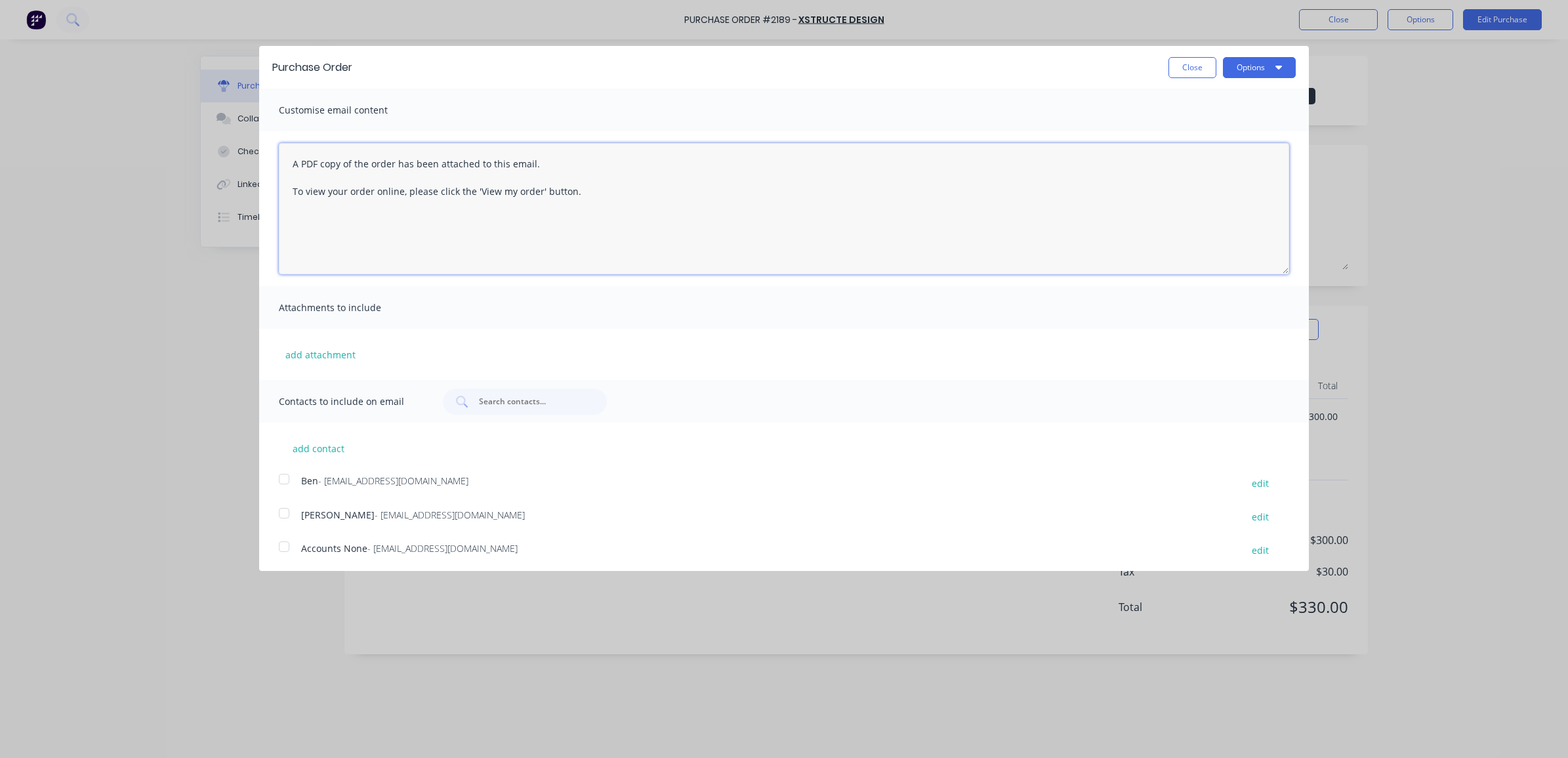
drag, startPoint x: 666, startPoint y: 217, endPoint x: 182, endPoint y: 150, distance: 488.6
click at [182, 150] on div "Purchase Order Close Options Customise email content A PDF copy of the order ha…" at bounding box center [784, 379] width 1568 height 758
click at [284, 481] on div at bounding box center [284, 479] width 26 height 26
click at [283, 512] on div at bounding box center [284, 513] width 26 height 26
type textarea "Hi, Please find attached the PO#2189 for the Form 12 (site inspection) of B0465…"
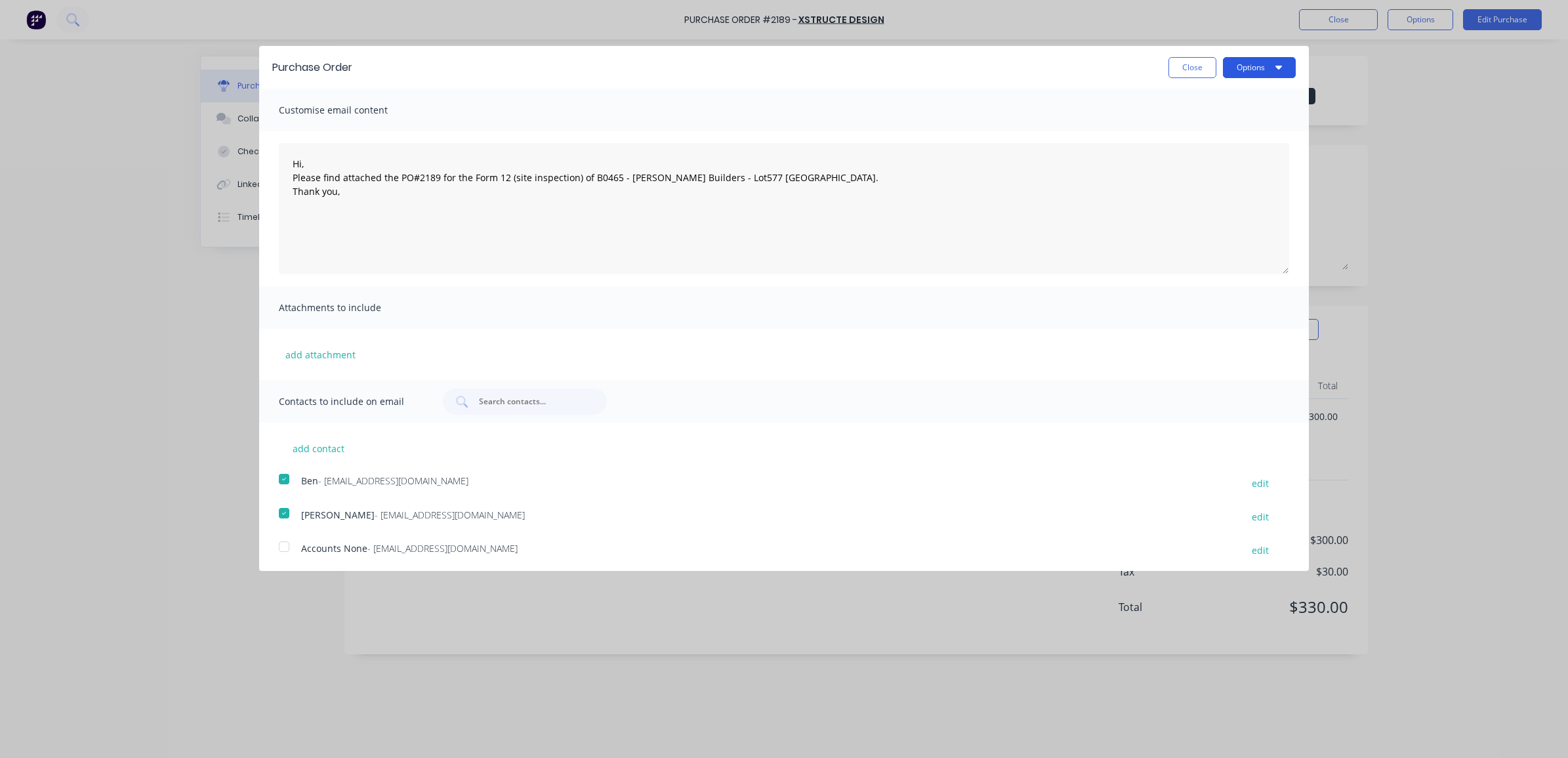
click at [1248, 69] on button "Options" at bounding box center [1259, 67] width 73 height 21
click at [1231, 120] on div "Email" at bounding box center [1233, 127] width 101 height 19
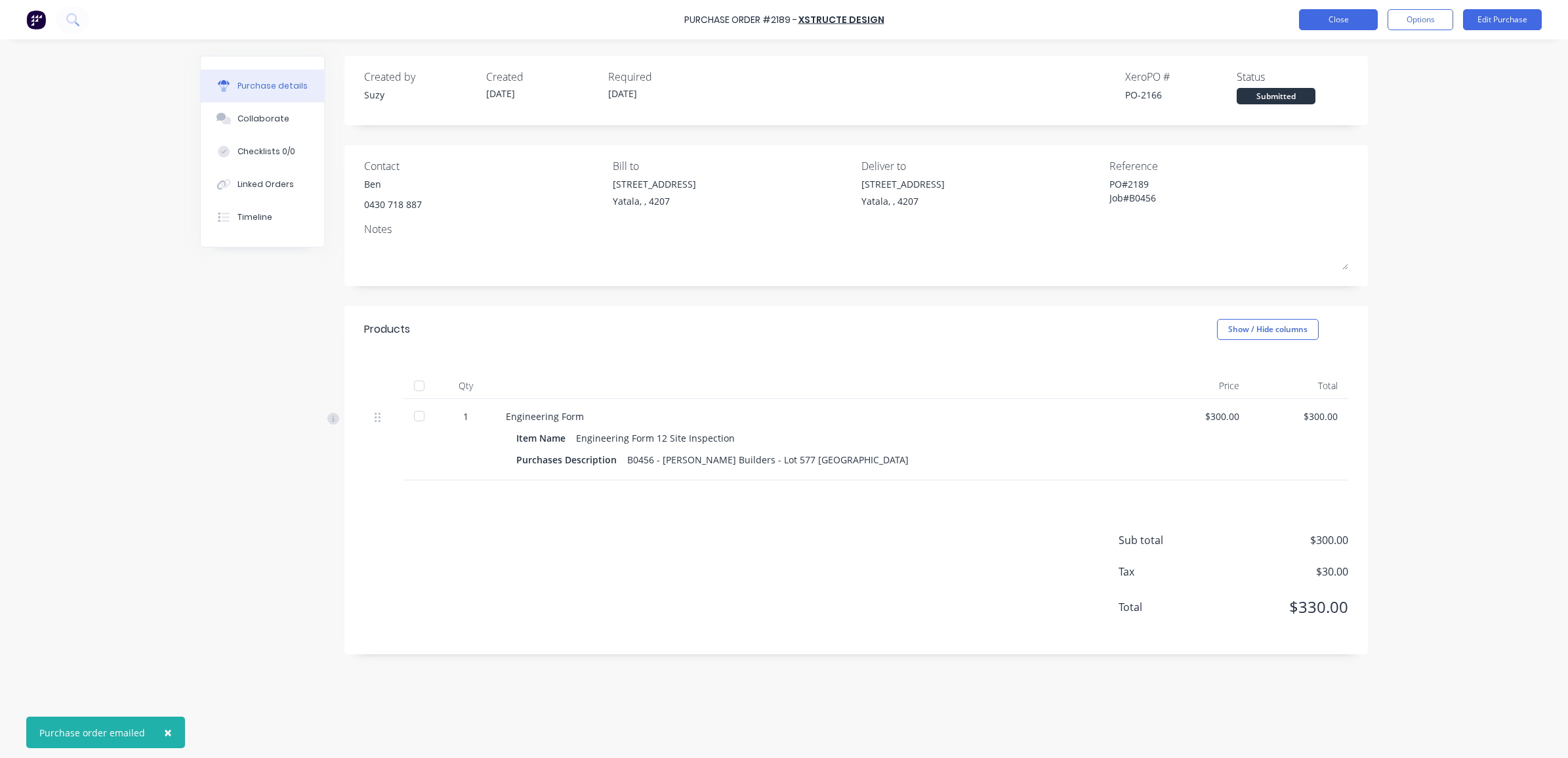
click at [1252, 23] on button "Close" at bounding box center [1338, 20] width 79 height 21
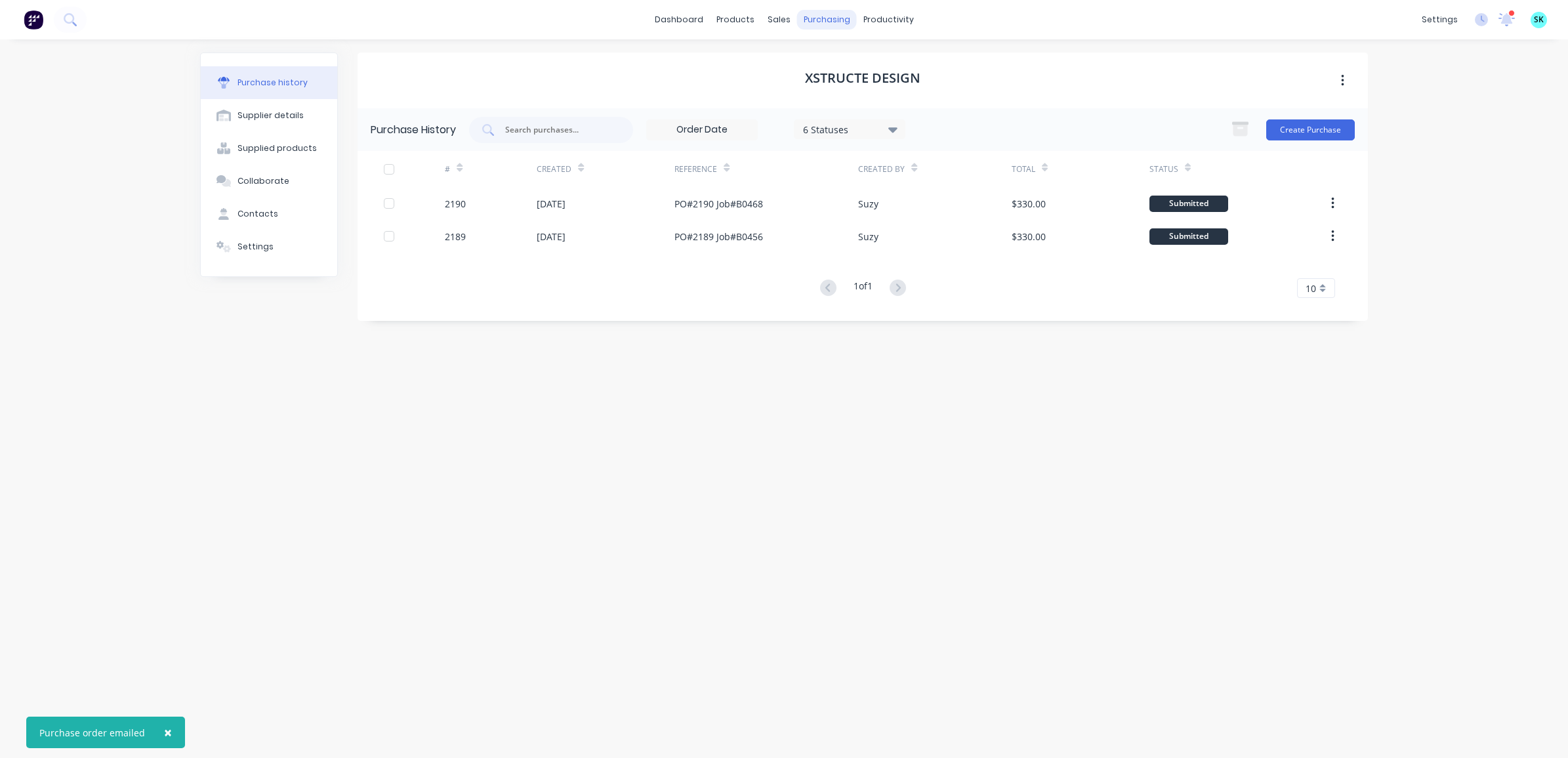
click at [827, 24] on div "purchasing" at bounding box center [826, 19] width 60 height 20
click at [828, 49] on link "Purchase Orders" at bounding box center [882, 62] width 174 height 26
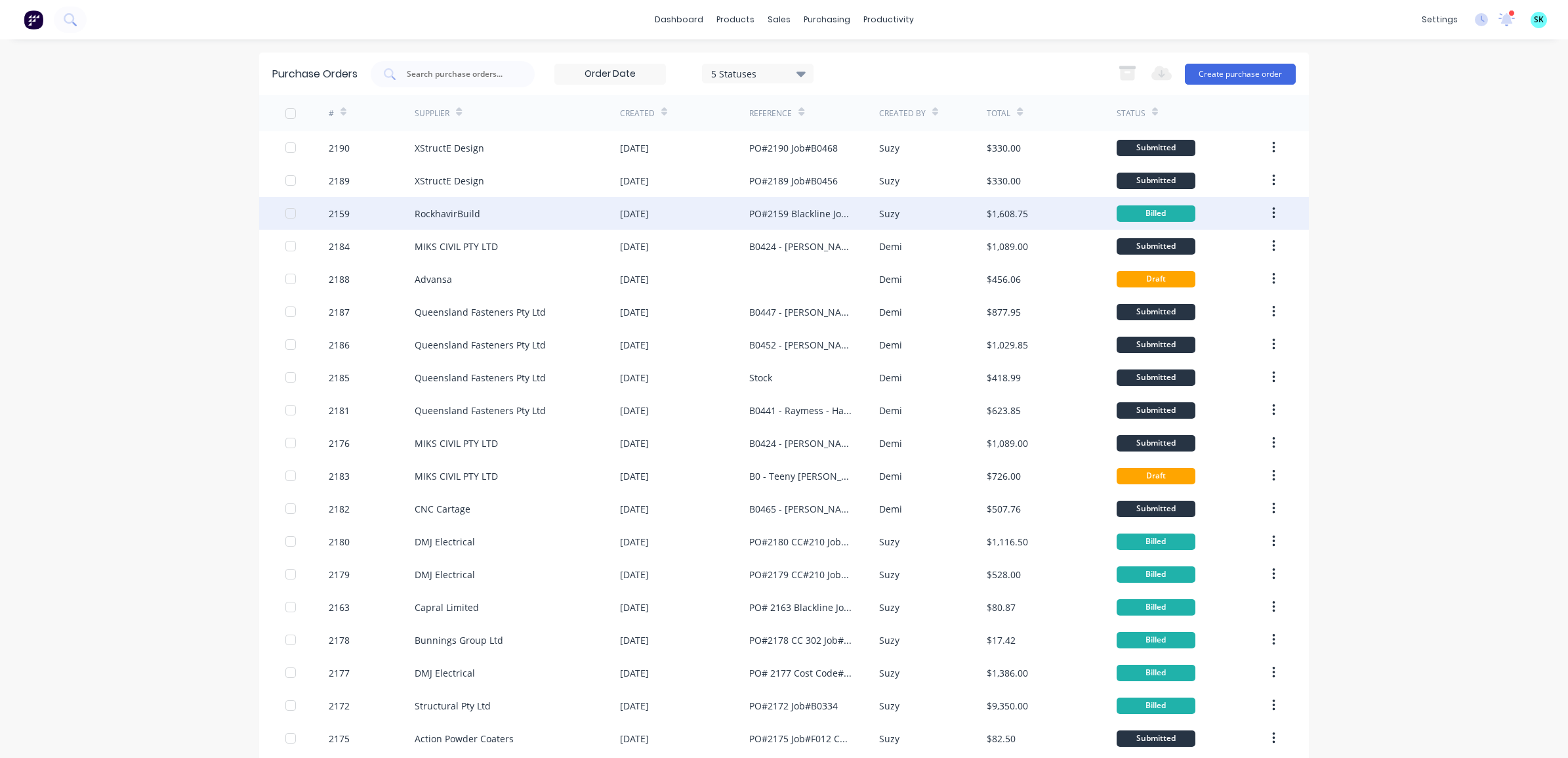
click at [698, 201] on div "[DATE]" at bounding box center [685, 213] width 130 height 33
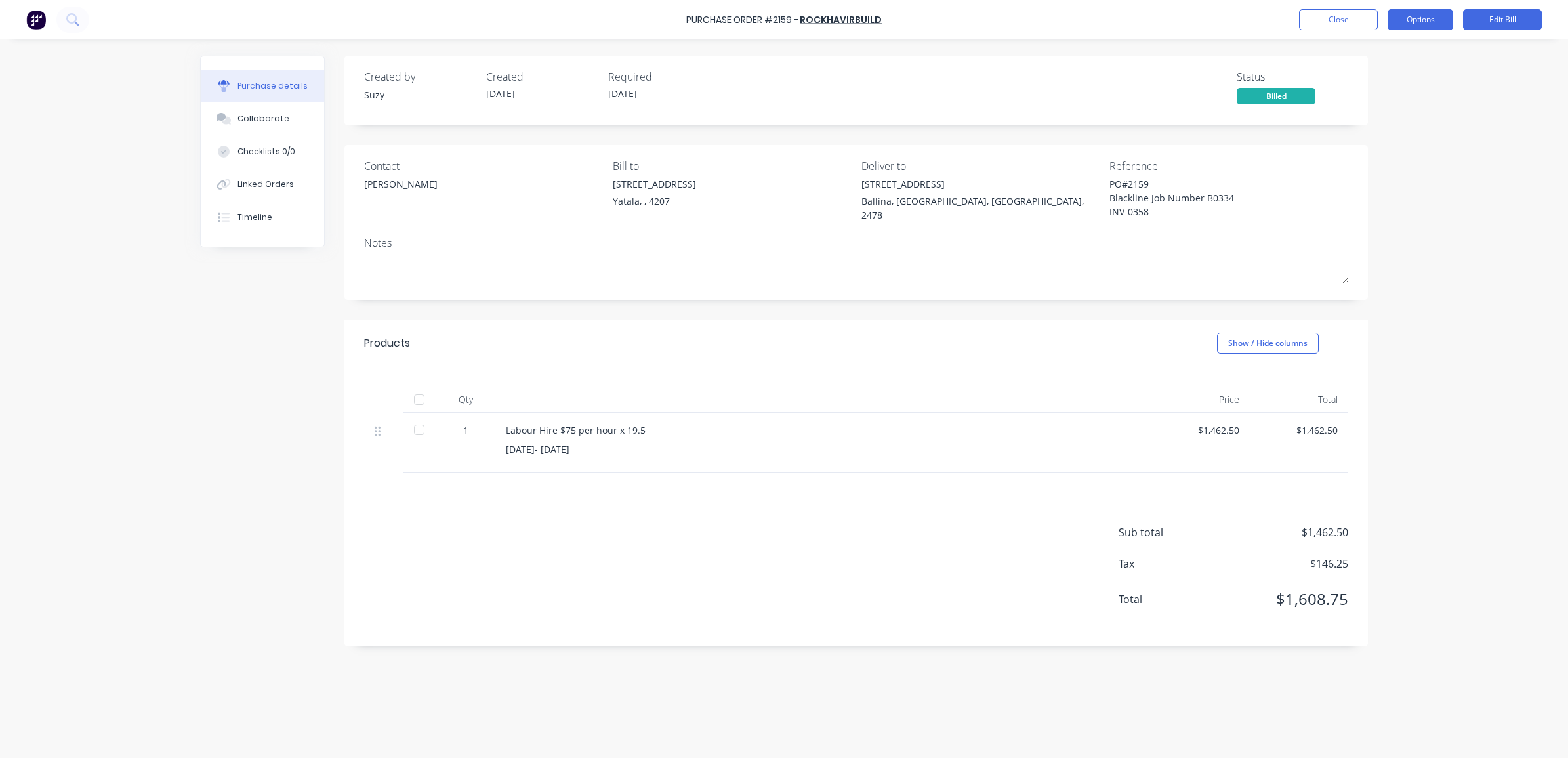
click at [1252, 25] on button "Options" at bounding box center [1420, 20] width 66 height 21
click at [1252, 54] on div "Print / Email" at bounding box center [1390, 54] width 101 height 19
click at [1252, 78] on div "With pricing" at bounding box center [1390, 80] width 101 height 19
type textarea "x"
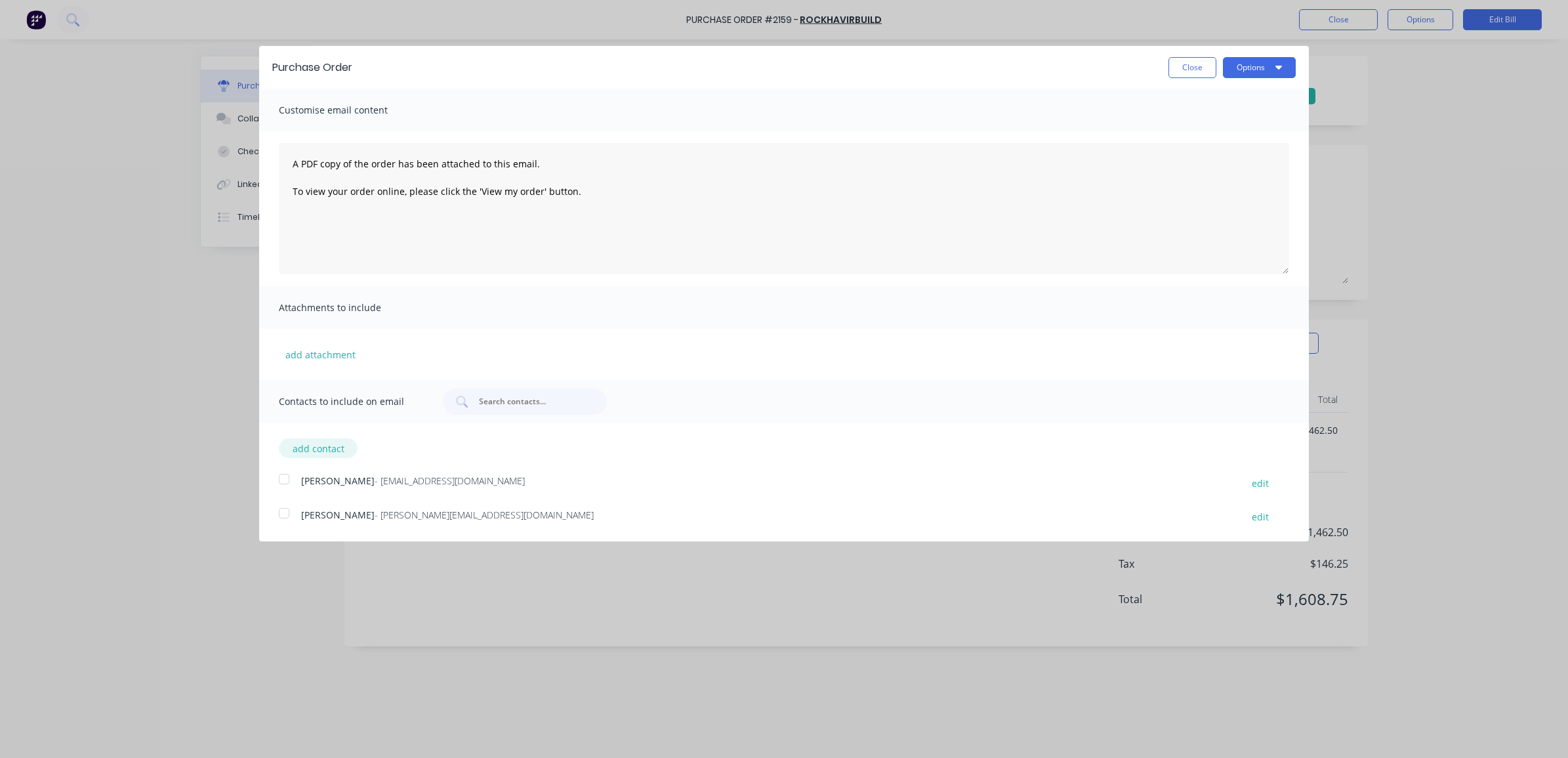
click at [322, 443] on button "add contact" at bounding box center [318, 448] width 79 height 20
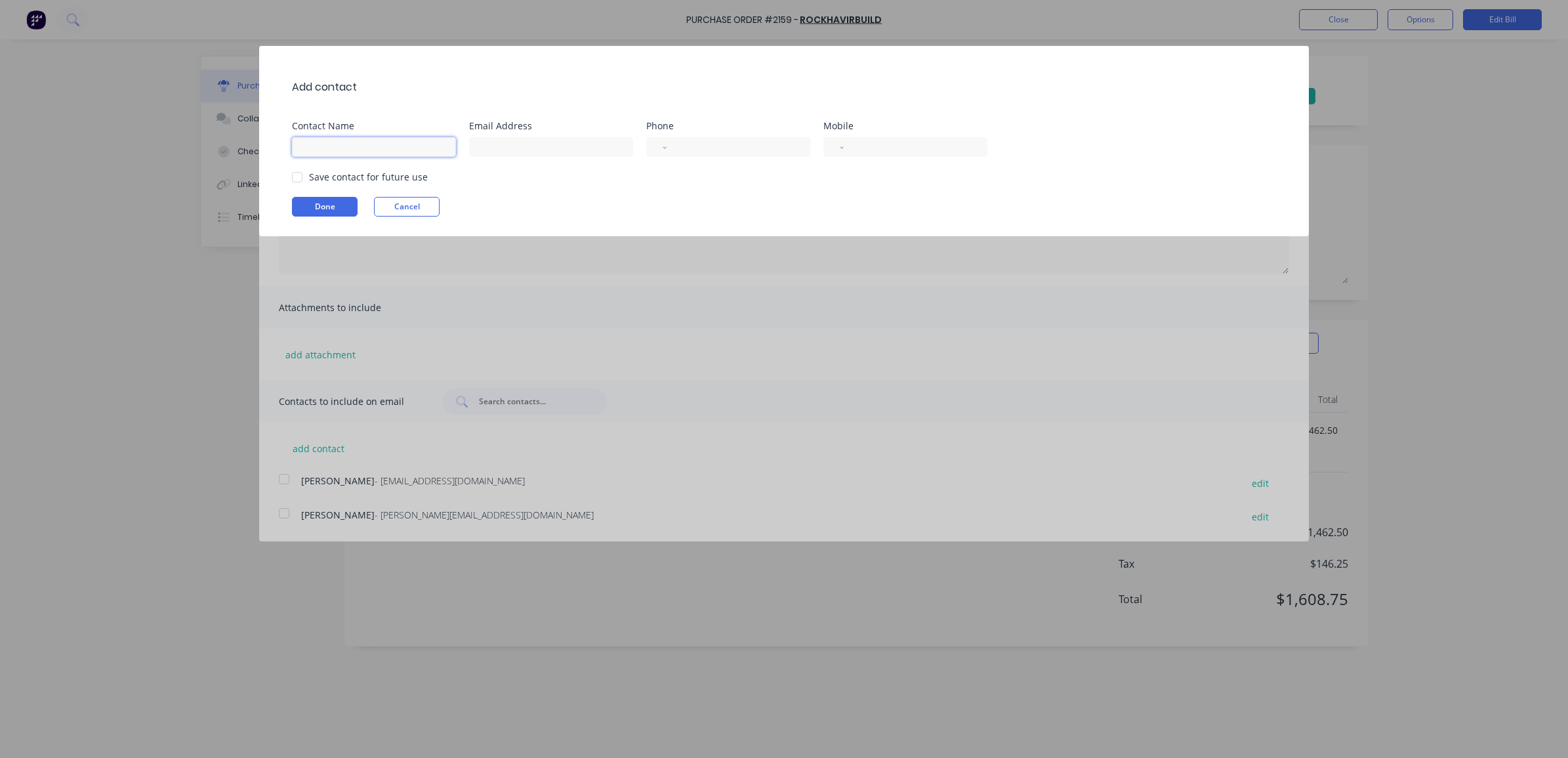
click at [345, 138] on input at bounding box center [374, 147] width 164 height 20
type input "[PERSON_NAME]"
type input "[EMAIL_ADDRESS][DOMAIN_NAME]"
select select "AU"
type input "0409 581 537"
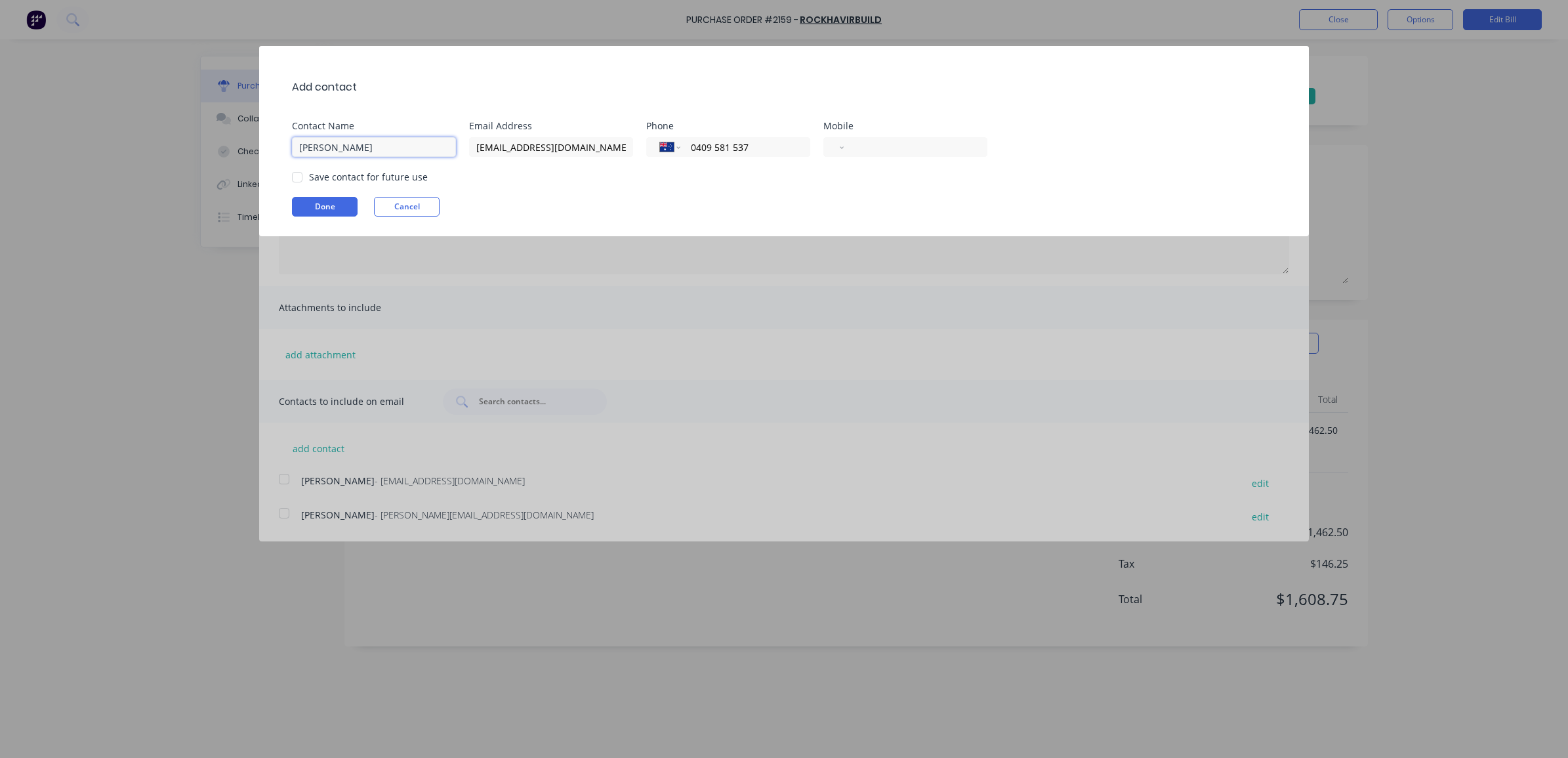
click at [300, 183] on div at bounding box center [297, 177] width 26 height 26
click at [299, 204] on button "Done" at bounding box center [325, 207] width 66 height 20
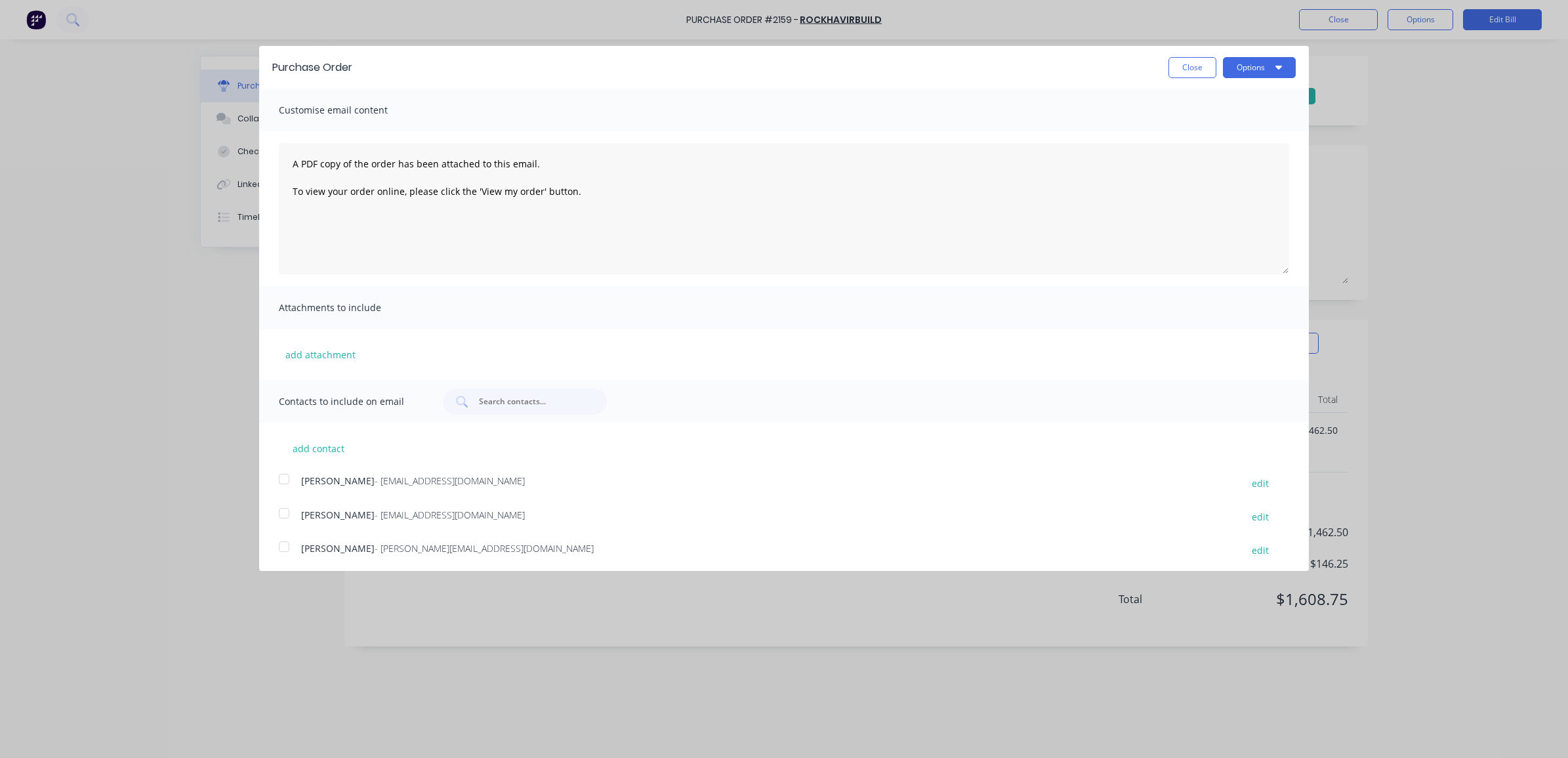
click at [283, 475] on div at bounding box center [284, 479] width 26 height 26
click at [1242, 61] on button "Options" at bounding box center [1259, 67] width 73 height 21
click at [1212, 124] on div "Email" at bounding box center [1233, 127] width 101 height 19
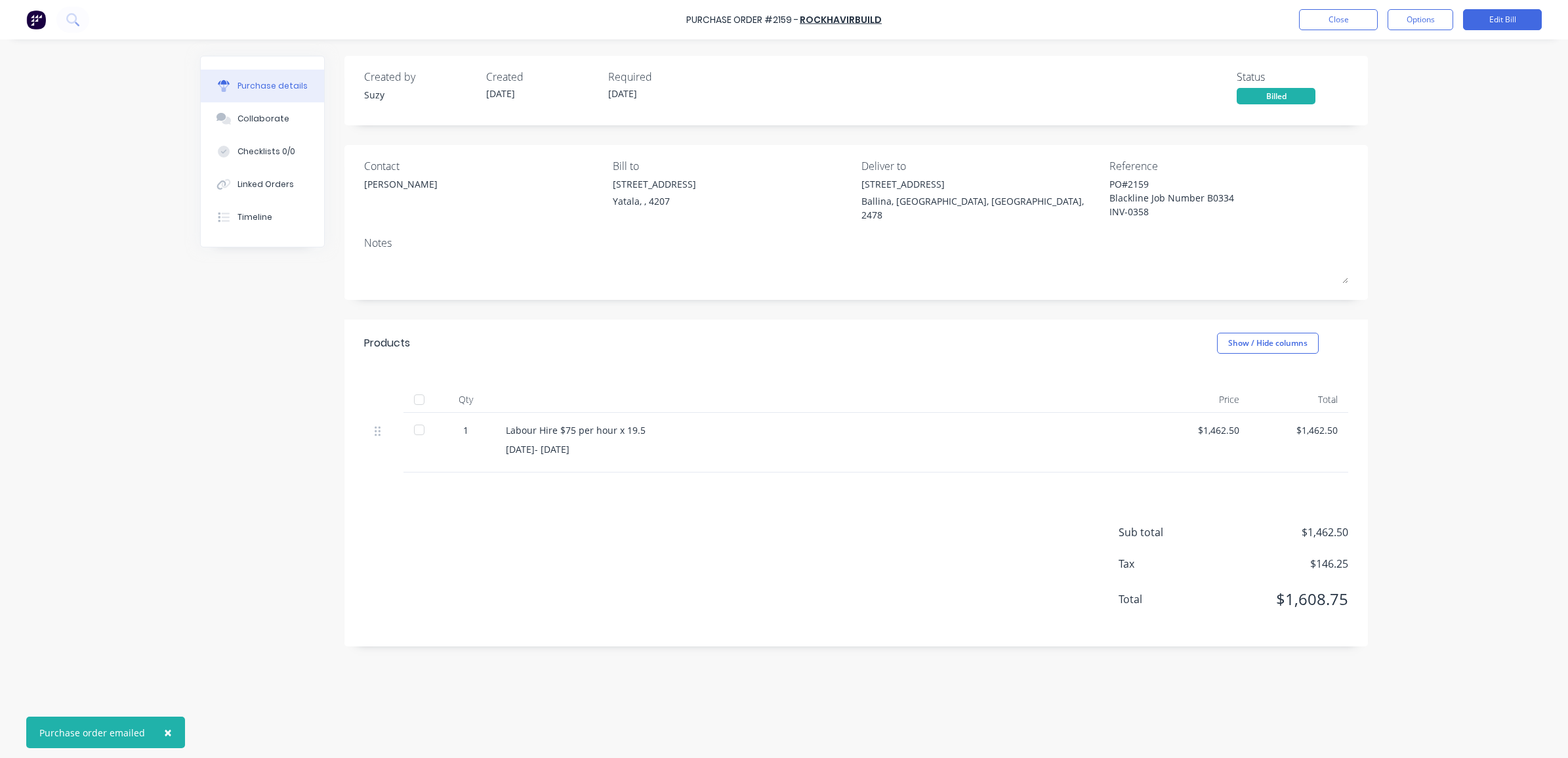
type textarea "x"
click at [1252, 28] on button "Close" at bounding box center [1338, 20] width 79 height 21
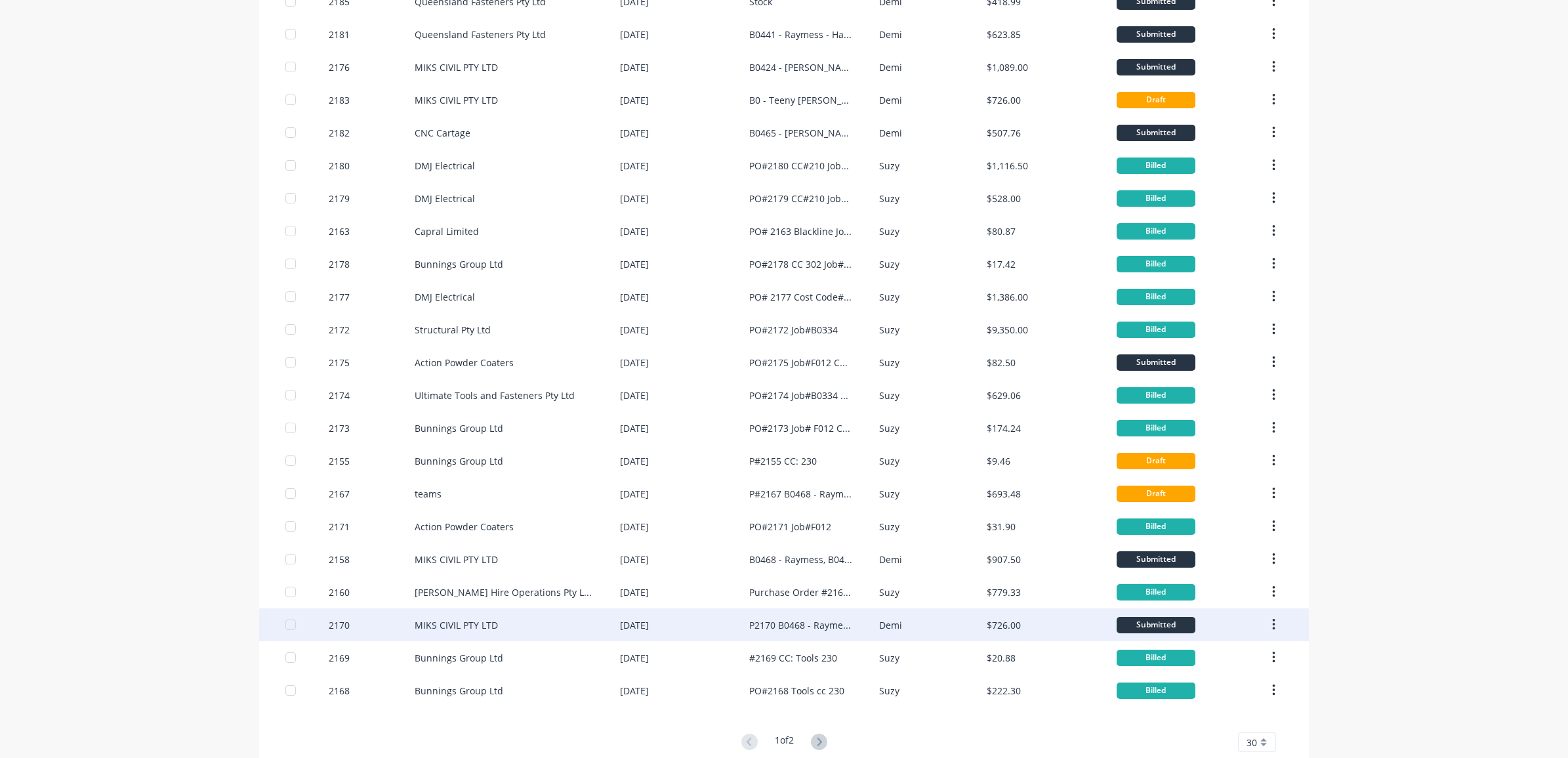
scroll to position [410, 0]
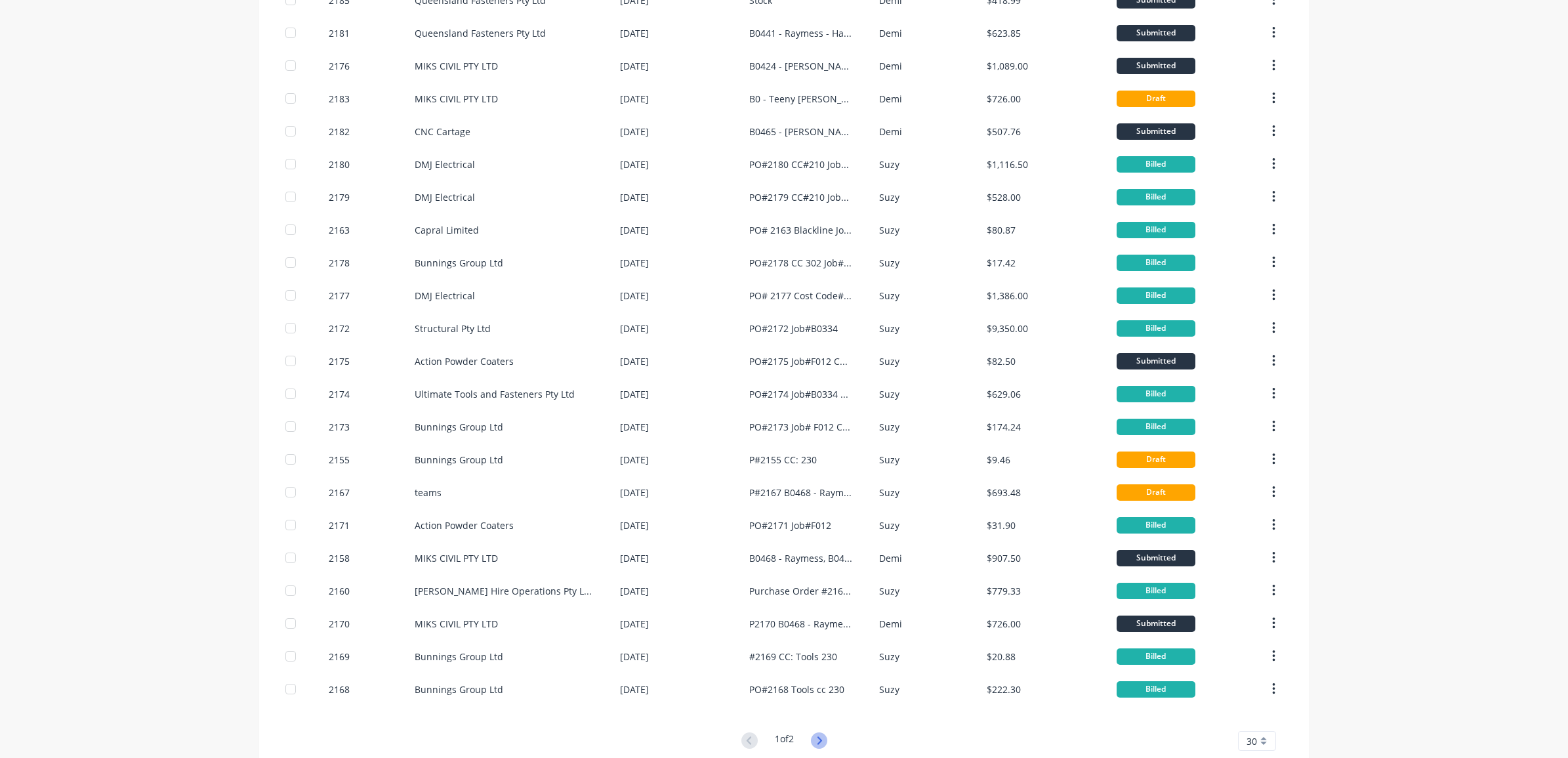
click at [814, 580] on icon at bounding box center [819, 740] width 16 height 16
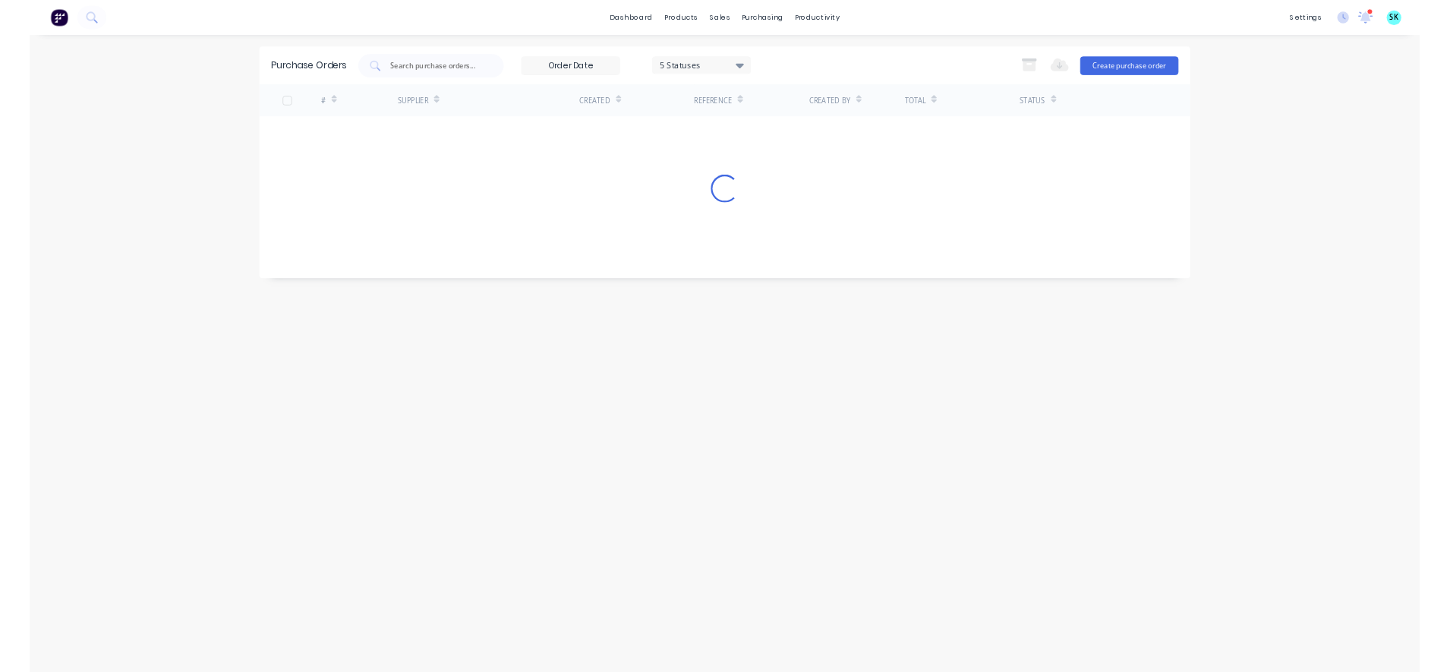
scroll to position [0, 0]
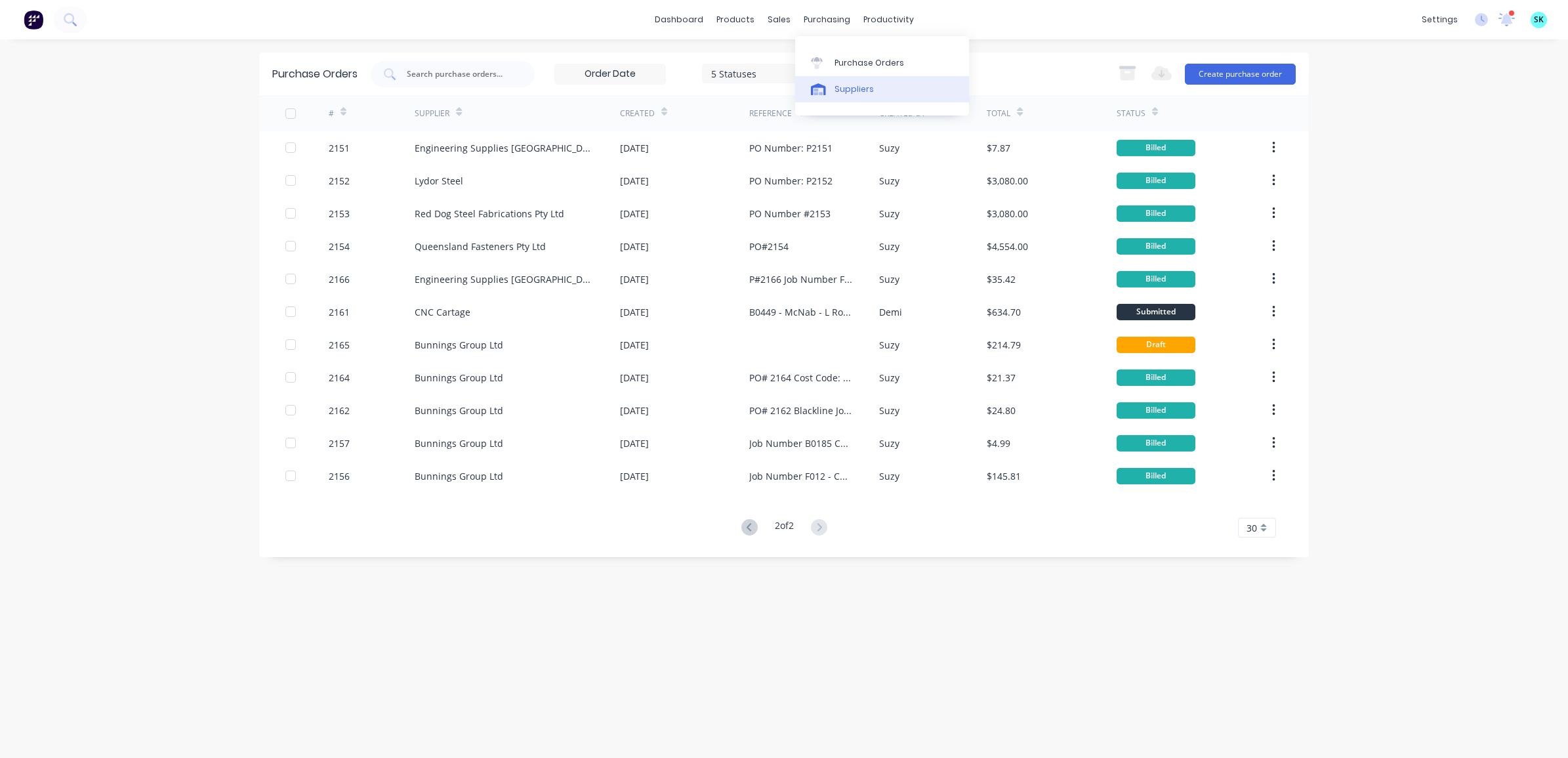
click at [844, 86] on div "Suppliers" at bounding box center [854, 89] width 40 height 12
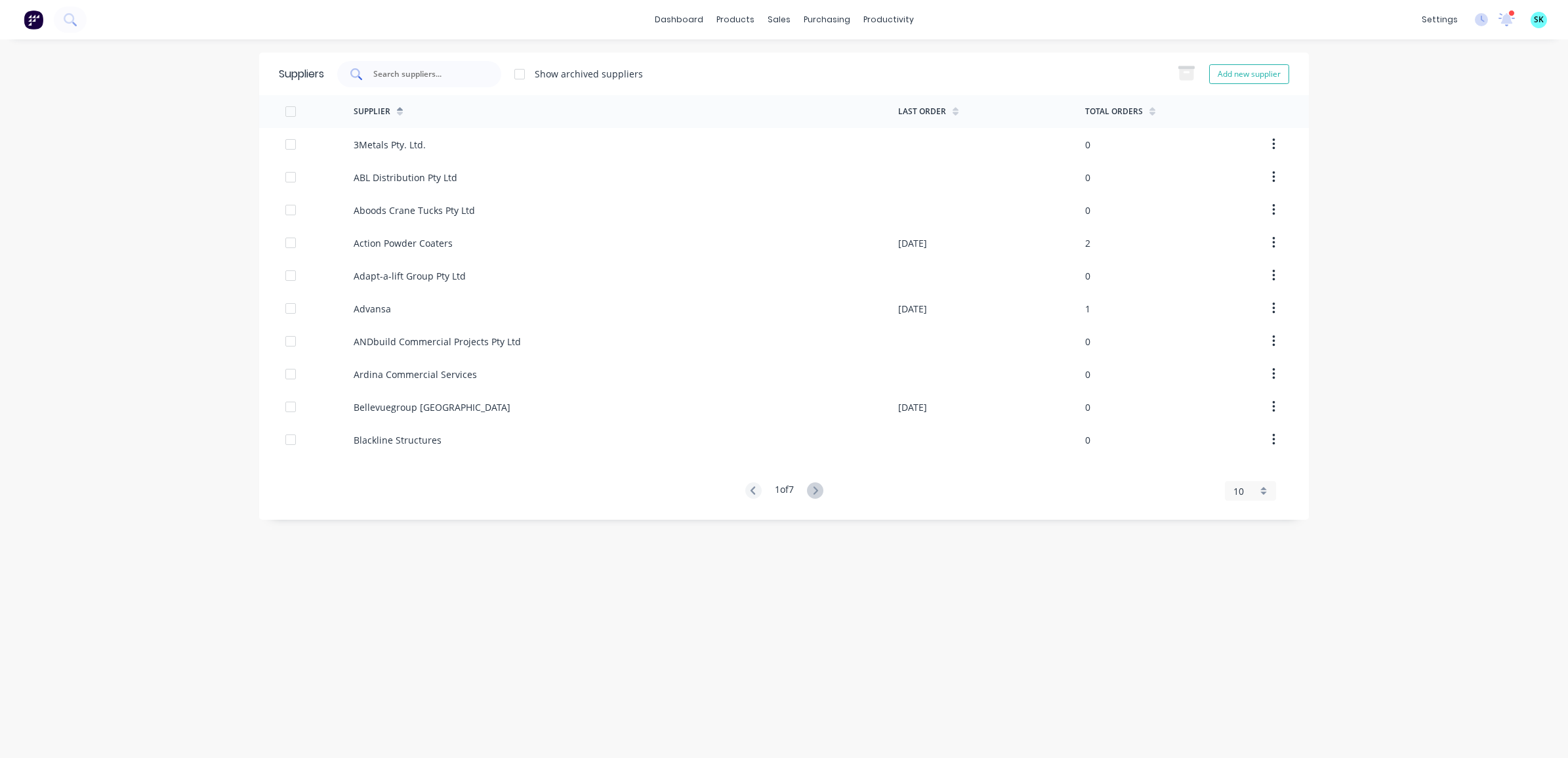
click at [369, 69] on div at bounding box center [419, 74] width 164 height 26
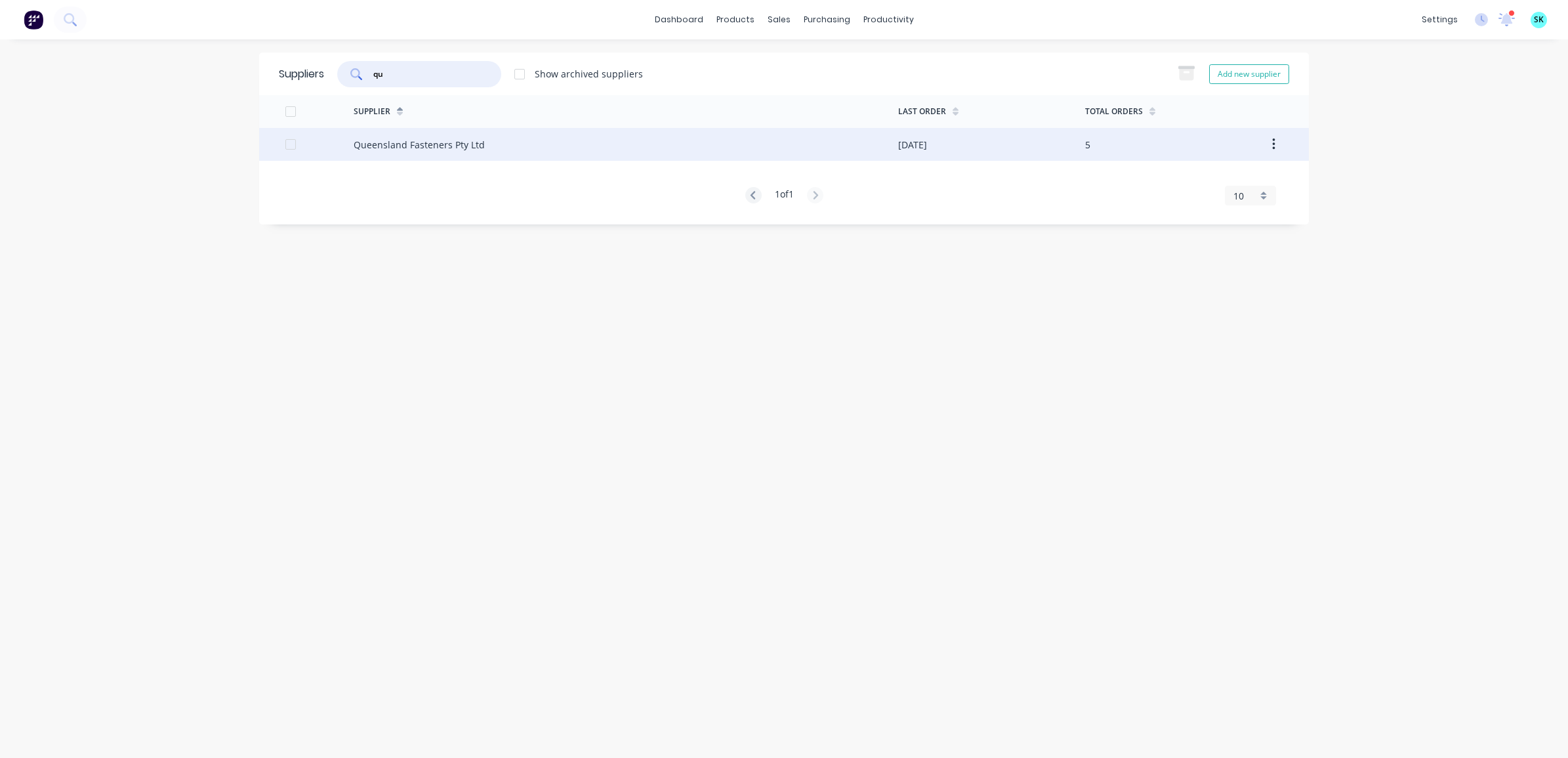
type input "qu"
click at [440, 150] on div "Queensland Fasteners Pty Ltd" at bounding box center [419, 144] width 131 height 14
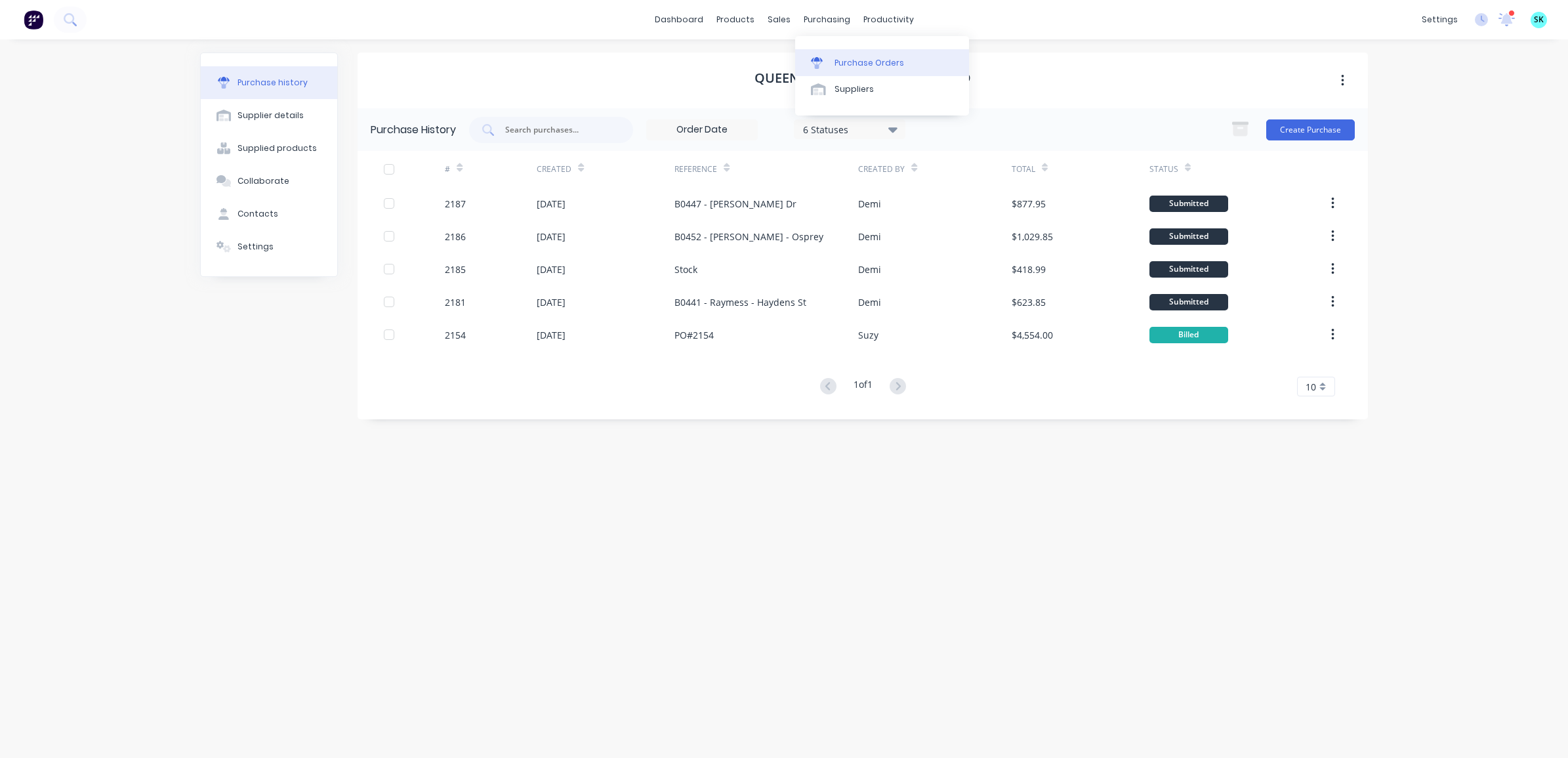
click at [830, 61] on div at bounding box center [820, 63] width 20 height 12
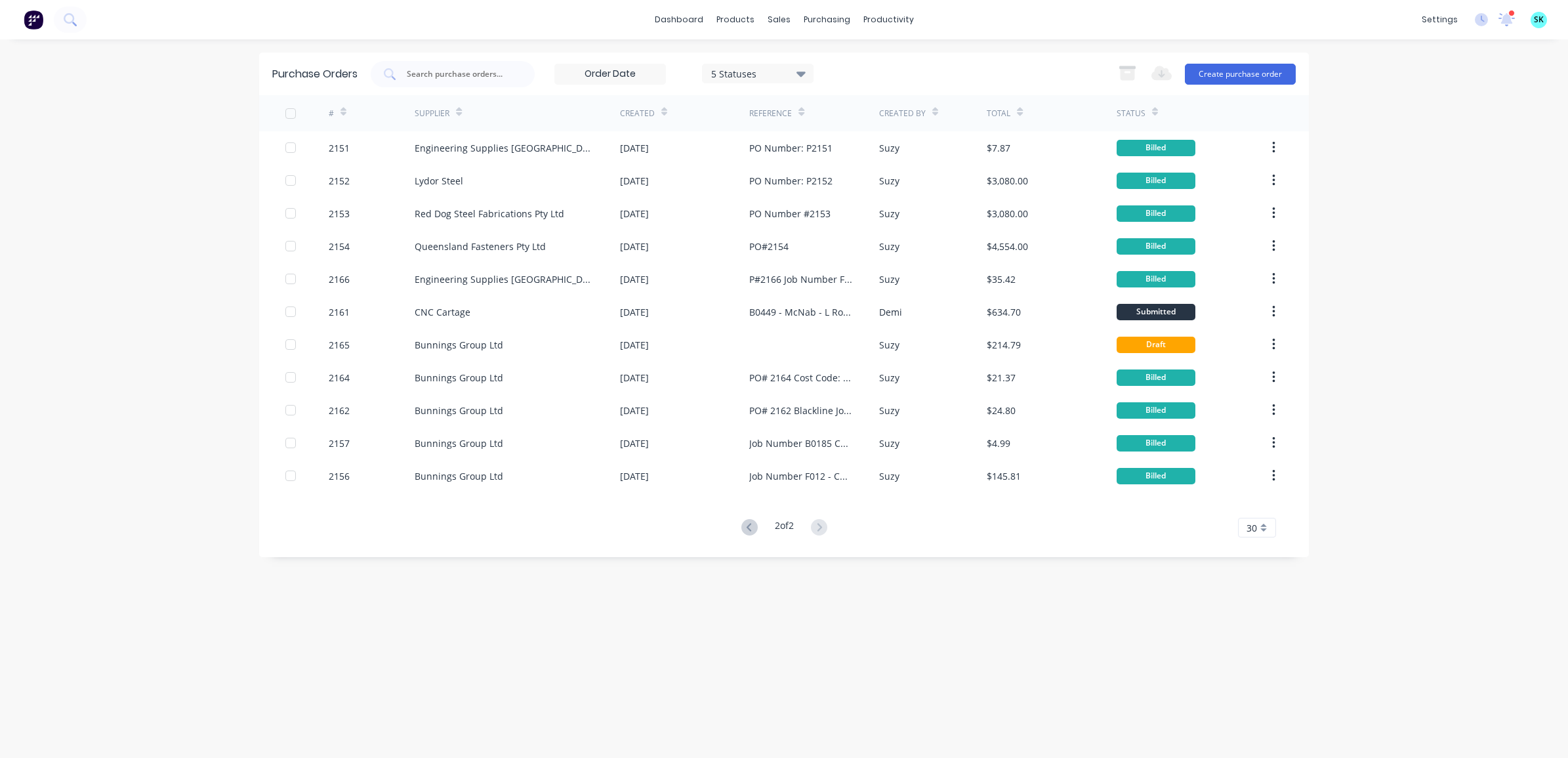
click at [755, 530] on button at bounding box center [749, 528] width 24 height 19
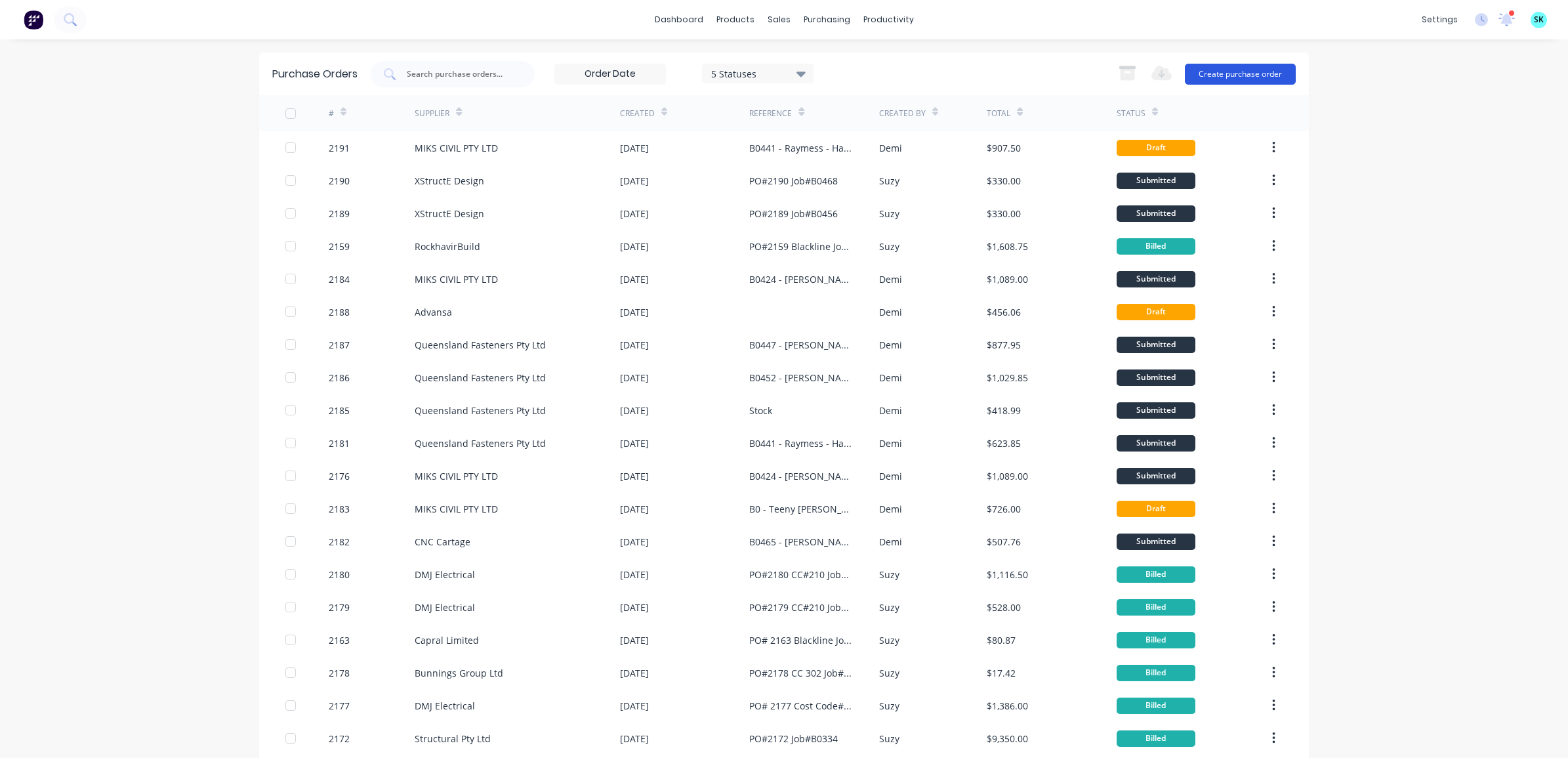
click at [1215, 74] on button "Create purchase order" at bounding box center [1240, 74] width 111 height 21
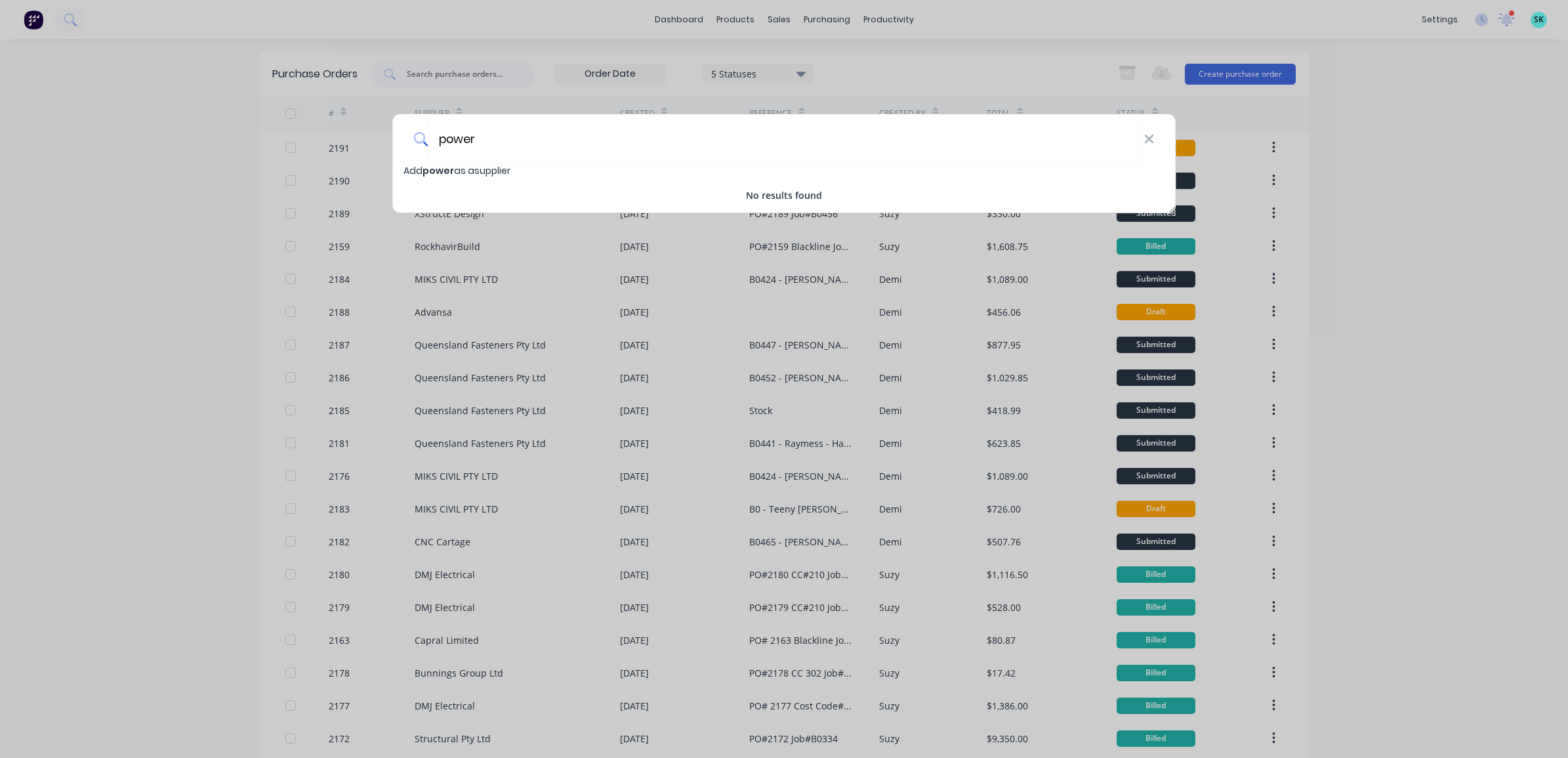
type input "power"
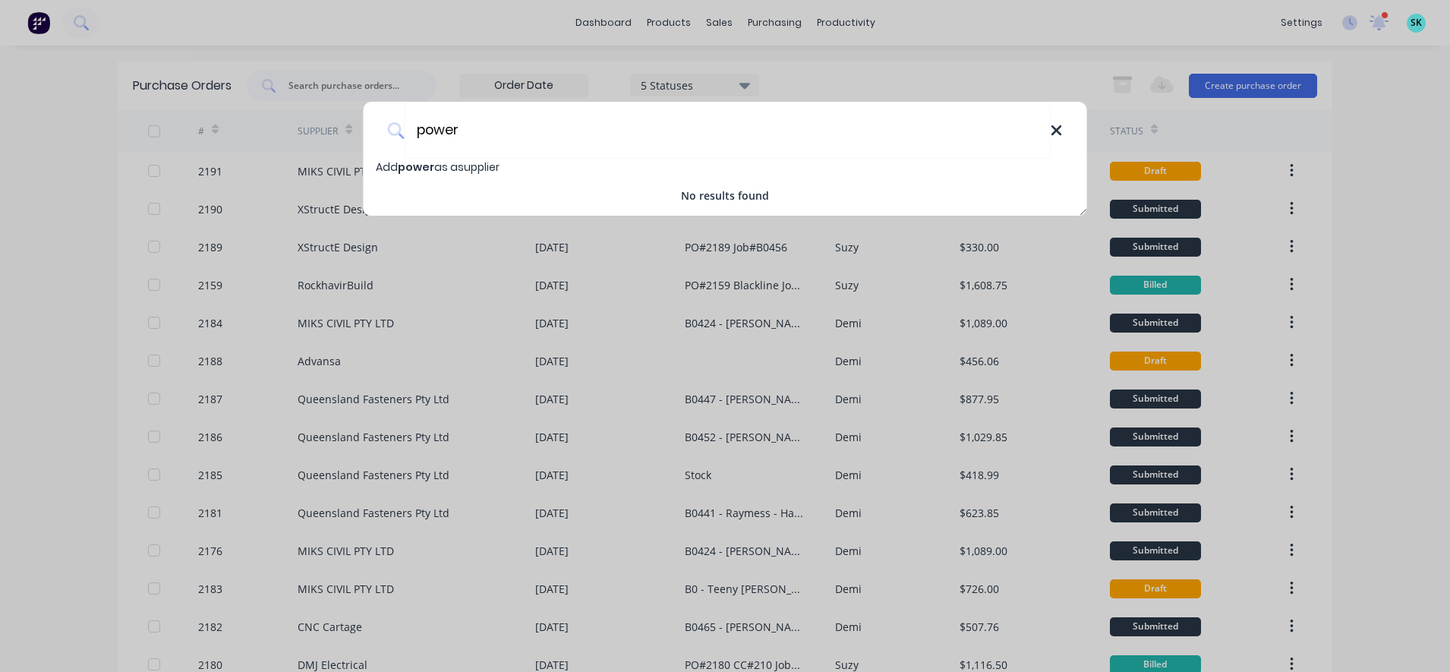
click at [1052, 138] on div "power" at bounding box center [725, 130] width 723 height 57
click at [1052, 134] on icon at bounding box center [1056, 130] width 10 height 10
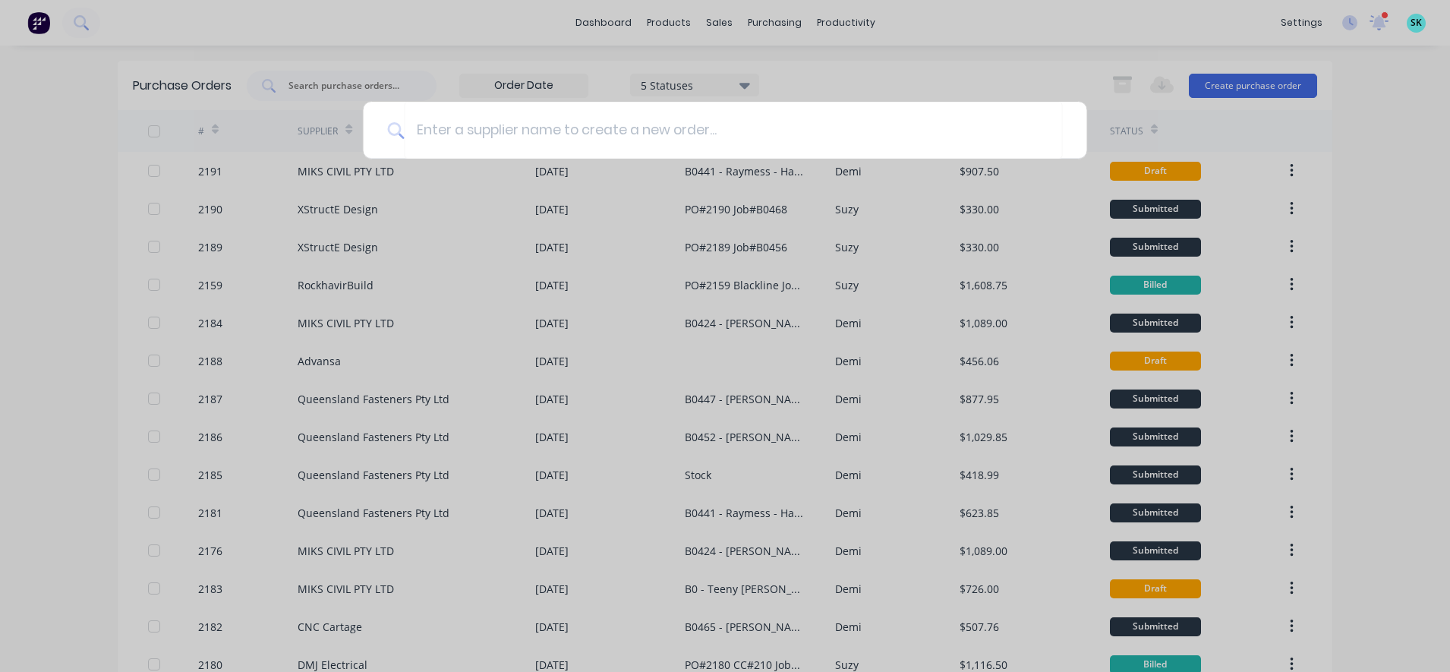
click at [1034, 58] on div at bounding box center [725, 336] width 1450 height 672
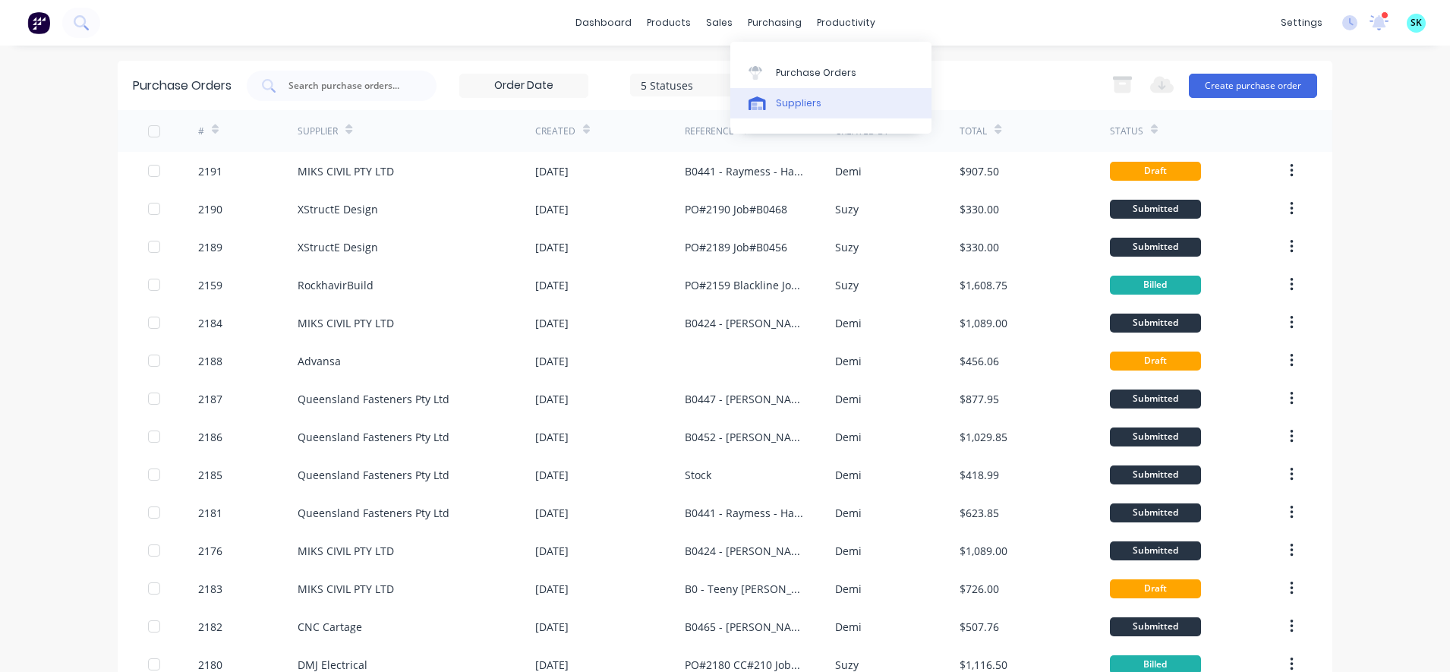
click at [767, 110] on link "Suppliers" at bounding box center [830, 103] width 201 height 30
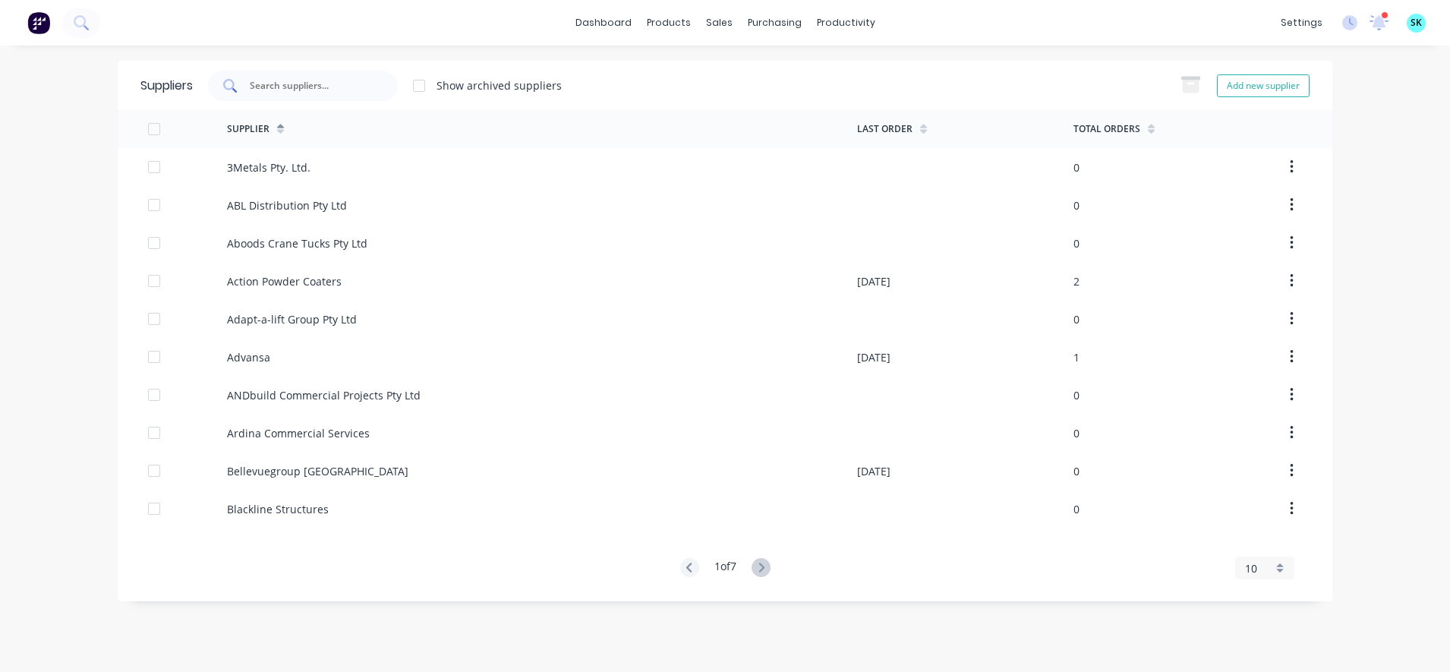
click at [263, 83] on input "text" at bounding box center [311, 85] width 126 height 15
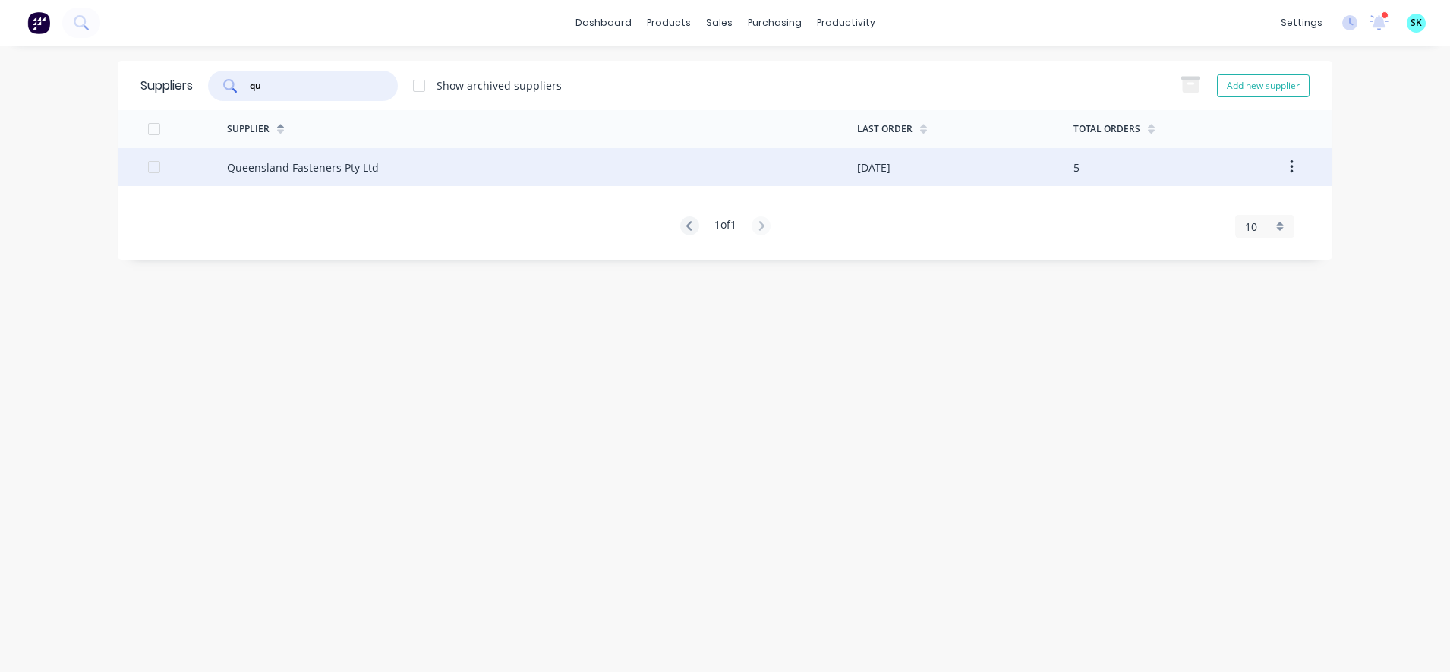
type input "qu"
click at [351, 162] on div "Queensland Fasteners Pty Ltd" at bounding box center [303, 167] width 152 height 16
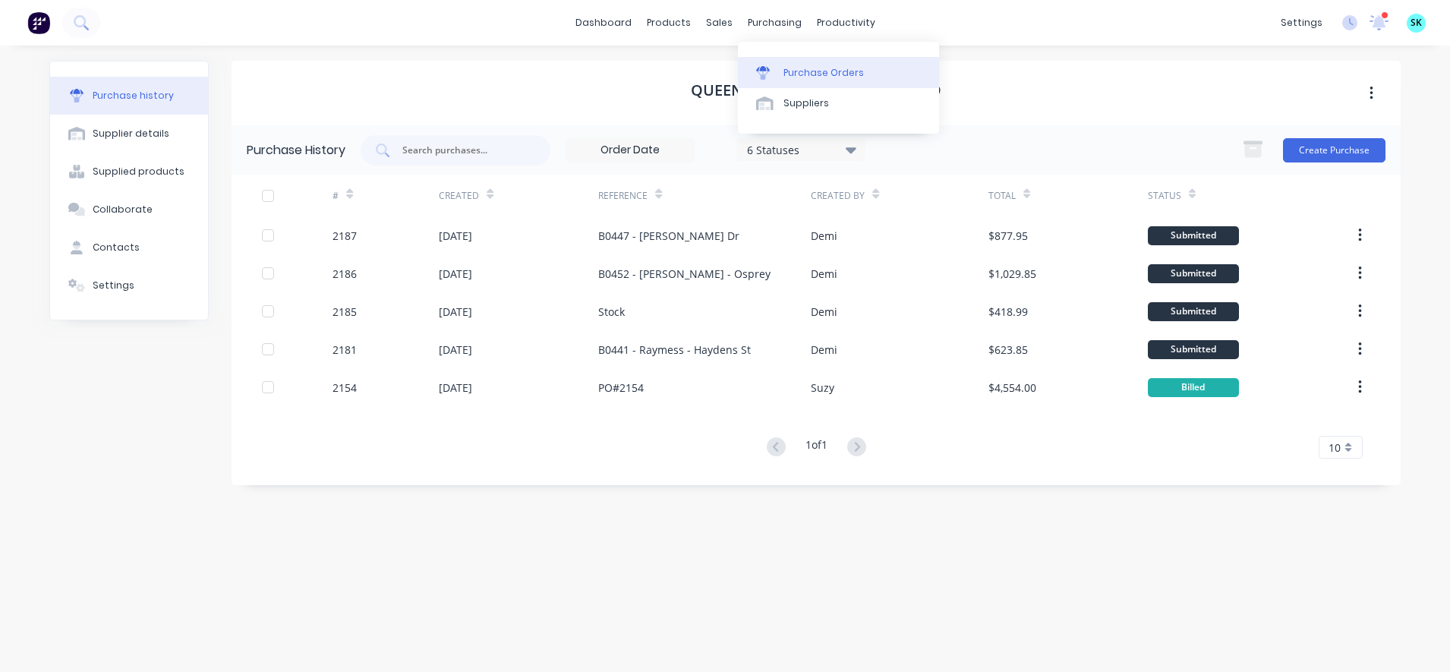
click at [766, 80] on link "Purchase Orders" at bounding box center [838, 72] width 201 height 30
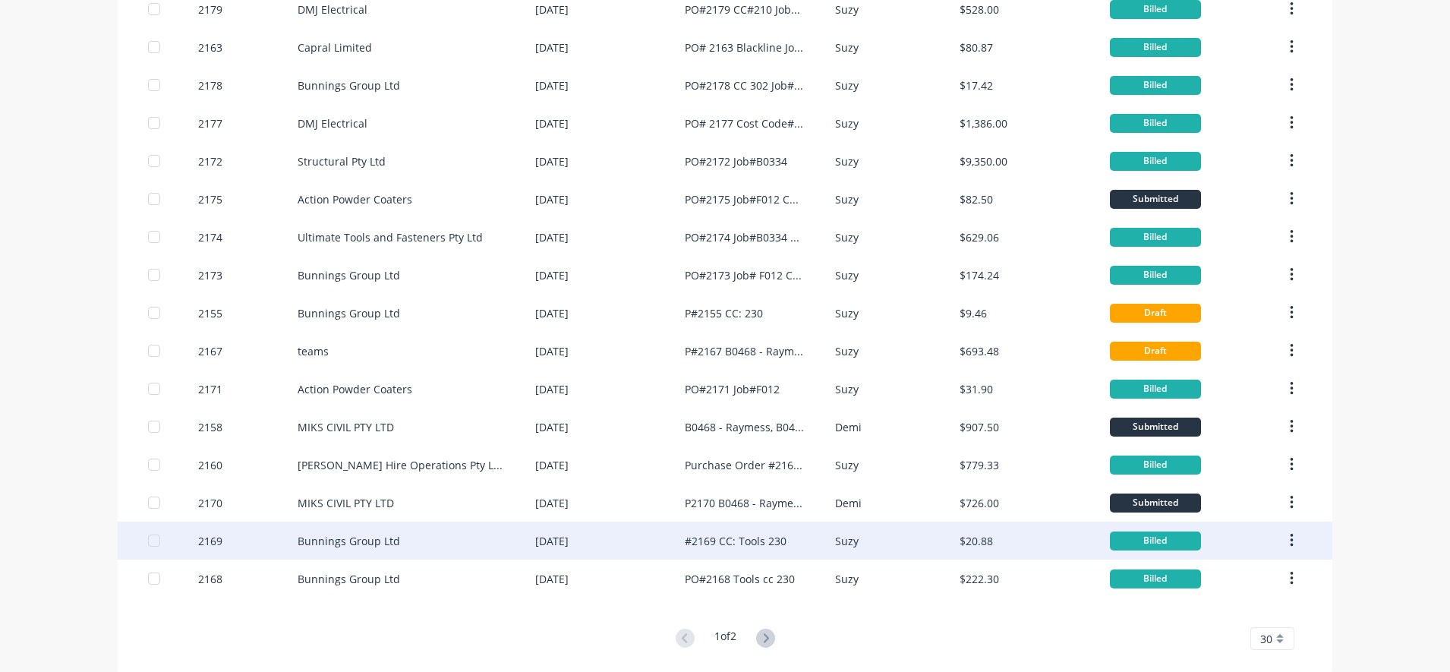
scroll to position [709, 0]
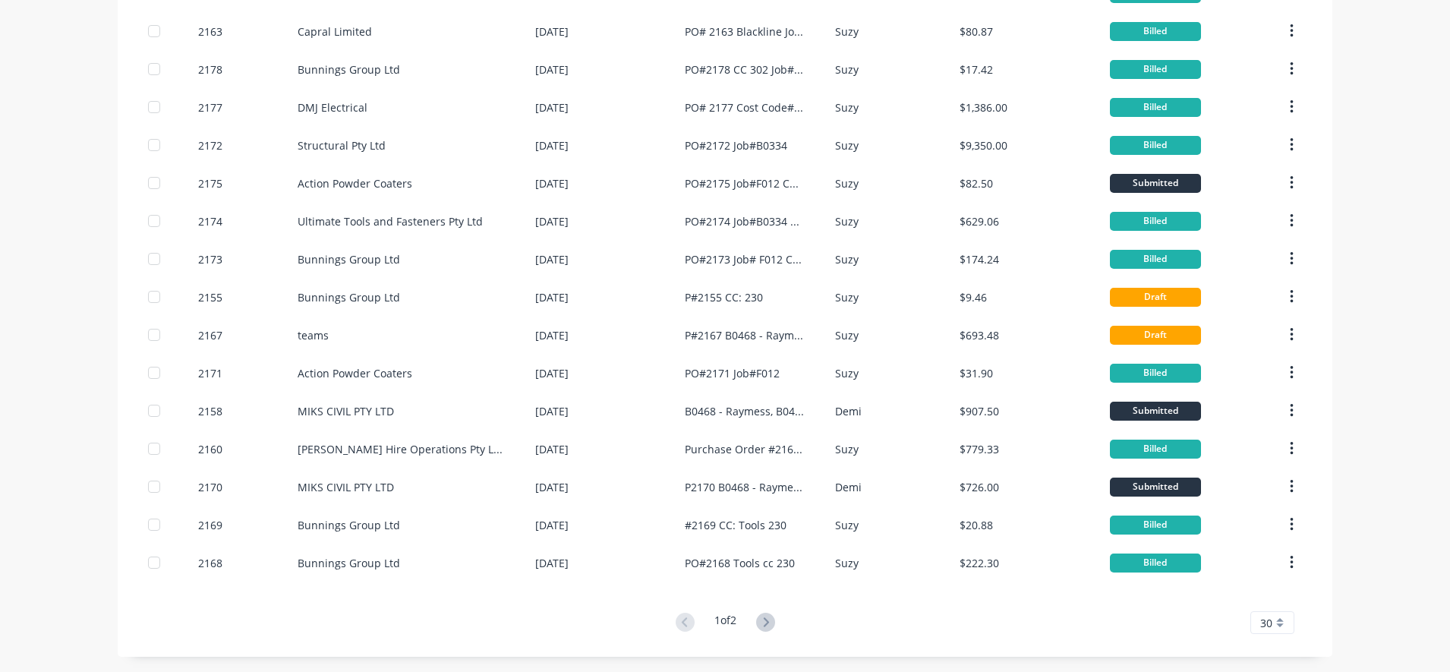
click at [751, 623] on button at bounding box center [765, 623] width 28 height 22
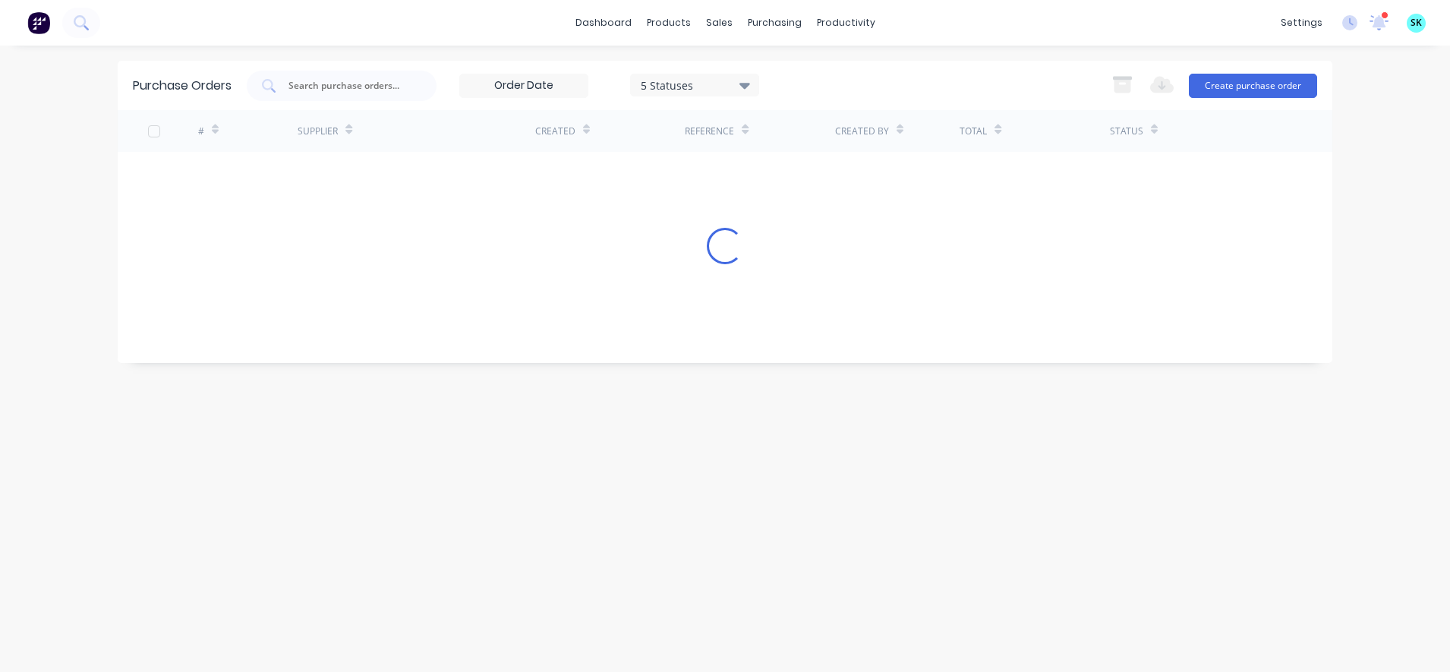
scroll to position [0, 0]
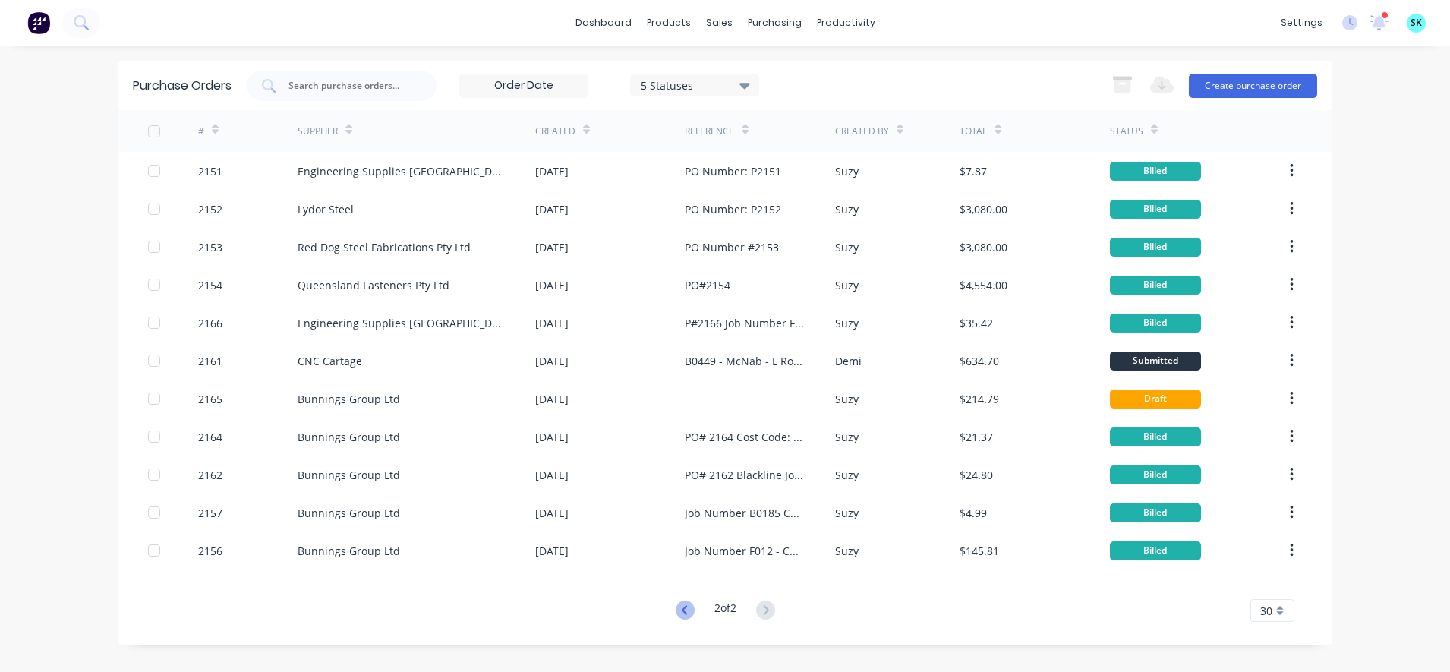
click at [685, 610] on icon at bounding box center [684, 609] width 19 height 19
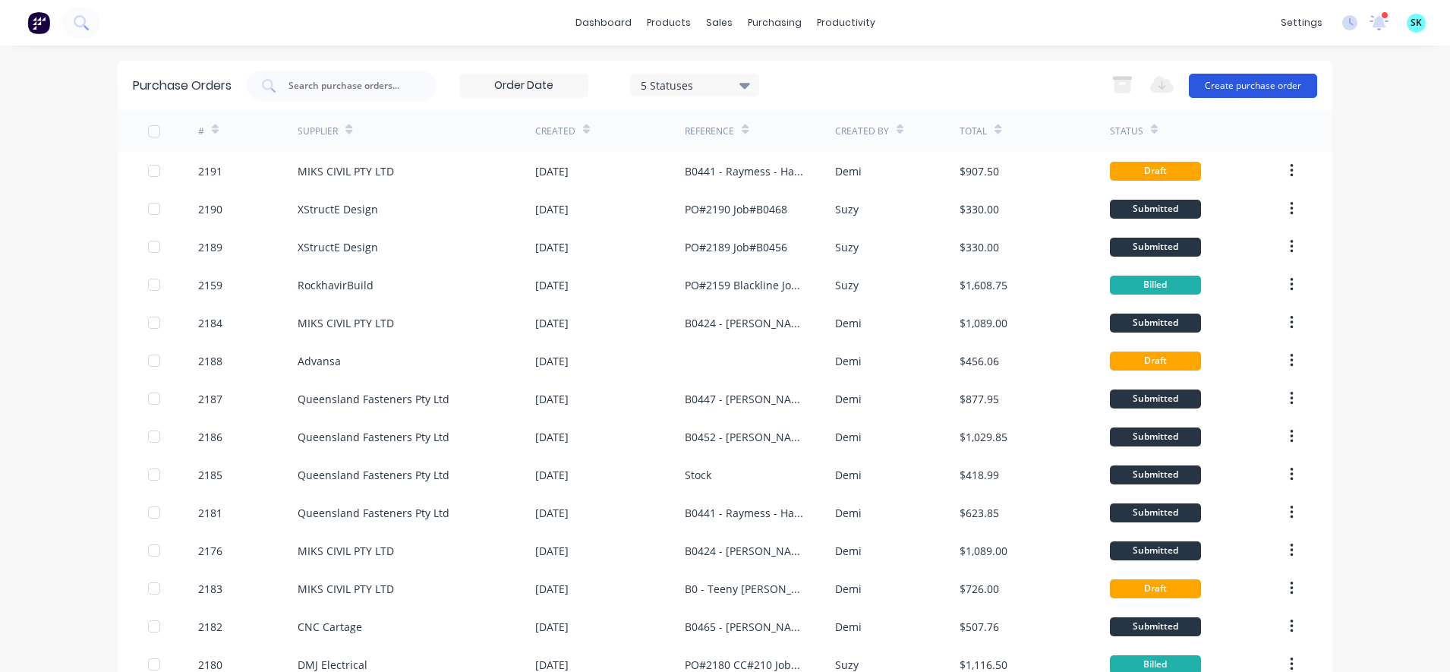
click at [1208, 96] on button "Create purchase order" at bounding box center [1252, 86] width 128 height 24
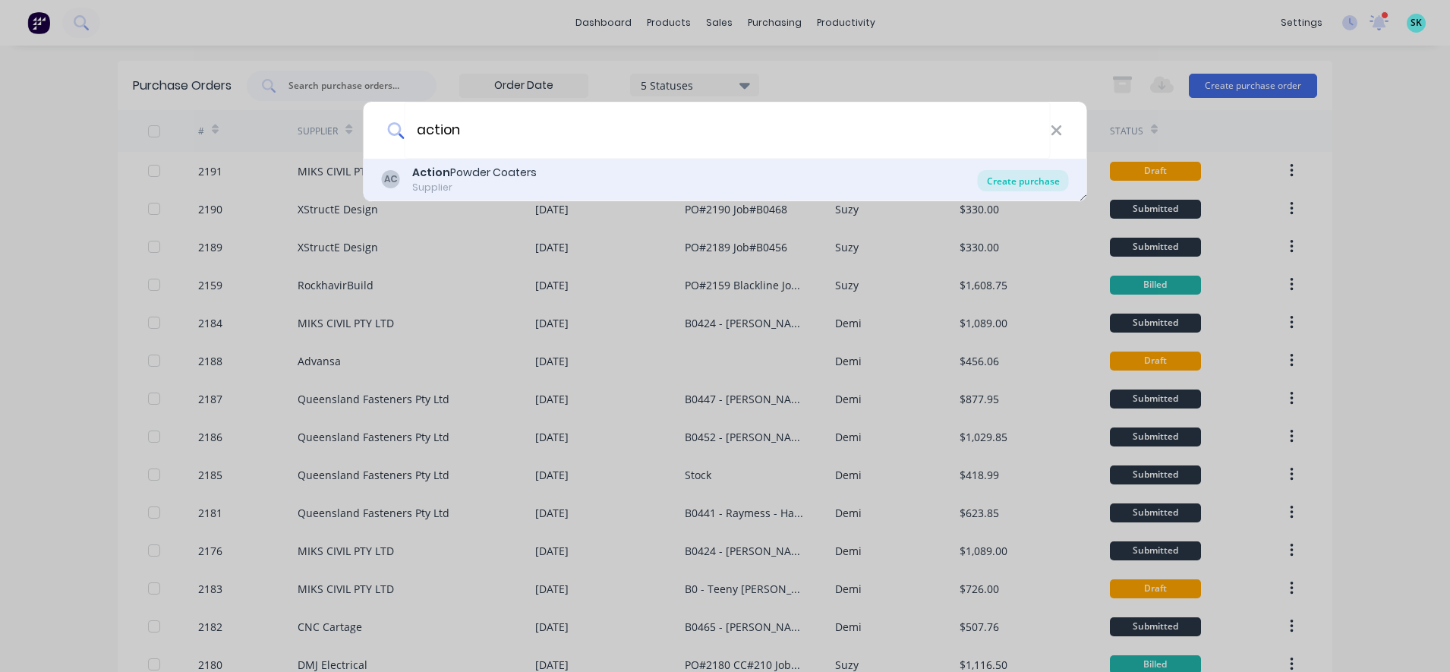
type input "action"
click at [1060, 184] on div "Create purchase" at bounding box center [1022, 180] width 91 height 21
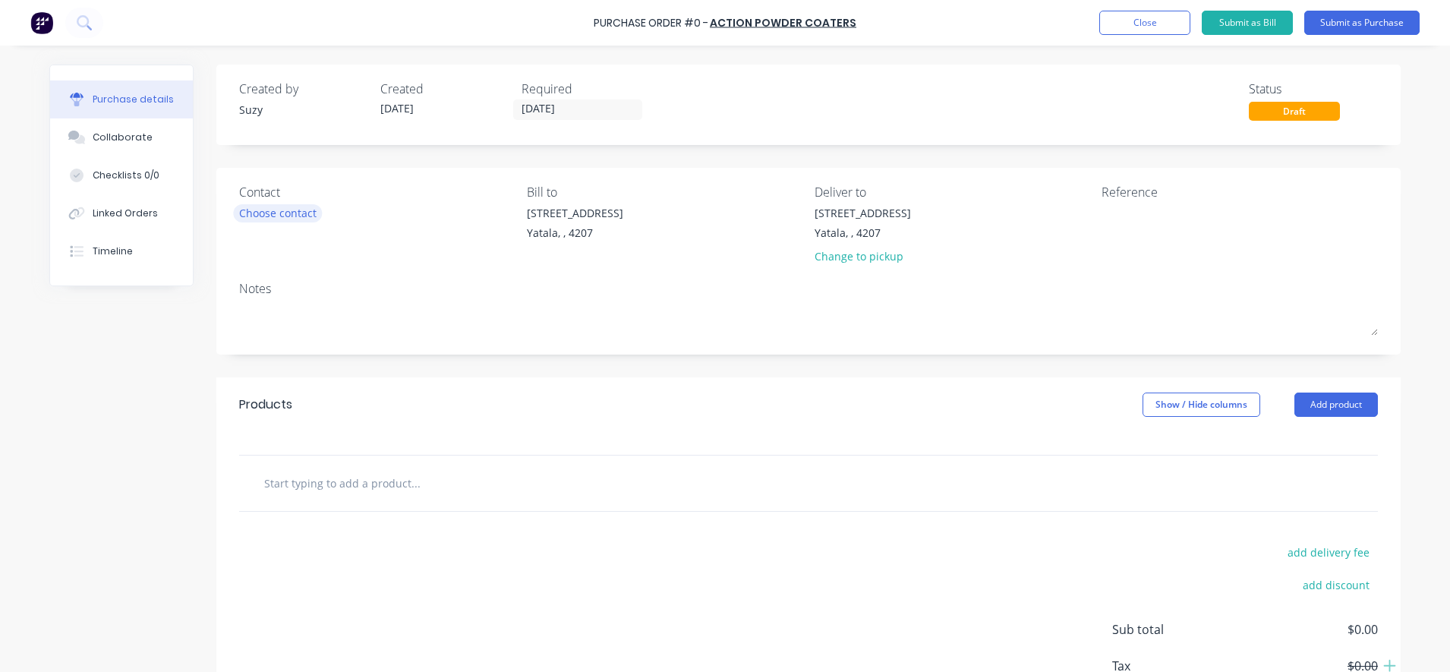
click at [294, 214] on div "Choose contact" at bounding box center [277, 213] width 77 height 16
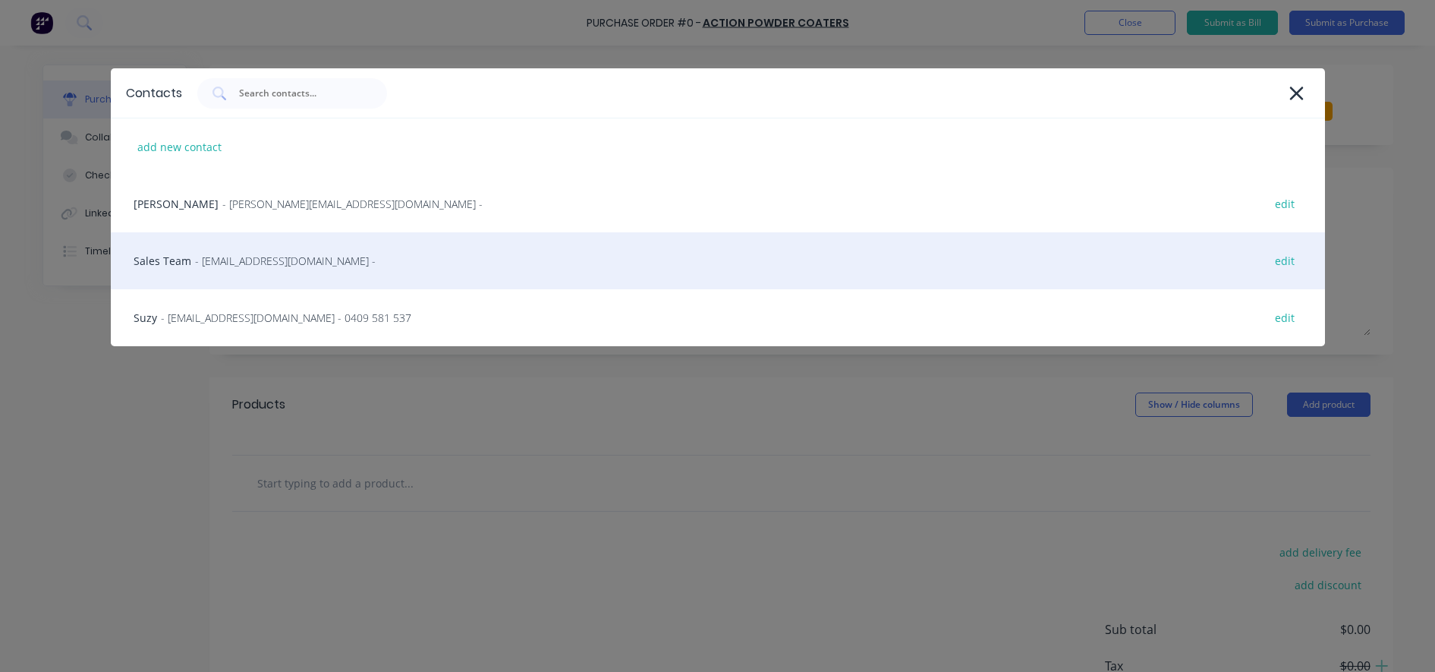
click at [172, 256] on div "Sales Team - [EMAIL_ADDRESS][DOMAIN_NAME] - edit" at bounding box center [718, 260] width 1214 height 57
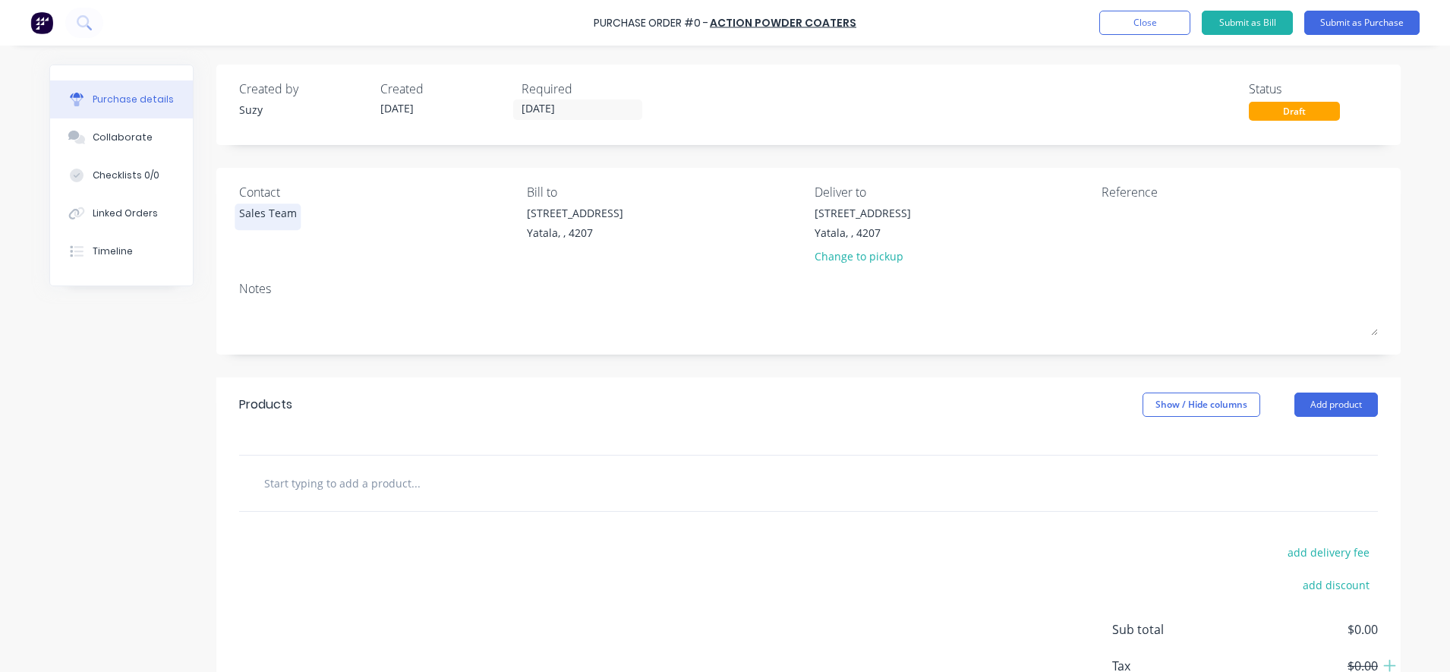
click at [266, 216] on div "Sales Team" at bounding box center [268, 213] width 58 height 16
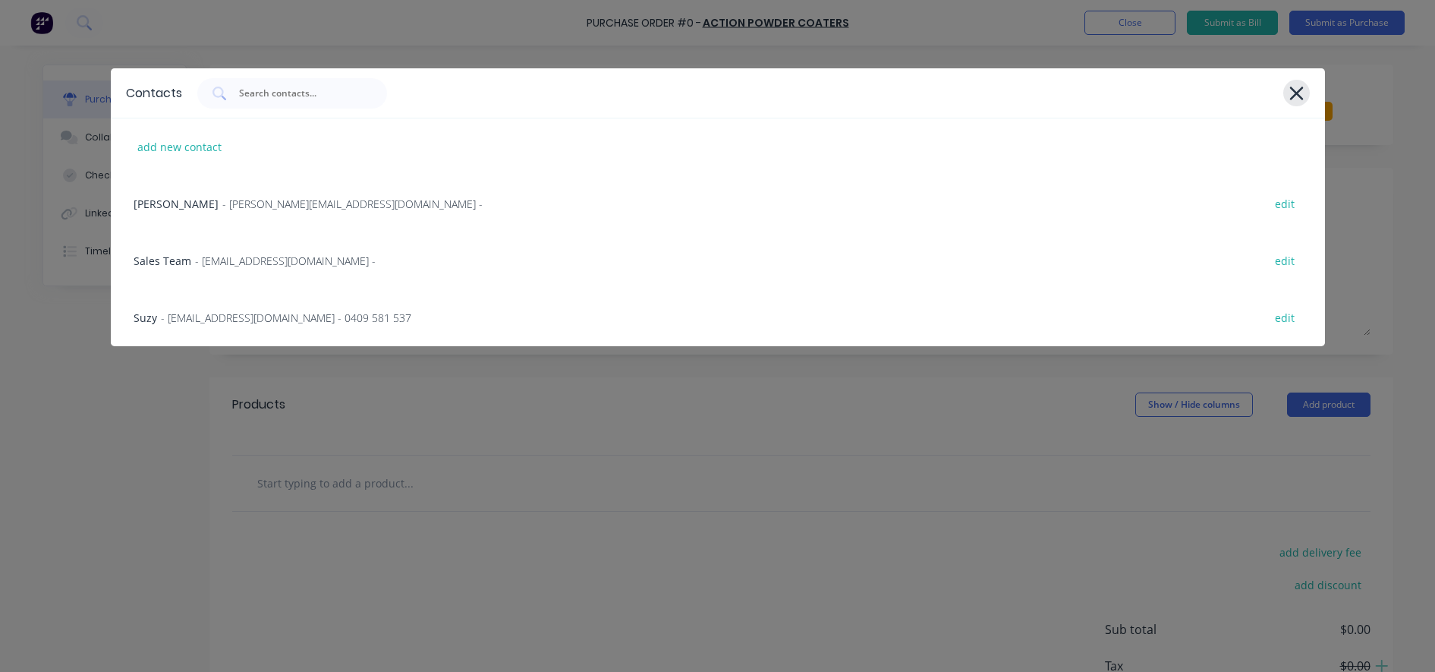
click at [1306, 94] on div at bounding box center [1296, 93] width 27 height 27
click at [1290, 93] on icon at bounding box center [1297, 93] width 16 height 21
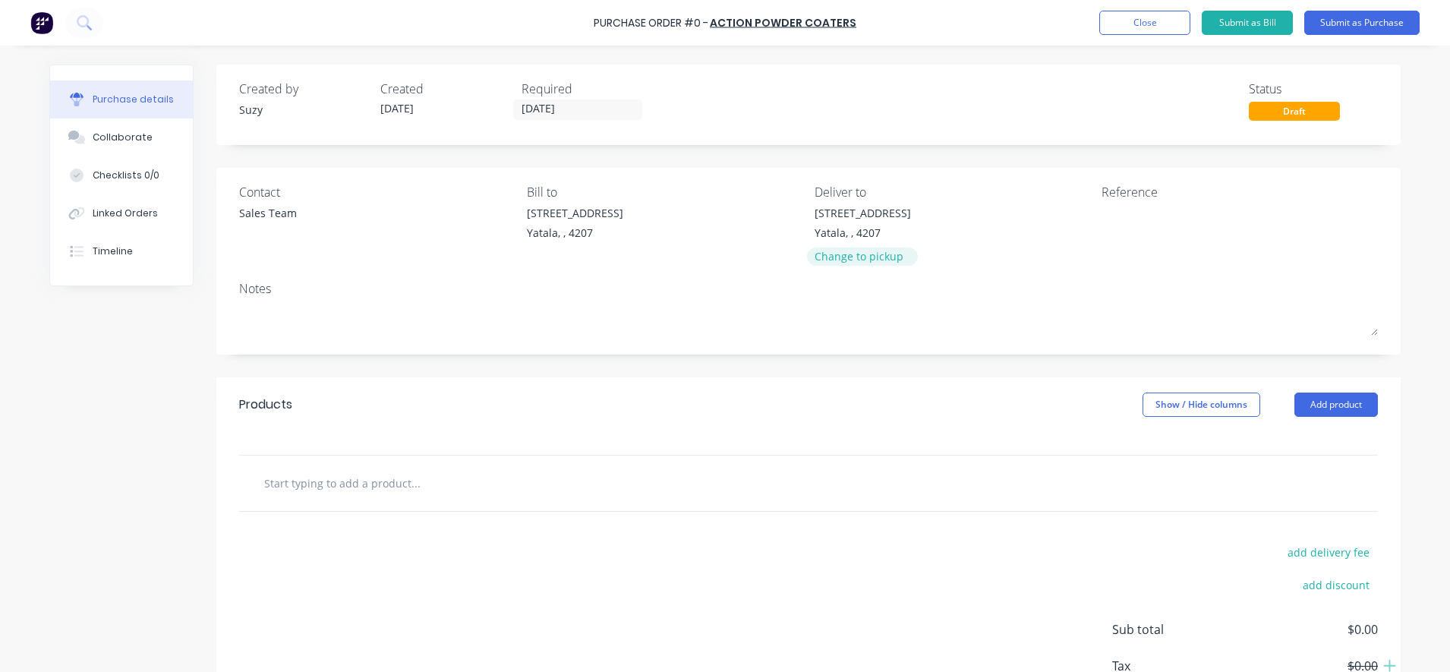
click at [849, 257] on div "Change to pickup" at bounding box center [862, 256] width 96 height 16
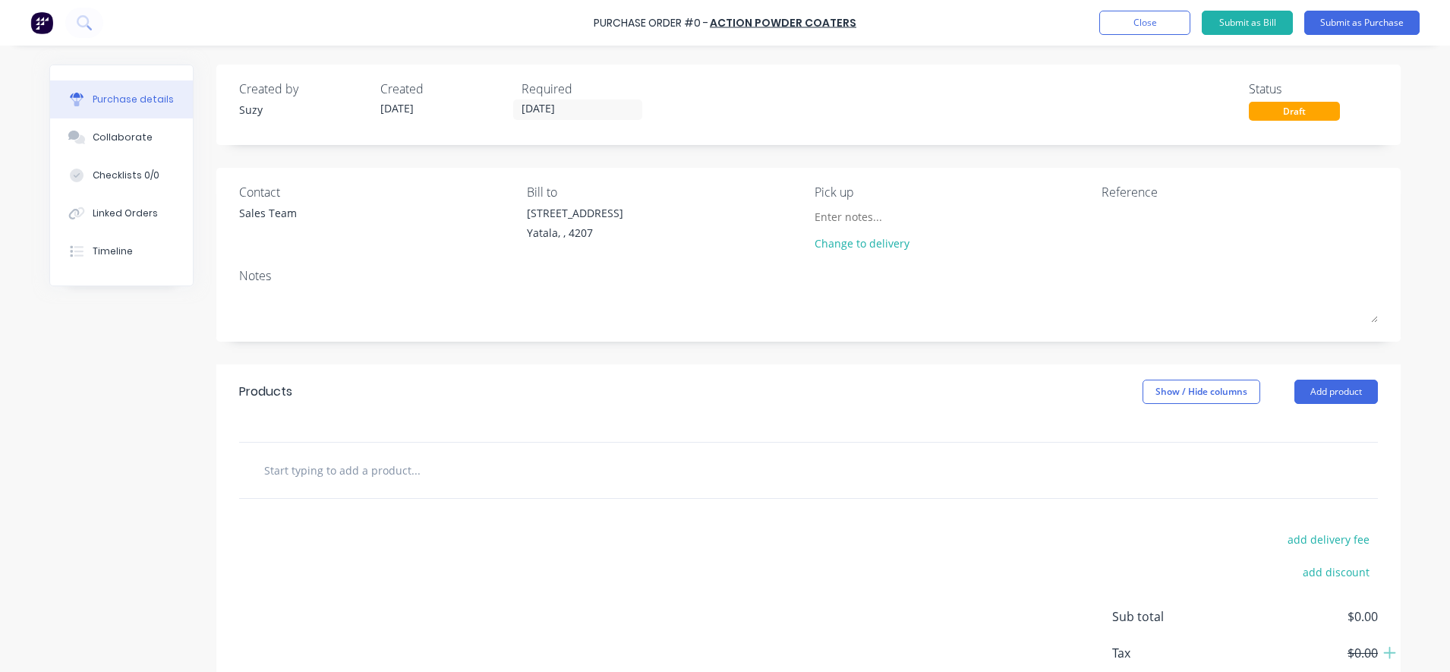
click at [326, 474] on input "text" at bounding box center [415, 470] width 304 height 30
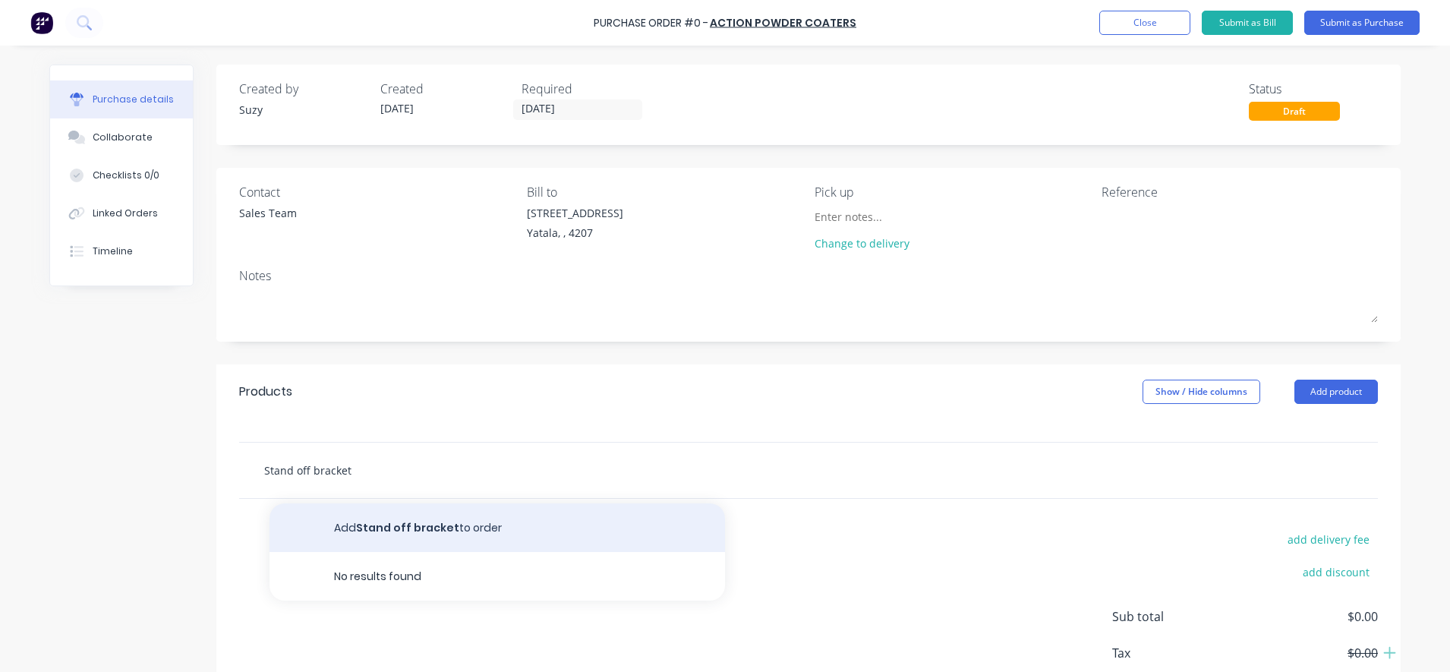
type input "Stand off bracket"
click at [330, 527] on button "Add Stand off bracket to order" at bounding box center [496, 527] width 455 height 49
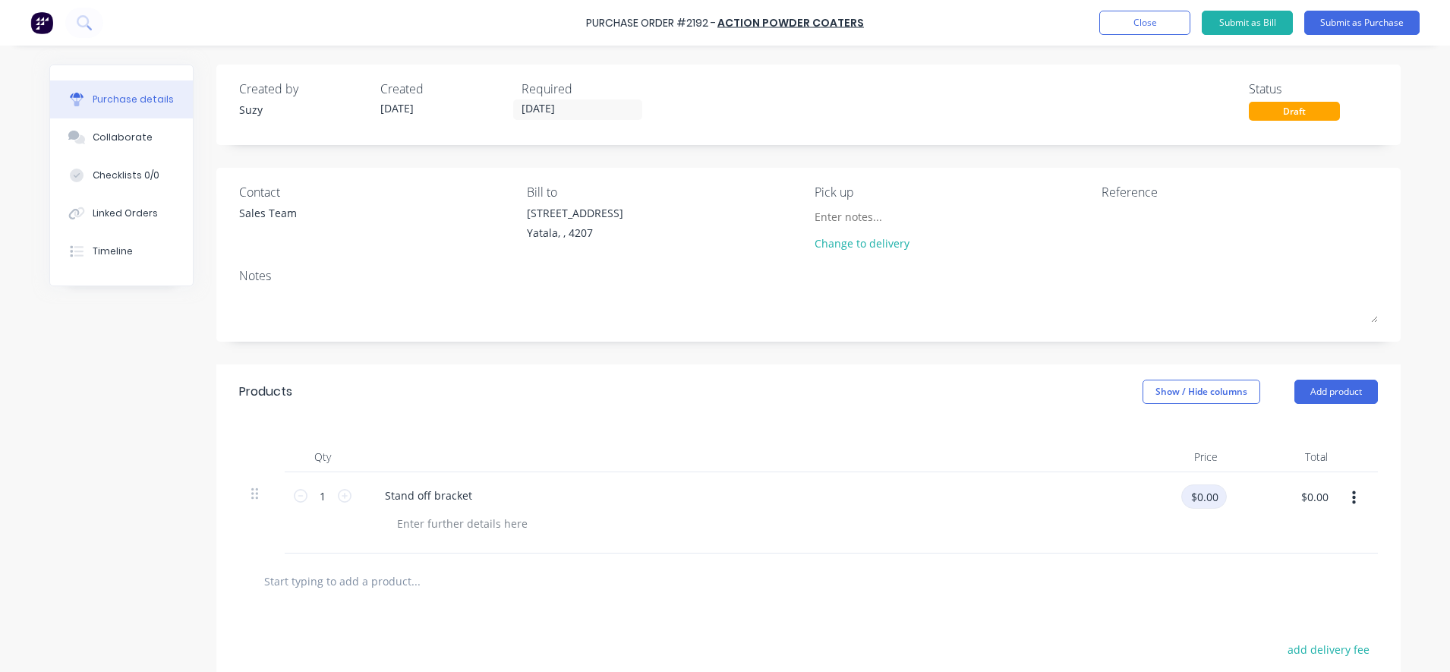
click at [1186, 505] on input "$0.00" at bounding box center [1204, 496] width 46 height 24
click at [458, 496] on div "Stand off bracket" at bounding box center [429, 495] width 112 height 22
click at [463, 493] on div "Stand off bracket" at bounding box center [429, 495] width 112 height 22
click at [424, 527] on div at bounding box center [462, 523] width 155 height 22
click at [1197, 500] on input "$0.00" at bounding box center [1204, 496] width 46 height 24
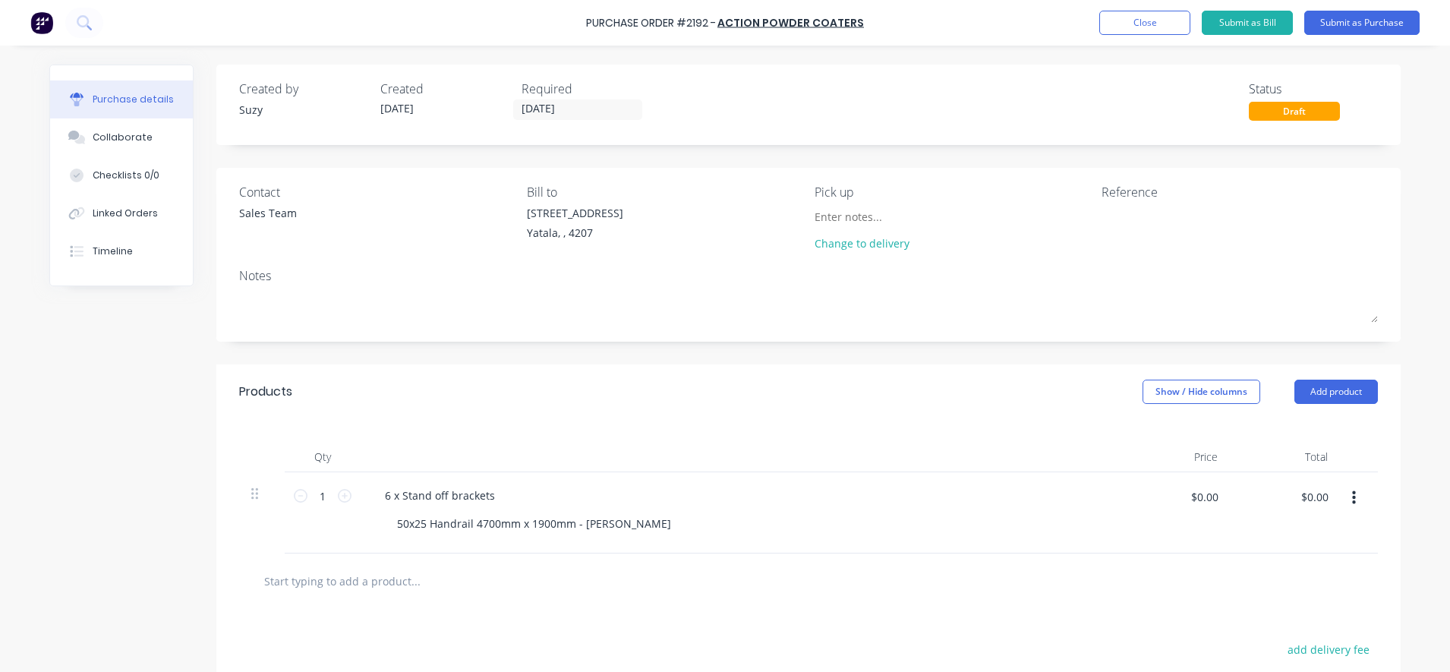
click at [1173, 563] on div at bounding box center [808, 580] width 1138 height 55
click at [1213, 508] on div "$0.00 $0.00" at bounding box center [1204, 496] width 46 height 24
click at [1195, 484] on input "$0.00" at bounding box center [1204, 496] width 46 height 24
drag, startPoint x: 1216, startPoint y: 502, endPoint x: 1175, endPoint y: 511, distance: 42.2
click at [1181, 512] on div "$0.00 $0.00" at bounding box center [1204, 502] width 46 height 36
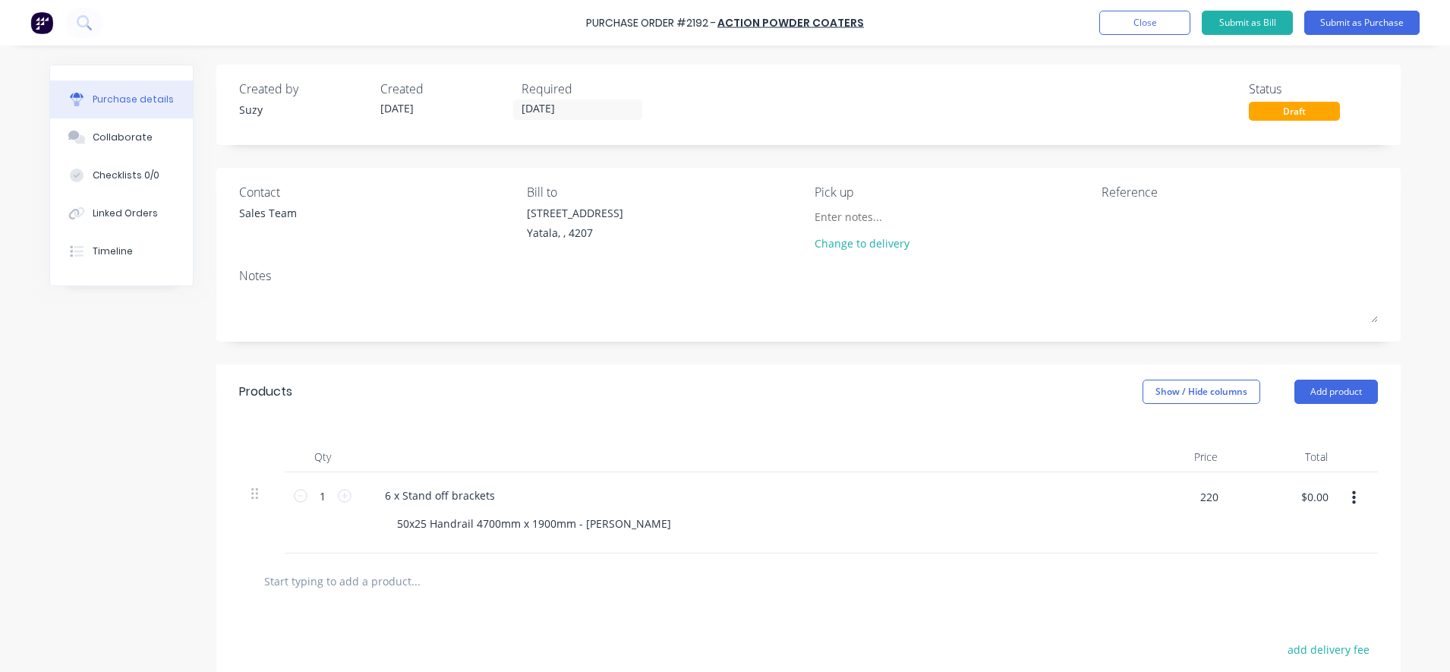
type input "$220.00"
click at [1159, 552] on div "$220.00 $220.00" at bounding box center [1174, 512] width 110 height 81
click at [1152, 205] on div at bounding box center [1196, 224] width 190 height 38
click at [1150, 210] on textarea at bounding box center [1196, 222] width 190 height 34
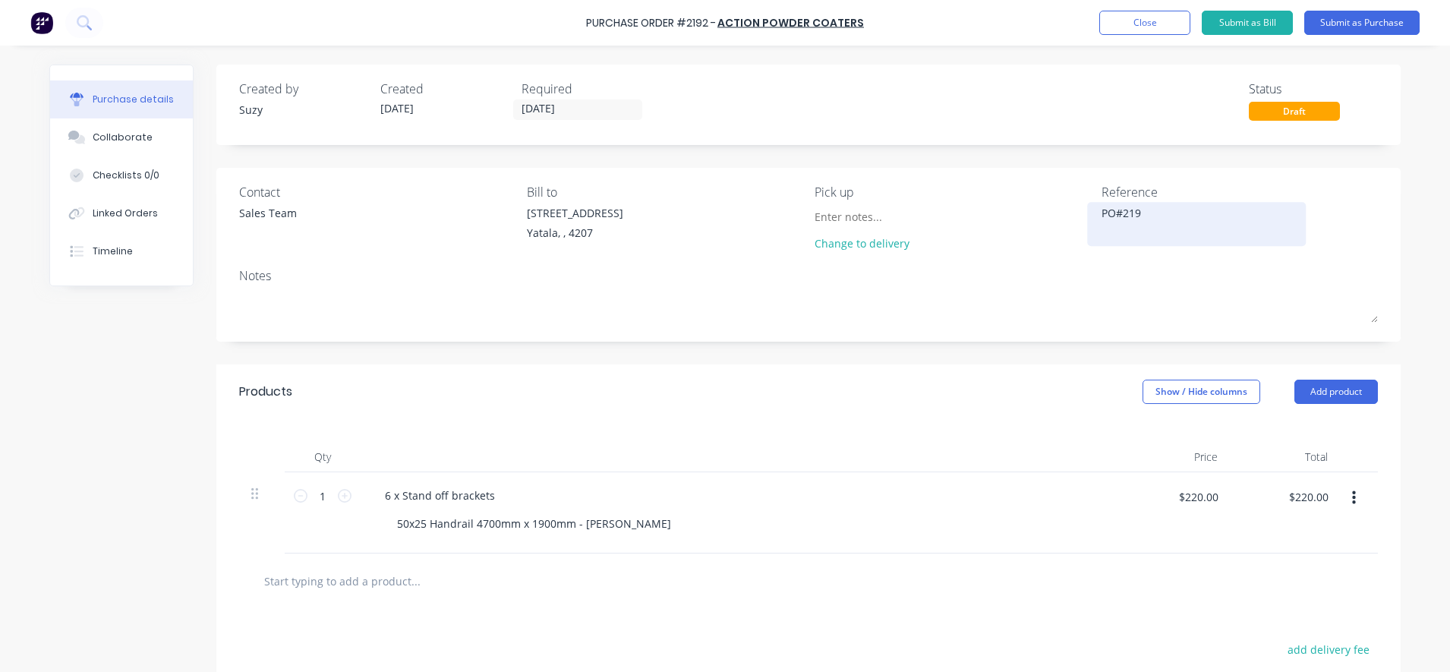
type textarea "PO#2192"
type textarea "x"
click at [1150, 228] on textarea "PO#2192" at bounding box center [1196, 222] width 190 height 34
type textarea "PO#2192 Blackline Job#F012"
type textarea "x"
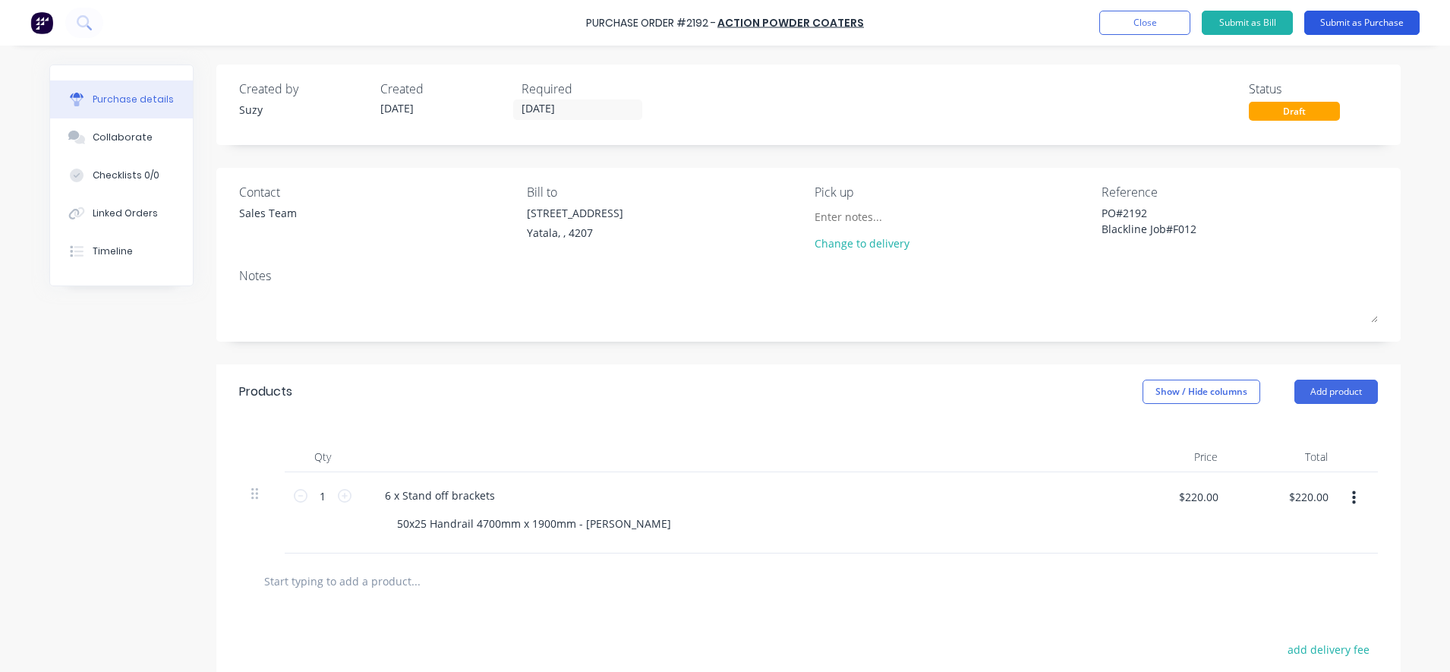
type textarea "PO#2192 Blackline Job#F012"
click at [1387, 25] on button "Submit as Purchase" at bounding box center [1361, 23] width 115 height 24
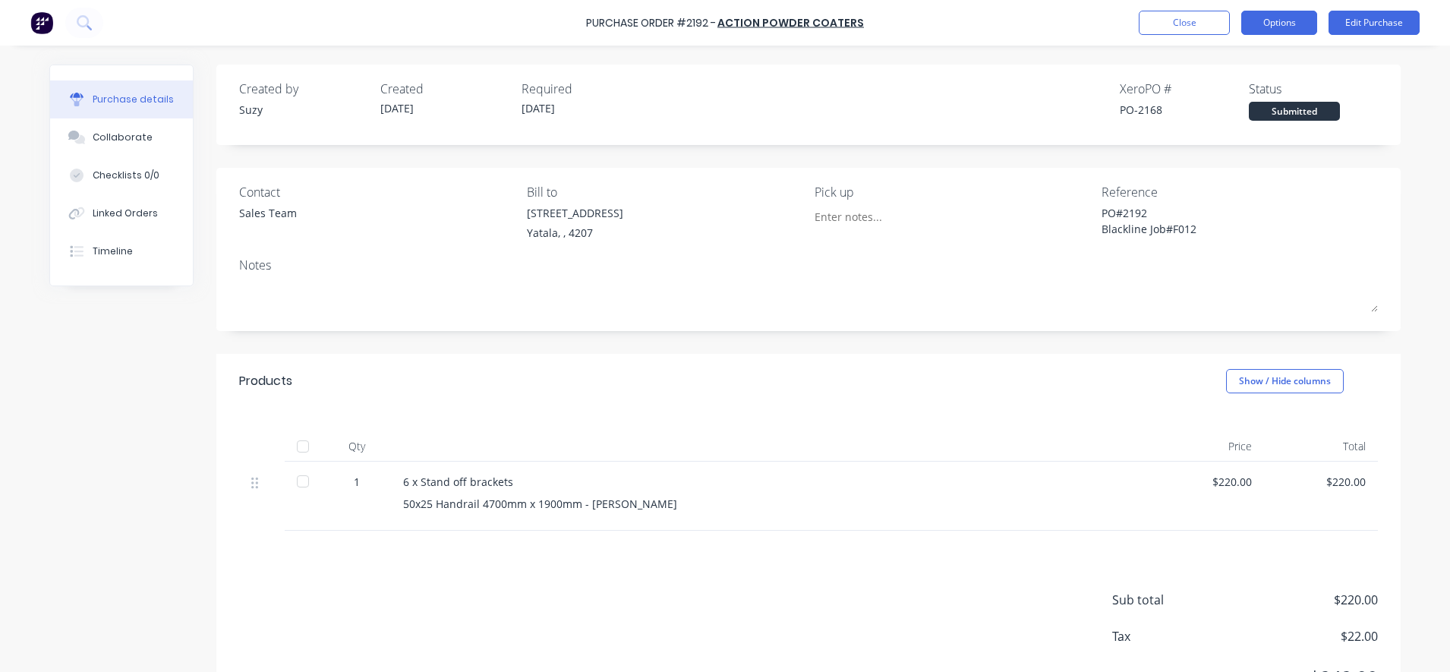
click at [1267, 17] on button "Options" at bounding box center [1279, 23] width 76 height 24
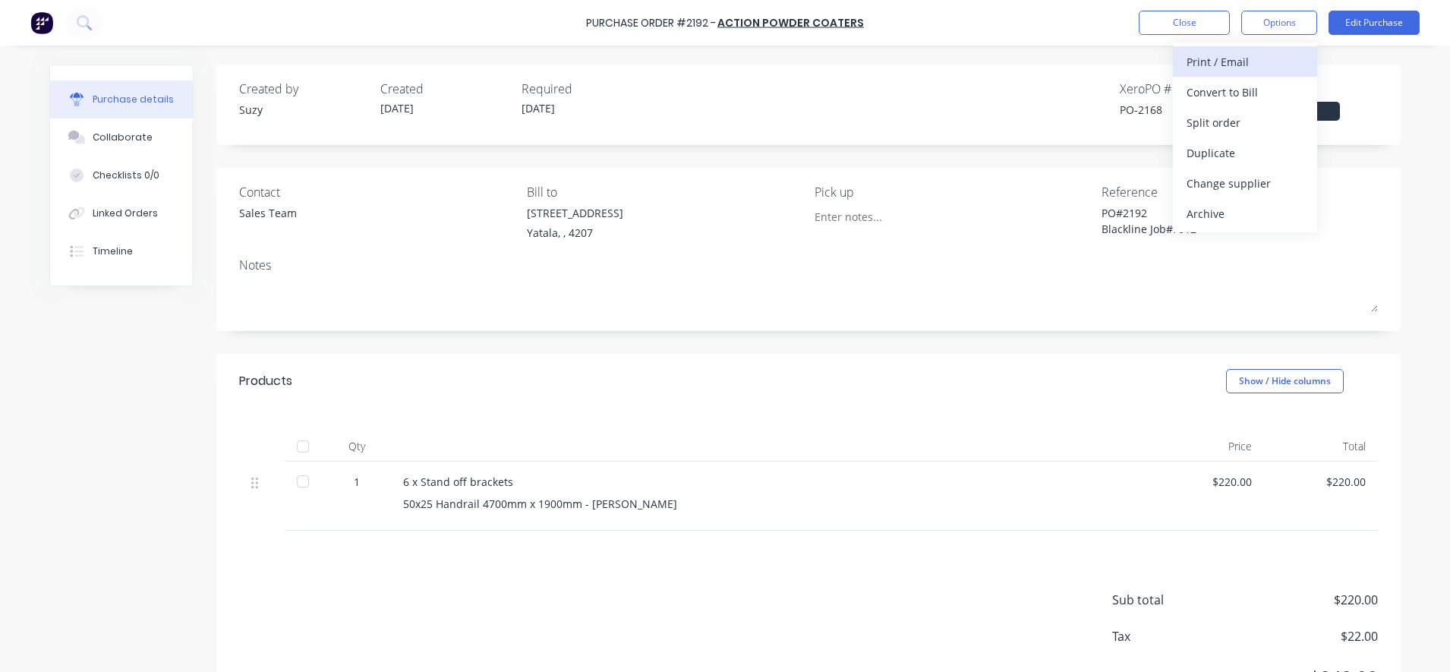
click at [1242, 62] on div "Print / Email" at bounding box center [1244, 62] width 117 height 22
click at [1229, 96] on div "With pricing" at bounding box center [1244, 92] width 117 height 22
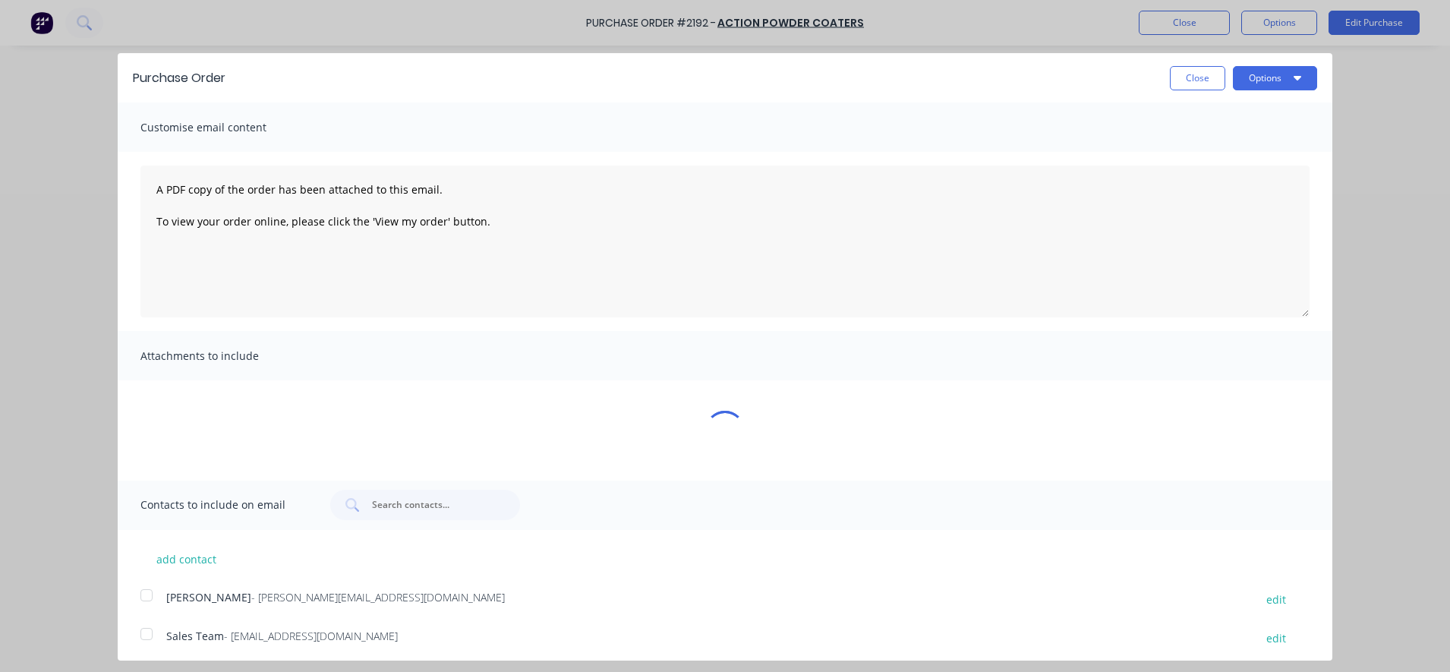
type textarea "x"
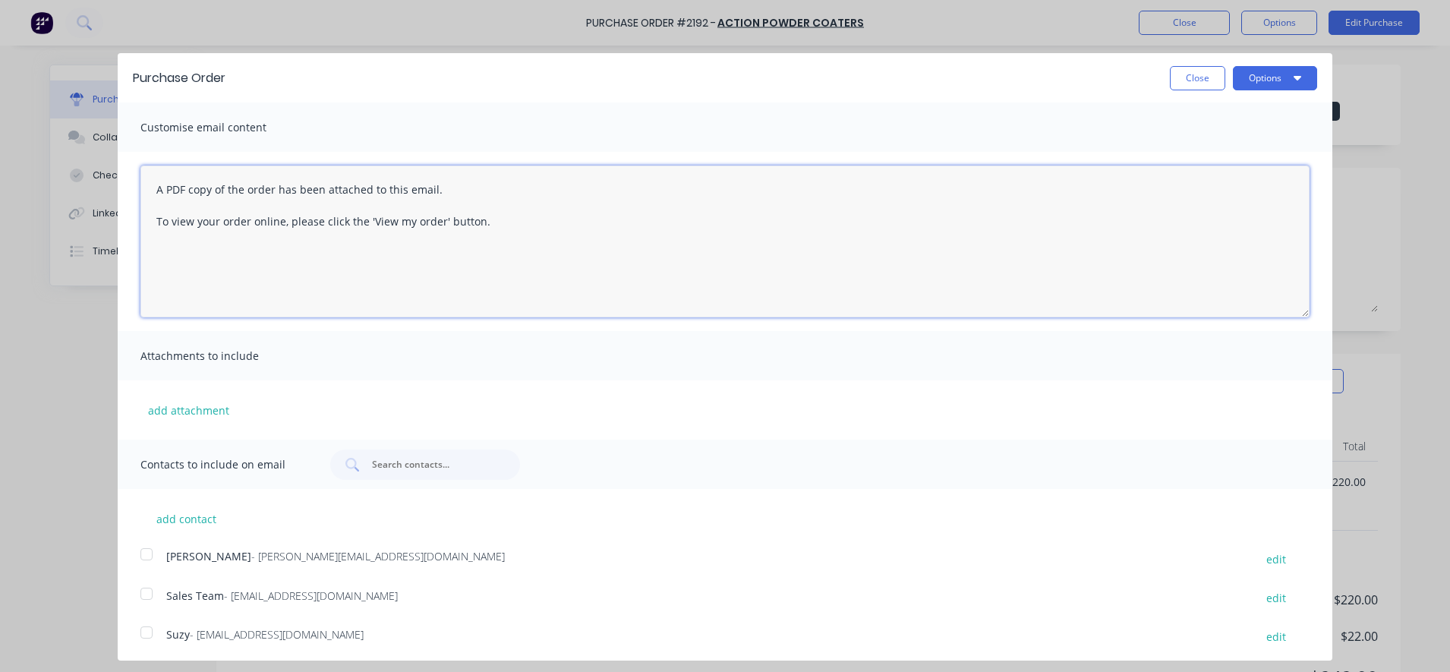
drag, startPoint x: 540, startPoint y: 241, endPoint x: 122, endPoint y: 169, distance: 424.3
click at [122, 169] on div "A PDF copy of the order has been attached to this email. To view your order onl…" at bounding box center [725, 241] width 1214 height 179
click at [149, 600] on div at bounding box center [146, 593] width 30 height 30
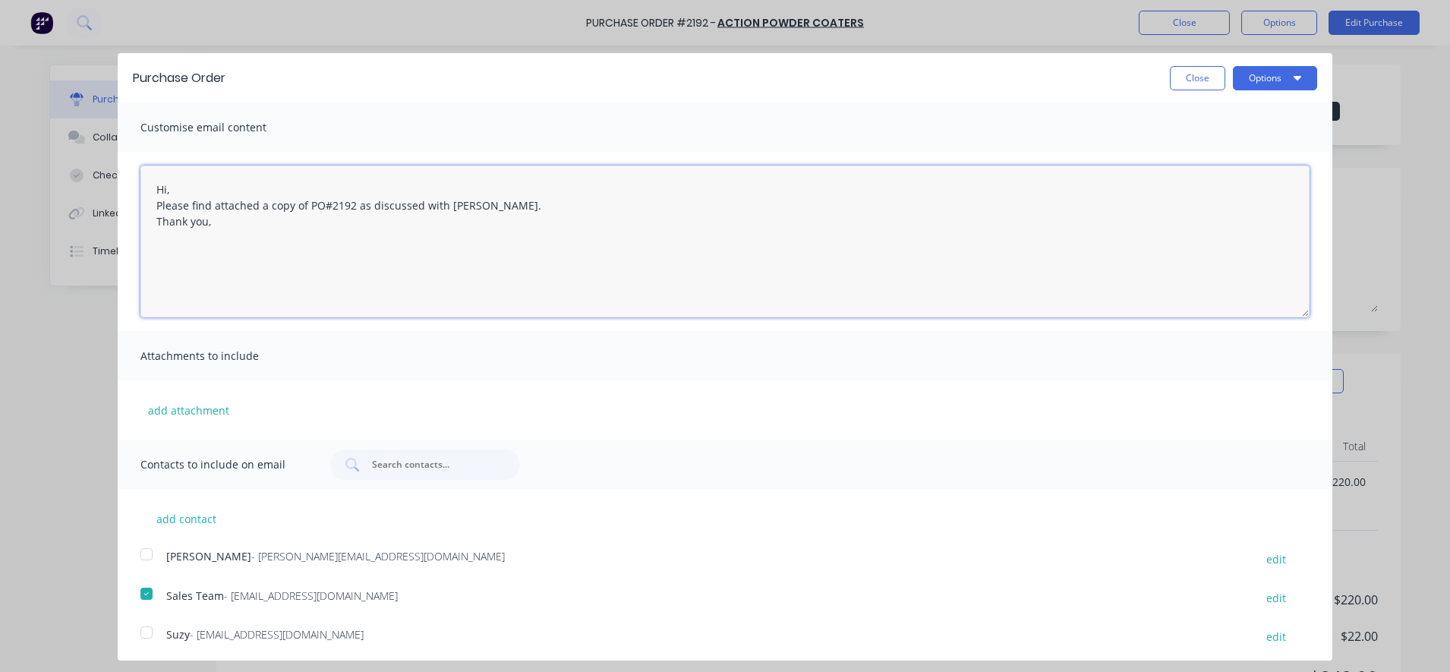
click at [147, 556] on div at bounding box center [146, 554] width 30 height 30
click at [168, 190] on textarea "Hi, Please find attached a copy of PO#2192 as discussed with [PERSON_NAME]. Tha…" at bounding box center [724, 241] width 1169 height 152
type textarea "Hi [PERSON_NAME], Please find attached a copy of PO#2192 as discussed with [PER…"
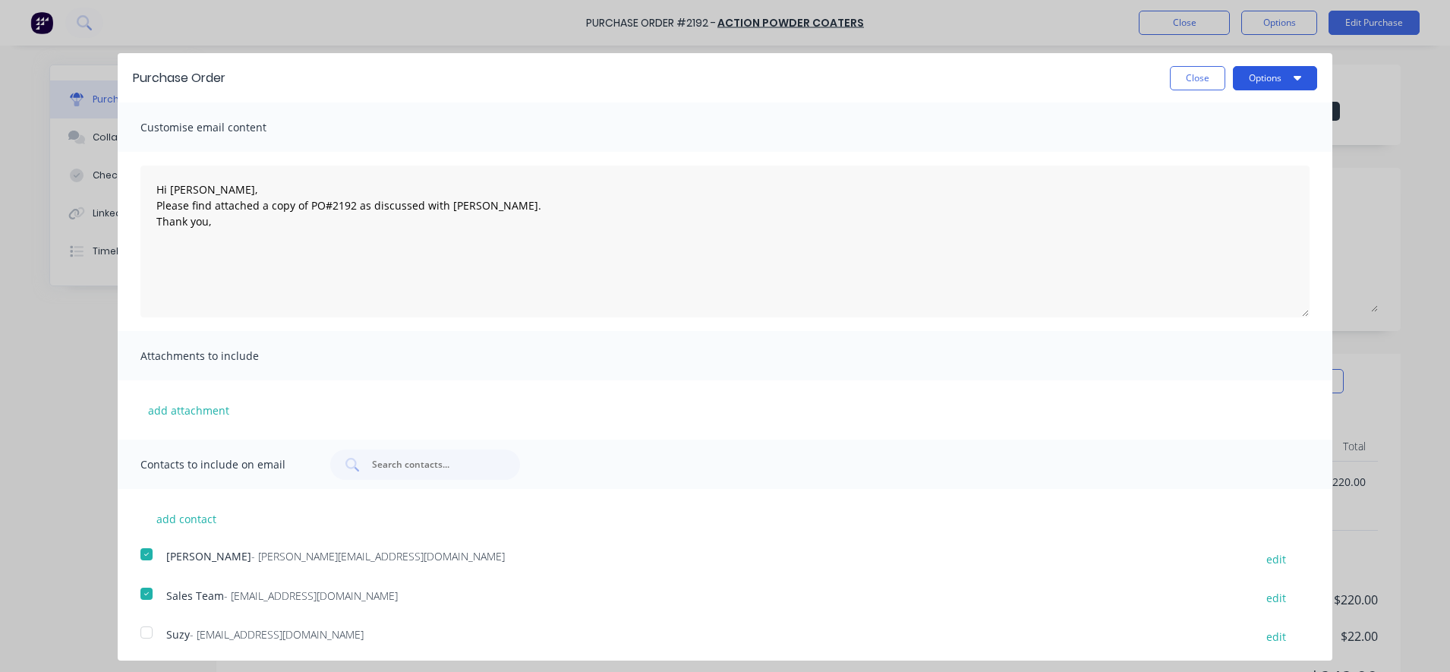
click at [1262, 83] on button "Options" at bounding box center [1274, 78] width 84 height 24
click at [1245, 138] on div "Email" at bounding box center [1244, 147] width 117 height 22
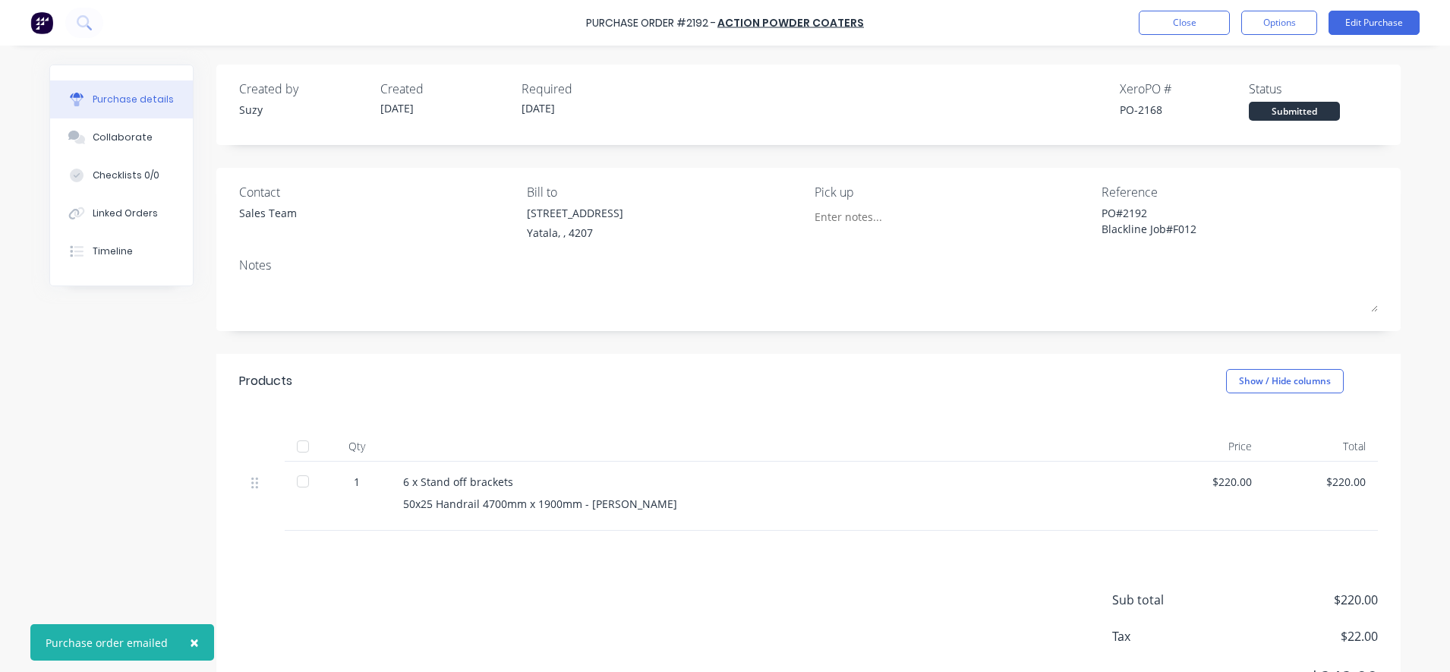
type textarea "x"
drag, startPoint x: 1209, startPoint y: 36, endPoint x: 1212, endPoint y: 25, distance: 11.8
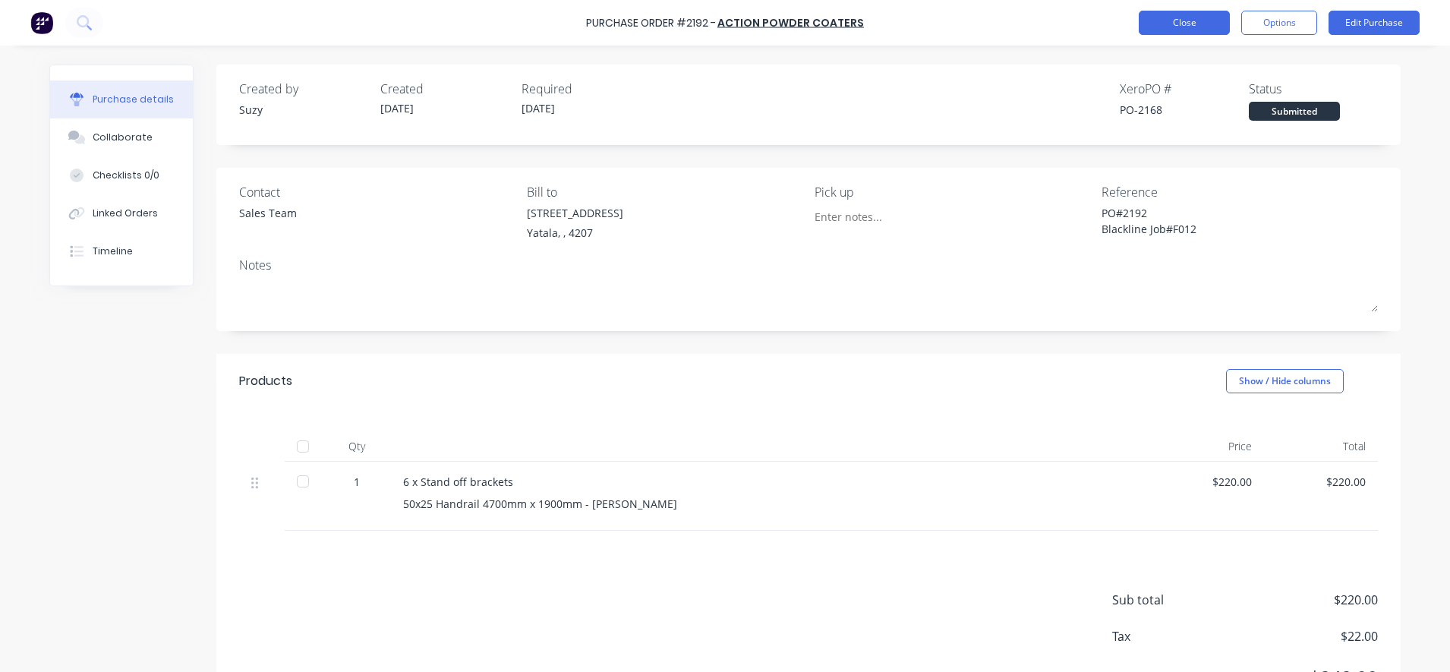
click at [1209, 36] on div "Purchase Order #2192 - Action Powder Coaters Close Options Edit Purchase" at bounding box center [725, 23] width 1450 height 46
click at [1213, 24] on button "Close" at bounding box center [1183, 23] width 91 height 24
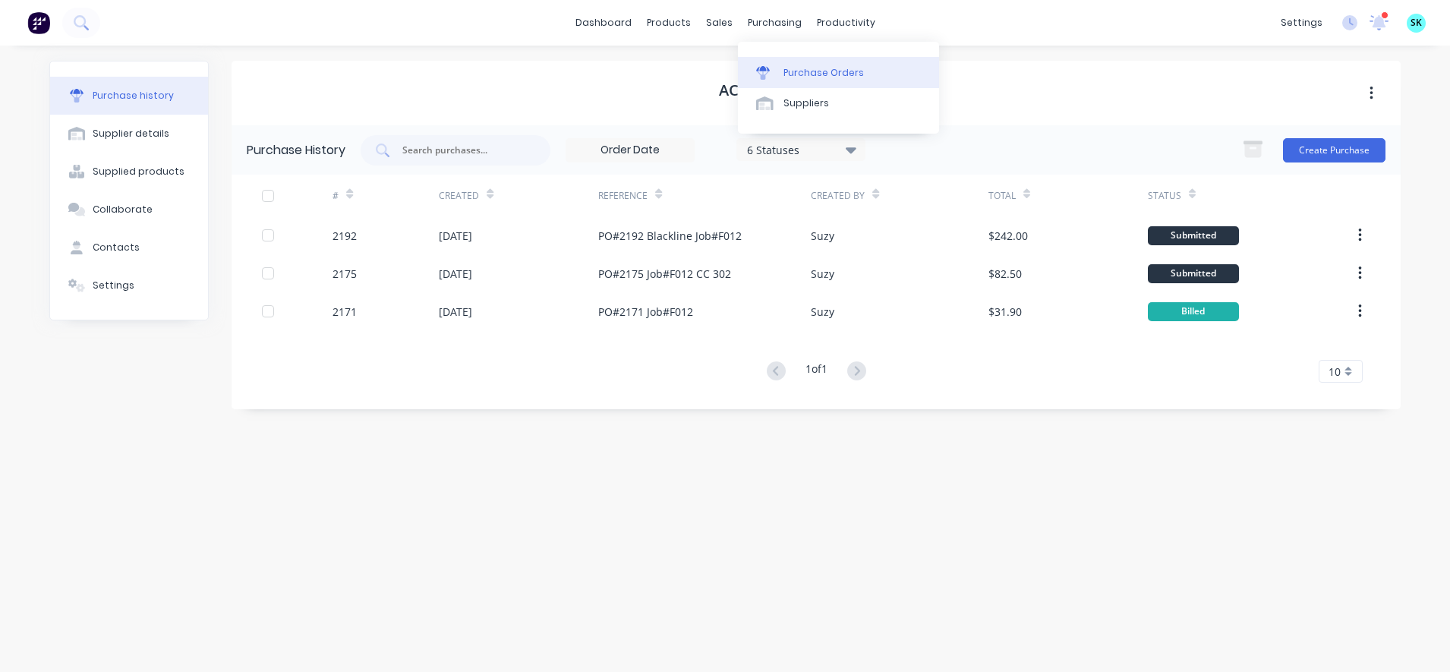
click at [763, 68] on icon at bounding box center [763, 68] width 14 height 5
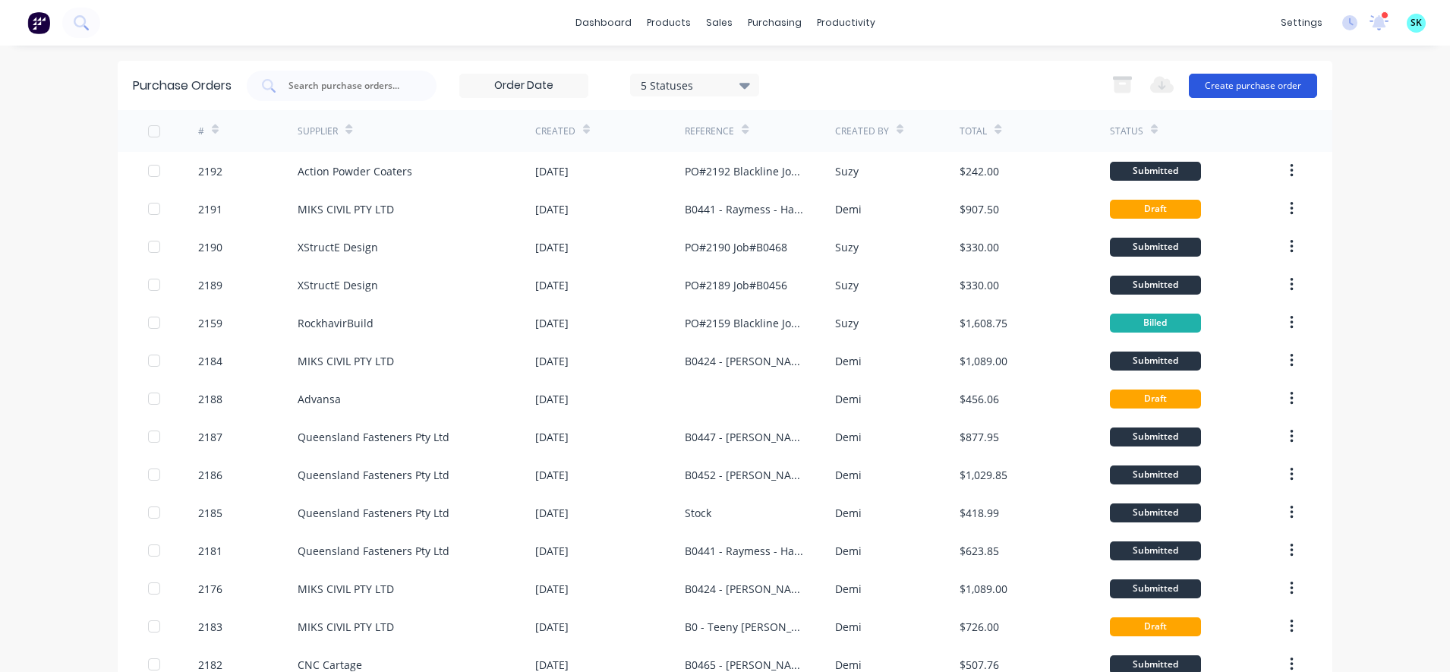
click at [1223, 83] on button "Create purchase order" at bounding box center [1252, 86] width 128 height 24
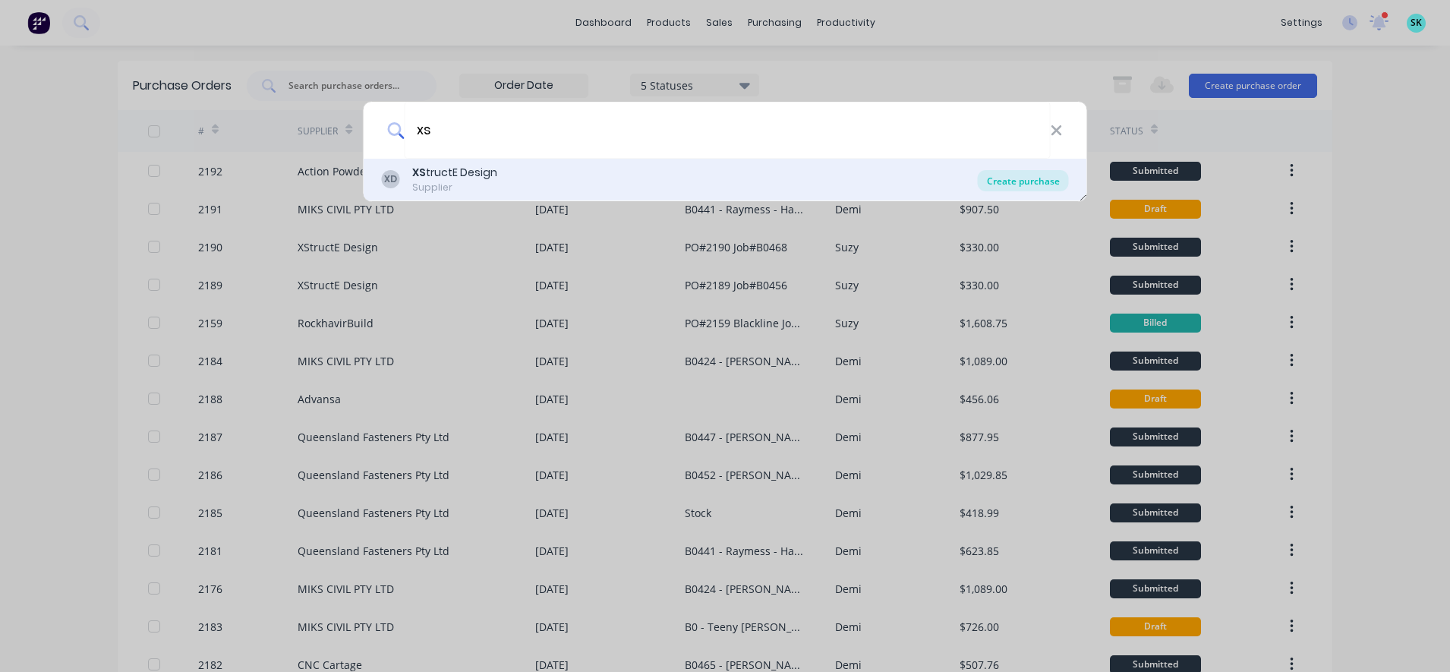
type input "xs"
click at [1001, 181] on div "Create purchase" at bounding box center [1022, 180] width 91 height 21
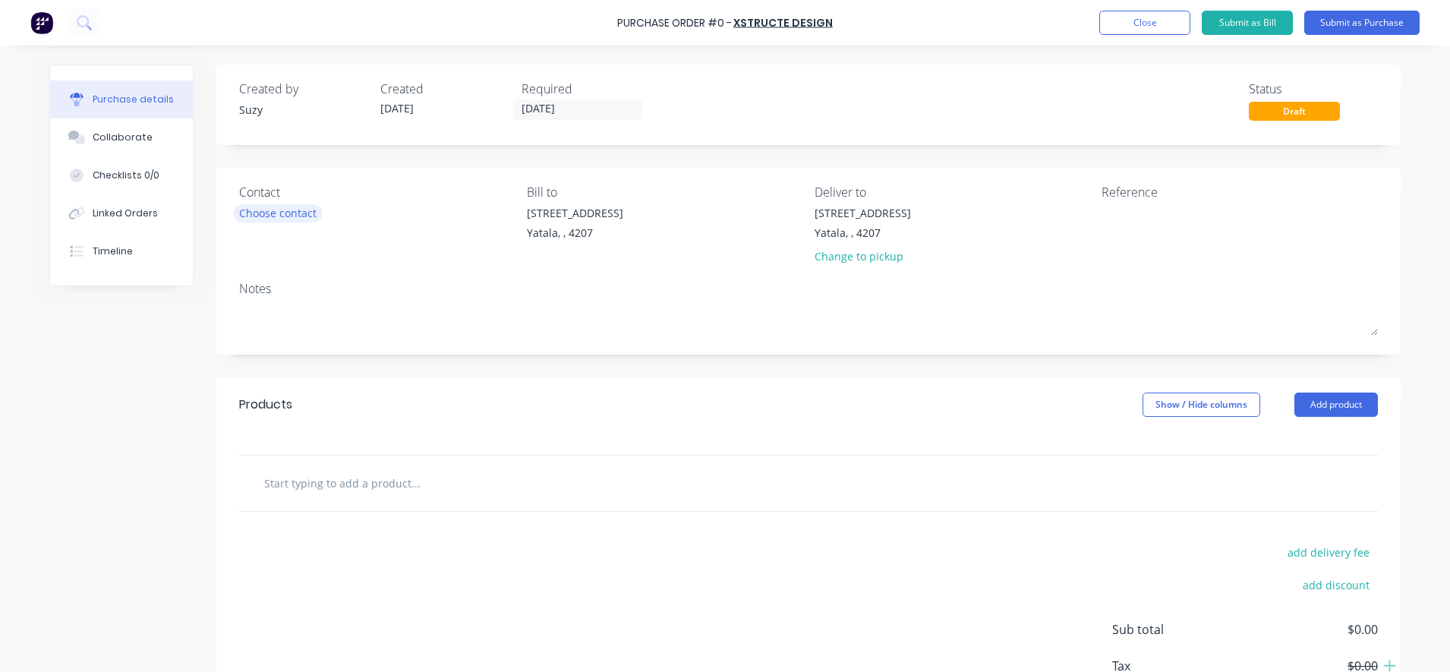
click at [293, 206] on div "Choose contact" at bounding box center [277, 213] width 77 height 16
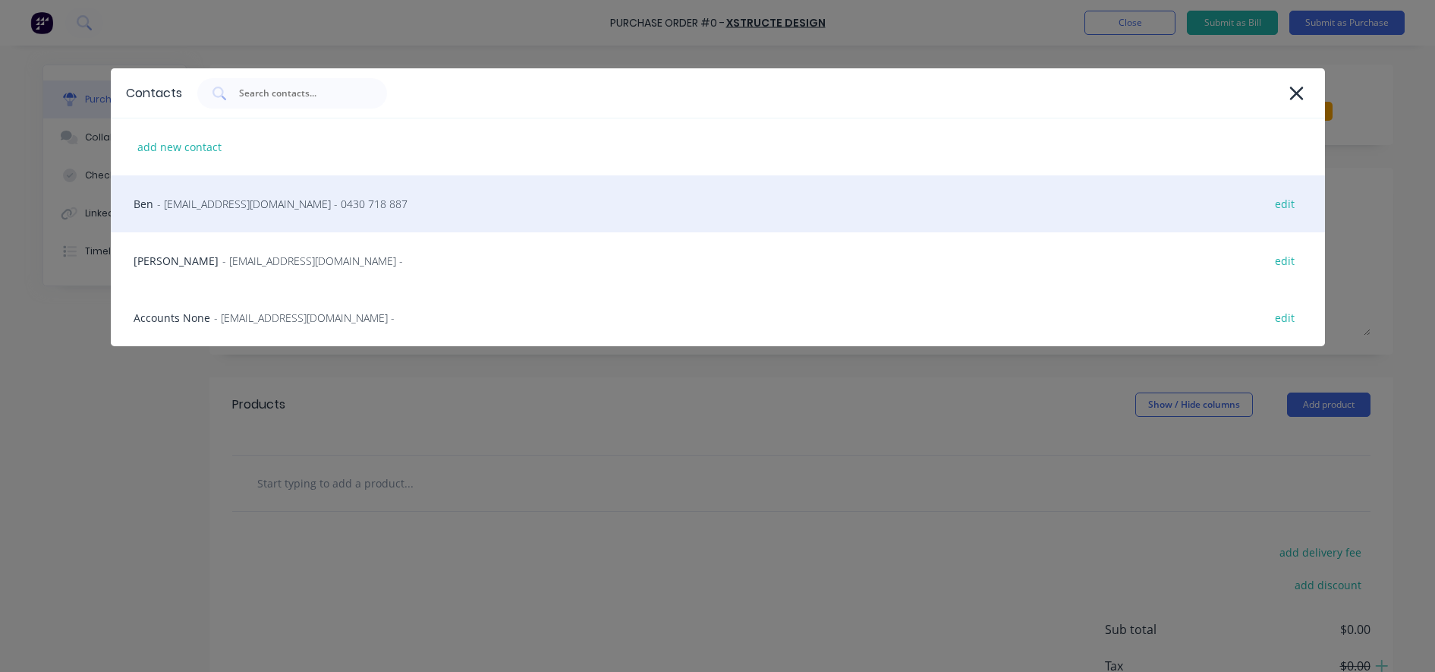
click at [246, 214] on div "Ben - [EMAIL_ADDRESS][DOMAIN_NAME] - 0430 718 887 edit" at bounding box center [718, 203] width 1214 height 57
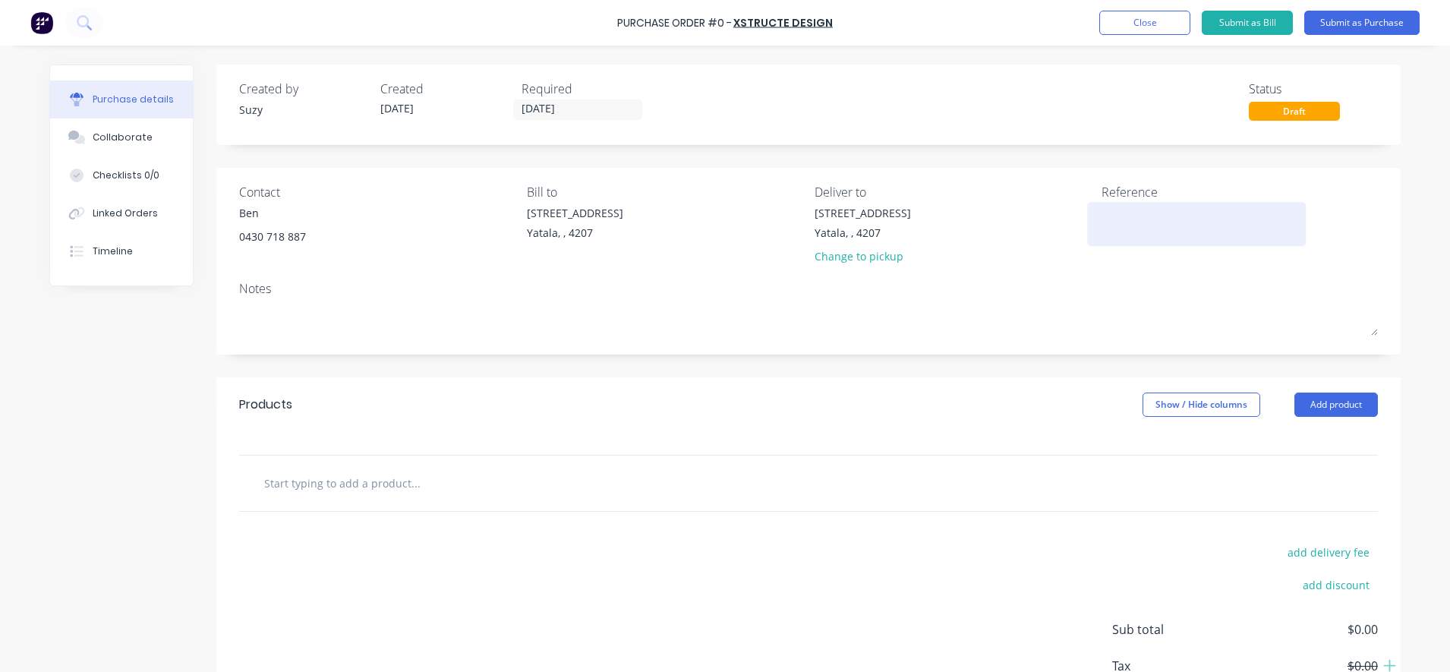
click at [1131, 224] on textarea at bounding box center [1196, 222] width 190 height 34
click at [316, 502] on div at bounding box center [808, 482] width 1138 height 55
click at [335, 485] on input "text" at bounding box center [415, 482] width 304 height 30
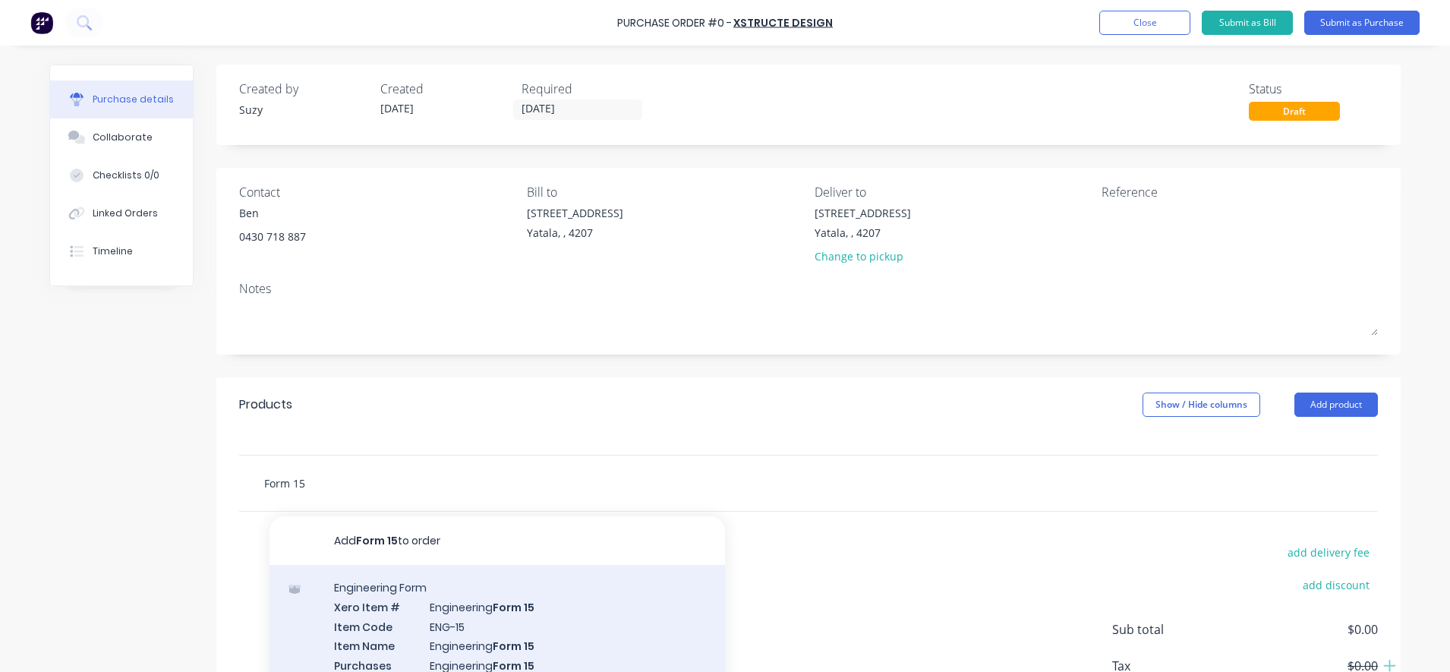
type input "Form 15"
click at [411, 634] on div "Engineering Form Xero Item # Engineering Form 15 Item Code ENG-15 Item Name Eng…" at bounding box center [496, 644] width 455 height 158
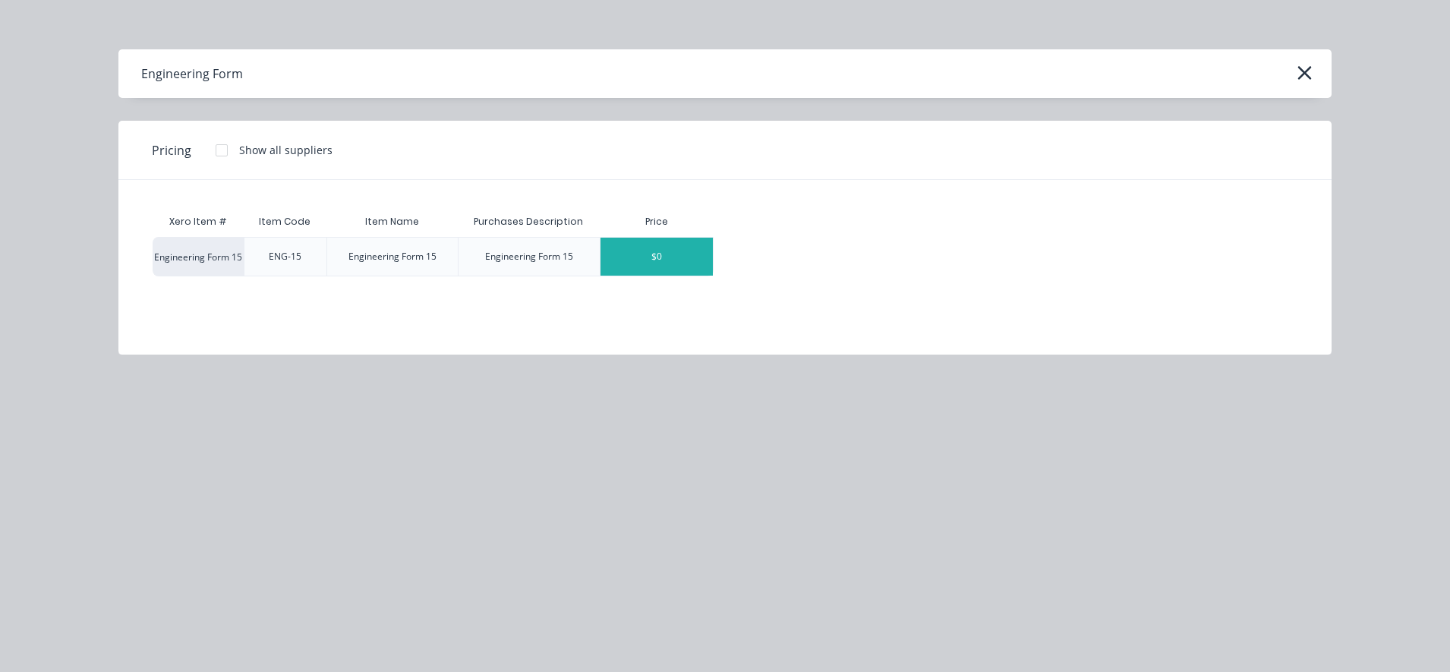
click at [668, 261] on div "$0" at bounding box center [656, 257] width 112 height 38
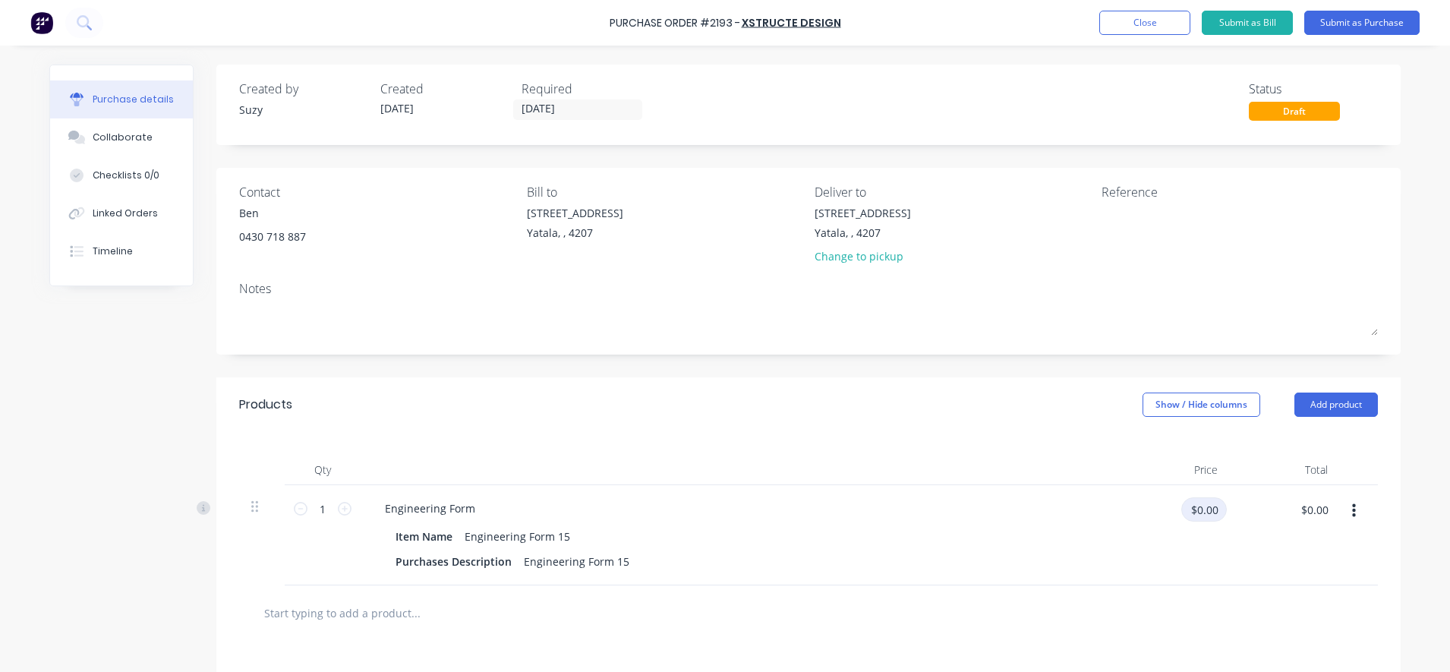
click at [1191, 516] on input "$0.00" at bounding box center [1204, 509] width 46 height 24
type input "$290.00"
click at [1009, 612] on div at bounding box center [808, 612] width 1114 height 30
click at [603, 564] on div "Engineering Form 15" at bounding box center [577, 561] width 118 height 22
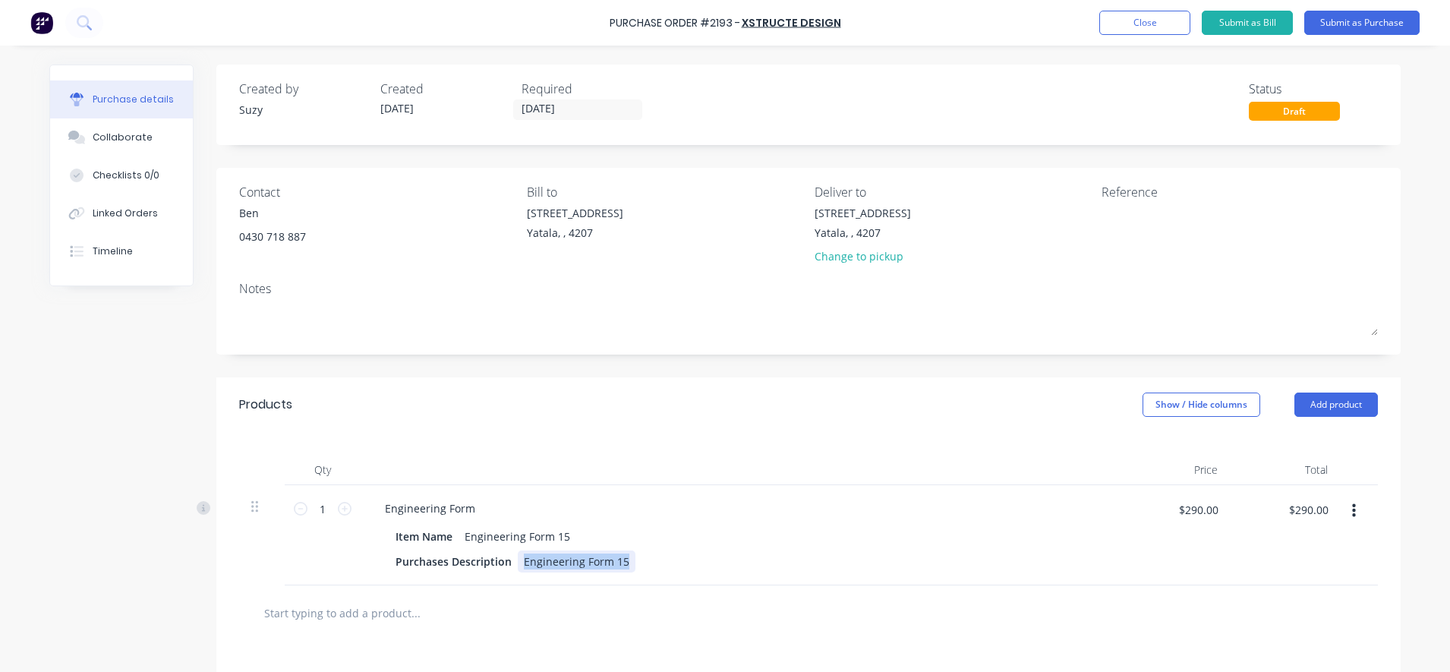
drag, startPoint x: 619, startPoint y: 555, endPoint x: 511, endPoint y: 559, distance: 107.9
click at [518, 559] on div "Engineering Form 15" at bounding box center [577, 561] width 118 height 22
click at [1126, 205] on div at bounding box center [1196, 224] width 190 height 38
click at [1128, 219] on textarea at bounding box center [1196, 222] width 190 height 34
type textarea "PO#2193"
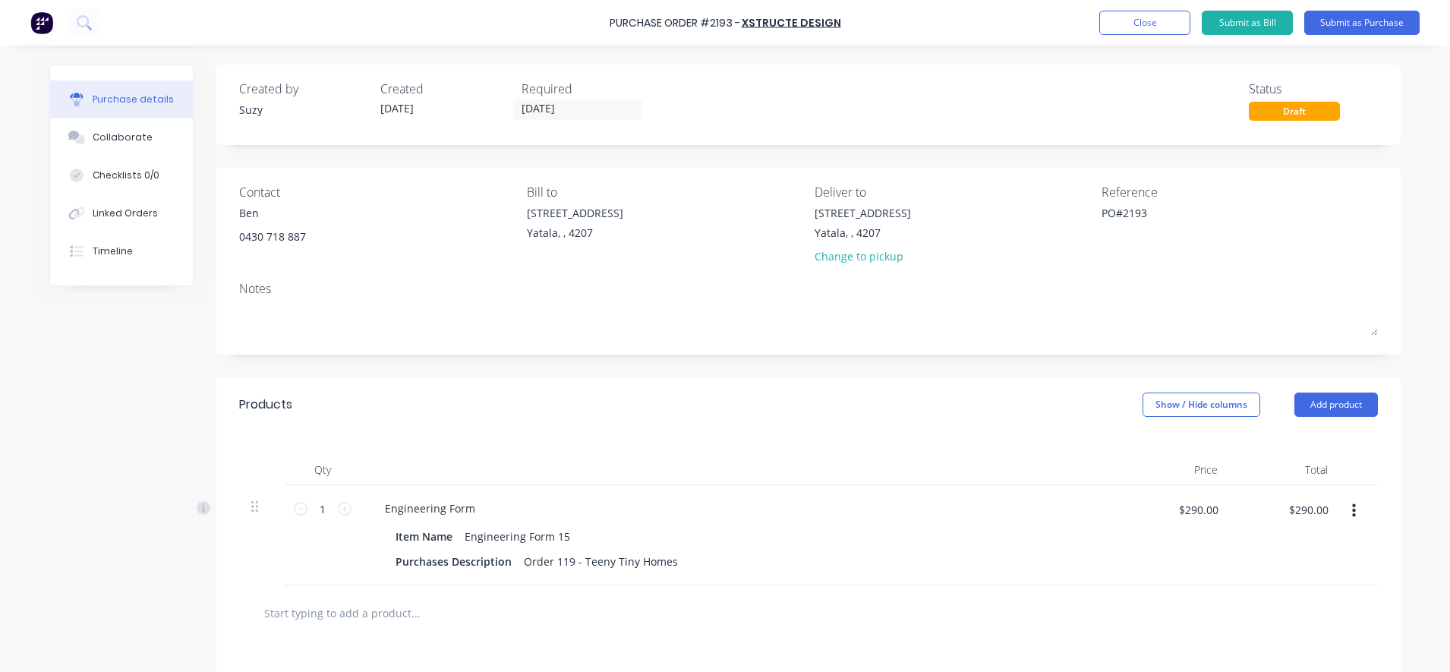
type textarea "x"
type textarea "PO#2193"
click at [1135, 228] on textarea "PO#2193" at bounding box center [1196, 222] width 190 height 34
type textarea "x"
type textarea "PO#2193 Order#119"
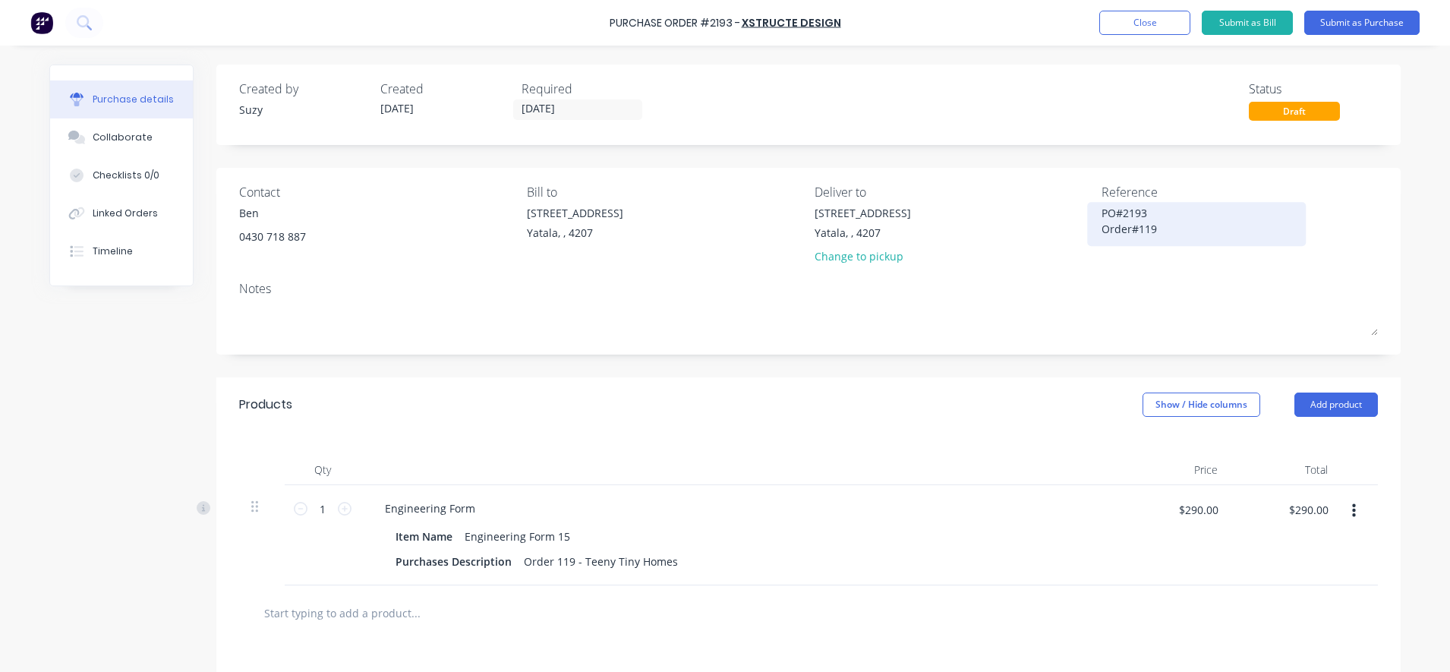
type textarea "x"
click at [1101, 234] on textarea "PO#2193 Order#119" at bounding box center [1196, 222] width 190 height 34
type textarea "PO#2193 Order#119"
type textarea "x"
type textarea "PO#2193 Order#119"
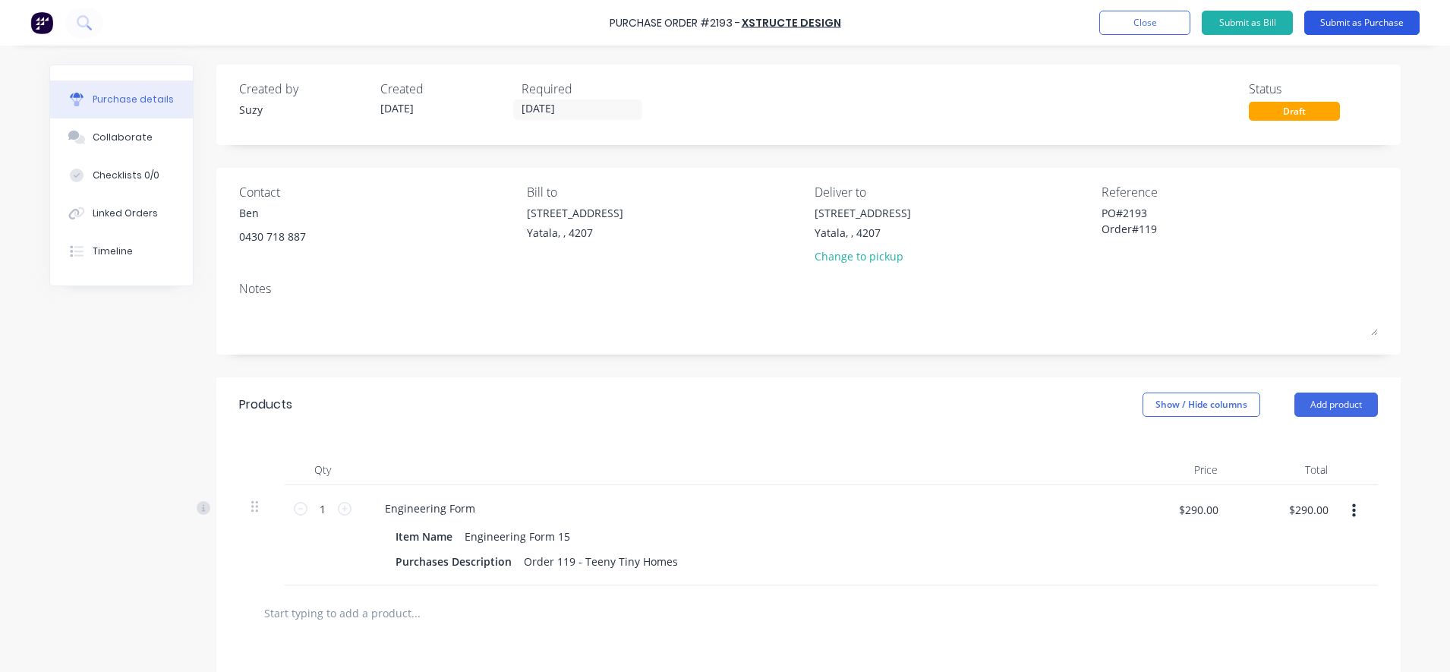
click at [1346, 28] on button "Submit as Purchase" at bounding box center [1361, 23] width 115 height 24
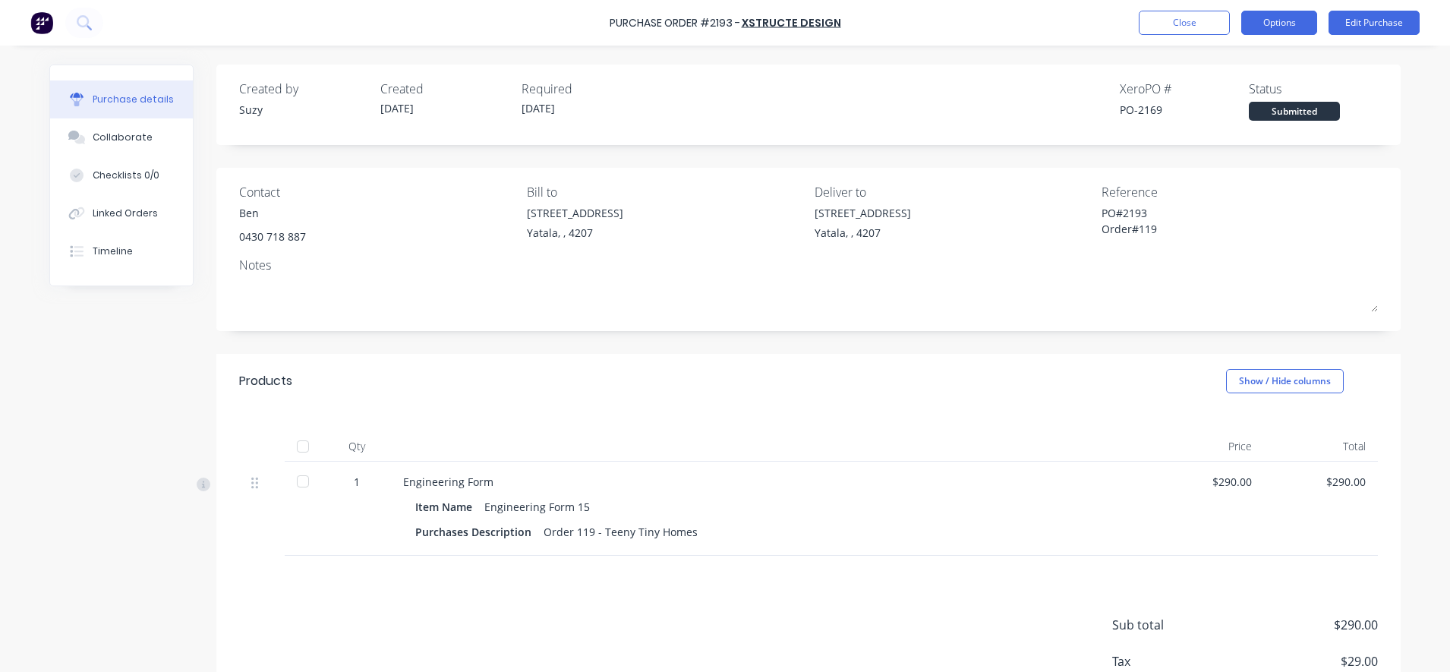
click at [1252, 21] on button "Options" at bounding box center [1279, 23] width 76 height 24
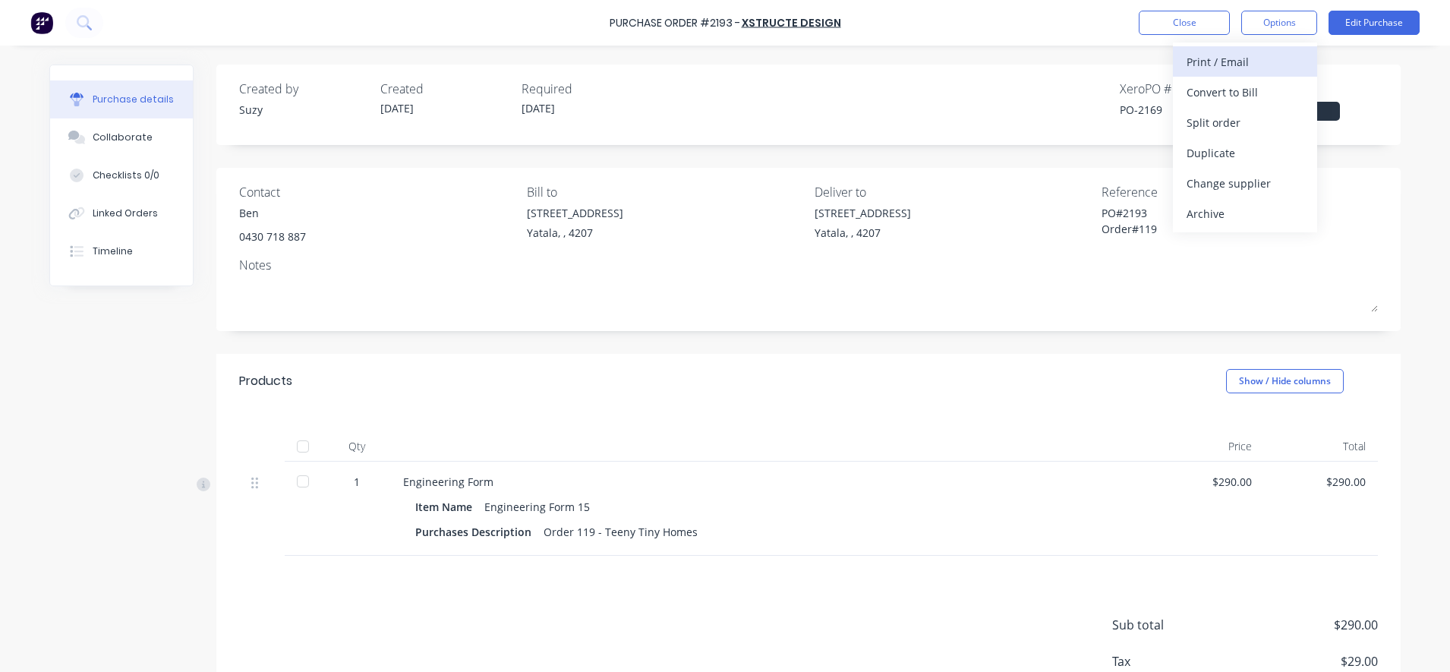
click at [1246, 67] on div "Print / Email" at bounding box center [1244, 62] width 117 height 22
click at [1228, 91] on div "With pricing" at bounding box center [1244, 92] width 117 height 22
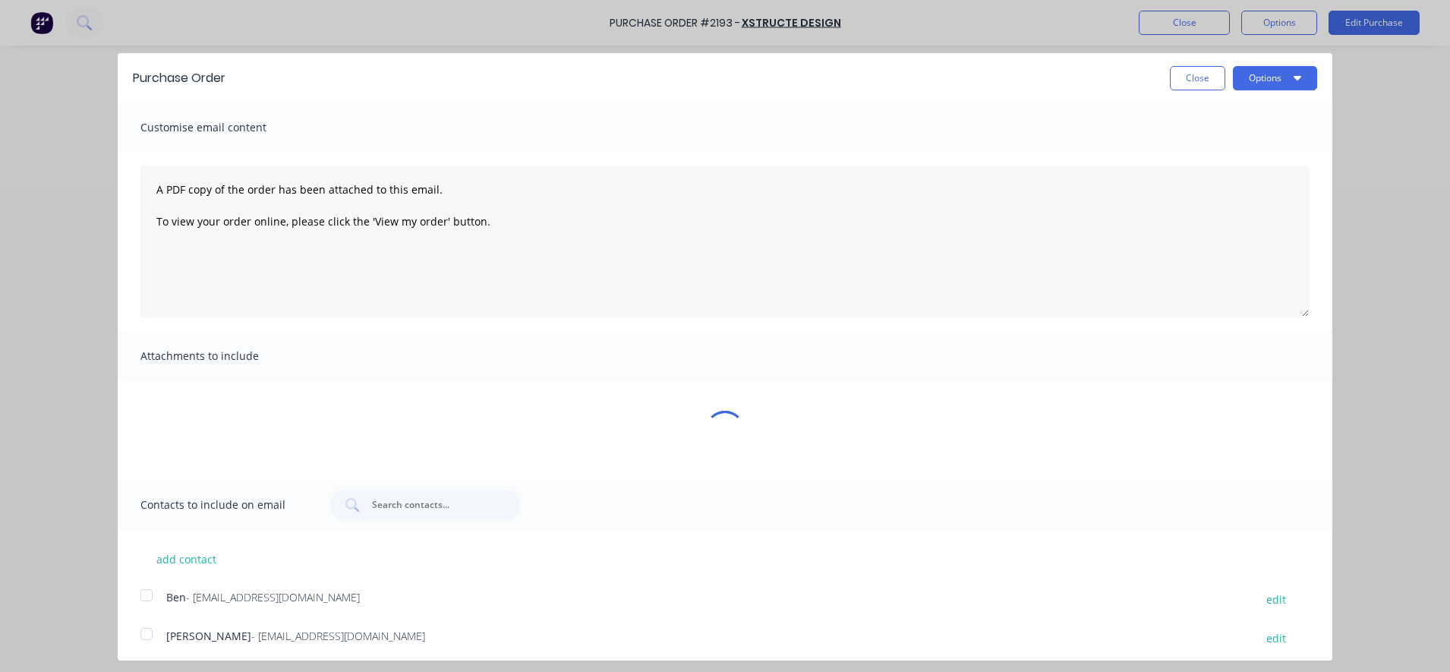
type textarea "x"
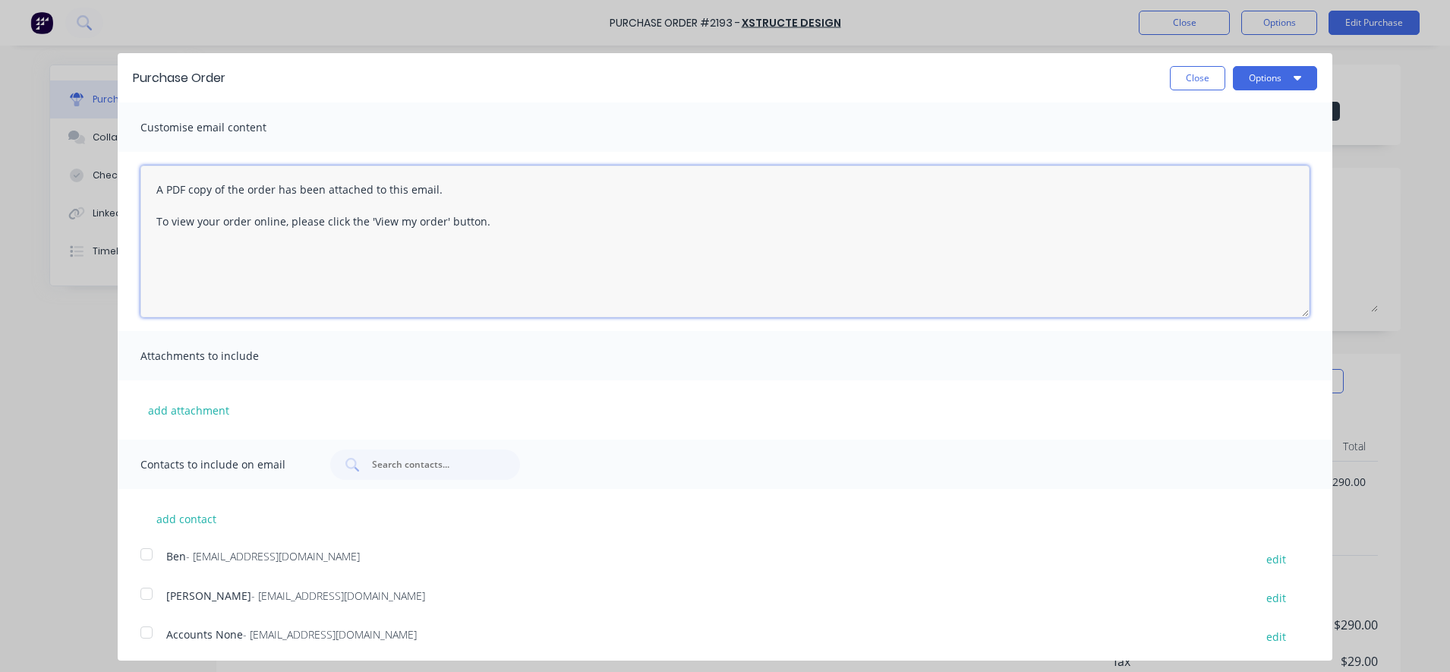
drag, startPoint x: 561, startPoint y: 235, endPoint x: 143, endPoint y: 164, distance: 424.2
click at [143, 164] on div "A PDF copy of the order has been attached to this email. To view your order onl…" at bounding box center [725, 241] width 1214 height 179
drag, startPoint x: 448, startPoint y: 205, endPoint x: 407, endPoint y: 211, distance: 41.4
click at [407, 211] on textarea "Hi [PERSON_NAME], Please find attached PO#2193 for the Blackline job number Ord…" at bounding box center [724, 241] width 1169 height 152
click at [453, 206] on textarea "Hi [PERSON_NAME], Please find attached PO#2193 for the Blackline job# Order" at bounding box center [724, 241] width 1169 height 152
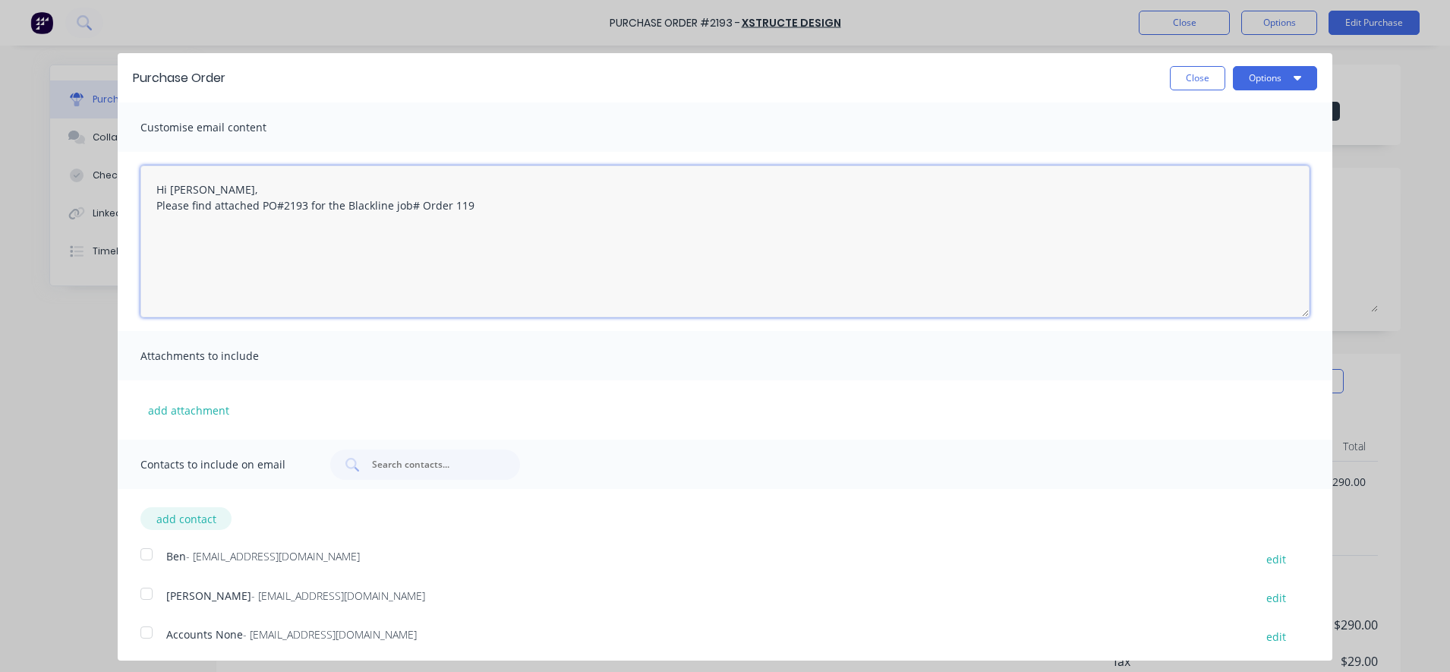
type textarea "Hi [PERSON_NAME], Please find attached PO#2193 for the Blackline job# Order 119"
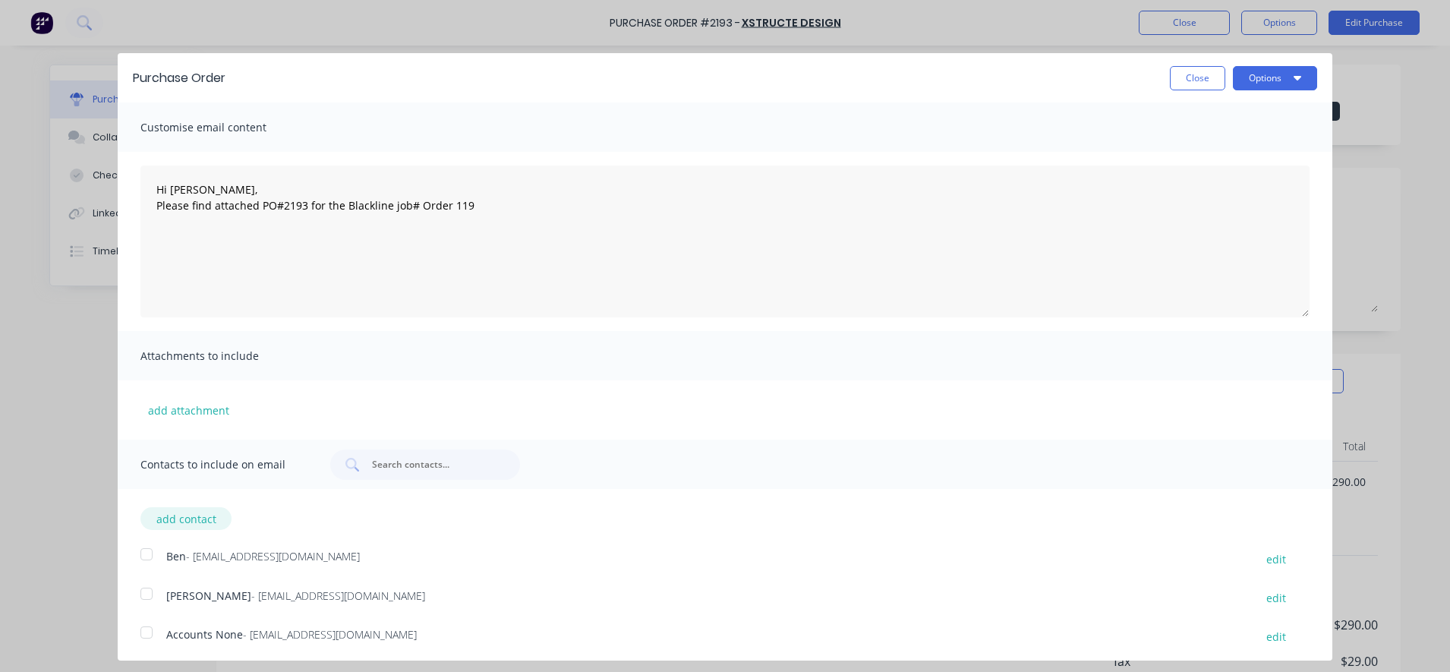
click at [202, 521] on button "add contact" at bounding box center [185, 518] width 91 height 23
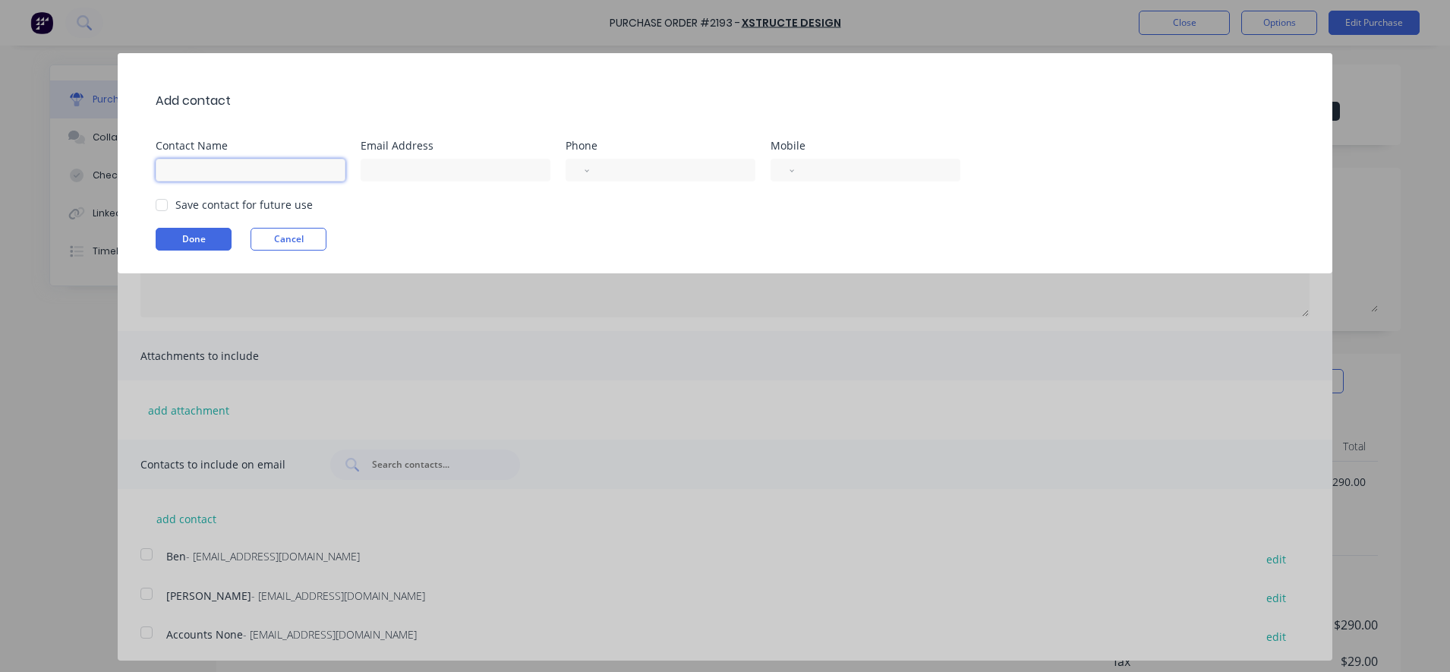
click at [228, 175] on input at bounding box center [251, 170] width 190 height 23
type input "[PERSON_NAME]"
click at [167, 207] on div at bounding box center [161, 205] width 30 height 30
type input "[PERSON_NAME][EMAIL_ADDRESS][DOMAIN_NAME]"
click at [174, 239] on button "Done" at bounding box center [194, 239] width 76 height 23
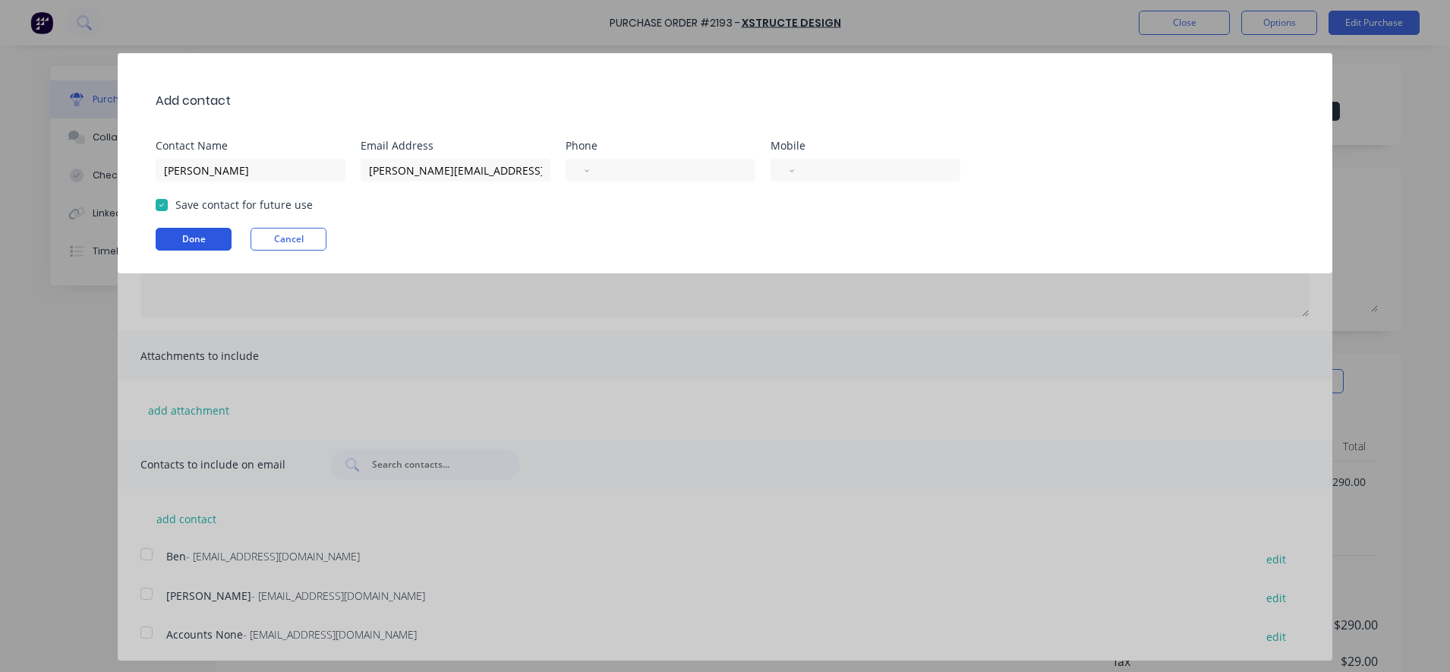
type textarea "x"
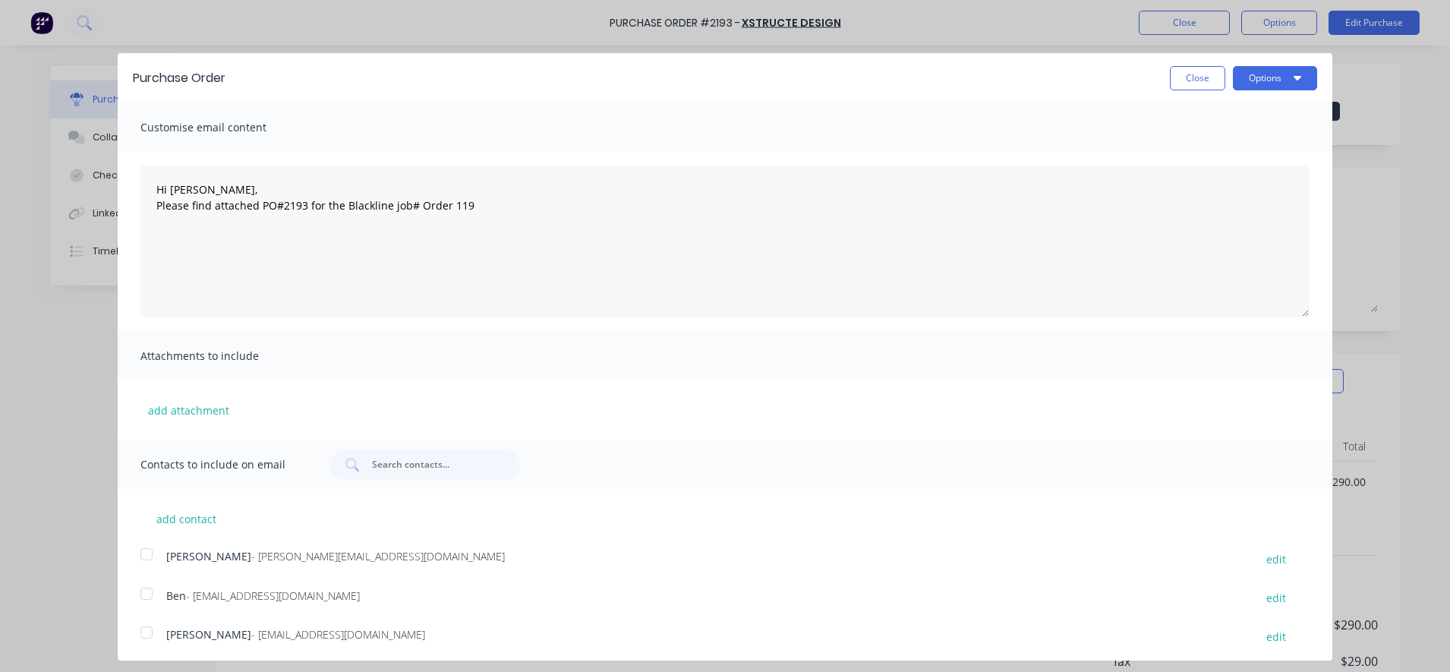
click at [152, 559] on div at bounding box center [146, 554] width 30 height 30
click at [141, 595] on div at bounding box center [146, 593] width 30 height 30
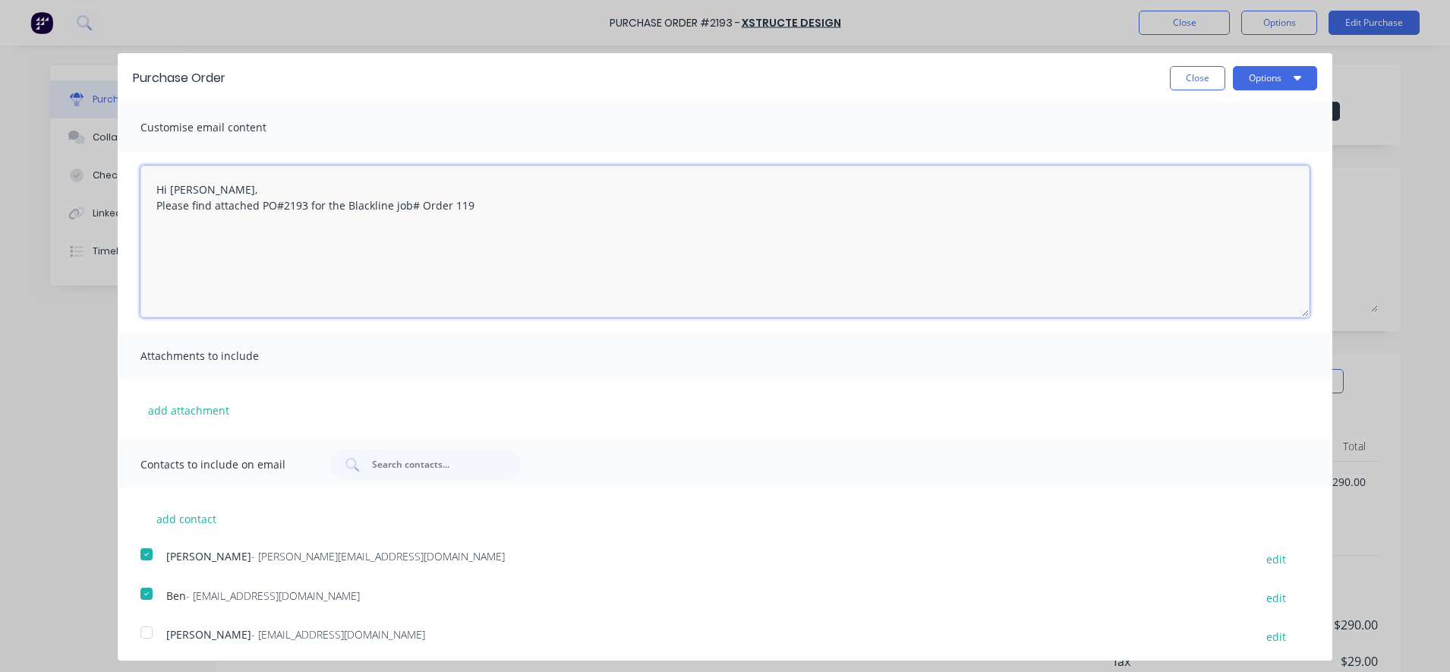
click at [223, 248] on textarea "Hi [PERSON_NAME], Please find attached PO#2193 for the Blackline job# Order 119" at bounding box center [724, 241] width 1169 height 152
type textarea "Hi [PERSON_NAME], Please find attached PO#2193 for the Blackline job# Order 119…"
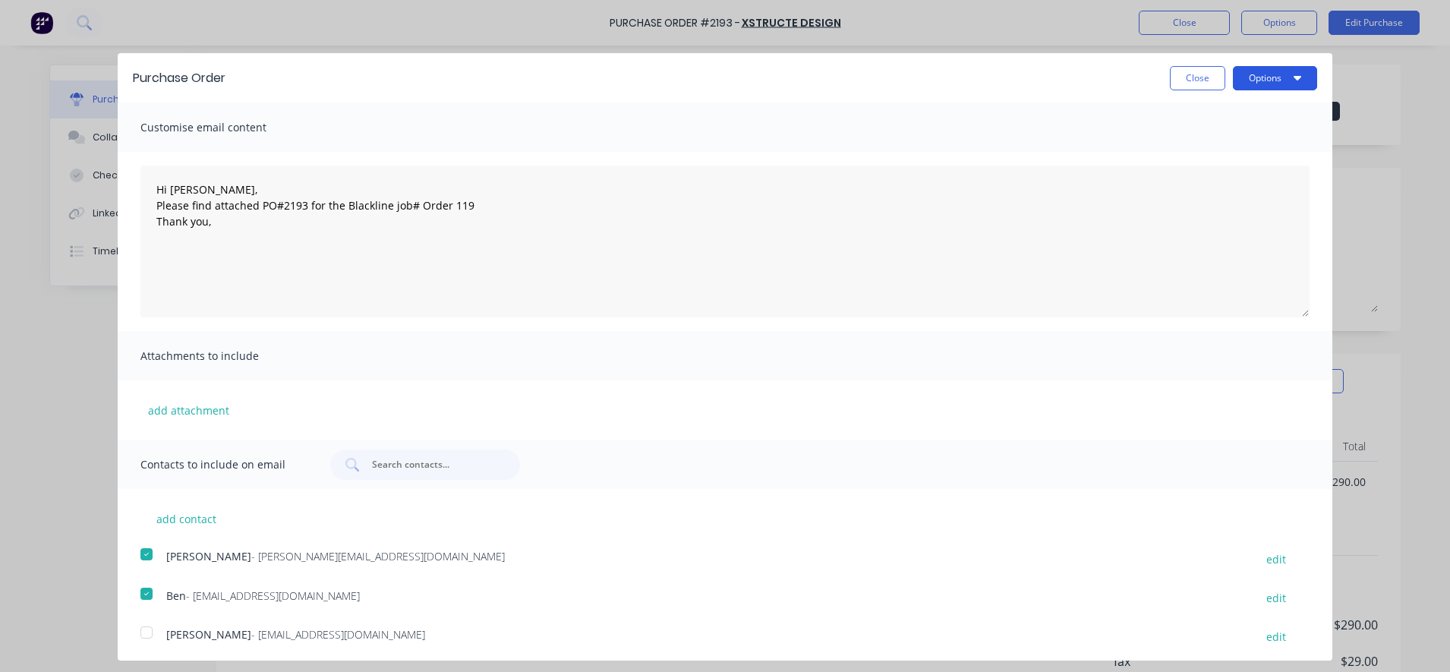
click at [1249, 87] on button "Options" at bounding box center [1274, 78] width 84 height 24
click at [1225, 141] on div "Email" at bounding box center [1244, 147] width 117 height 22
type textarea "x"
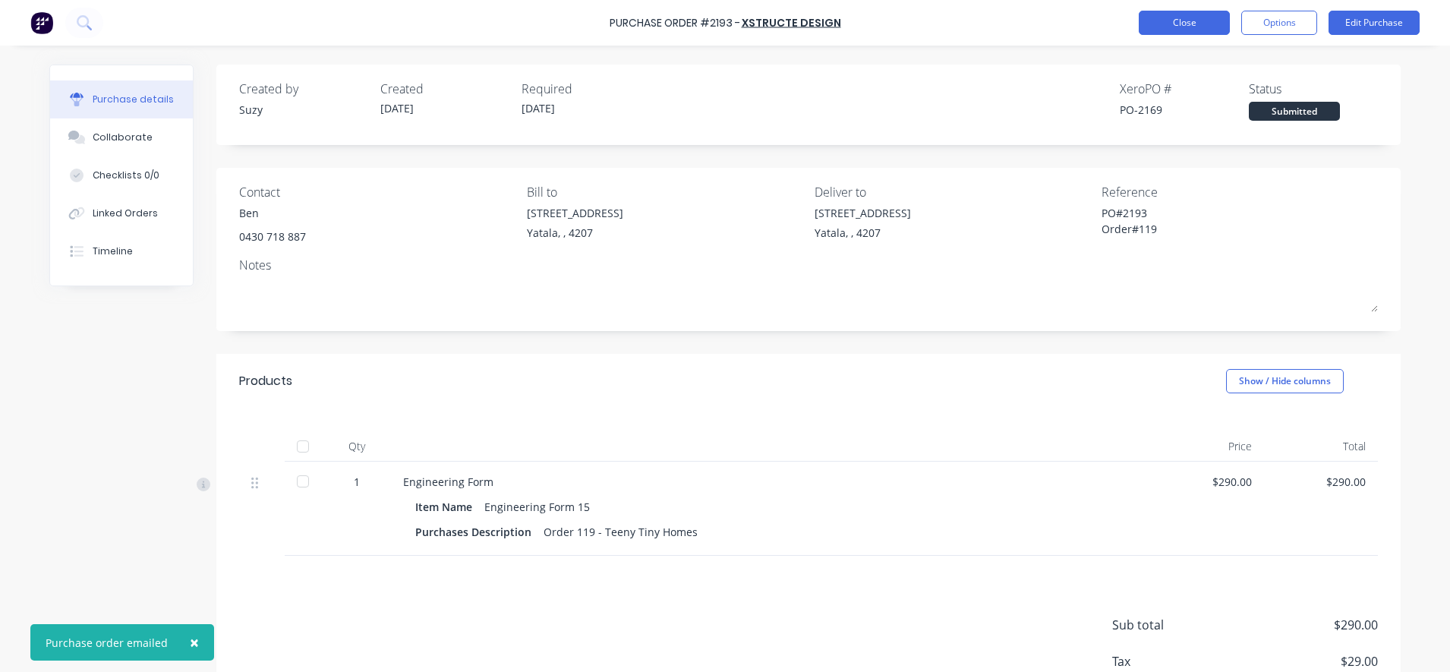
click at [1180, 25] on button "Close" at bounding box center [1183, 23] width 91 height 24
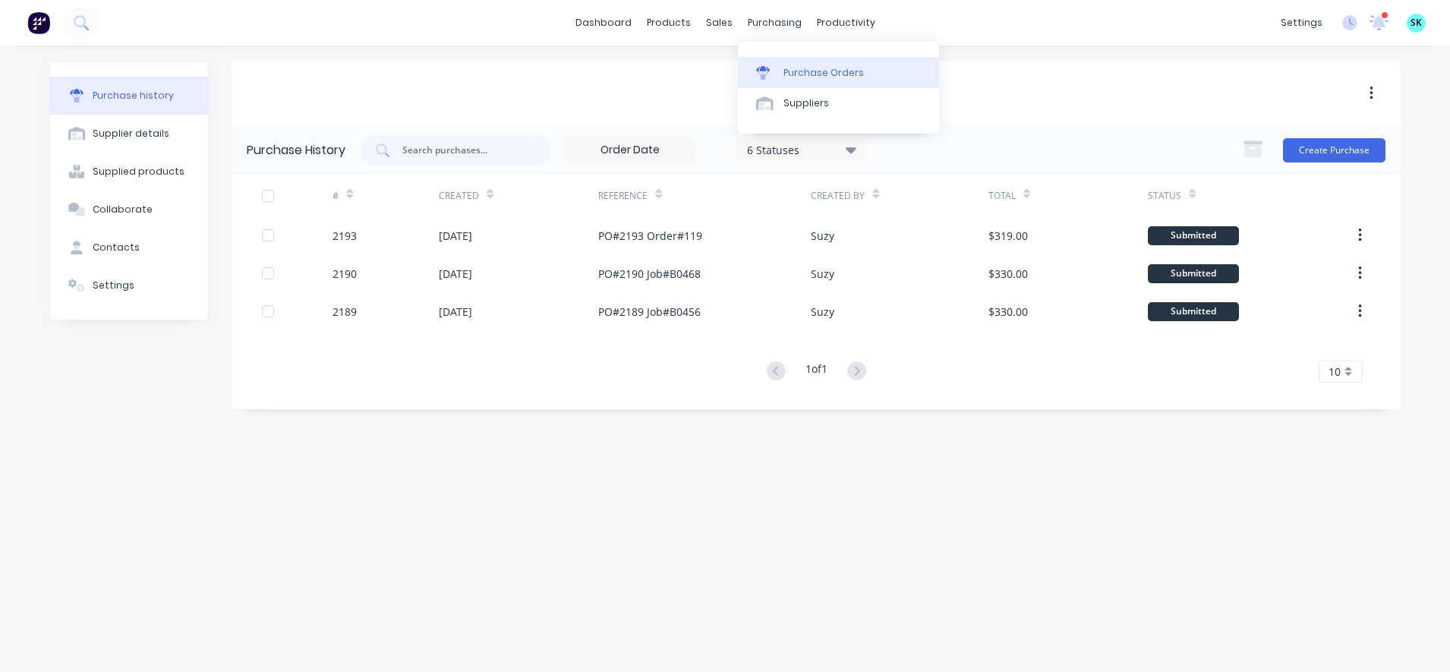
click at [773, 71] on div at bounding box center [767, 73] width 23 height 14
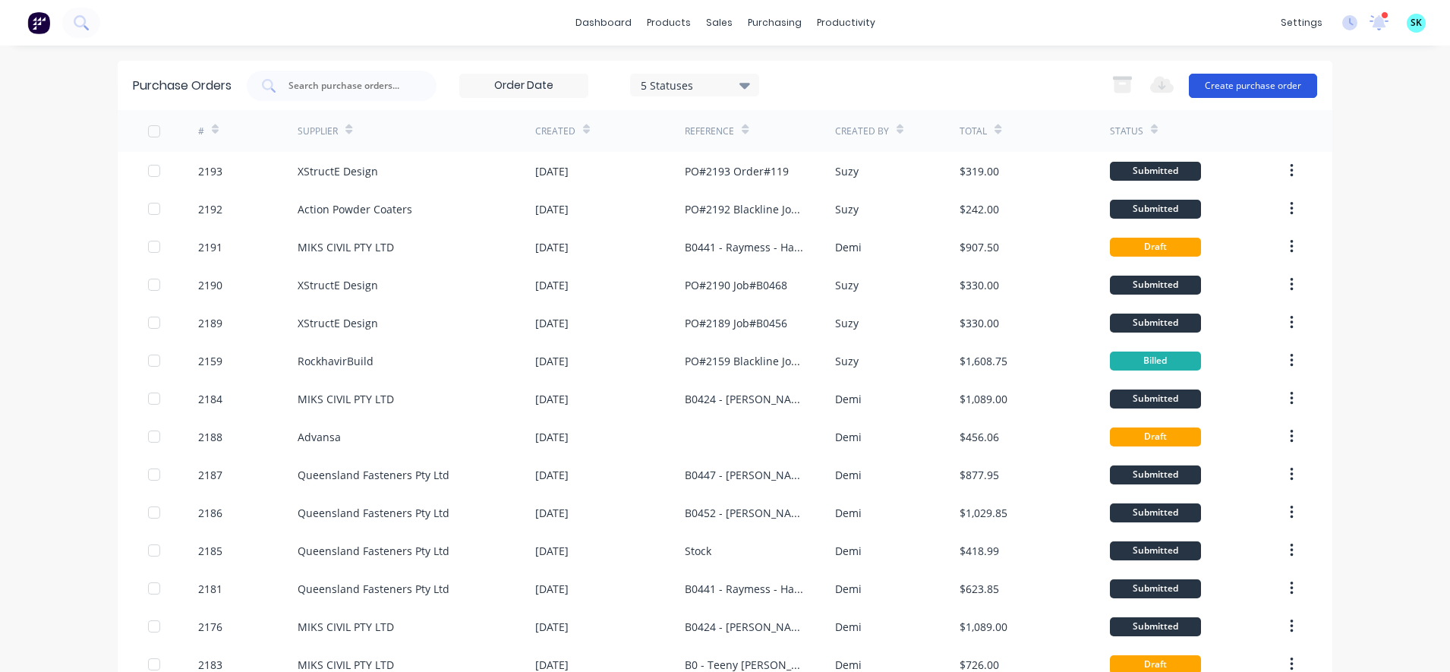
click at [1220, 82] on button "Create purchase order" at bounding box center [1252, 86] width 128 height 24
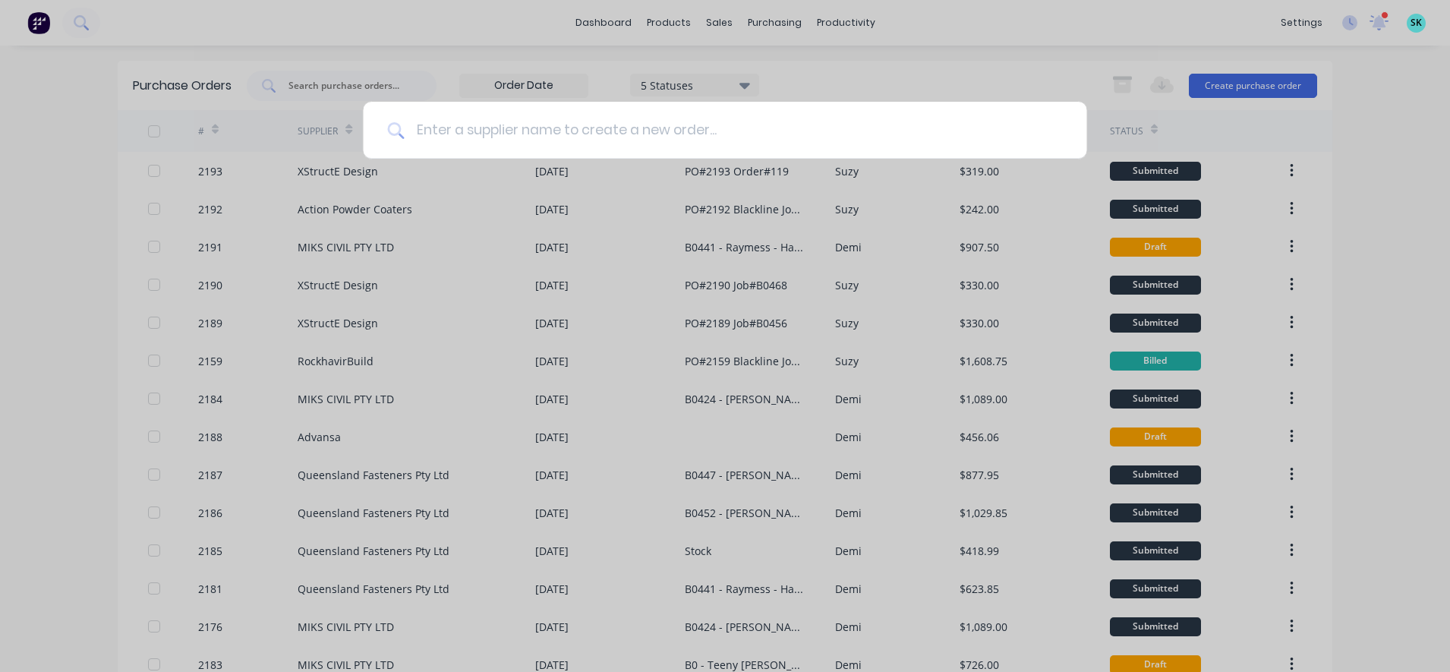
click at [593, 129] on input at bounding box center [733, 130] width 658 height 57
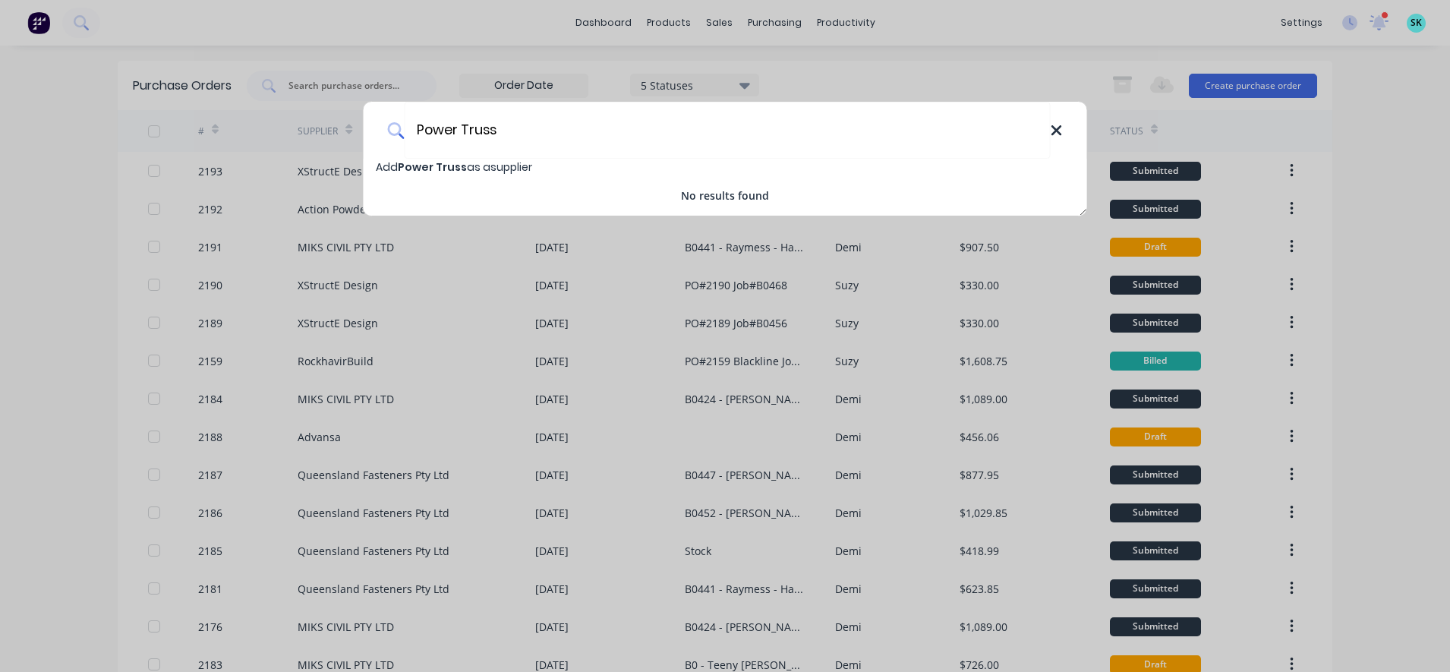
type input "Power Truss"
click at [1057, 125] on icon at bounding box center [1056, 130] width 12 height 17
type input "Power Truss"
click at [439, 164] on span "Power Truss" at bounding box center [432, 166] width 69 height 15
select select "AU"
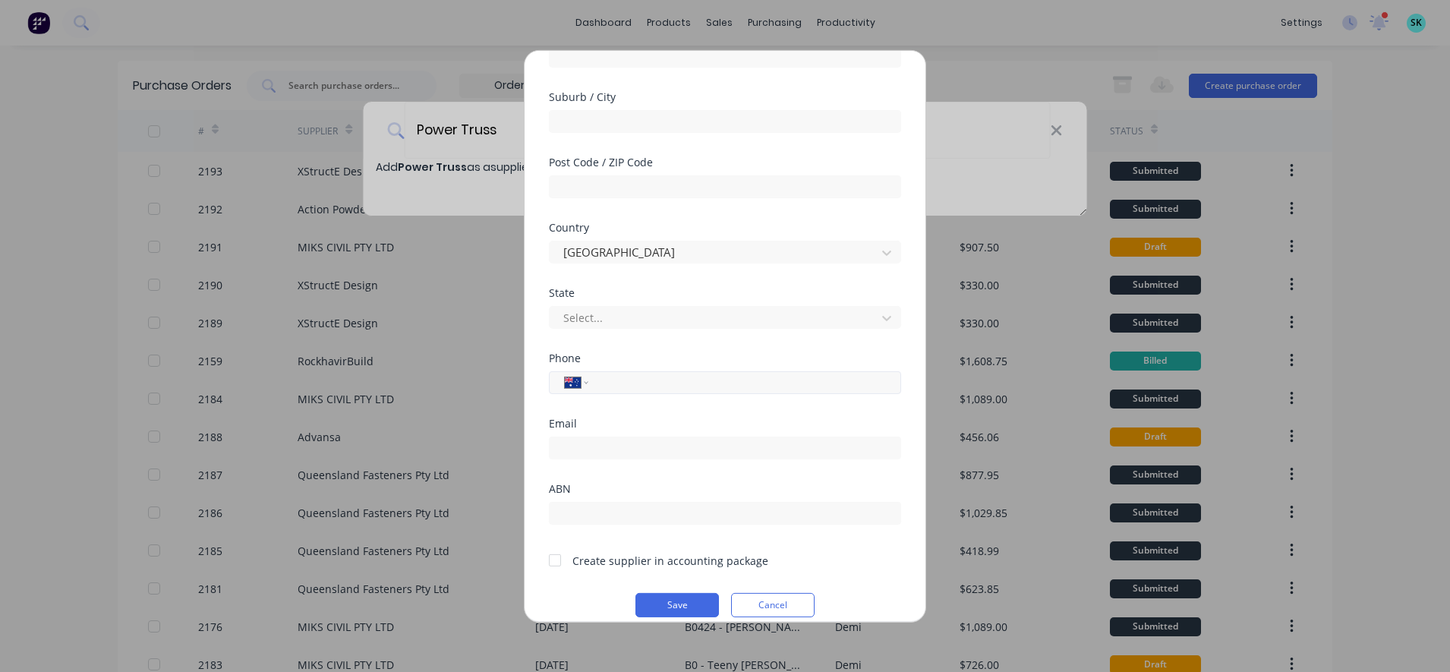
scroll to position [235, 0]
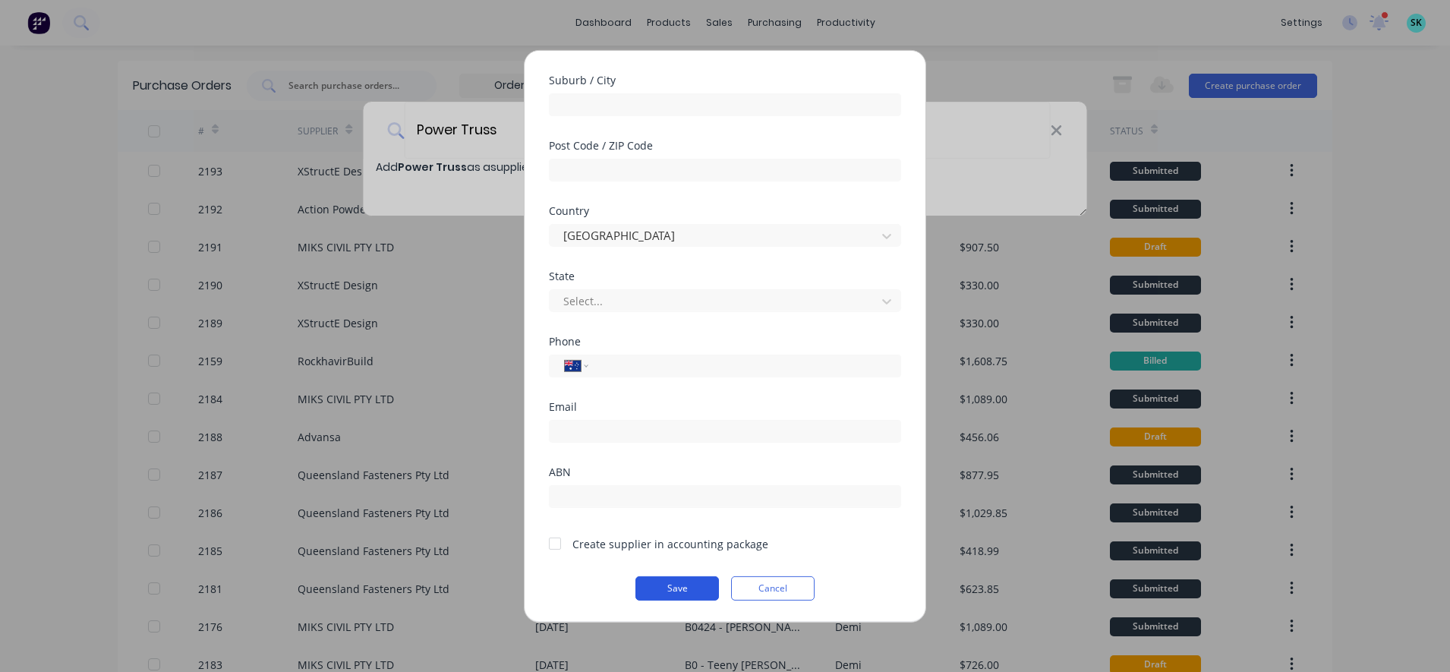
click at [646, 582] on button "Save" at bounding box center [676, 587] width 83 height 24
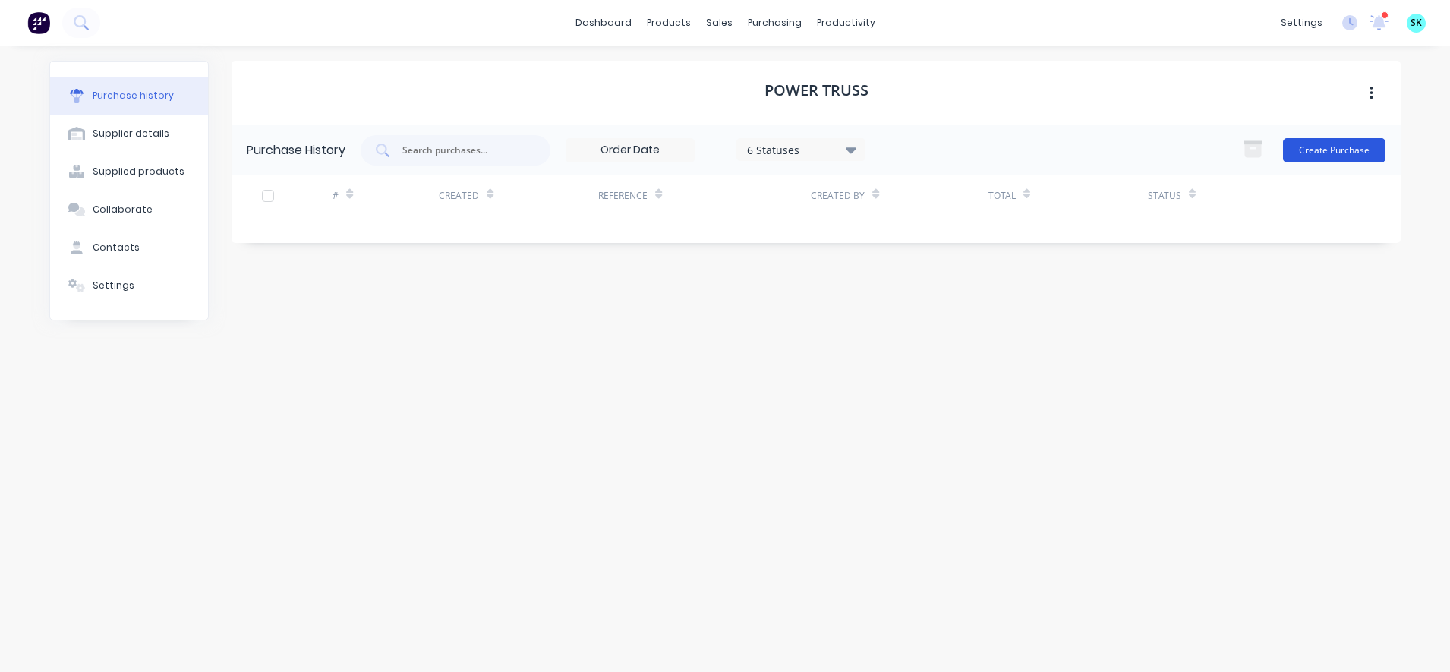
click at [1337, 154] on button "Create Purchase" at bounding box center [1334, 150] width 102 height 24
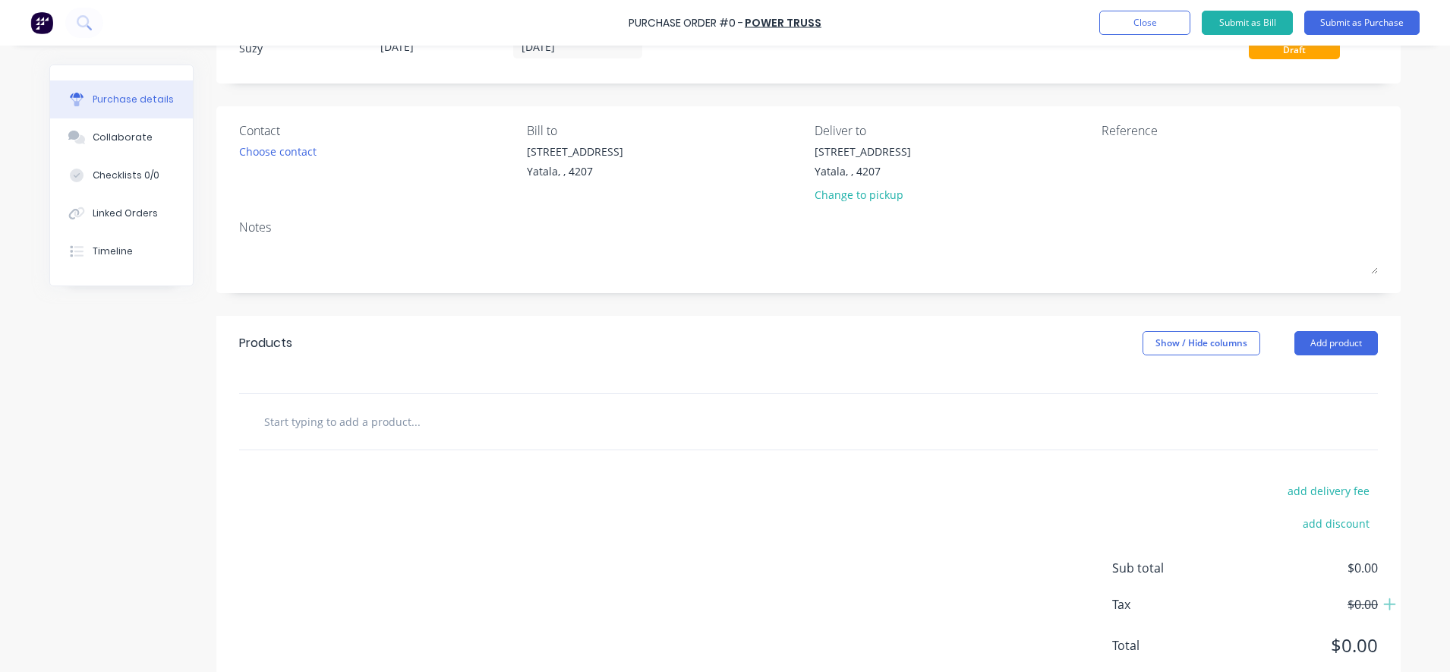
scroll to position [95, 0]
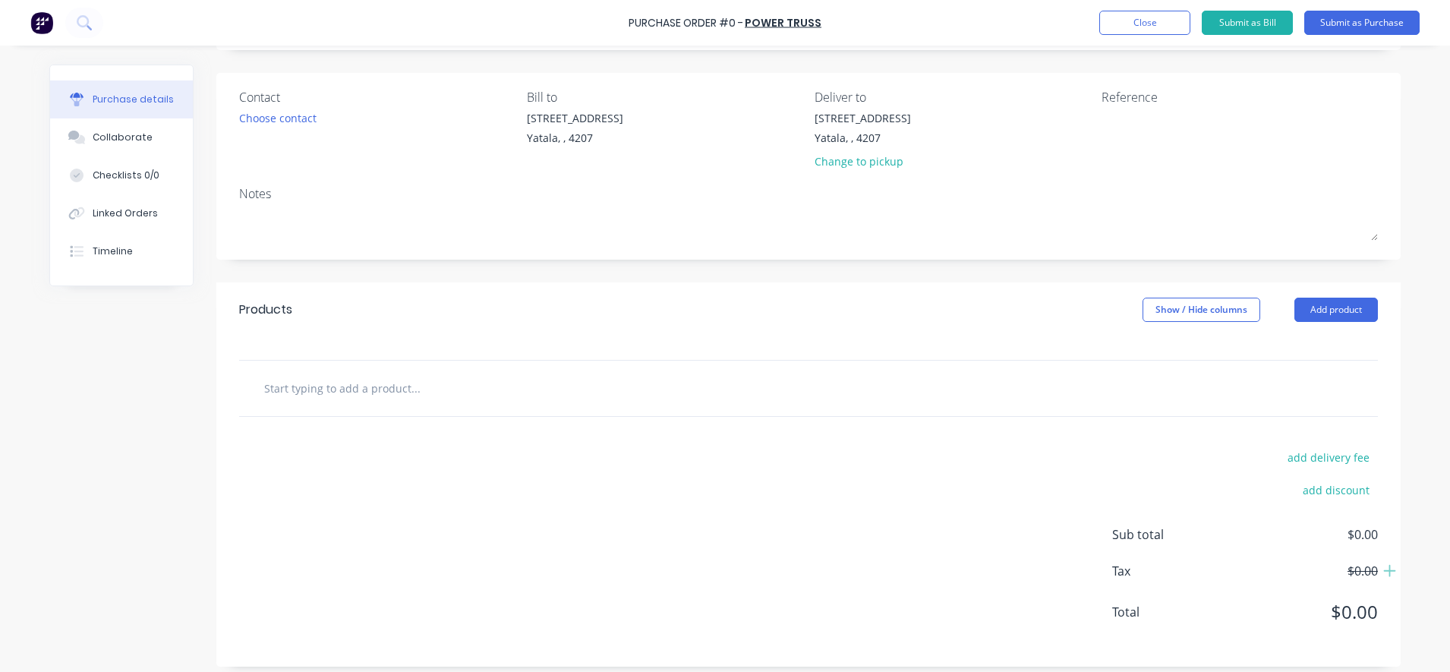
click at [289, 382] on input "text" at bounding box center [415, 388] width 304 height 30
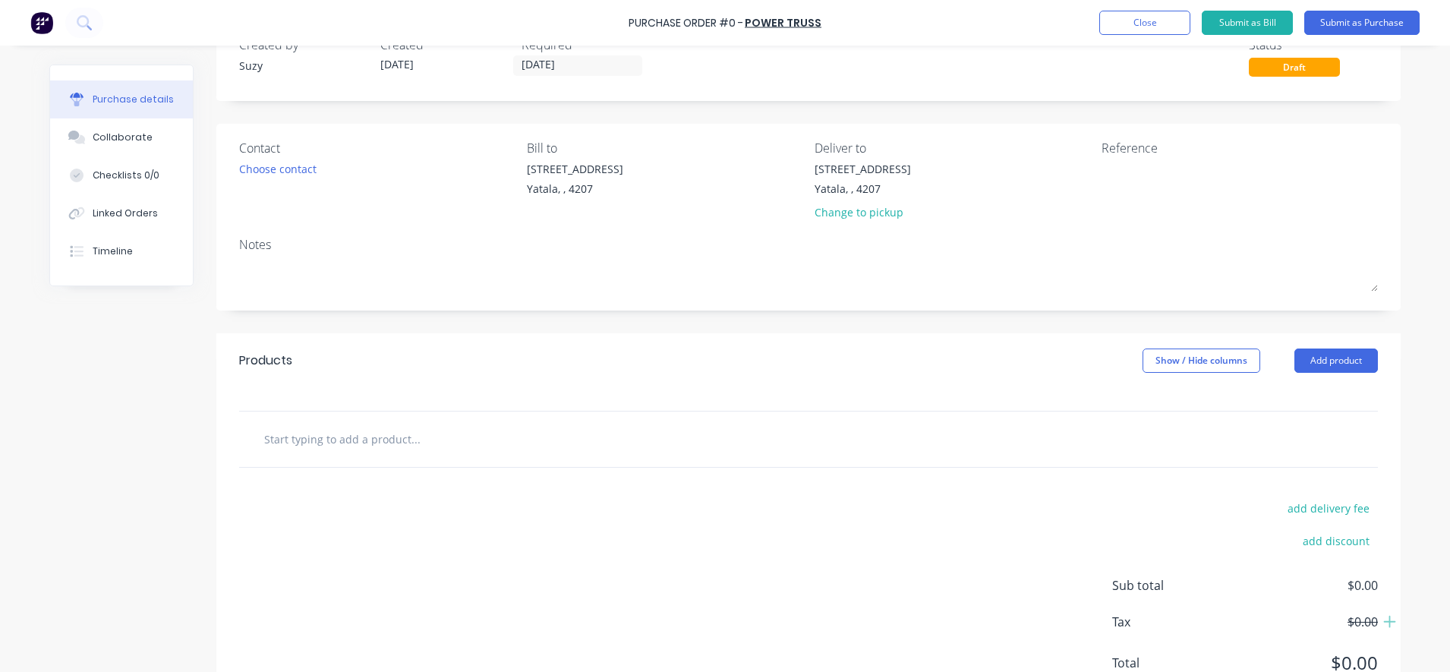
scroll to position [0, 0]
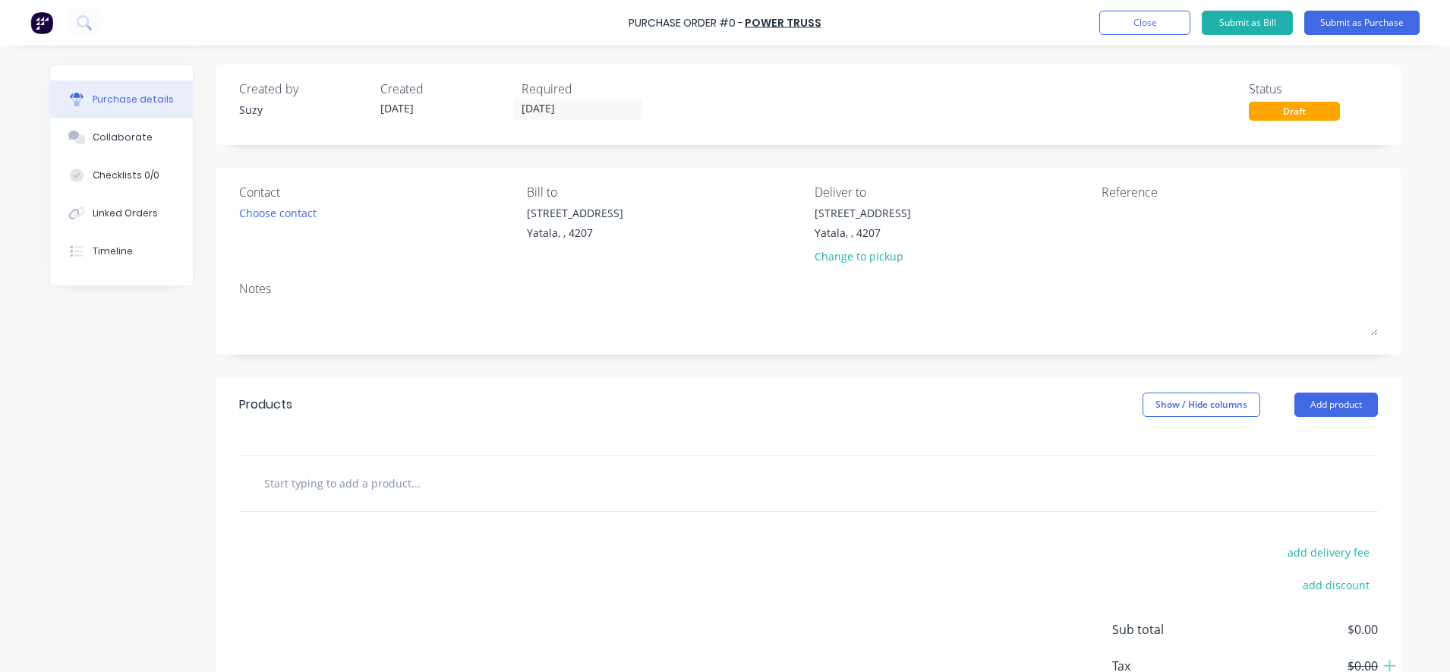
click at [305, 477] on input "text" at bounding box center [415, 482] width 304 height 30
click at [263, 477] on input "text" at bounding box center [415, 482] width 304 height 30
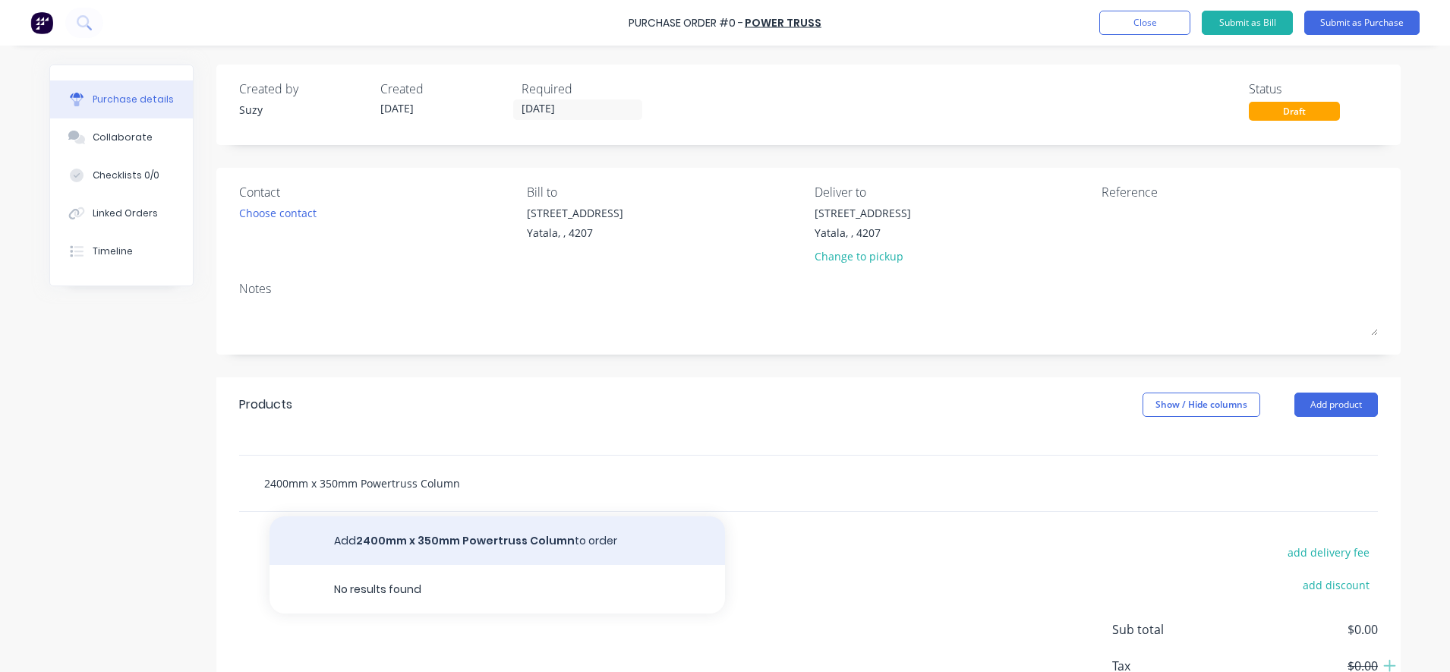
type input "2400mm x 350mm Powertruss Column"
click at [348, 546] on button "Add 2400mm x 350mm Powertruss Column to order" at bounding box center [496, 540] width 455 height 49
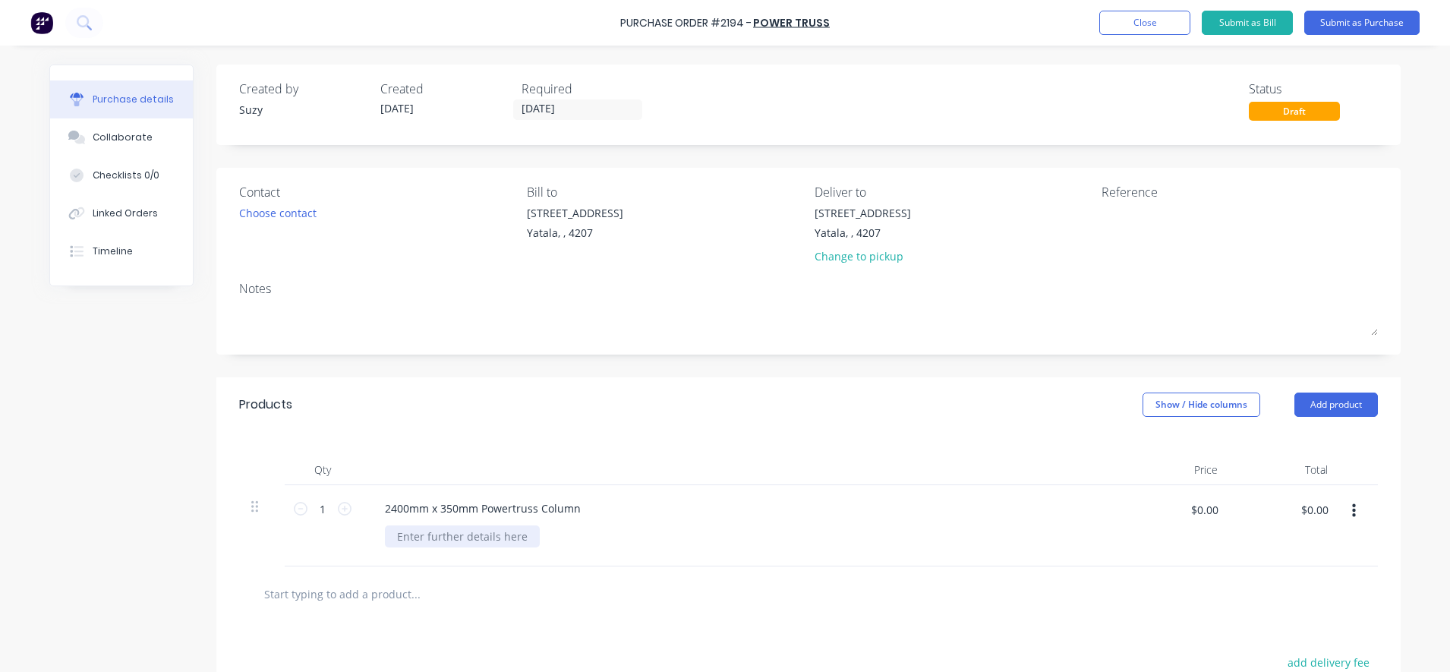
click at [393, 535] on div at bounding box center [462, 536] width 155 height 22
click at [493, 582] on input "text" at bounding box center [415, 593] width 304 height 30
click at [1208, 511] on input "$0.00" at bounding box center [1204, 509] width 46 height 24
type input "$424.00"
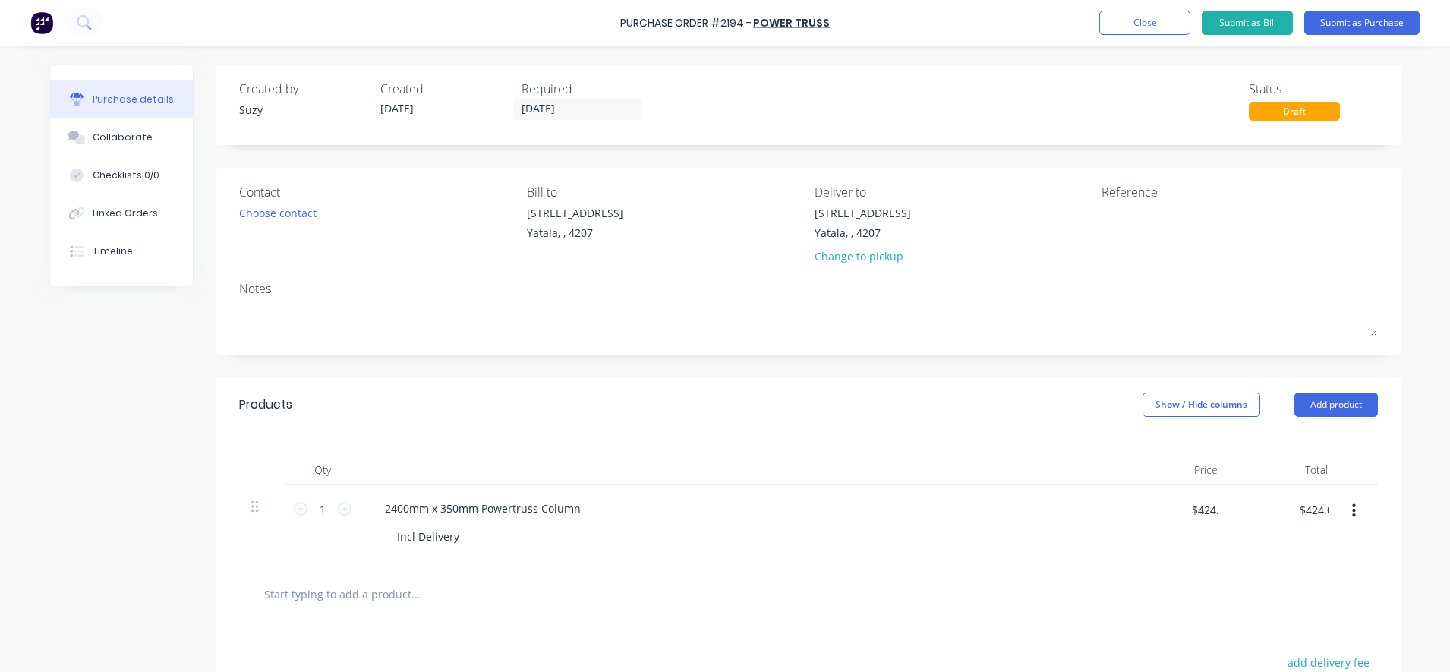
click at [1137, 593] on div at bounding box center [808, 593] width 1114 height 30
click at [1117, 205] on div at bounding box center [1196, 224] width 190 height 38
click at [1119, 219] on textarea at bounding box center [1196, 222] width 190 height 34
type textarea "PO#2194 Blackline Job Number:"
type textarea "x"
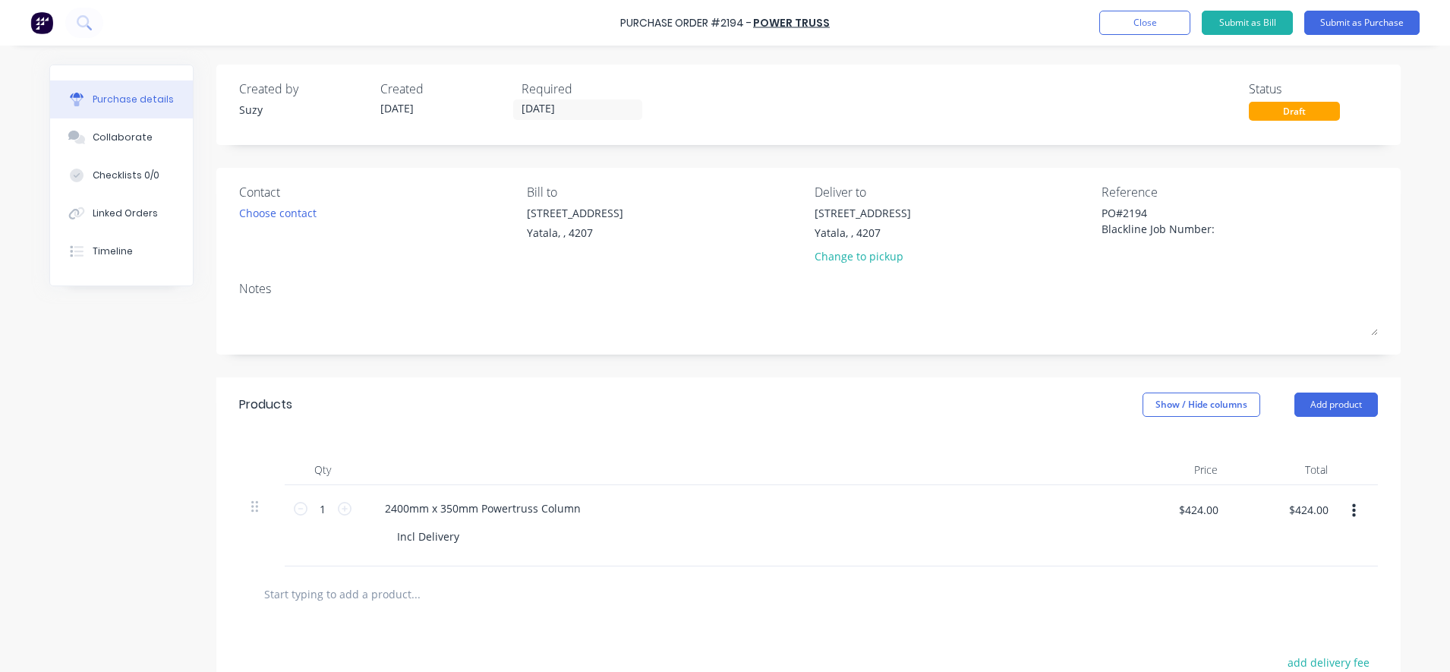
type textarea "PO#2194 Blackline Job Number:"
type textarea "x"
click at [1220, 230] on textarea "PO#2194 Blackline Job Number:" at bounding box center [1196, 222] width 190 height 34
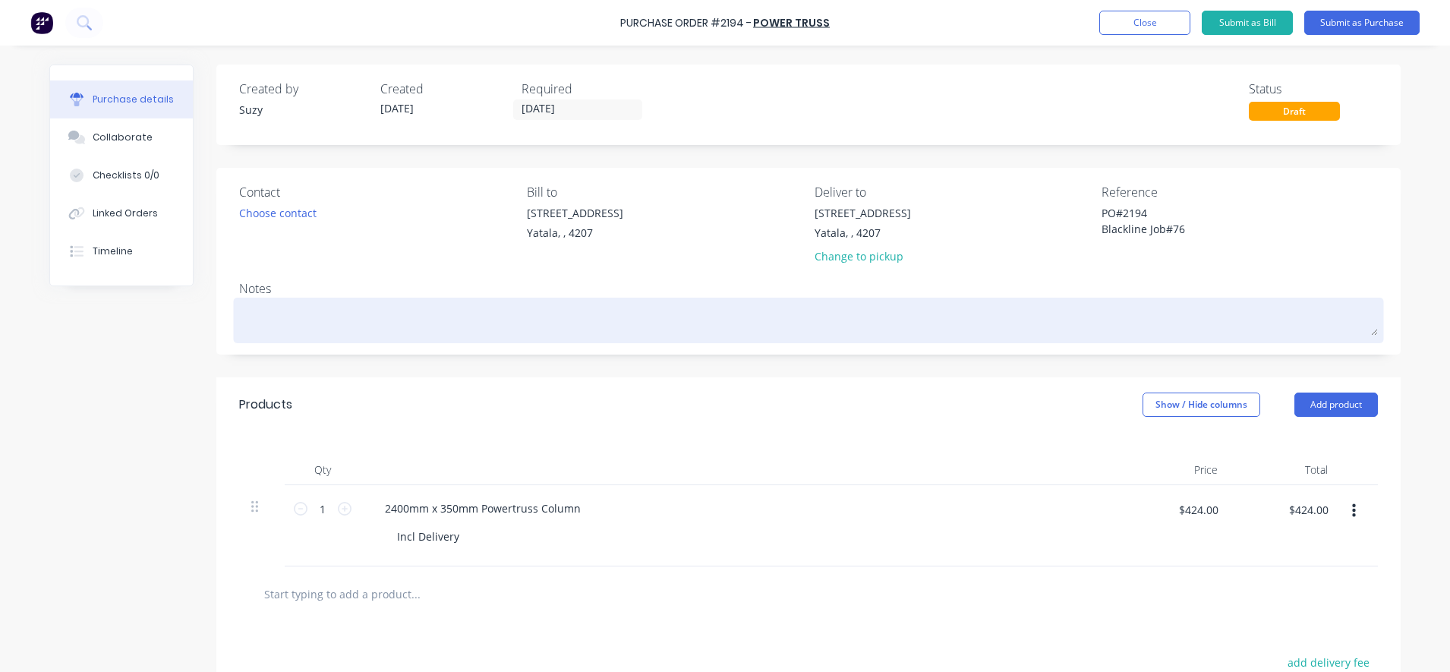
type textarea "PO#2194 Blackline Job#76"
type textarea "x"
type textarea "PO#2194 Blackline Job#76"
click at [316, 326] on textarea at bounding box center [808, 318] width 1138 height 34
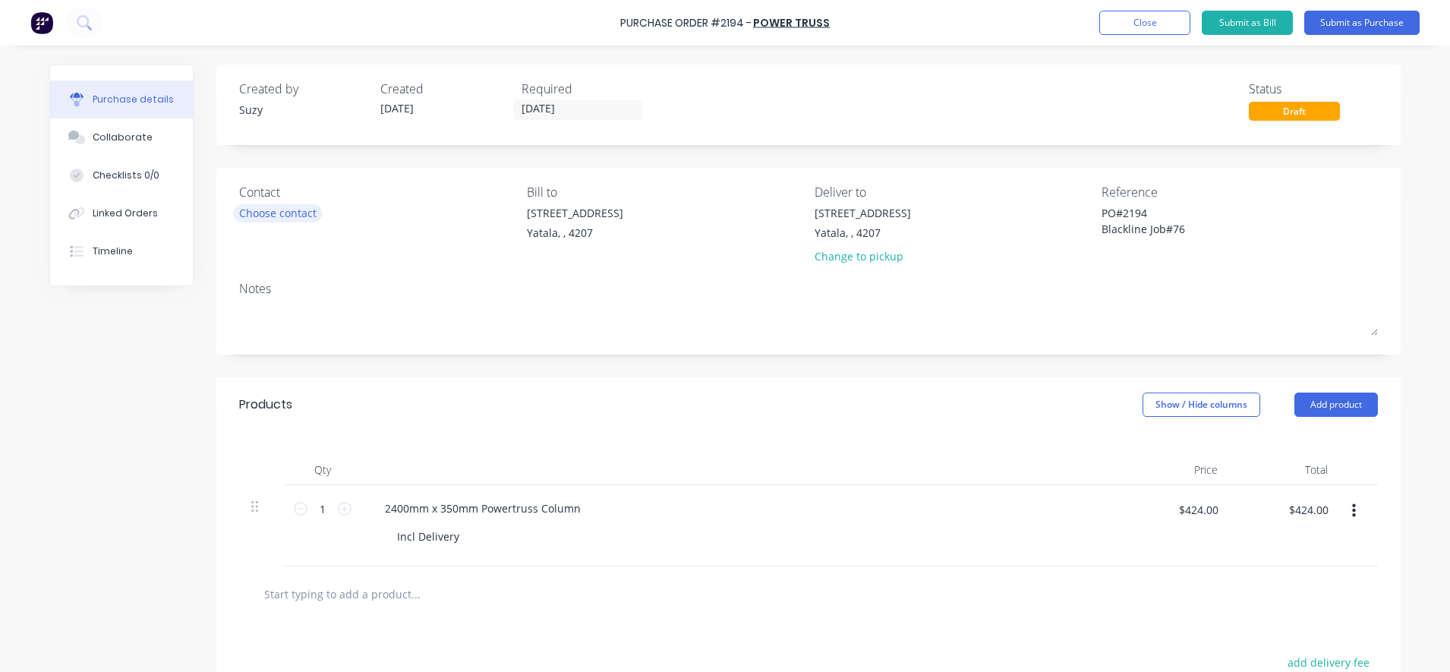
click at [291, 218] on div "Choose contact" at bounding box center [277, 213] width 77 height 16
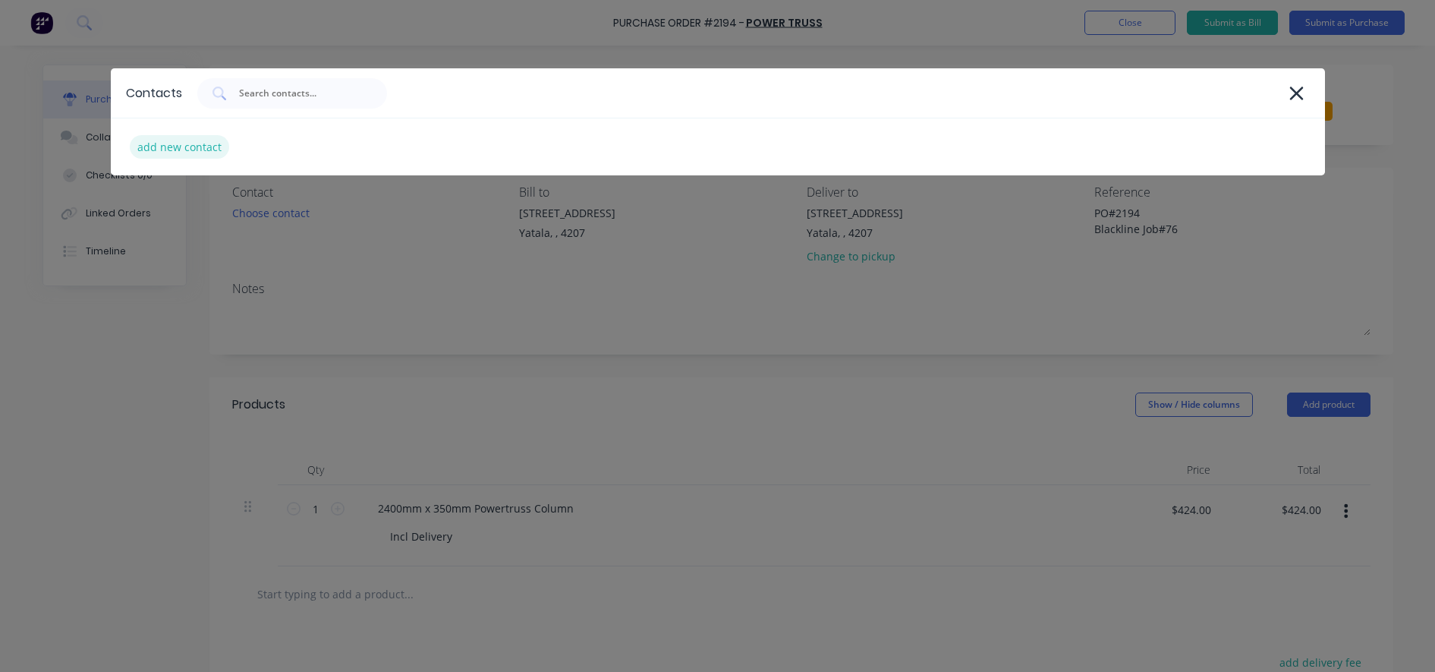
type textarea "x"
click at [163, 148] on div "add new contact" at bounding box center [179, 147] width 99 height 24
select select "AU"
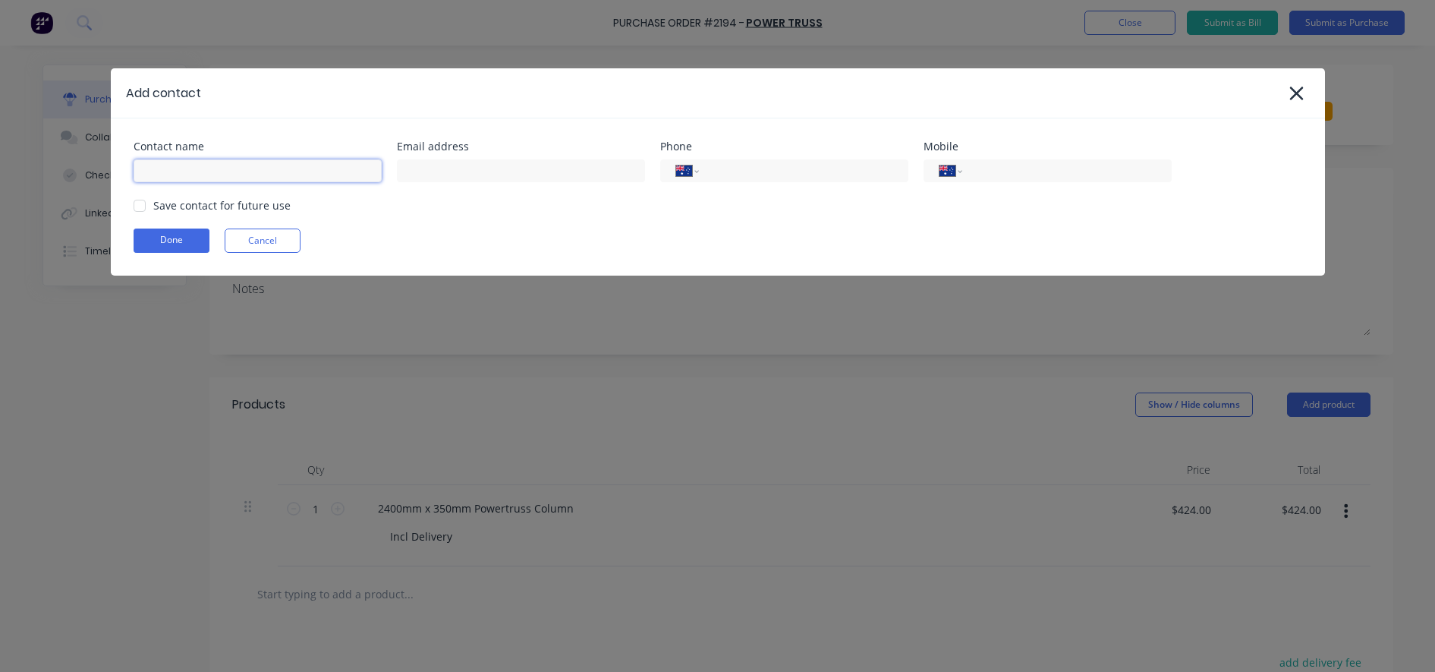
type textarea "x"
click at [345, 168] on input at bounding box center [258, 170] width 248 height 23
type input "[PERSON_NAME]"
type textarea "x"
click at [431, 167] on input at bounding box center [521, 170] width 248 height 23
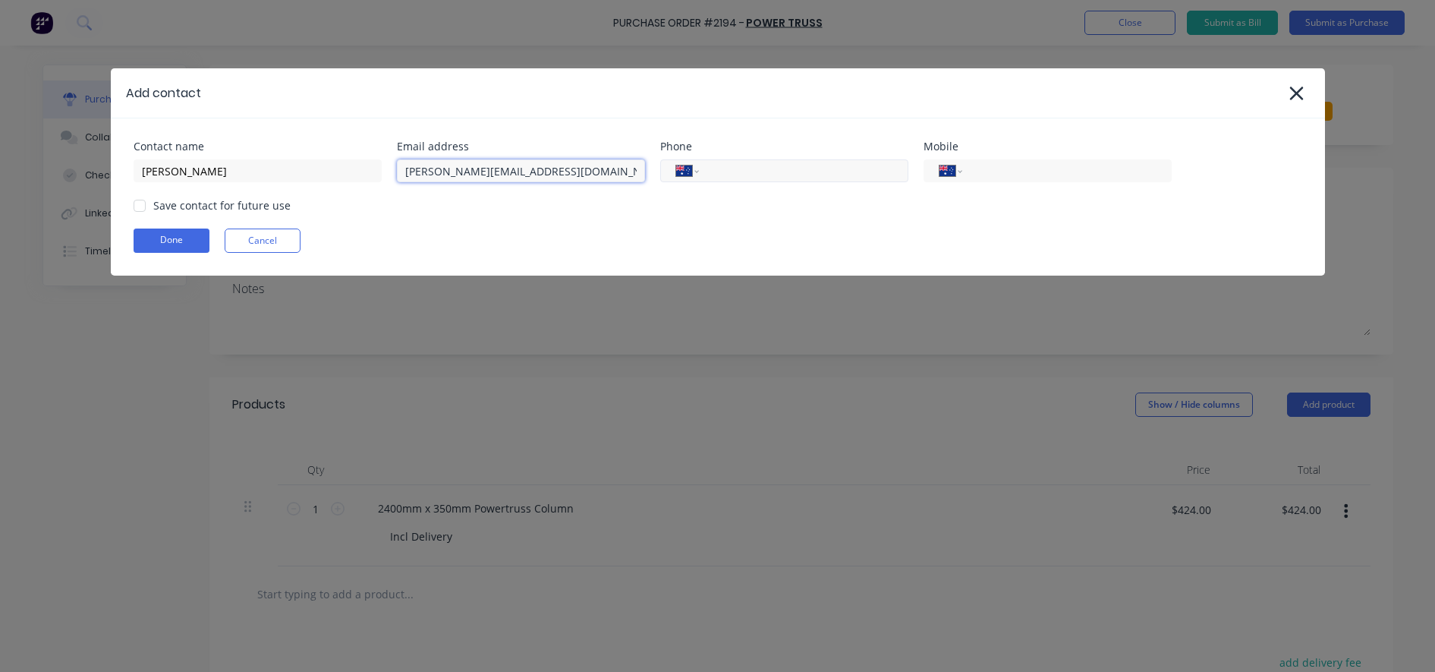
type input "[PERSON_NAME][EMAIL_ADDRESS][DOMAIN_NAME]"
type textarea "x"
click at [754, 172] on input "tel" at bounding box center [801, 170] width 182 height 17
type input "[PHONE_NUMBER]"
click at [724, 248] on div "Done Cancel" at bounding box center [718, 240] width 1169 height 24
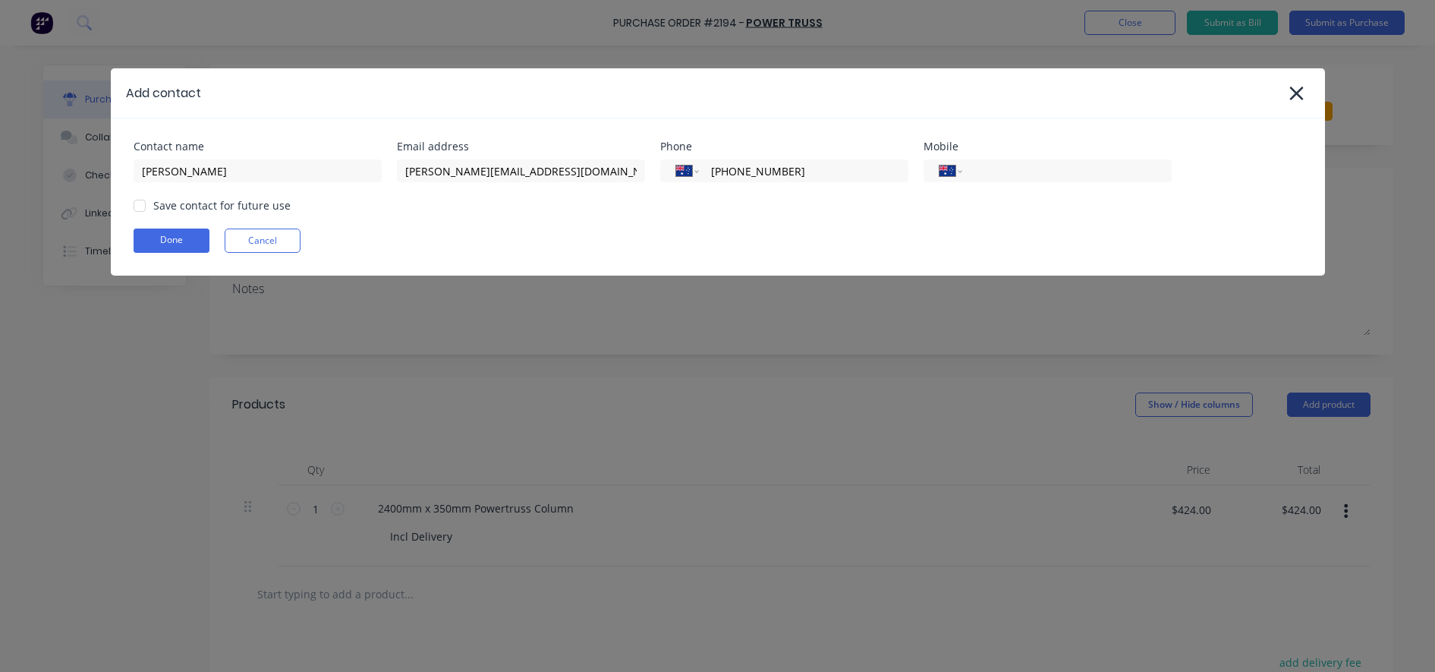
click at [136, 204] on div at bounding box center [139, 205] width 30 height 30
click at [140, 239] on button "Done" at bounding box center [172, 240] width 76 height 24
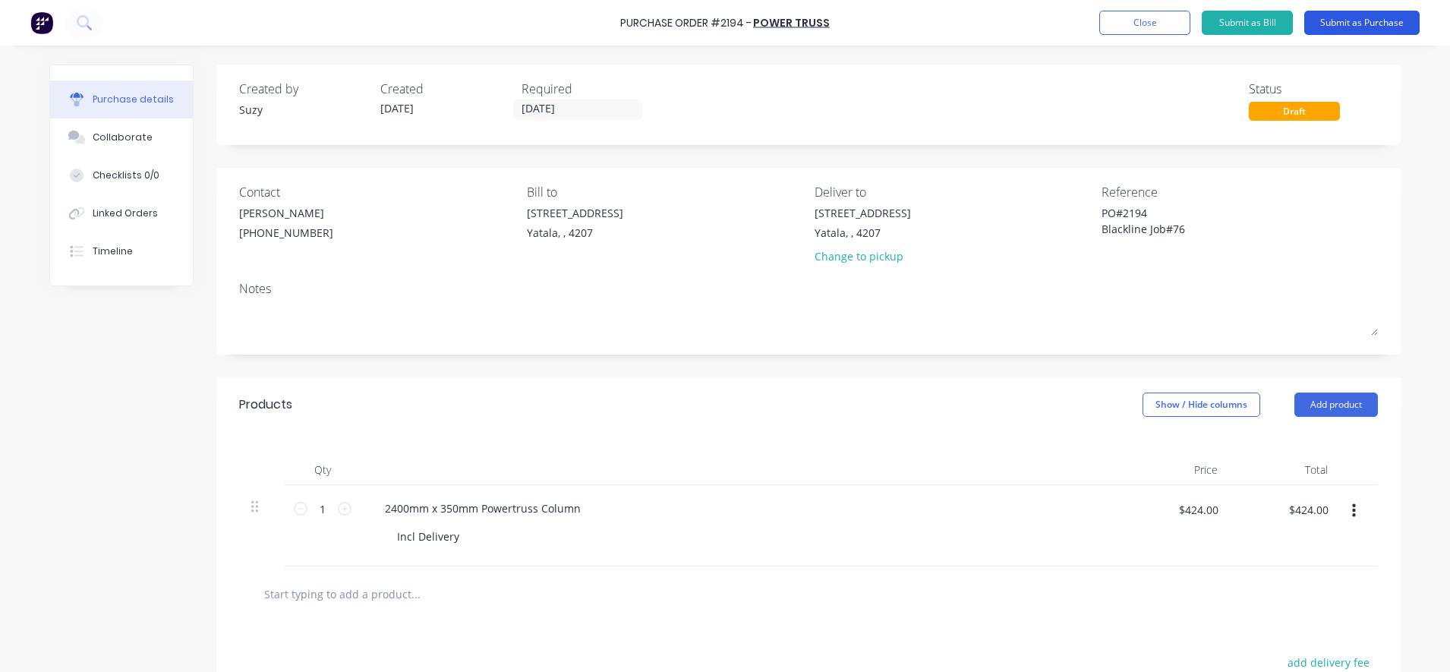
click at [1327, 25] on button "Submit as Purchase" at bounding box center [1361, 23] width 115 height 24
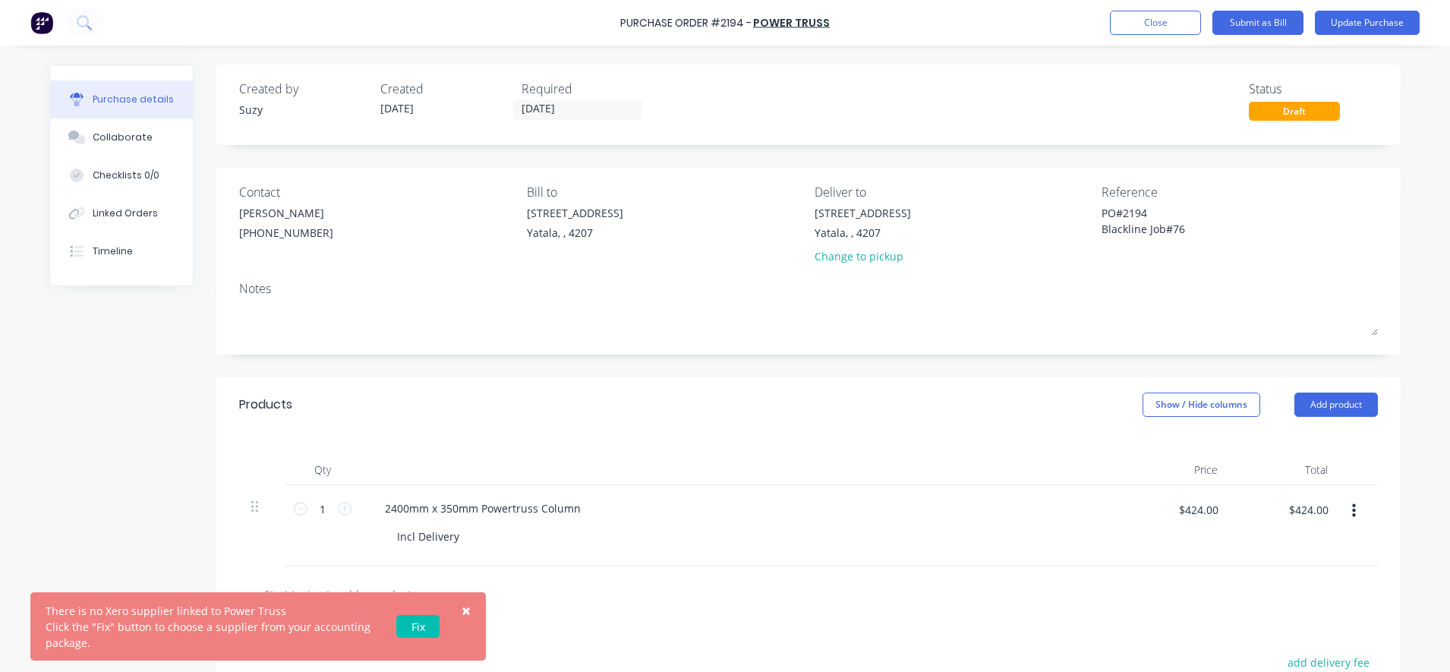
click at [414, 623] on link "Fix" at bounding box center [417, 626] width 43 height 23
type textarea "x"
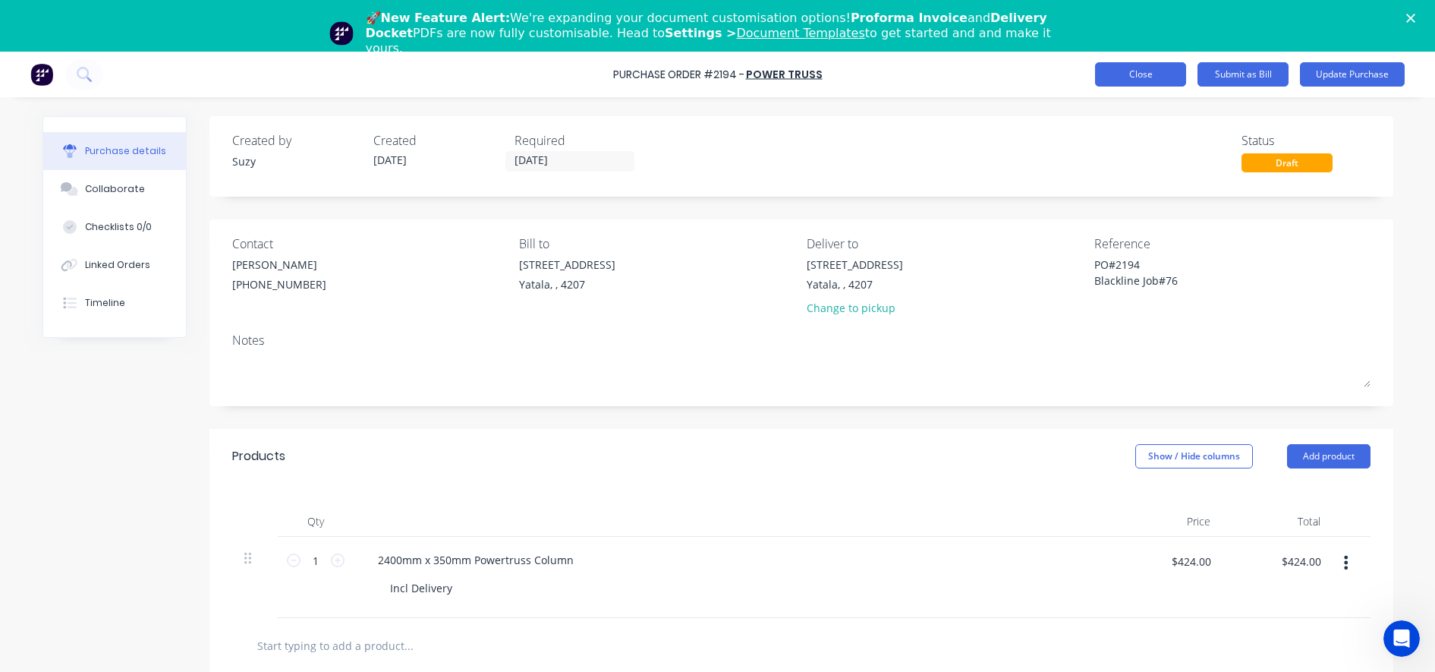
type textarea "x"
click at [1119, 80] on button "Close" at bounding box center [1140, 74] width 91 height 24
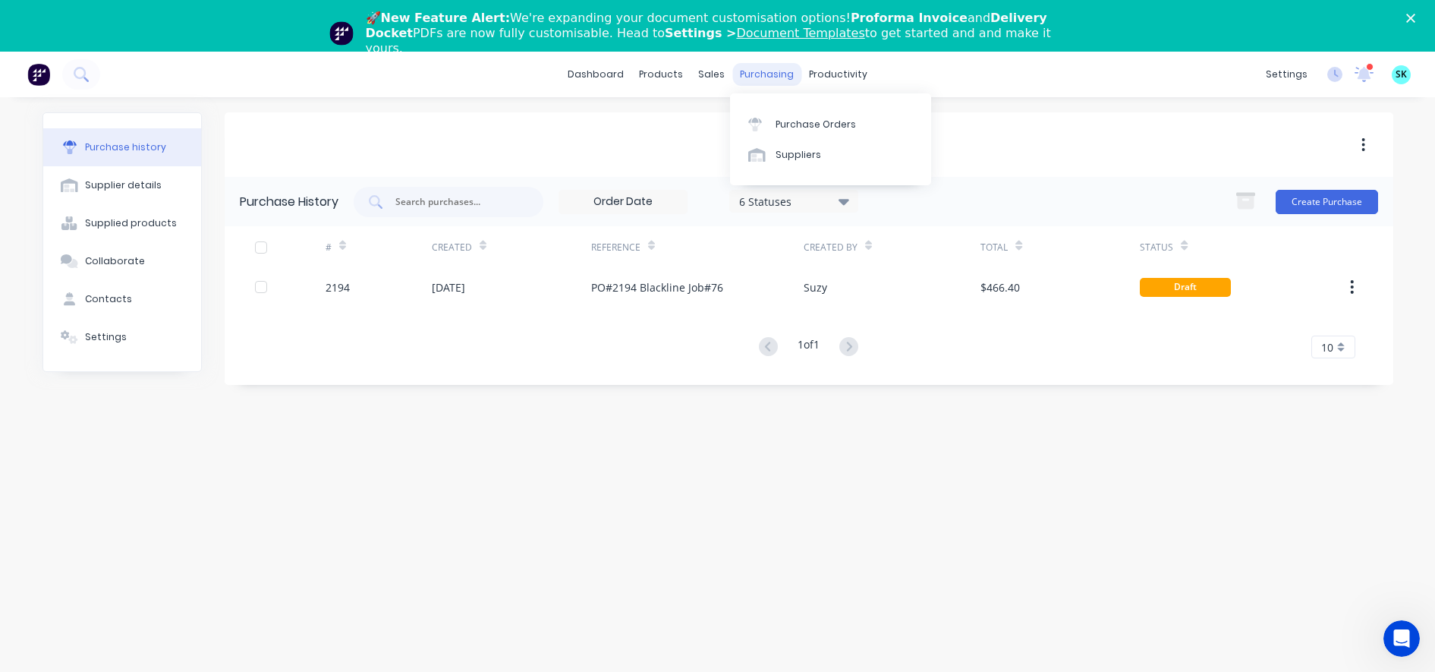
click at [751, 69] on div "purchasing" at bounding box center [766, 74] width 69 height 23
click at [839, 127] on div "Purchase Orders" at bounding box center [816, 125] width 80 height 14
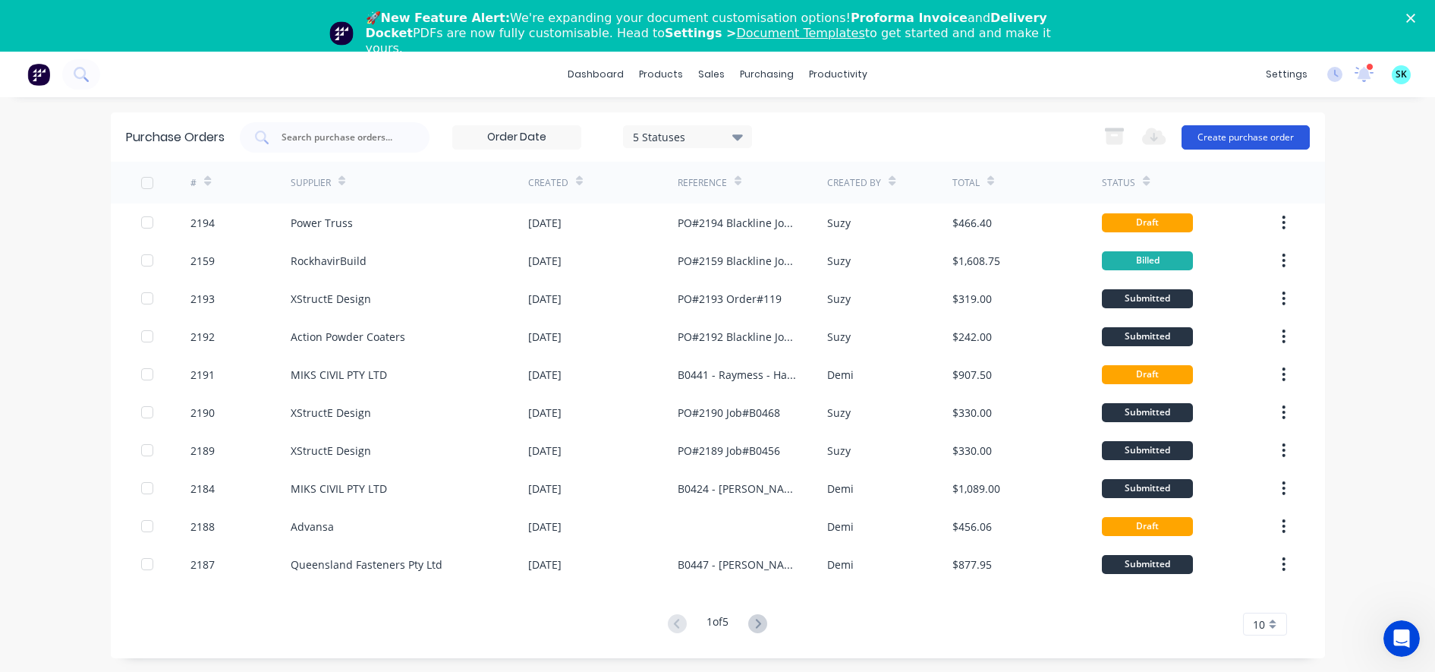
click at [1276, 137] on button "Create purchase order" at bounding box center [1246, 137] width 128 height 24
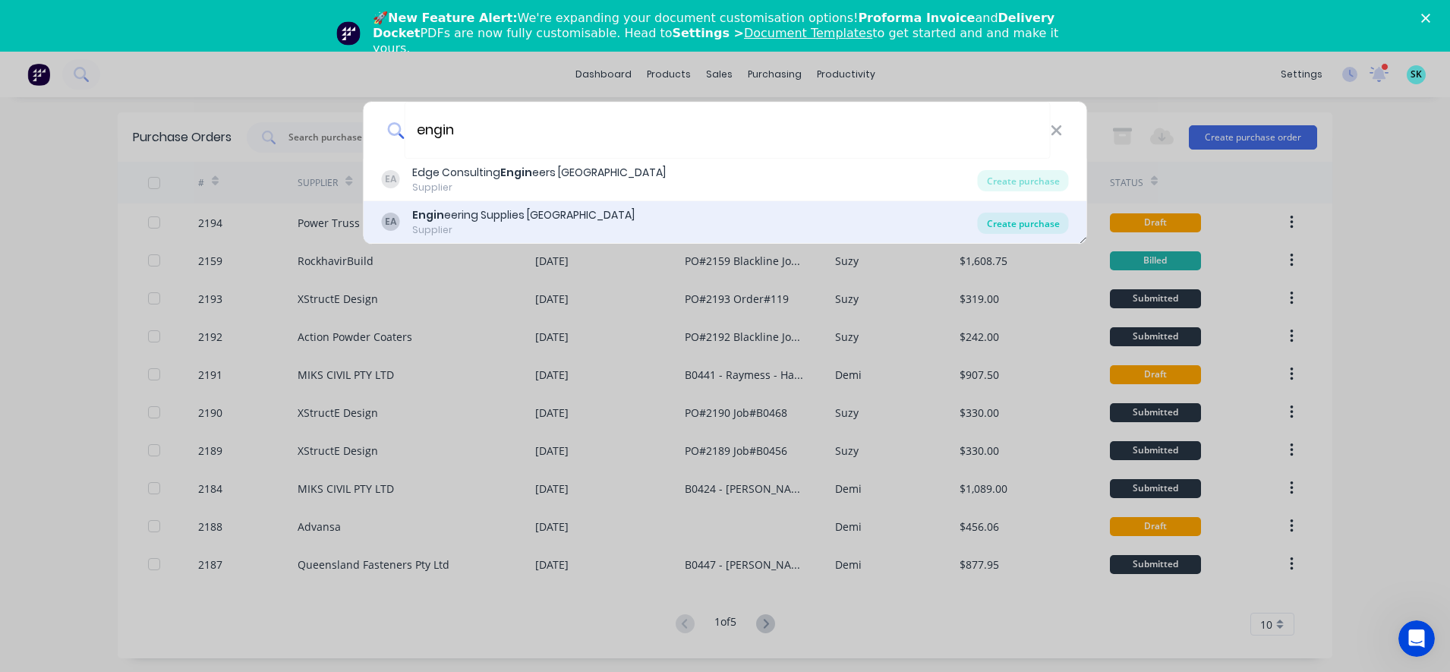
type input "engin"
click at [1018, 225] on div "Create purchase" at bounding box center [1022, 222] width 91 height 21
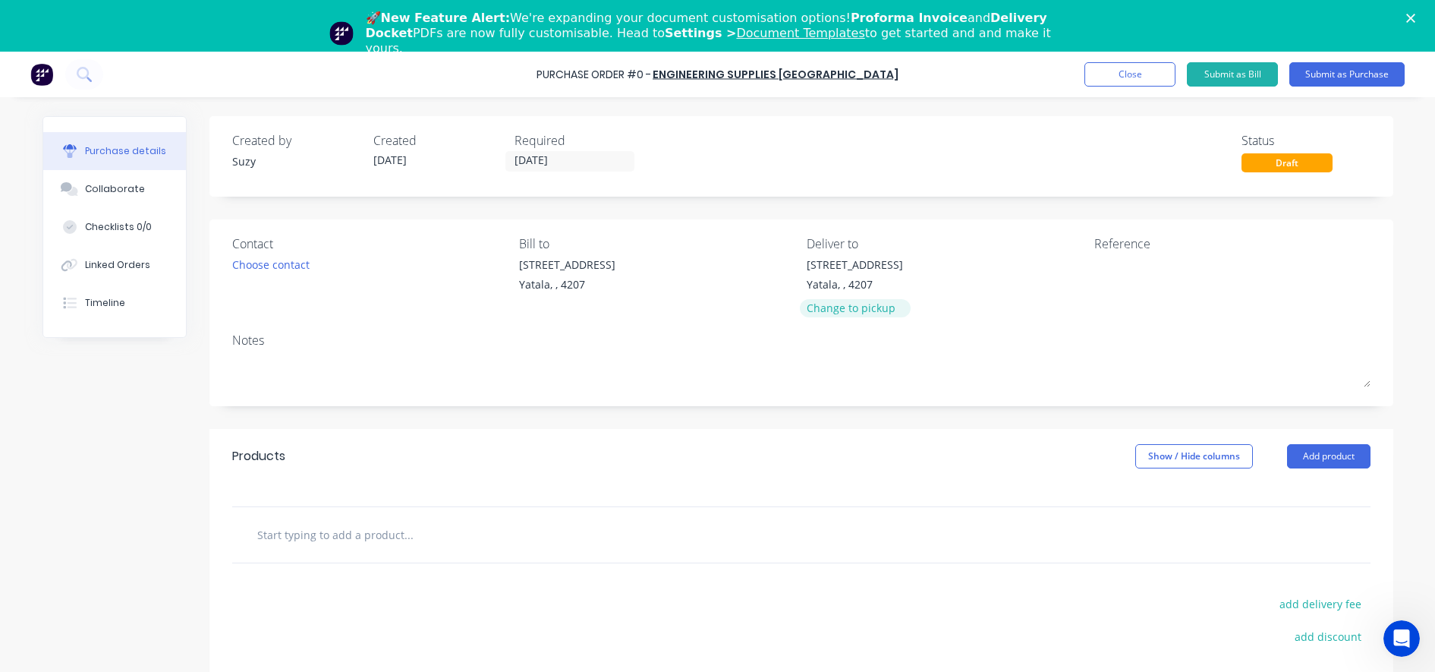
click at [877, 310] on div "Change to pickup" at bounding box center [855, 308] width 96 height 16
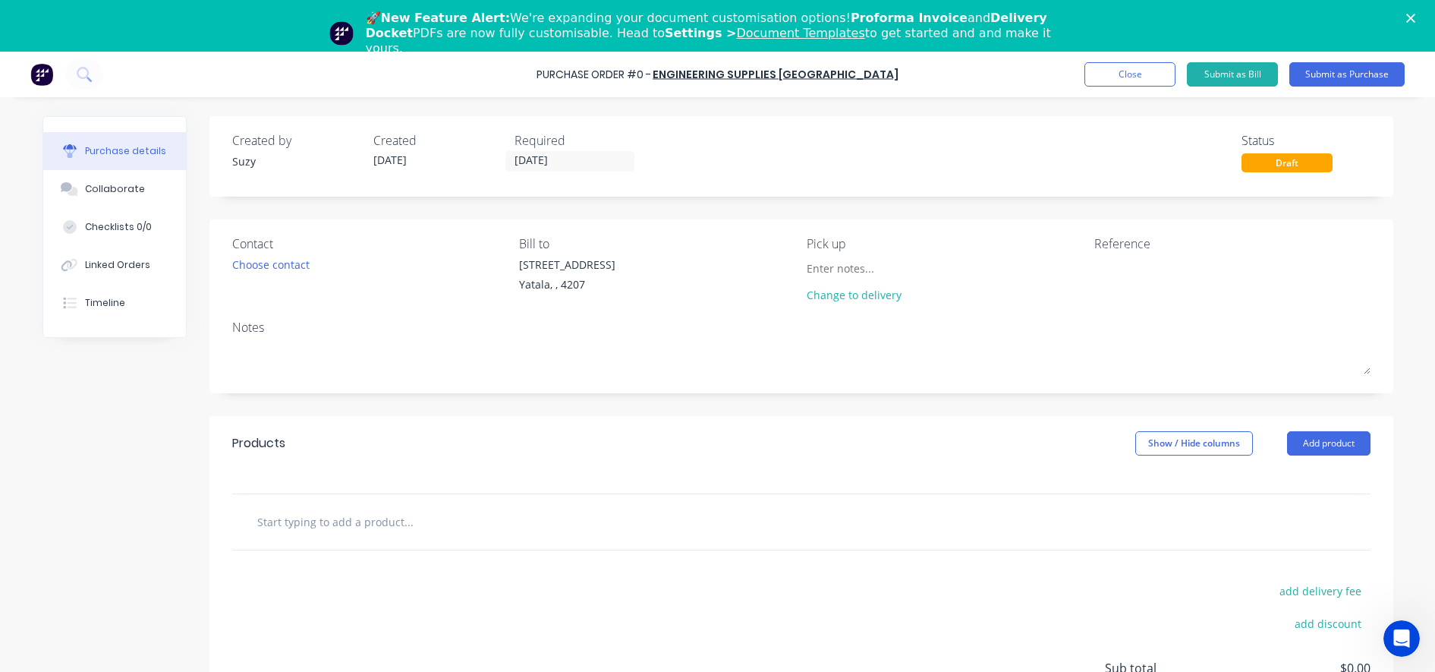
click at [364, 517] on input "text" at bounding box center [409, 521] width 304 height 30
type input "F"
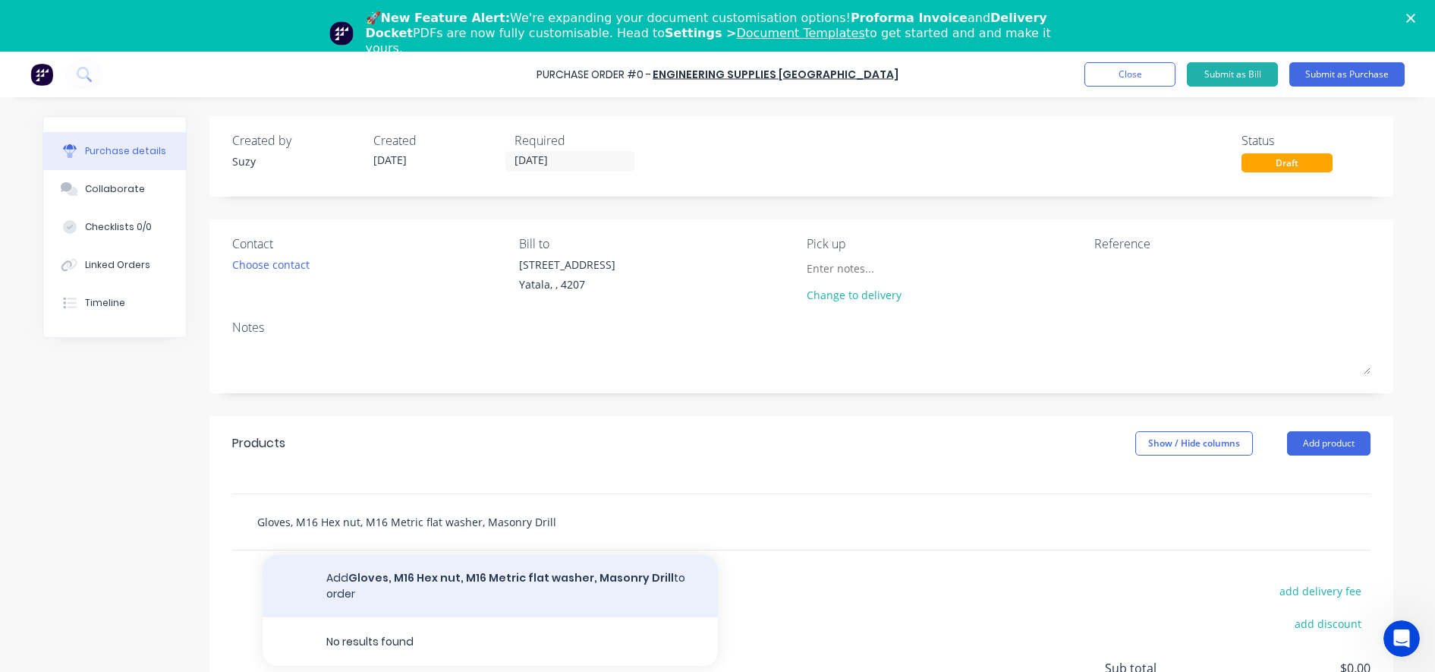
type input "Gloves, M16 Hex nut, M16 Metric flat washer, Masonry Drill"
click at [564, 587] on button "Add Gloves, M16 Hex nut, M16 Metric flat washer, Masonry Drill to order" at bounding box center [490, 586] width 455 height 62
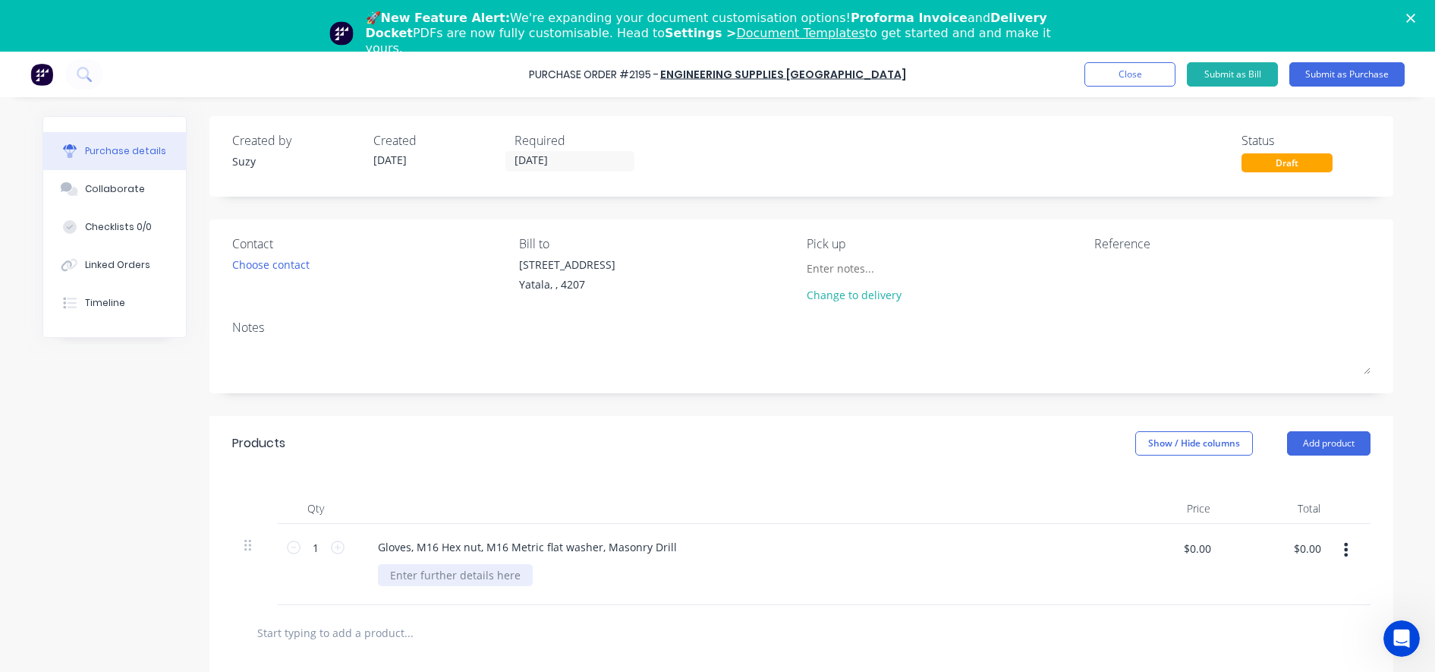
click at [485, 584] on div "Gloves, M16 Hex nut, M16 Metric flat washer, Masonry Drill" at bounding box center [733, 564] width 759 height 81
click at [485, 581] on div at bounding box center [455, 575] width 155 height 22
click at [504, 581] on div "As per Sales Invoice" at bounding box center [739, 575] width 722 height 22
click at [504, 574] on div "As per Sales Invoice" at bounding box center [739, 575] width 722 height 22
click at [485, 574] on div "As per Sales Invoice" at bounding box center [440, 575] width 125 height 22
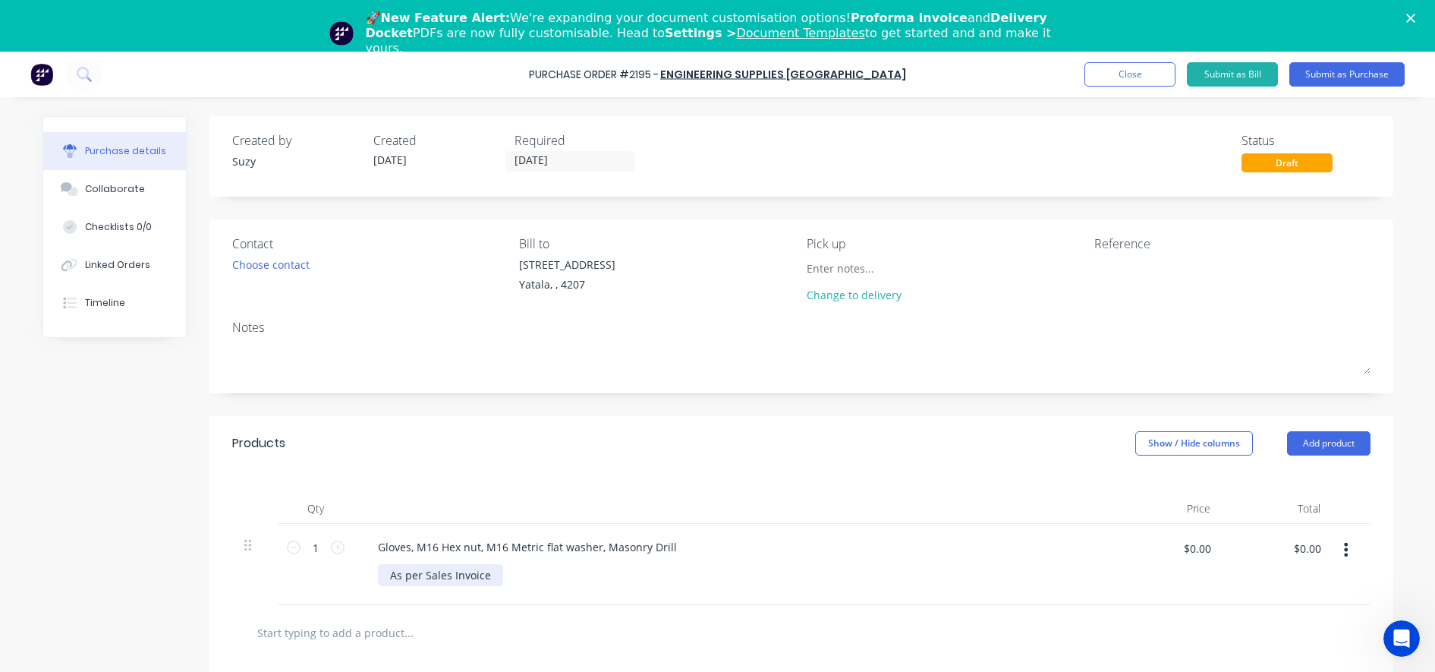
click at [491, 571] on div "As per Sales Invoice" at bounding box center [440, 575] width 125 height 22
click at [1209, 550] on input "$0.00" at bounding box center [1197, 548] width 46 height 24
type input "$115.23"
click at [1157, 609] on div at bounding box center [801, 632] width 1138 height 55
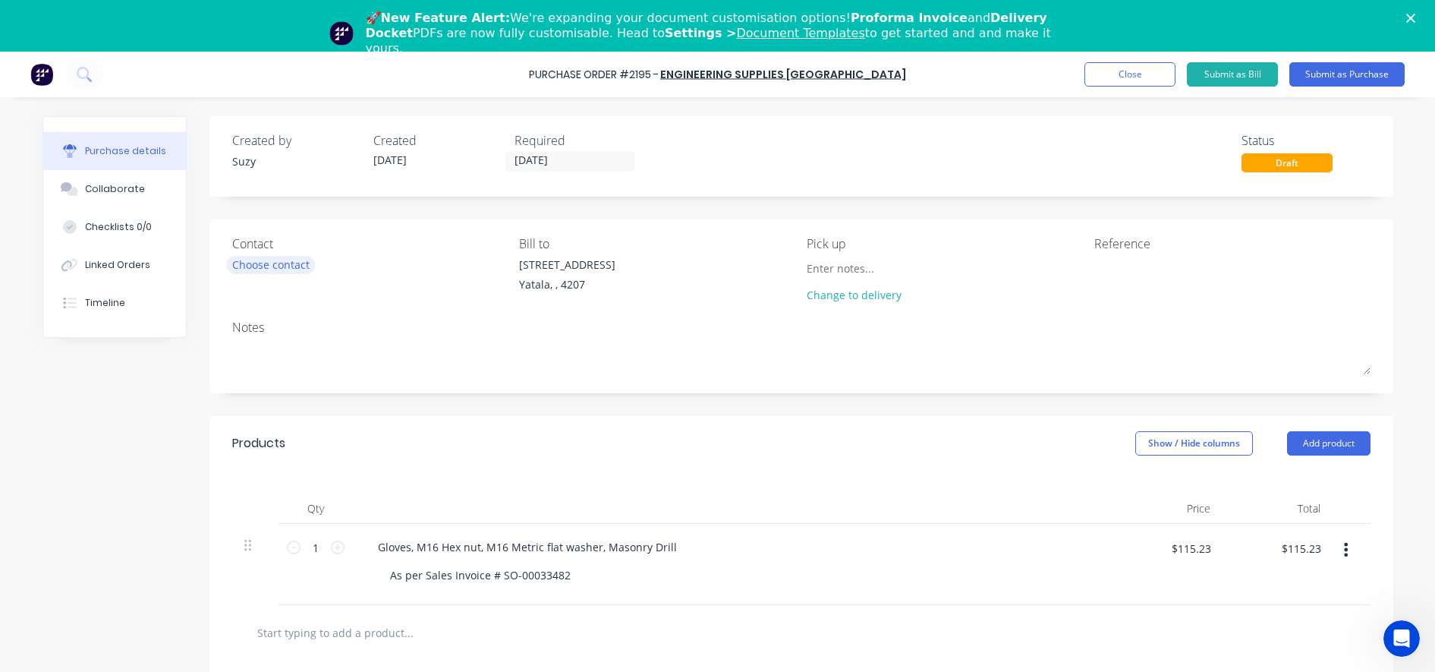
click at [232, 272] on div "Choose contact" at bounding box center [270, 265] width 77 height 16
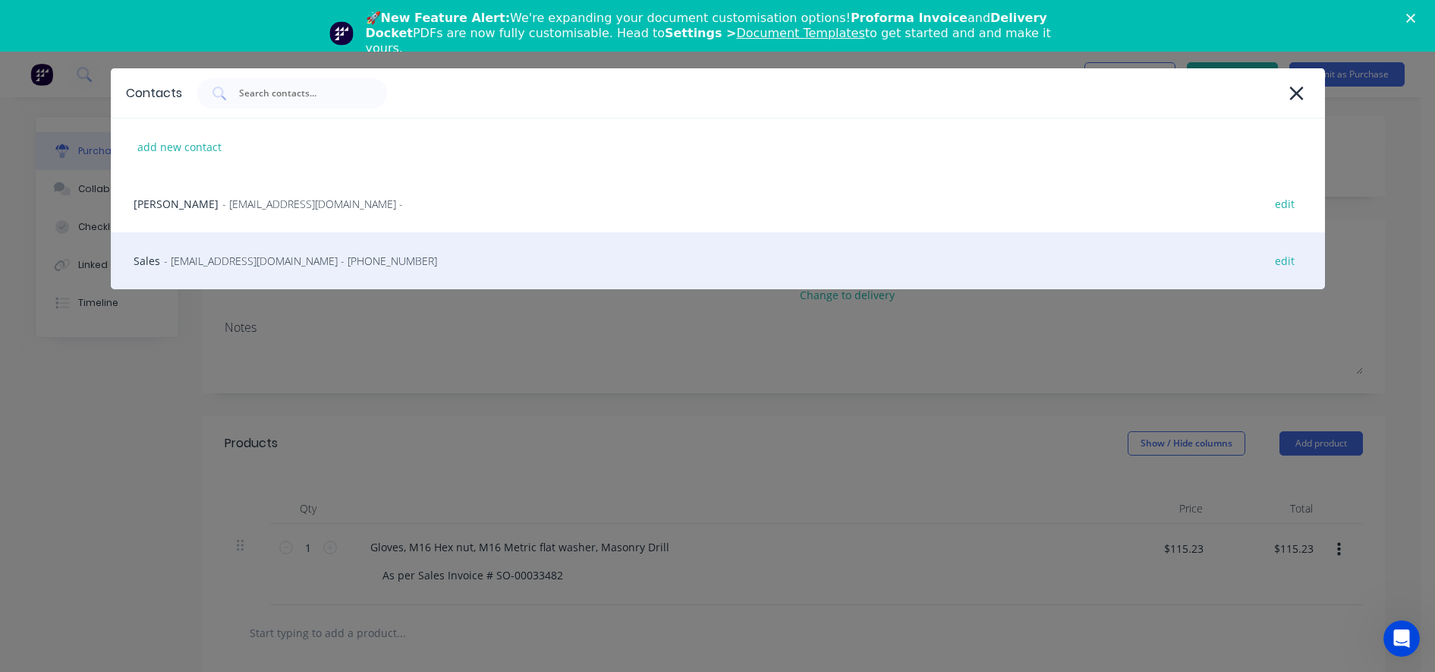
click at [224, 279] on div "Sales - sales@engsupply.com.au - (07) 3133 2456 edit" at bounding box center [718, 260] width 1214 height 57
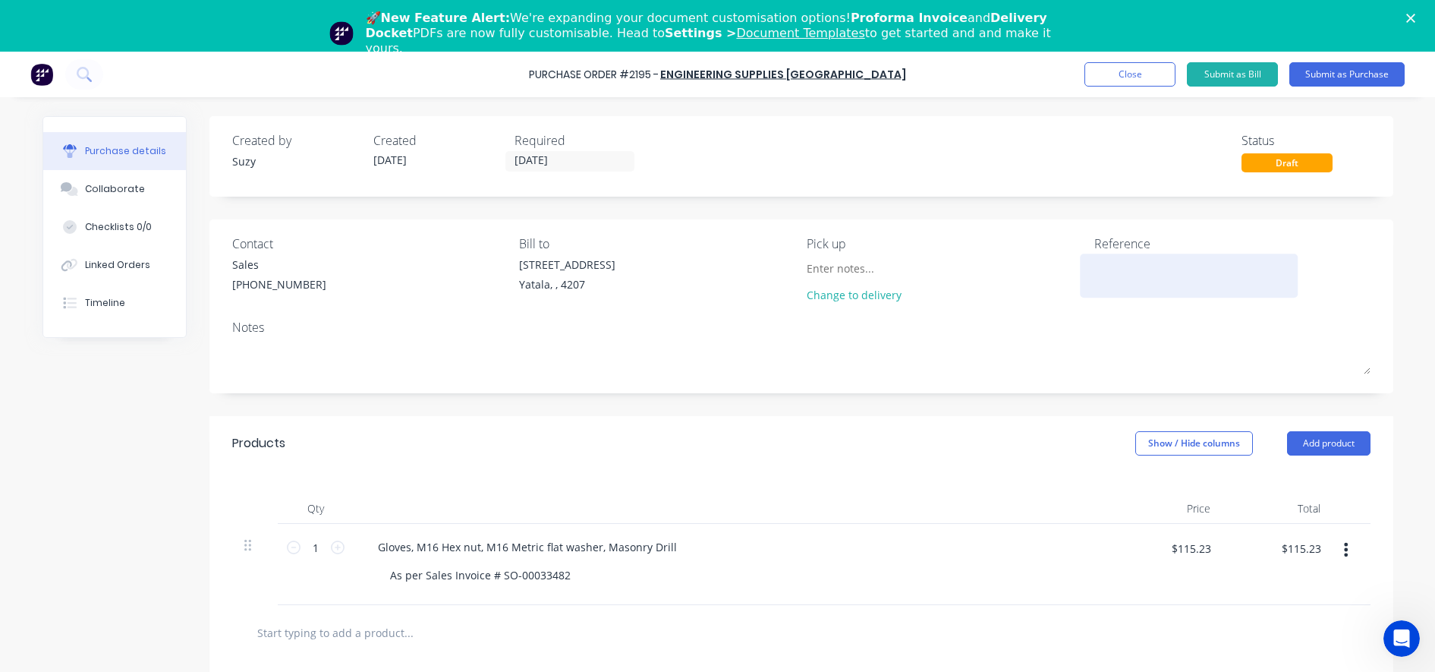
click at [1130, 272] on textarea at bounding box center [1189, 274] width 190 height 34
type textarea "PO#2195"
type textarea "x"
type textarea "PO#2195"
click at [1350, 83] on button "Submit as Purchase" at bounding box center [1346, 74] width 115 height 24
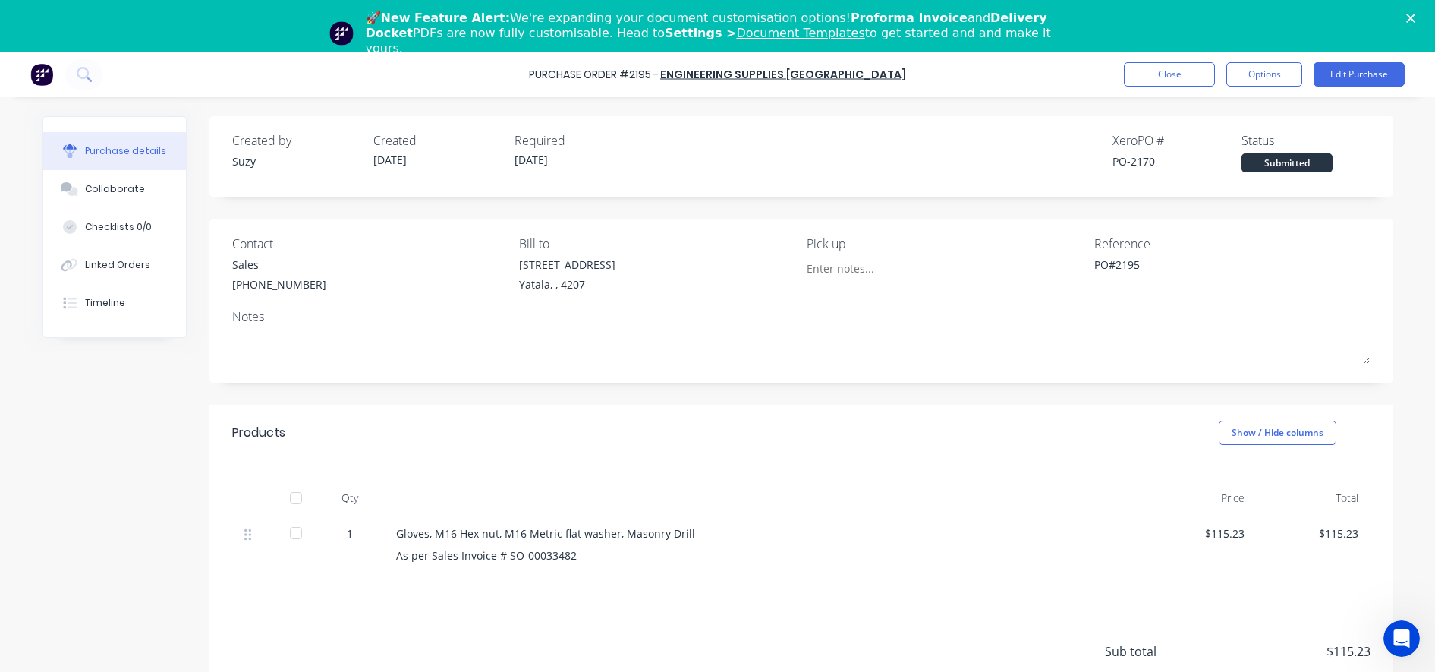
click at [1176, 87] on div "Purchase Order #2195 - Engineering Supplies Australia Close Options Edit Purcha…" at bounding box center [717, 75] width 1435 height 46
click at [1176, 74] on button "Close" at bounding box center [1169, 74] width 91 height 24
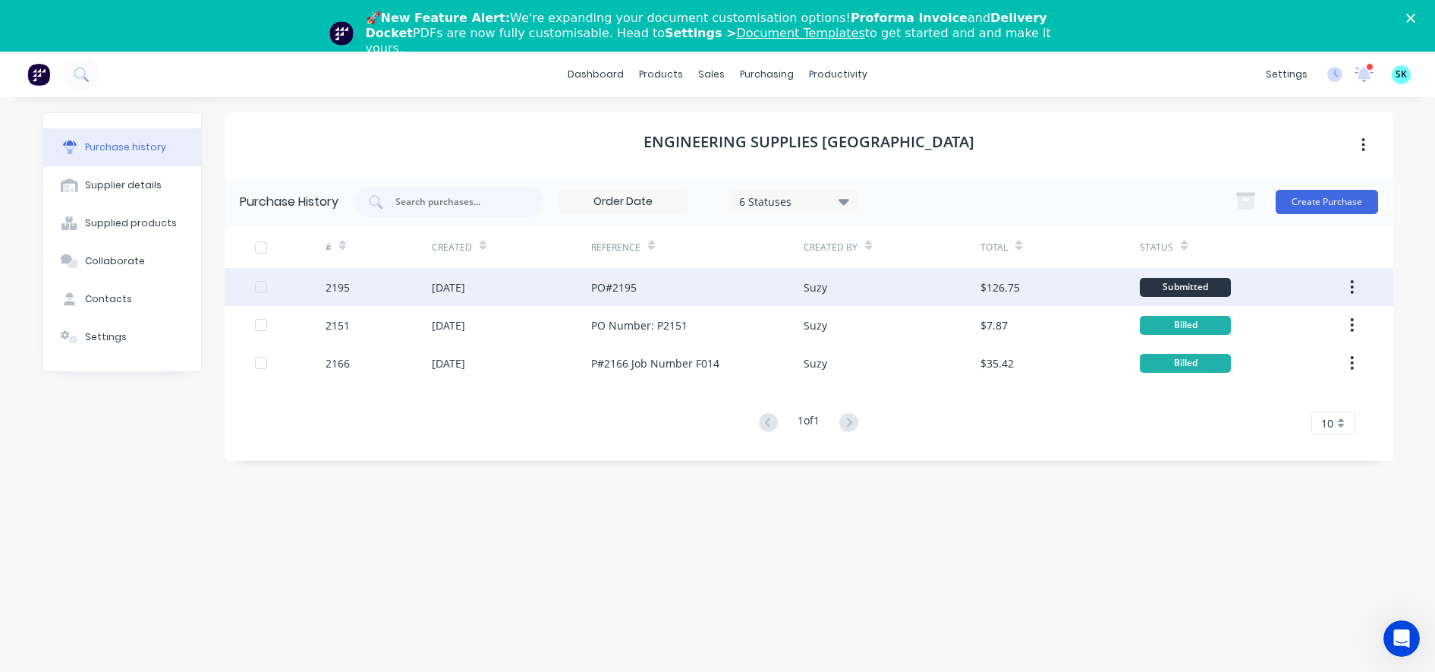
click at [751, 282] on div "PO#2195" at bounding box center [697, 287] width 212 height 38
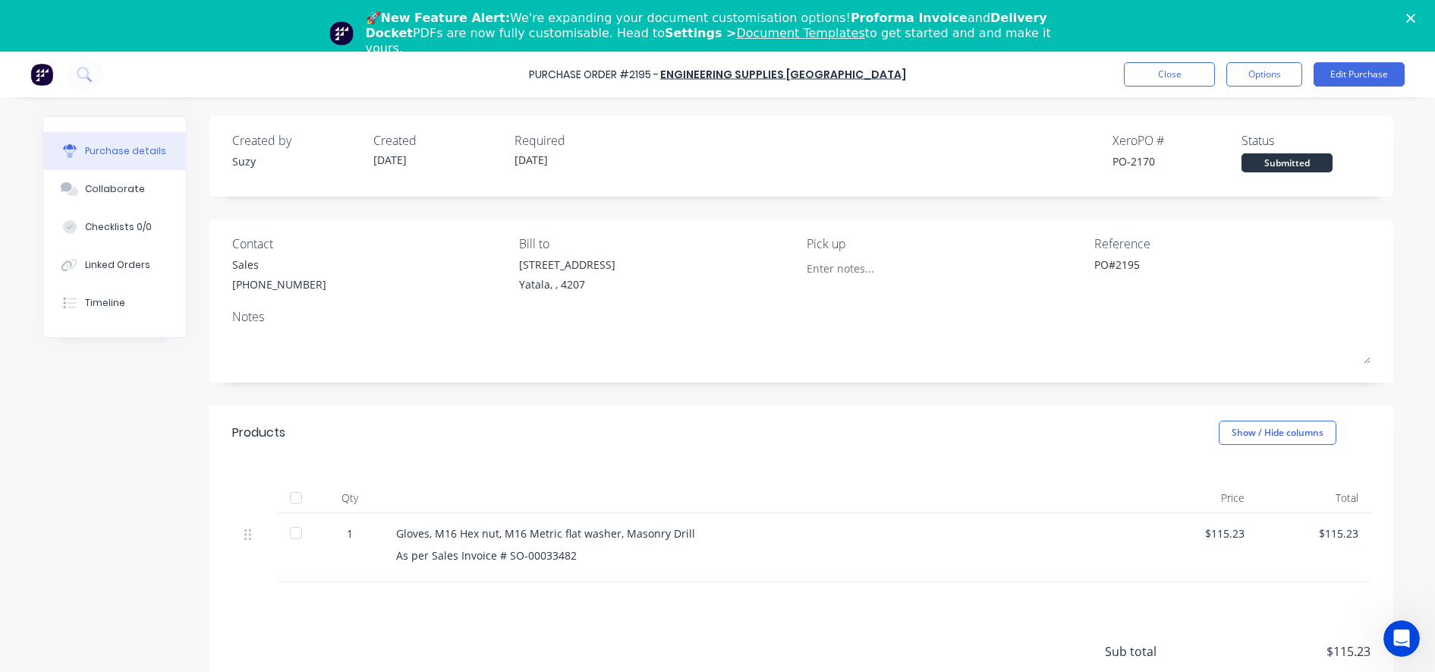
click at [469, 562] on div "As per Sales Invoice # SO-00033482" at bounding box center [763, 555] width 735 height 16
click at [477, 553] on div "As per Sales Invoice # SO-00033482" at bounding box center [763, 555] width 735 height 16
click at [483, 554] on div "As per Sales Invoice # SO-00033482" at bounding box center [763, 555] width 735 height 16
drag, startPoint x: 489, startPoint y: 552, endPoint x: 448, endPoint y: 552, distance: 41.0
click at [448, 552] on div "As per Sales Invoice # SO-00033482" at bounding box center [763, 555] width 735 height 16
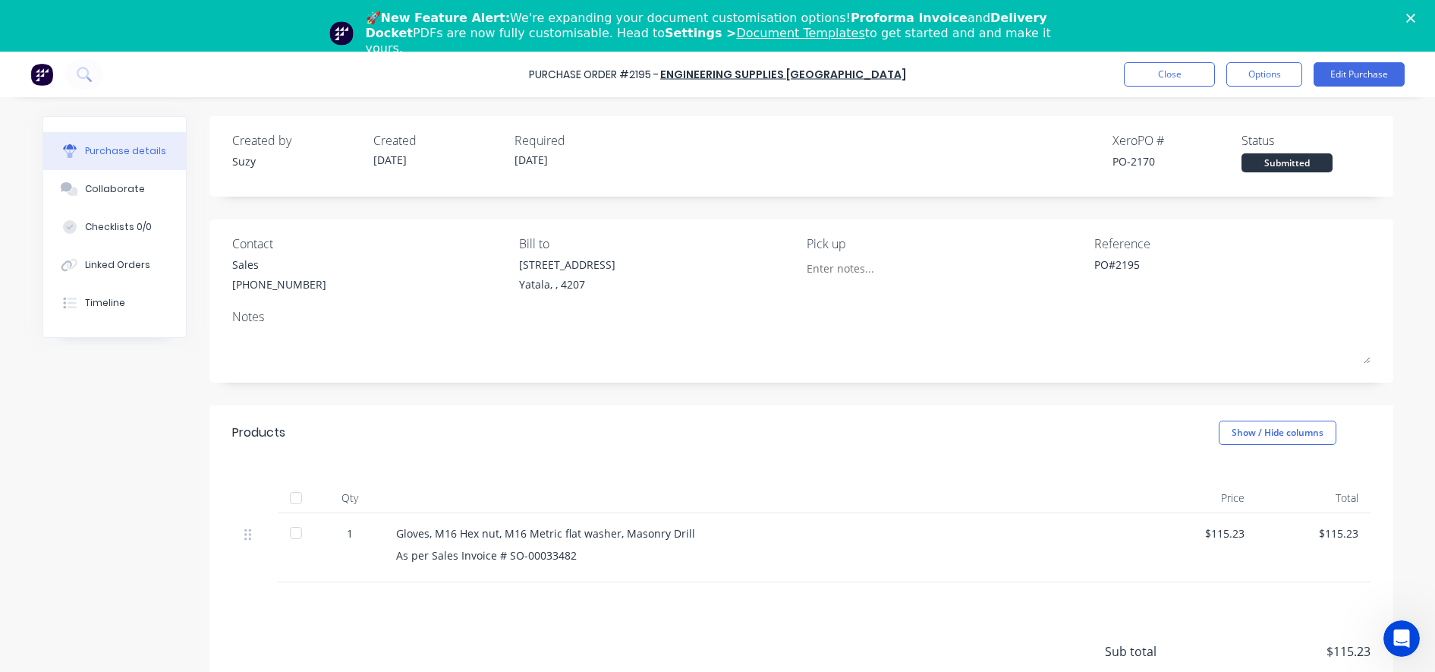
drag, startPoint x: 448, startPoint y: 552, endPoint x: 513, endPoint y: 581, distance: 71.0
click at [513, 581] on div "Gloves, M16 Hex nut, M16 Metric flat washer, Masonry Drill As per Sales Invoice…" at bounding box center [763, 547] width 759 height 69
click at [485, 559] on div "As per Sales Invoice # SO-00033482" at bounding box center [763, 555] width 735 height 16
click at [1337, 75] on button "Edit Purchase" at bounding box center [1359, 74] width 91 height 24
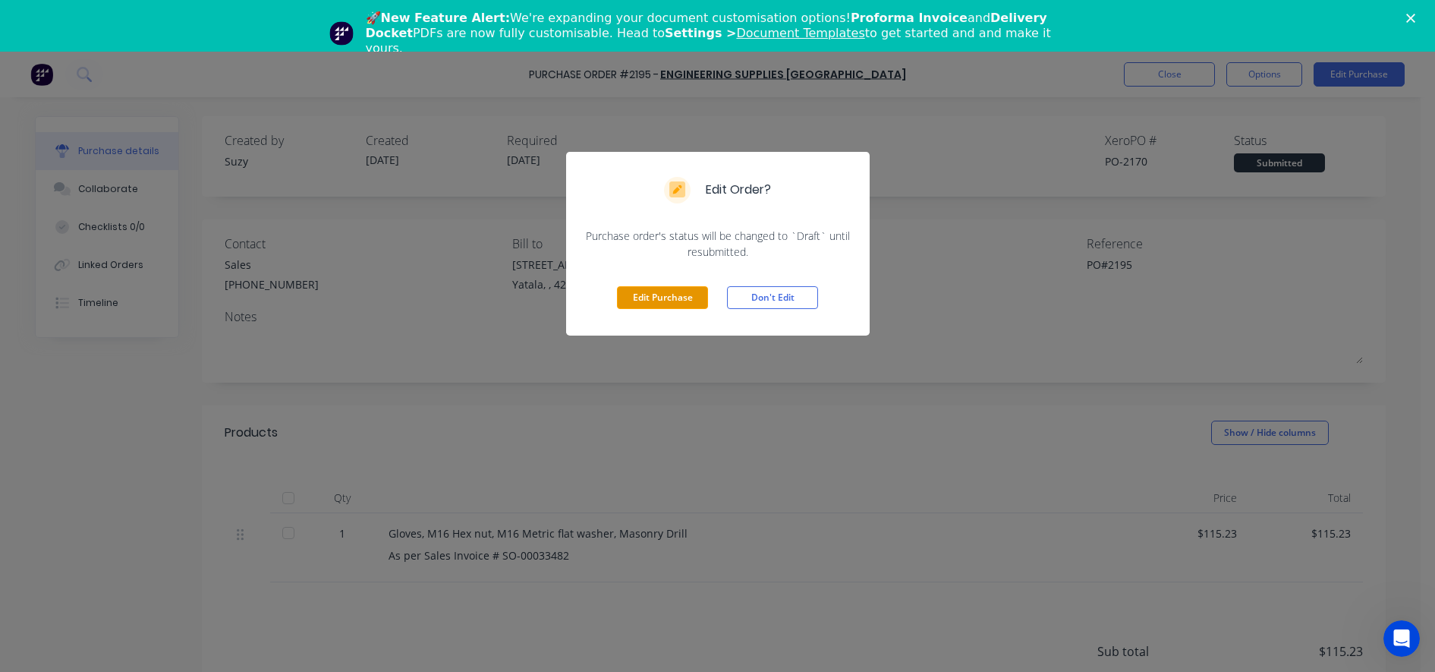
click at [691, 297] on button "Edit Purchase" at bounding box center [662, 297] width 91 height 23
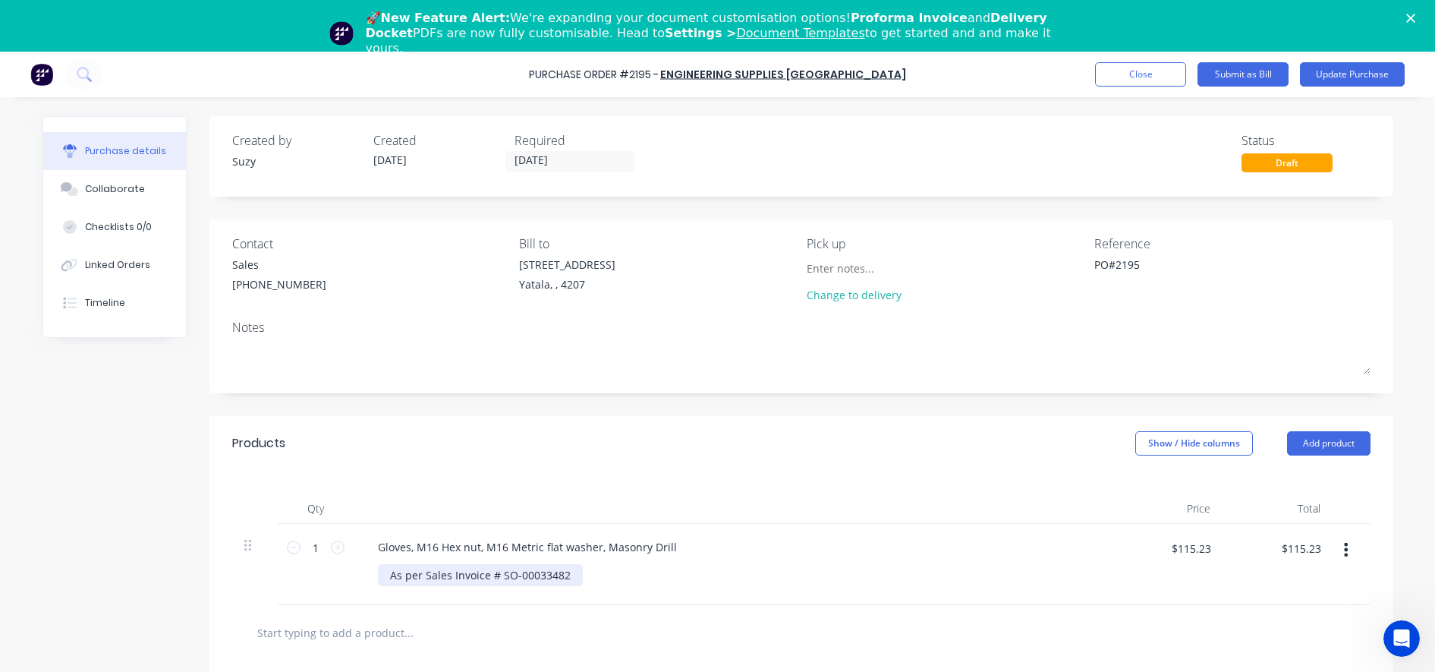
type textarea "x"
click at [477, 575] on div "As per Sales Invoice # SO-00033482" at bounding box center [480, 575] width 205 height 22
click at [1334, 71] on button "Update Purchase" at bounding box center [1352, 74] width 105 height 24
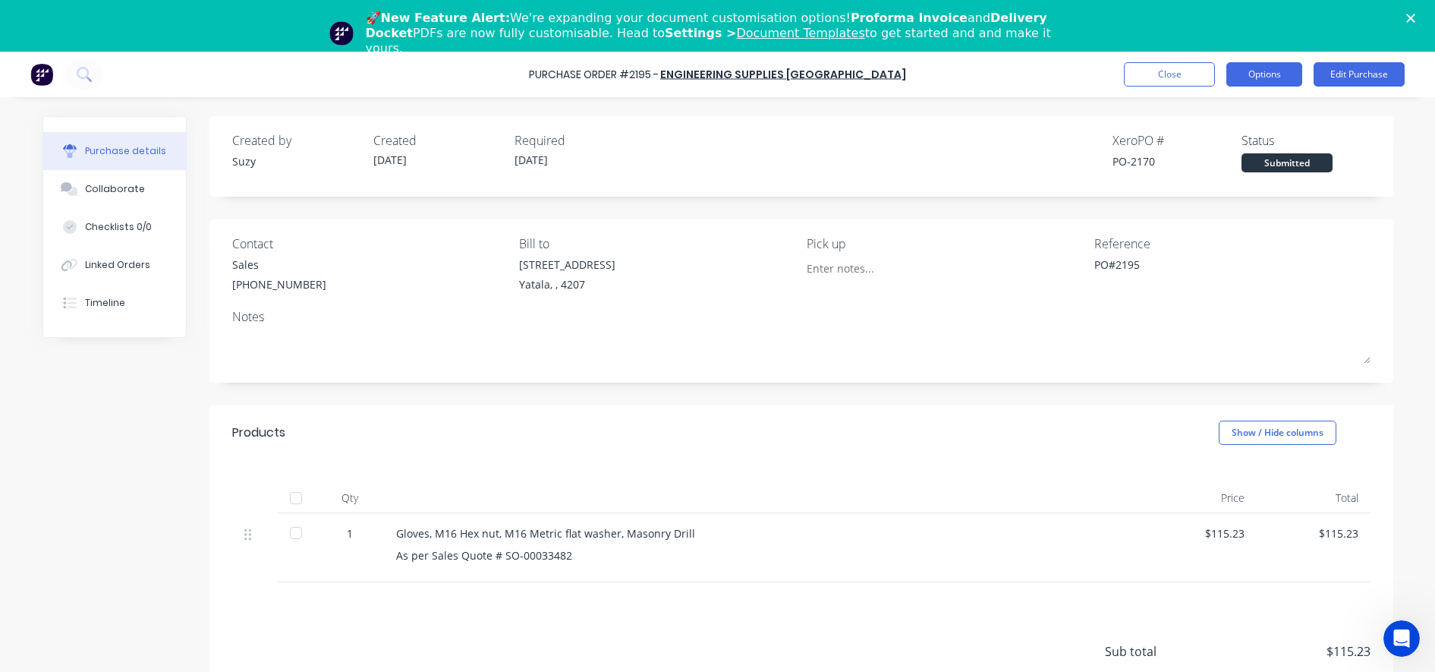
click at [1263, 75] on button "Options" at bounding box center [1264, 74] width 76 height 24
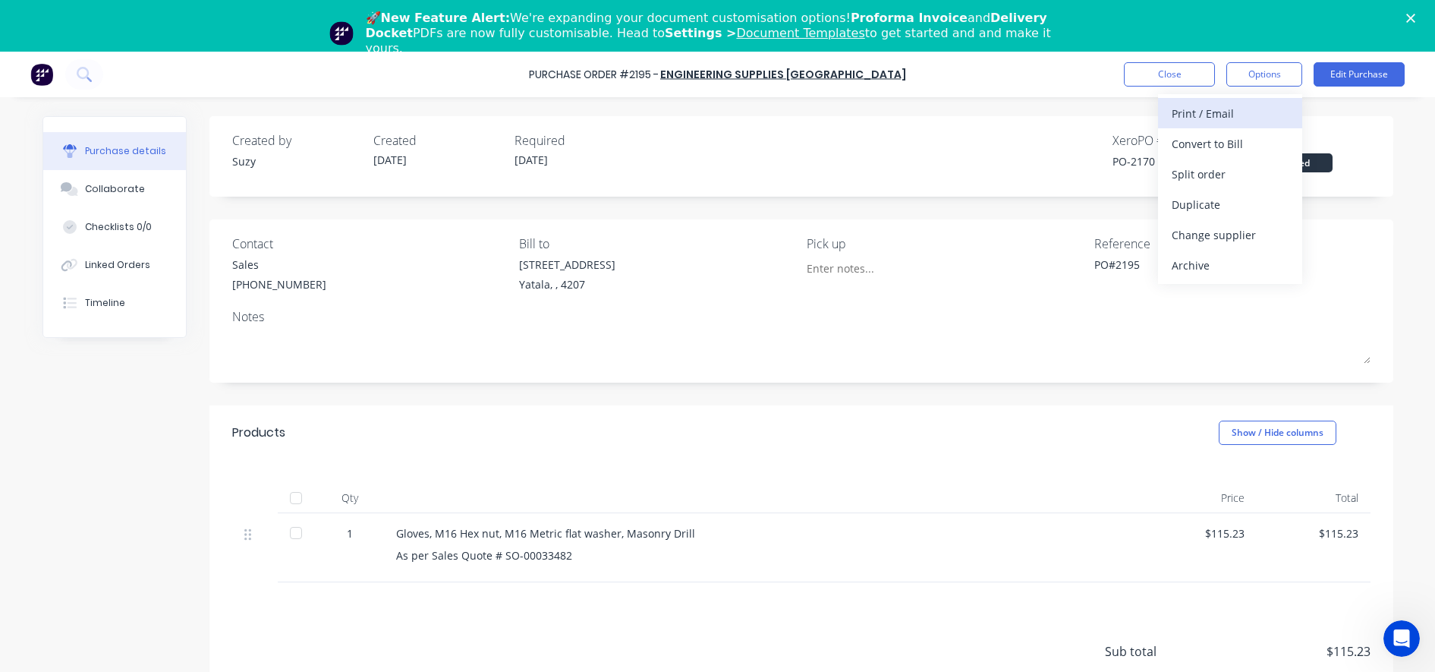
click at [1228, 110] on div "Print / Email" at bounding box center [1230, 113] width 117 height 22
click at [1203, 138] on div "With pricing" at bounding box center [1230, 144] width 117 height 22
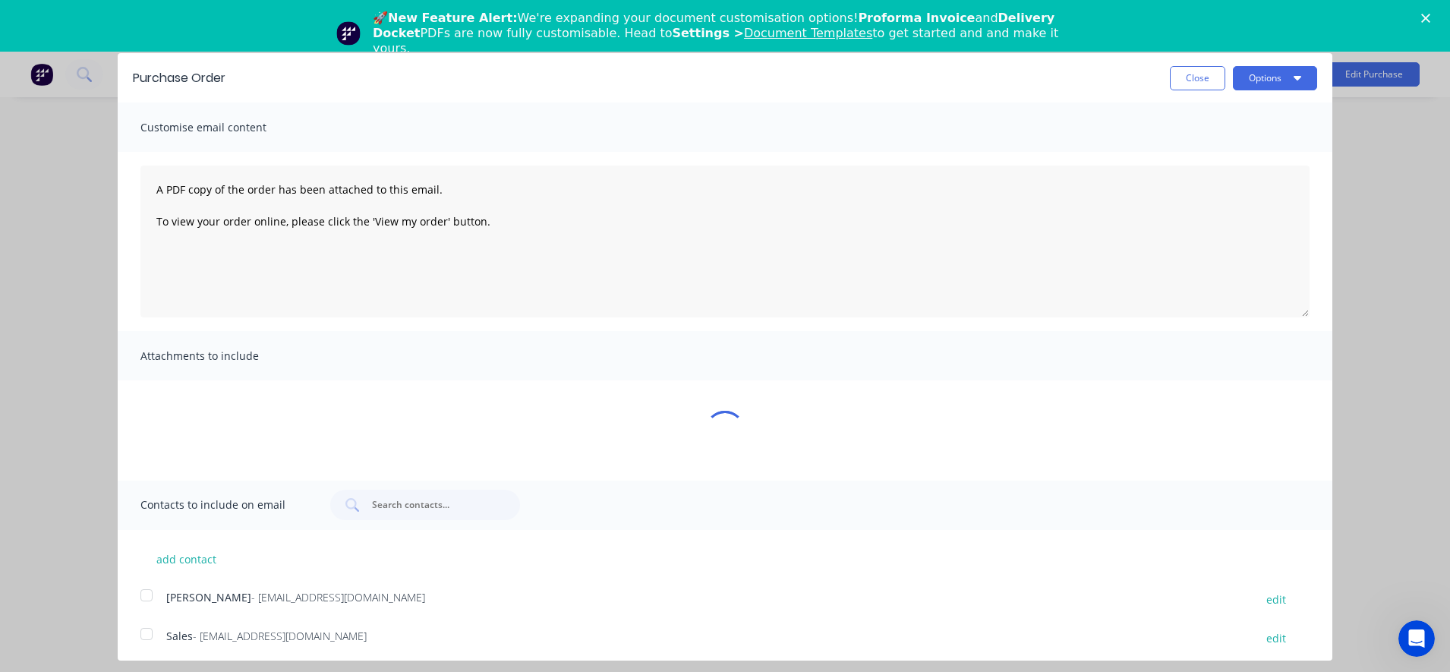
type textarea "x"
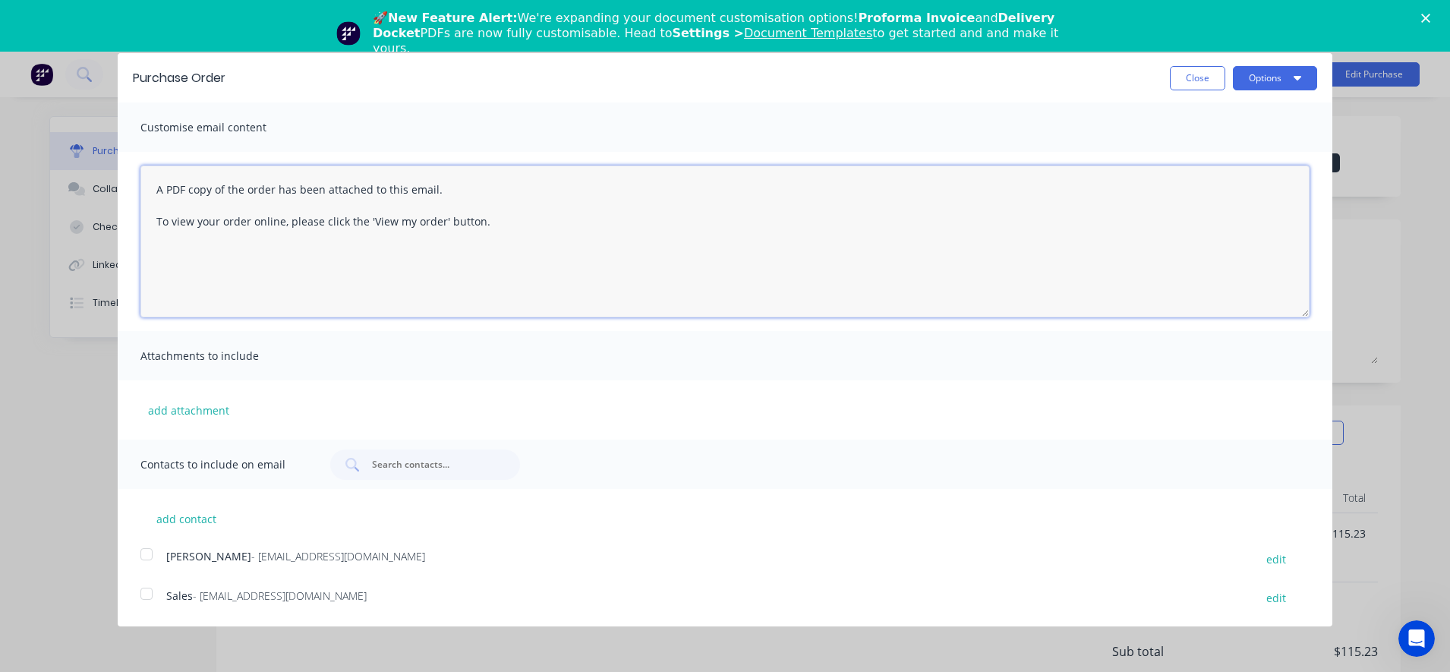
drag, startPoint x: 494, startPoint y: 236, endPoint x: 129, endPoint y: 153, distance: 374.3
click at [129, 153] on div "A PDF copy of the order has been attached to this email. To view your order onl…" at bounding box center [725, 241] width 1214 height 179
click at [502, 197] on textarea "Good afternoon, Please find PO for the Sales quote" at bounding box center [724, 241] width 1169 height 152
click at [493, 202] on textarea "Good afternoon, Please find PO for the Sales quote" at bounding box center [724, 241] width 1169 height 152
paste textarea "SO-00033482"
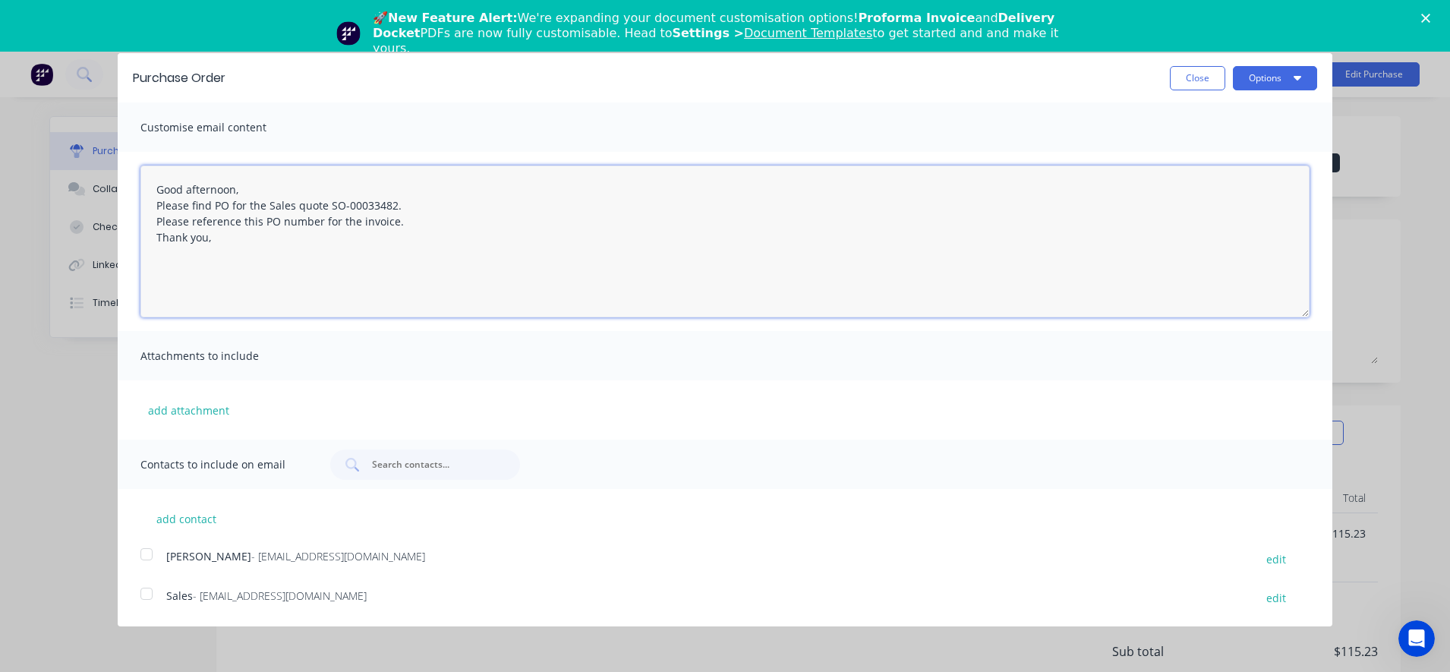
type textarea "Good afternoon, Please find PO for the Sales quote SO-00033482. Please referenc…"
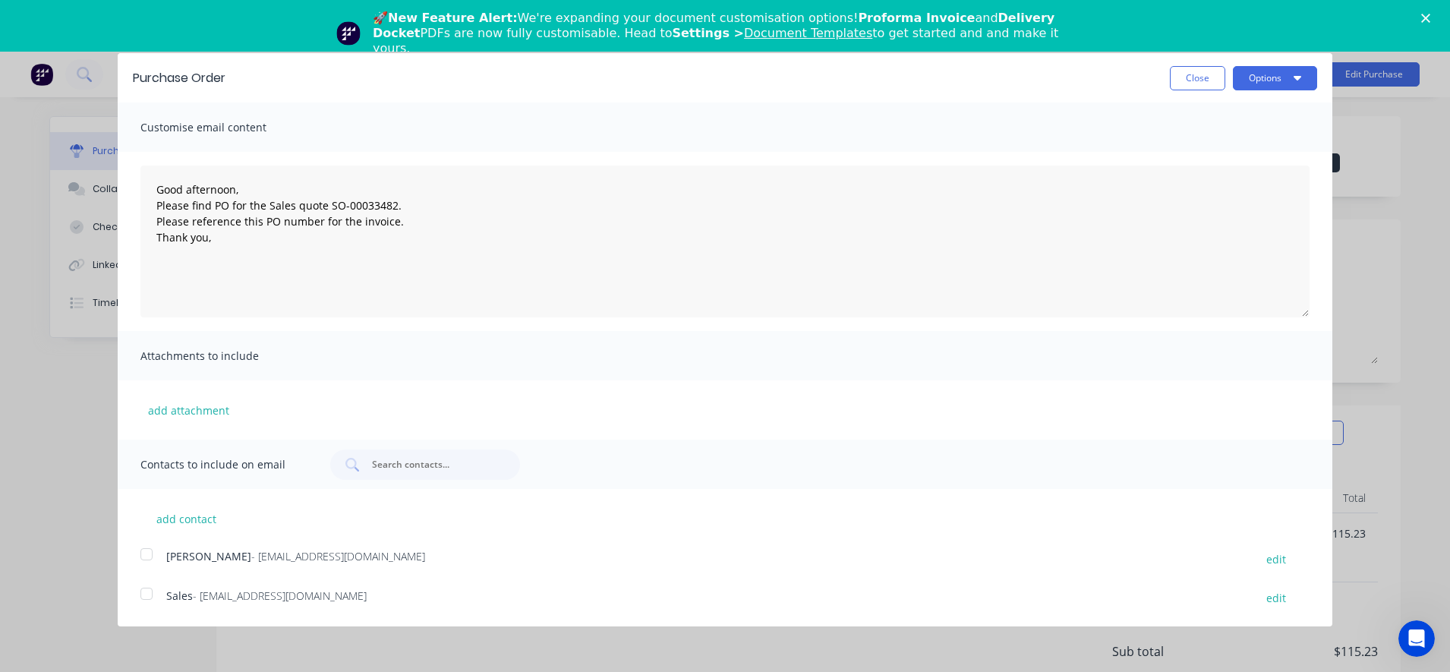
click at [292, 354] on span "Attachments to include" at bounding box center [223, 355] width 167 height 21
click at [143, 598] on div at bounding box center [146, 593] width 30 height 30
click at [199, 515] on button "add contact" at bounding box center [185, 518] width 91 height 23
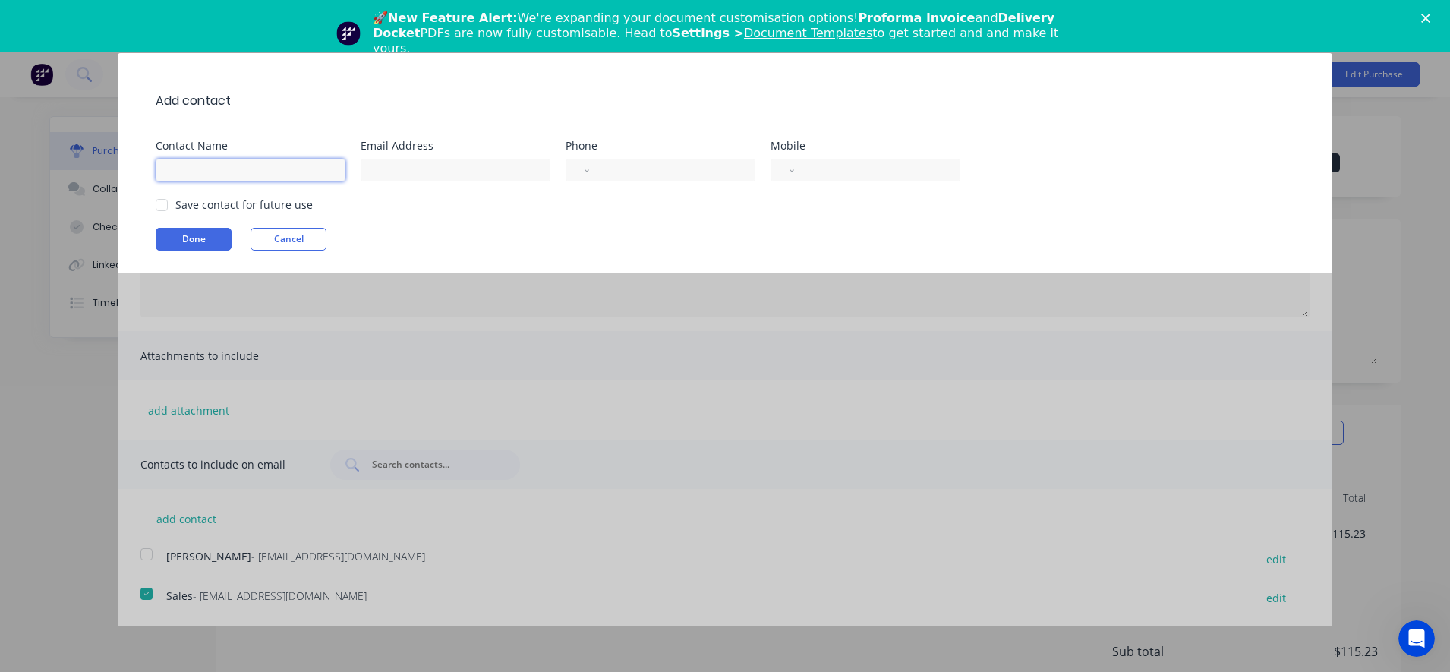
click at [235, 175] on input at bounding box center [251, 170] width 190 height 23
type input "Izzy"
type input "i.khan@blacklinesteel.com.au"
select select "AU"
click at [162, 205] on div at bounding box center [161, 205] width 30 height 30
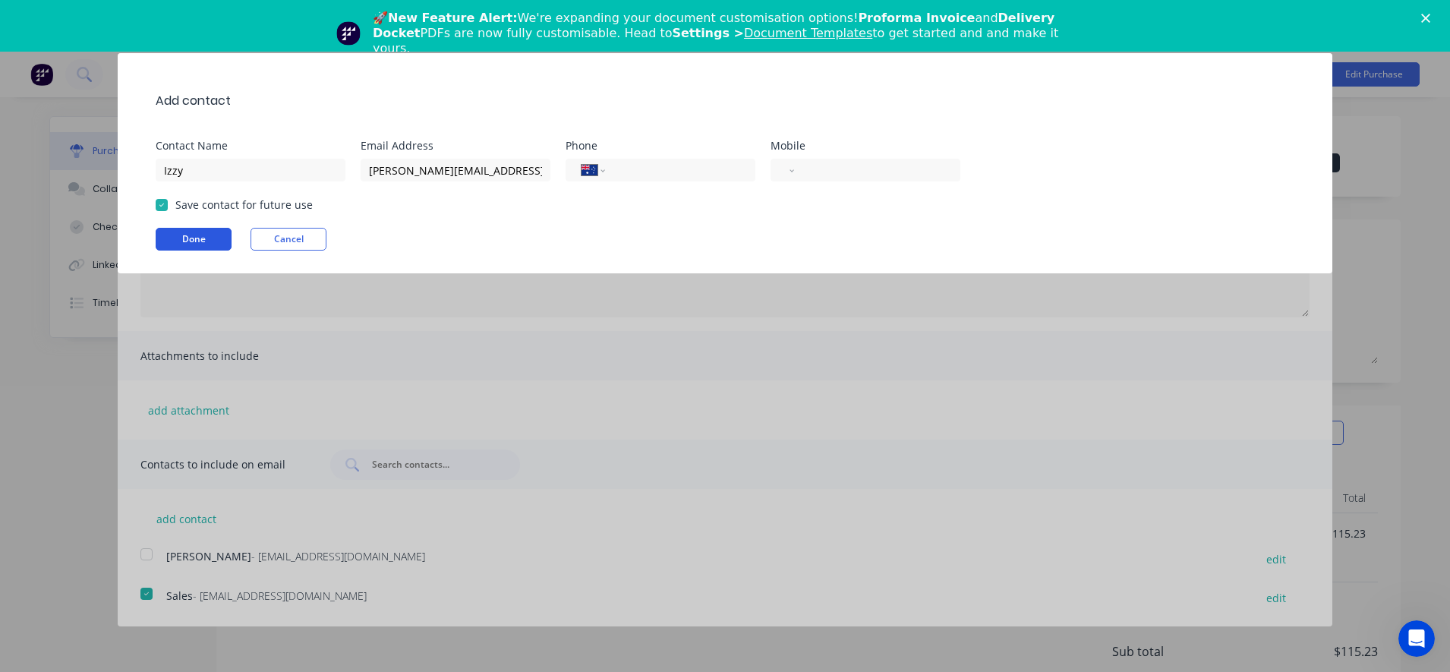
click at [186, 245] on button "Done" at bounding box center [194, 239] width 76 height 23
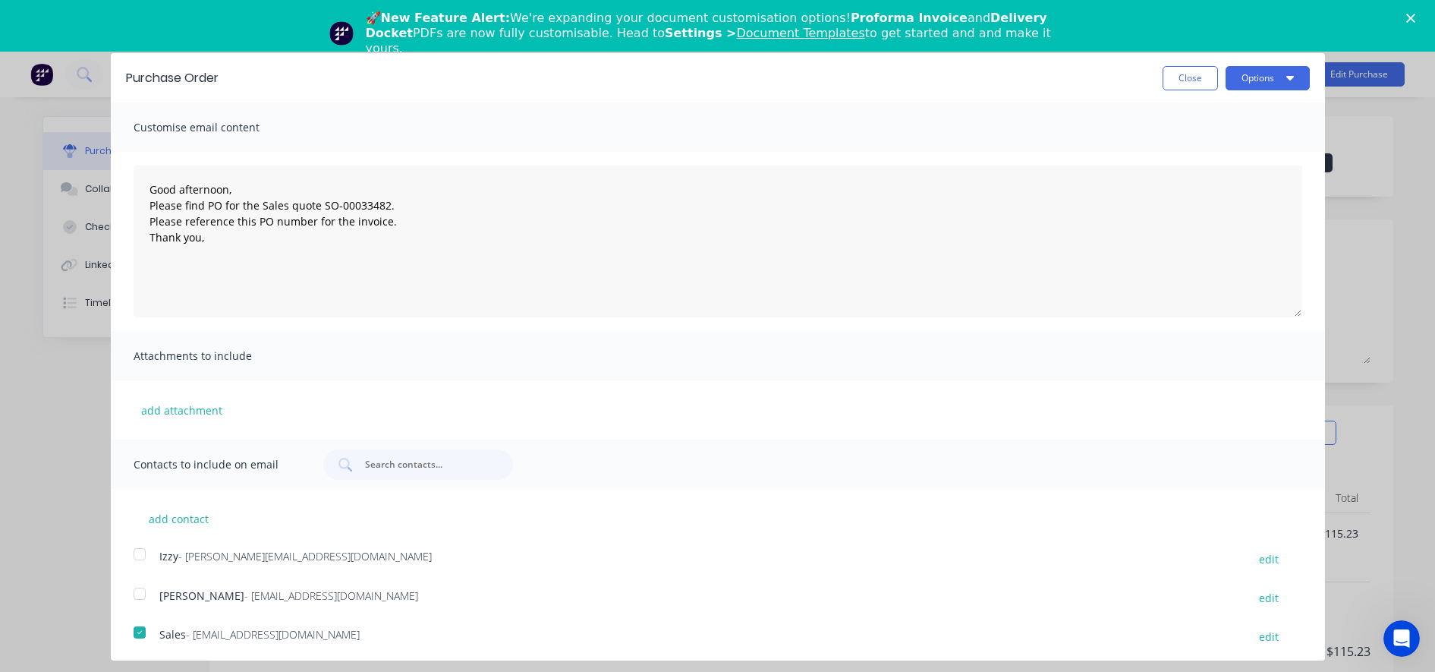
scroll to position [5, 0]
click at [139, 547] on div at bounding box center [139, 549] width 30 height 30
drag, startPoint x: 1029, startPoint y: 90, endPoint x: 1030, endPoint y: 143, distance: 53.1
click at [1030, 143] on div "Purchase Order Close Options Customise email content Good afternoon, Please fin…" at bounding box center [718, 349] width 1214 height 593
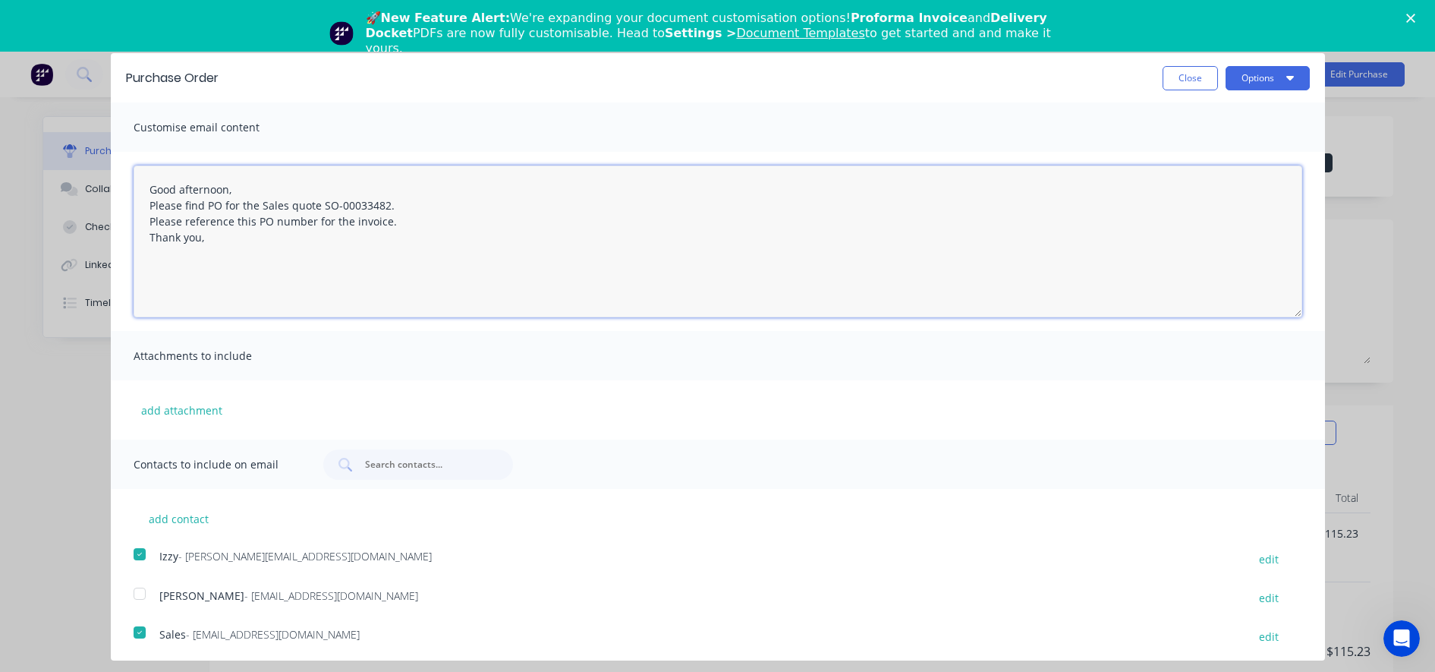
drag, startPoint x: 1030, startPoint y: 143, endPoint x: 798, endPoint y: 204, distance: 239.5
click at [798, 204] on textarea "Good afternoon, Please find PO for the Sales quote SO-00033482. Please referenc…" at bounding box center [718, 241] width 1169 height 152
click at [1226, 82] on button "Options" at bounding box center [1268, 78] width 84 height 24
click at [1201, 148] on div "Email" at bounding box center [1237, 147] width 117 height 22
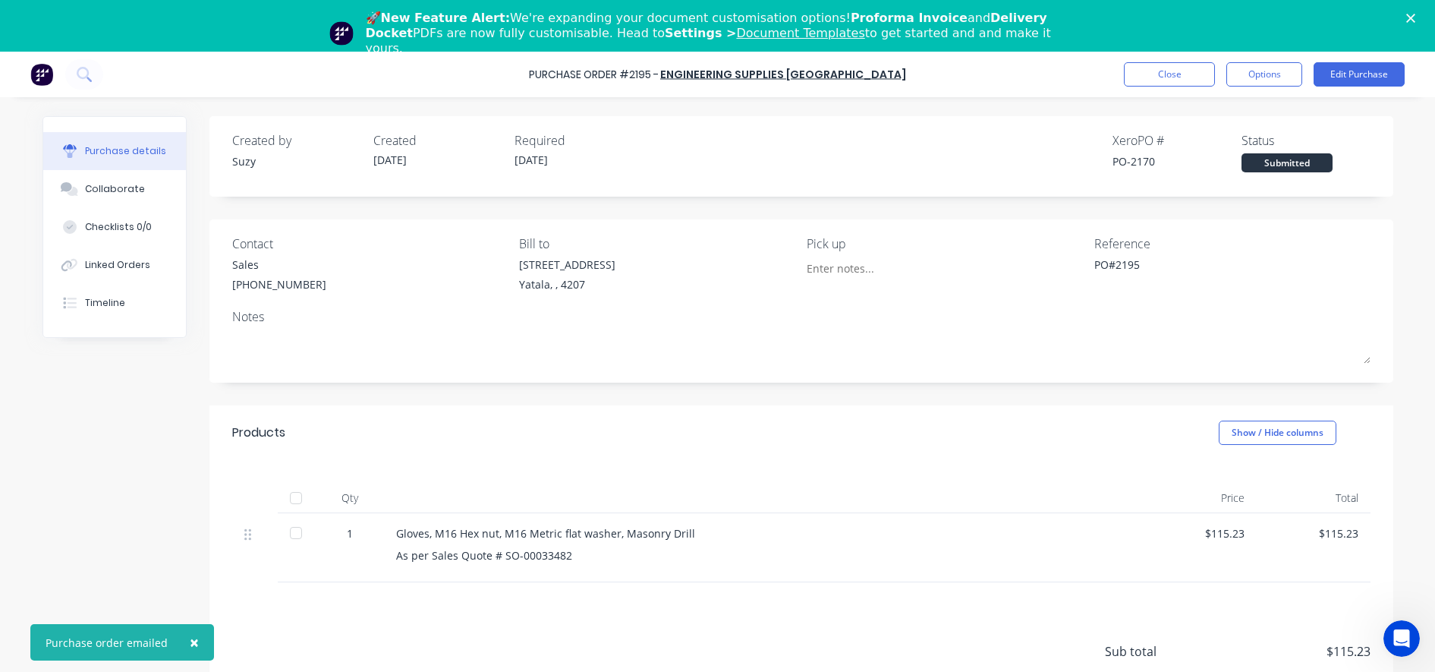
type textarea "x"
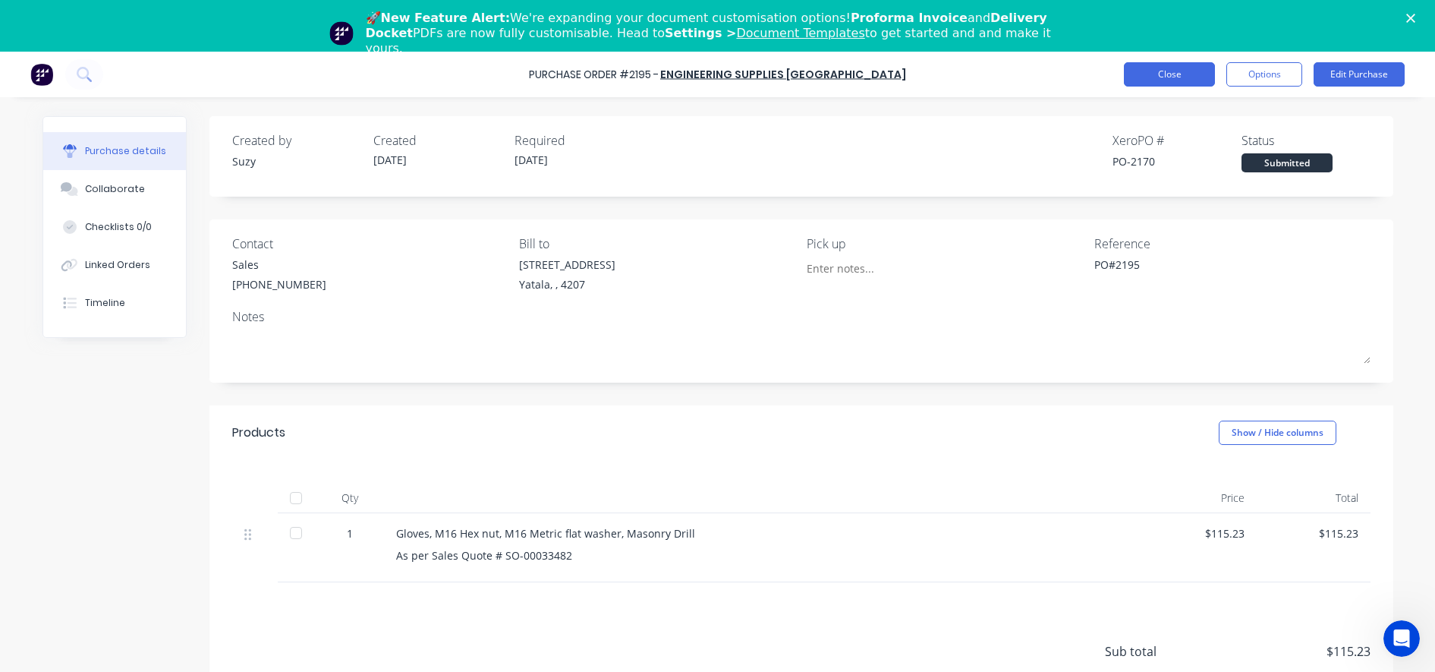
click at [1193, 77] on button "Close" at bounding box center [1169, 74] width 91 height 24
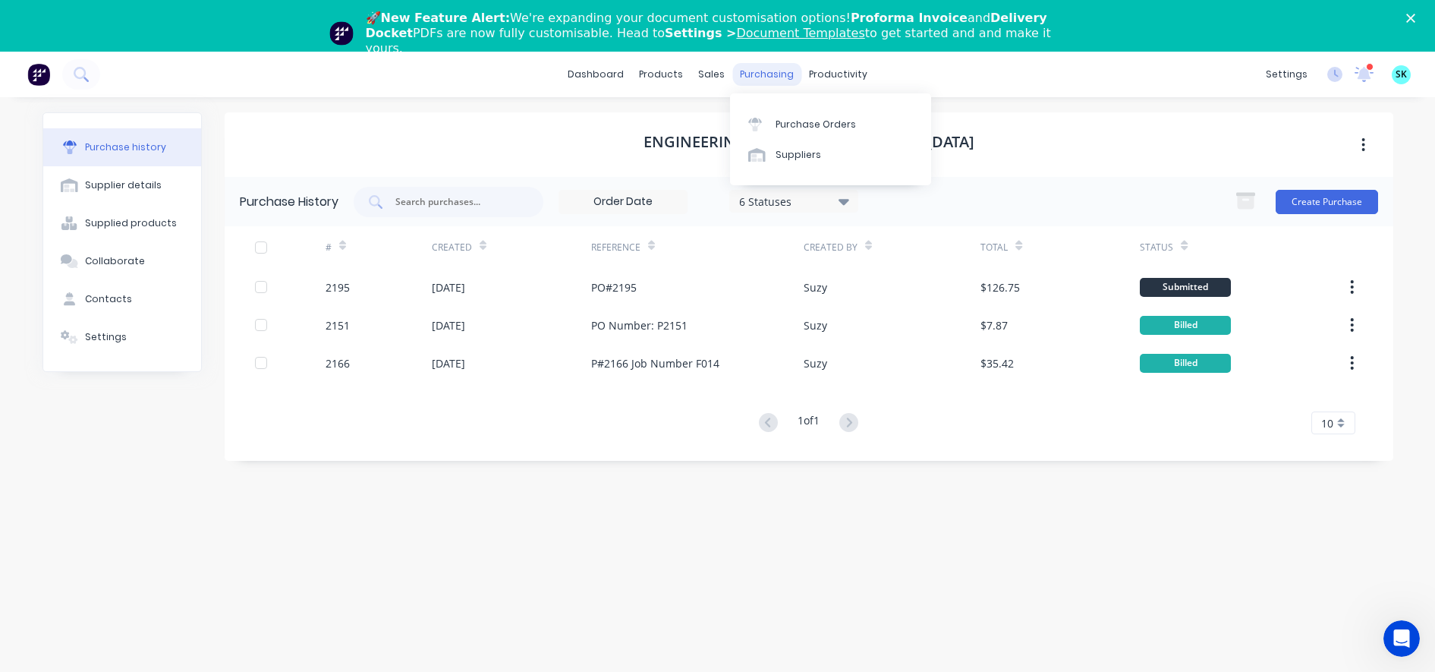
click at [748, 69] on div "purchasing" at bounding box center [766, 74] width 69 height 23
click at [759, 79] on div "purchasing" at bounding box center [766, 74] width 69 height 23
click at [781, 157] on div "Suppliers" at bounding box center [799, 155] width 46 height 14
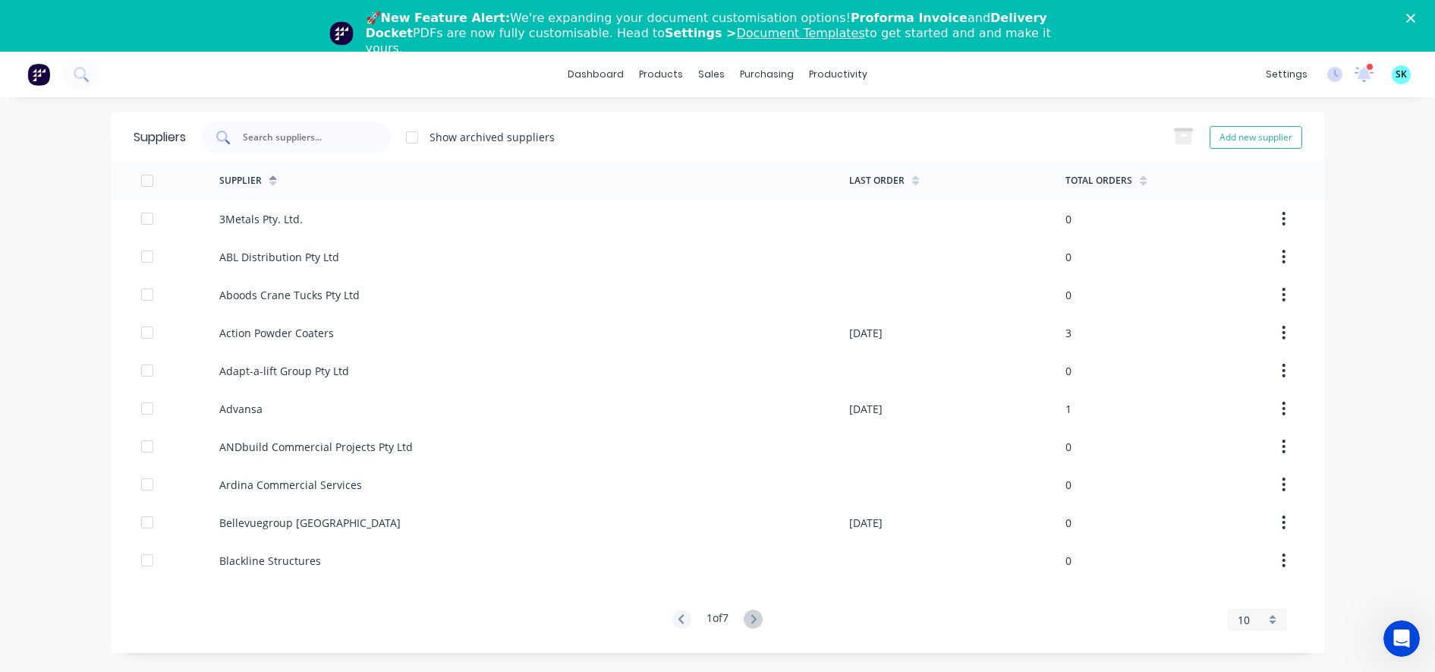
click at [280, 144] on input "text" at bounding box center [304, 137] width 126 height 15
click at [748, 109] on link "Purchase Orders" at bounding box center [830, 124] width 201 height 30
